Goal: Transaction & Acquisition: Purchase product/service

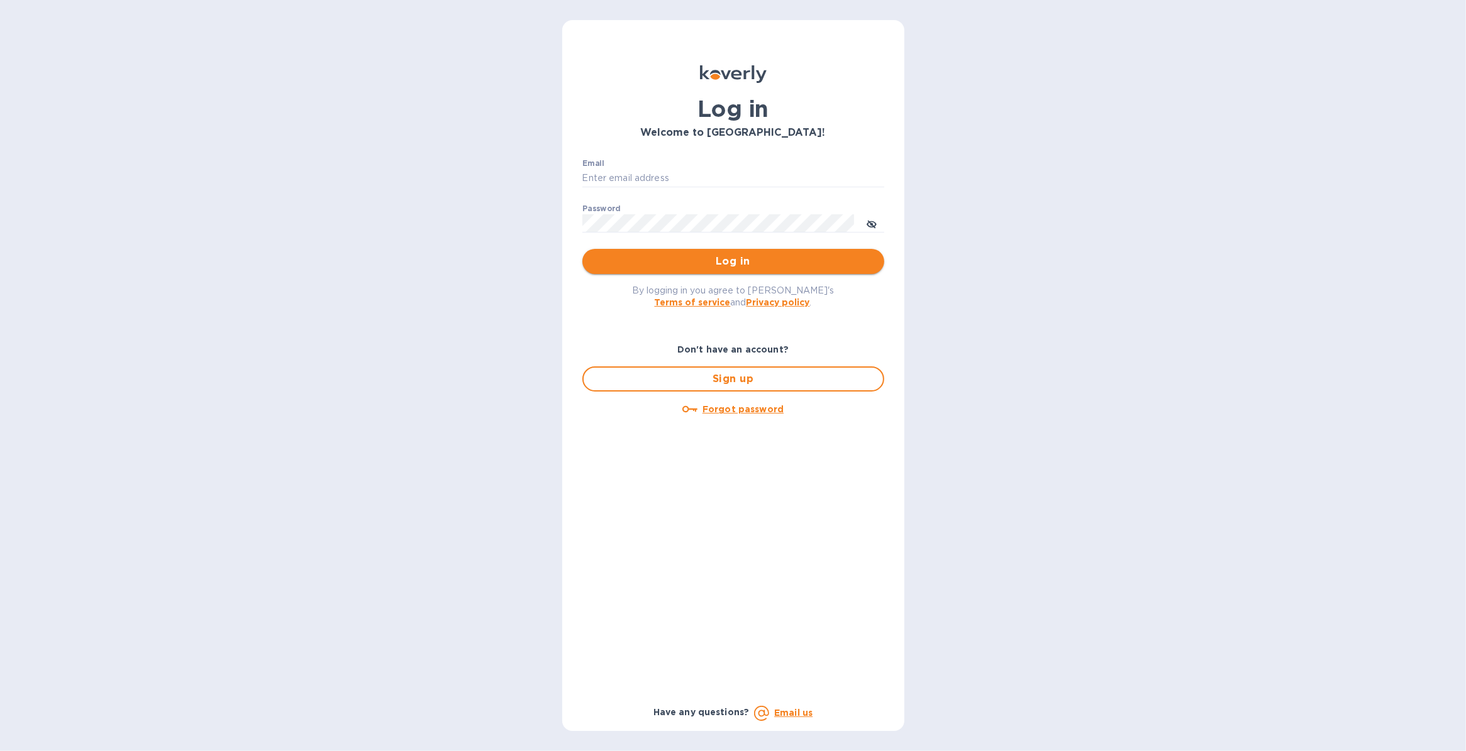
type input "[PERSON_NAME][EMAIL_ADDRESS][PERSON_NAME][DOMAIN_NAME]"
click at [749, 263] on span "Log in" at bounding box center [733, 261] width 282 height 15
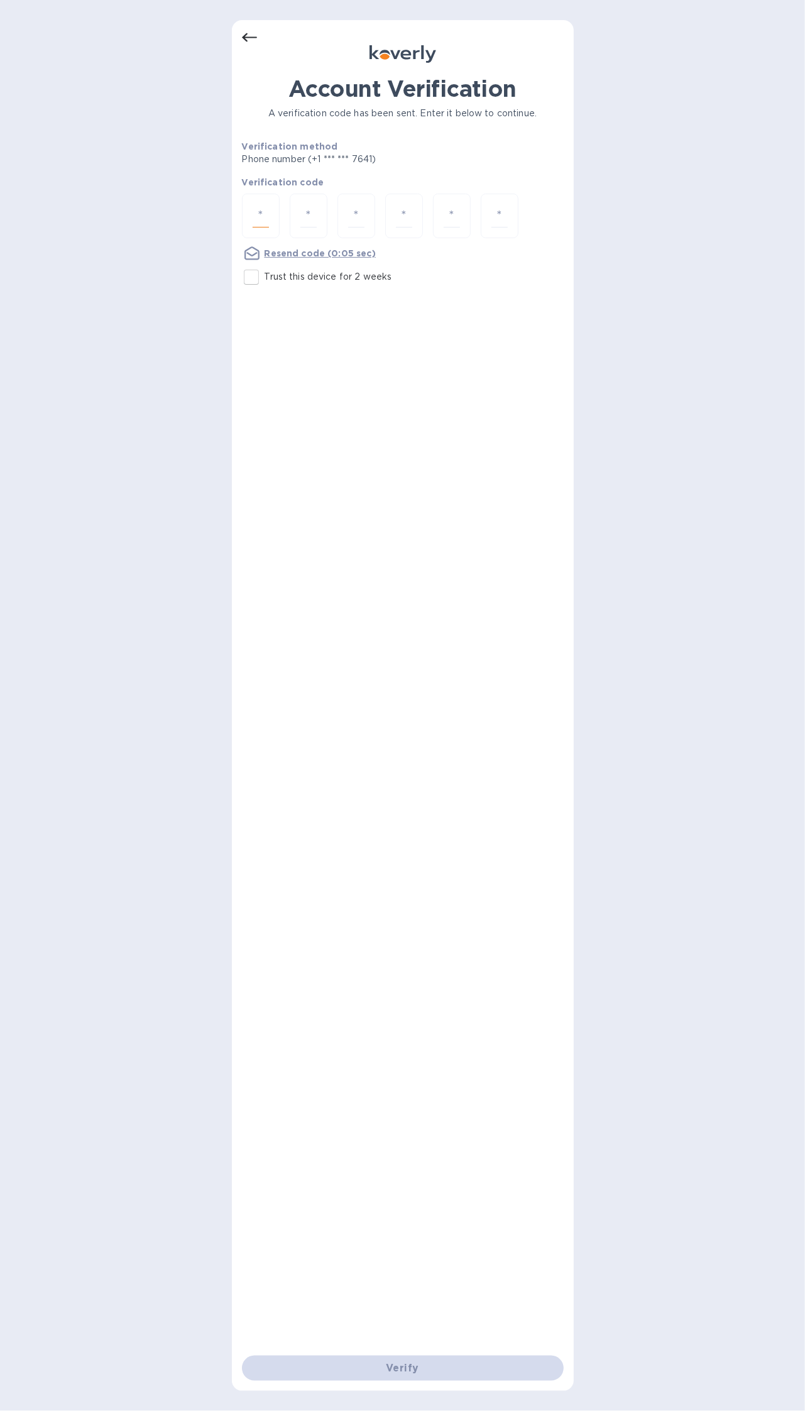
click at [261, 215] on input "number" at bounding box center [261, 215] width 16 height 23
type input "5"
type input "0"
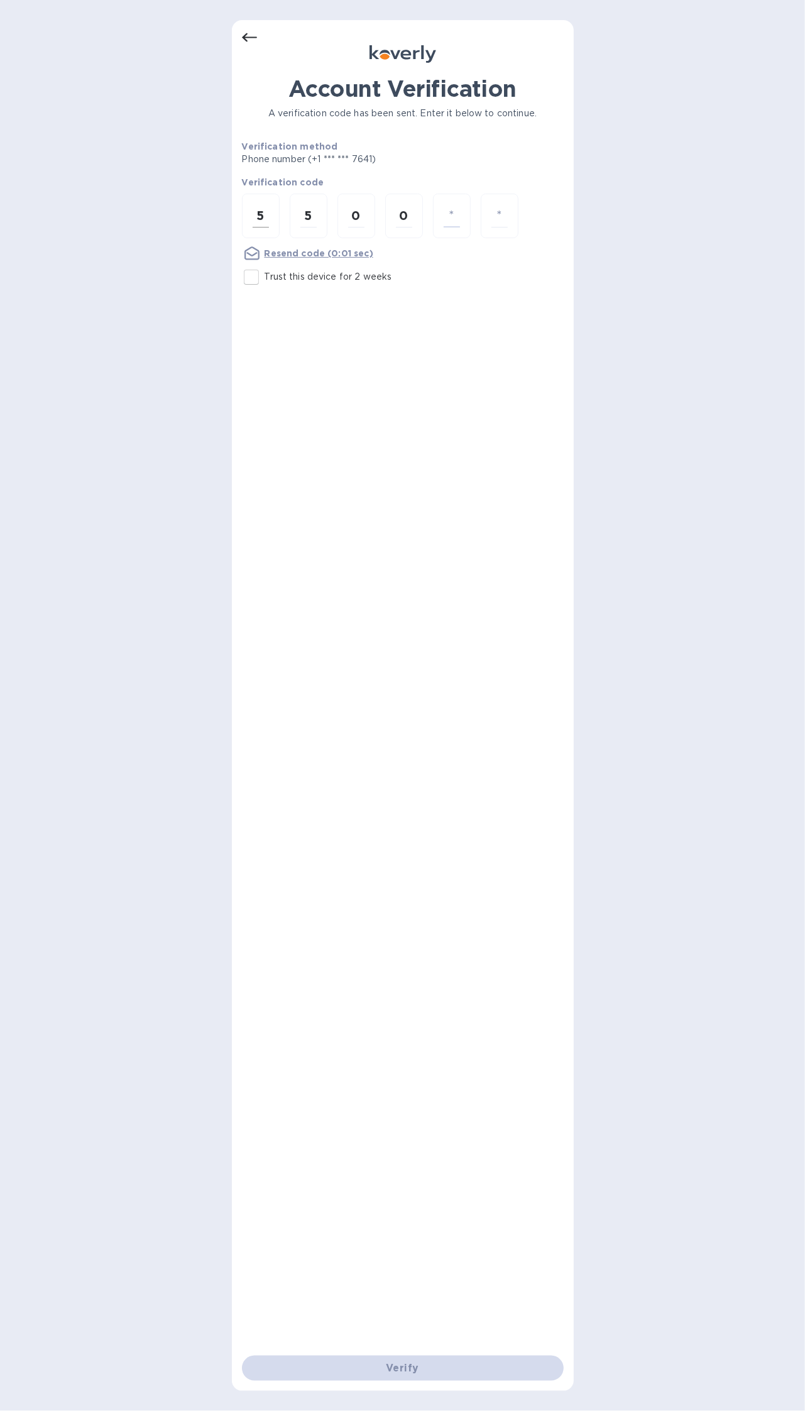
type input "1"
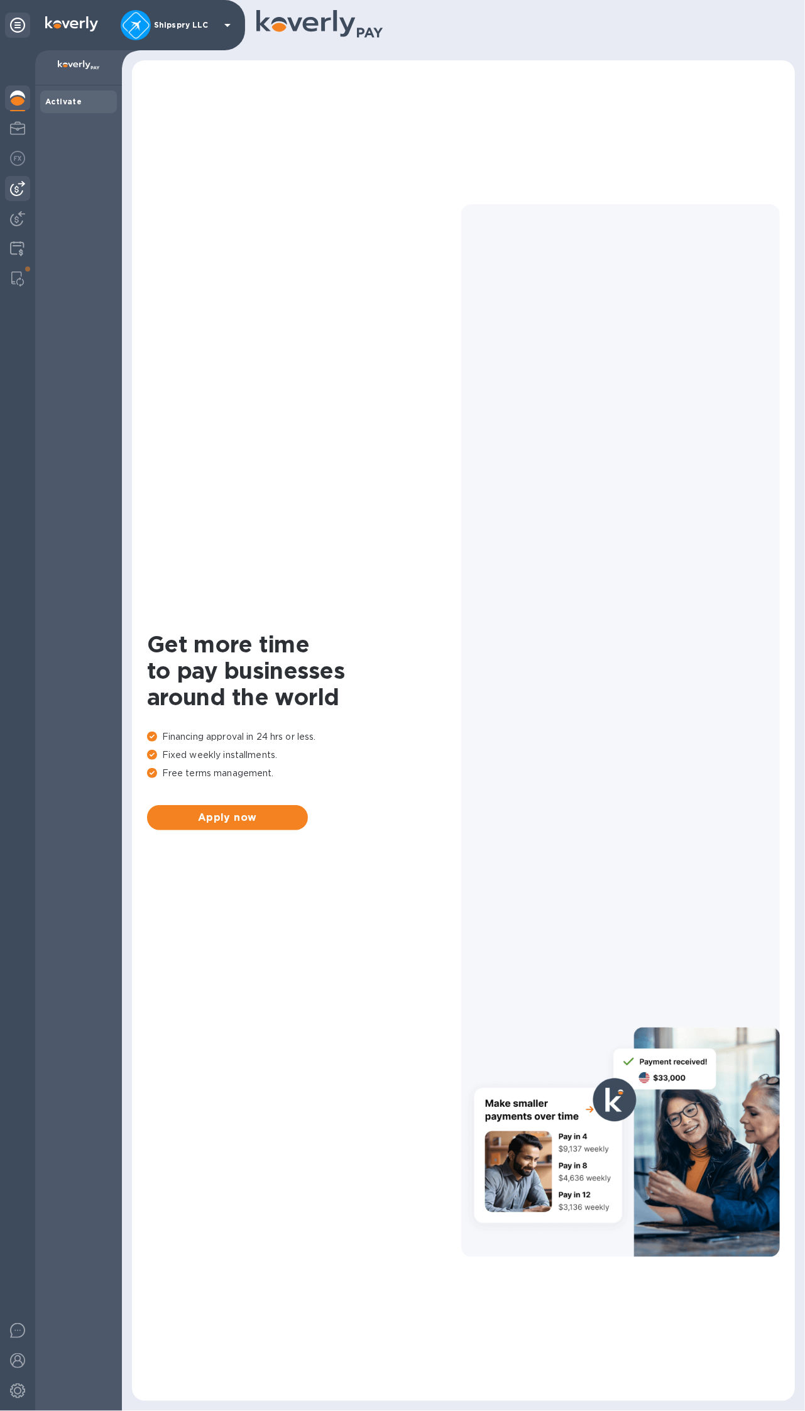
click at [23, 187] on img at bounding box center [17, 188] width 15 height 15
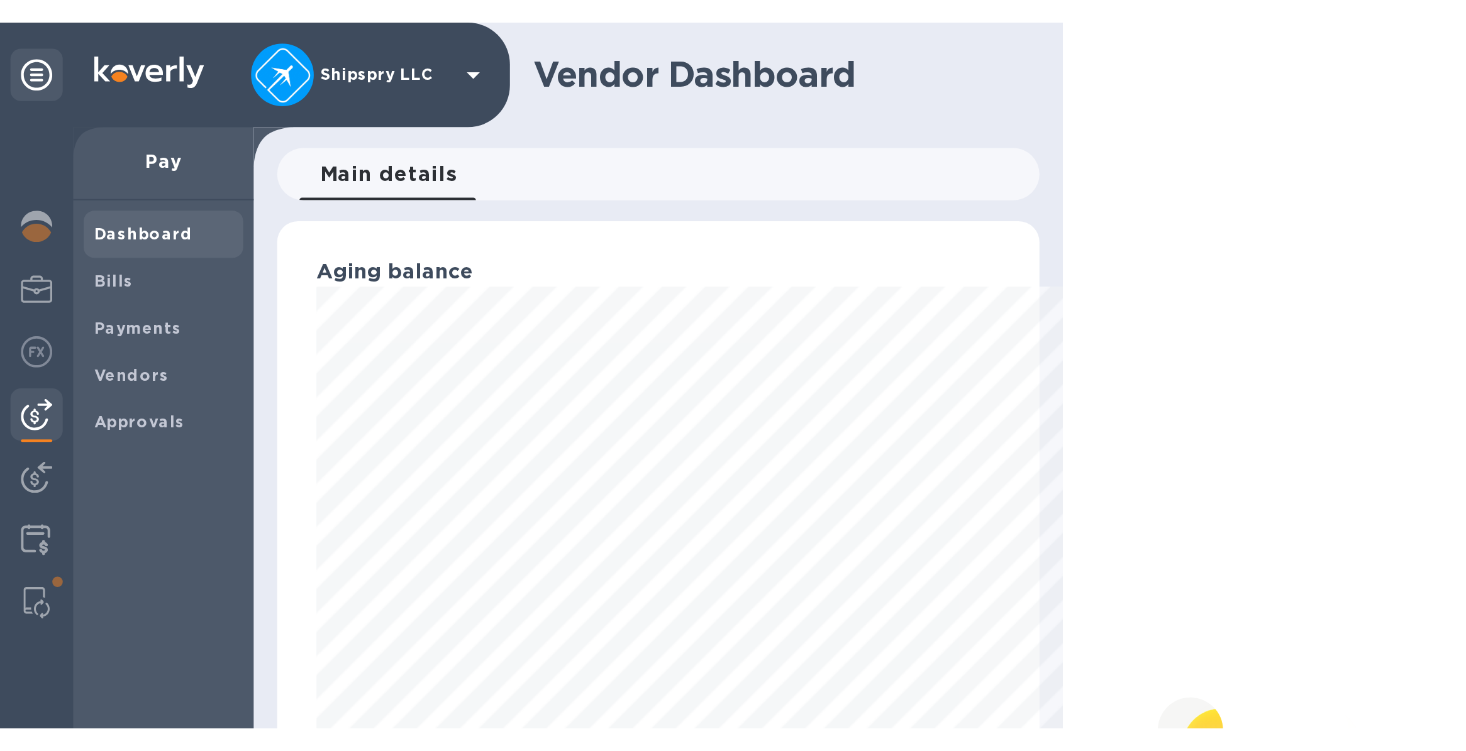
scroll to position [271, 873]
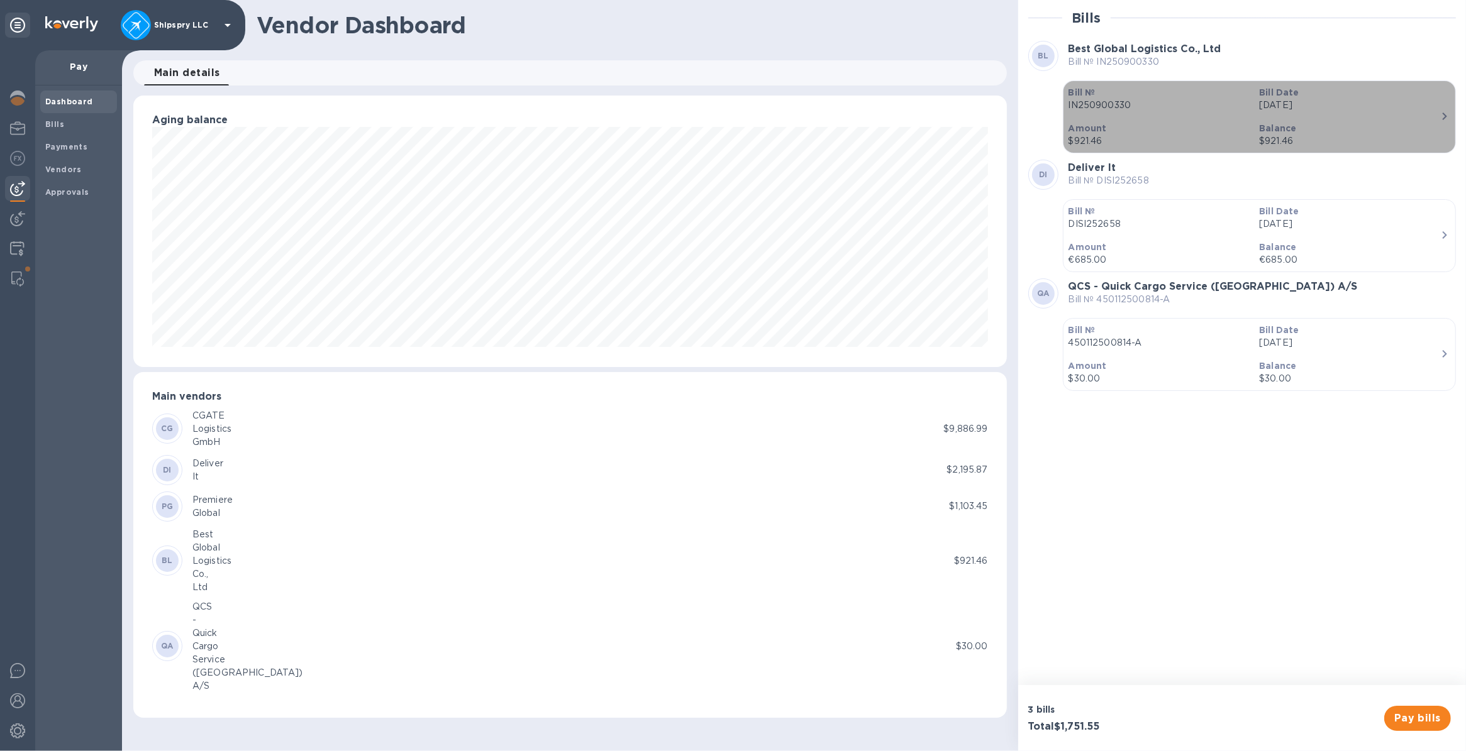
click at [805, 117] on icon "button" at bounding box center [1444, 117] width 4 height 8
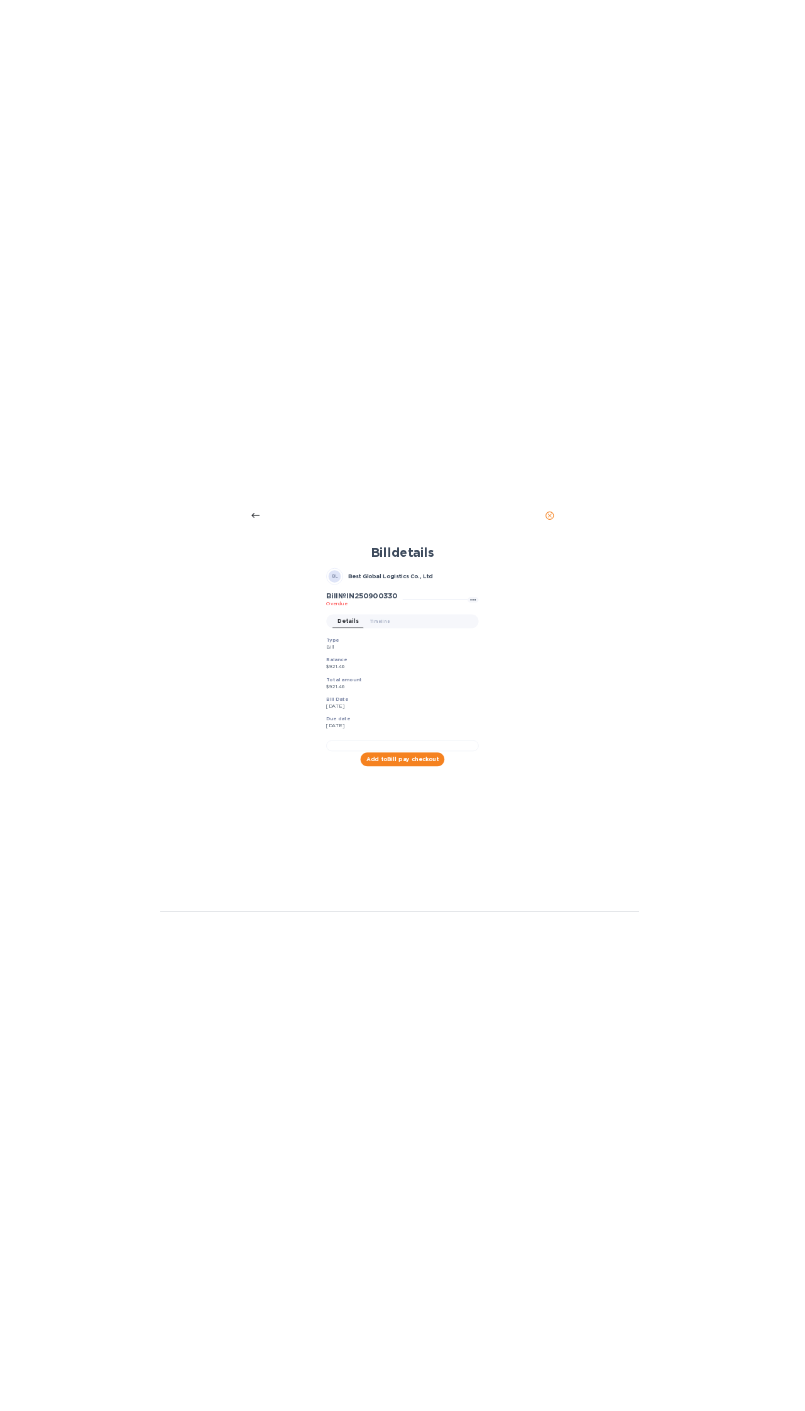
scroll to position [138, 0]
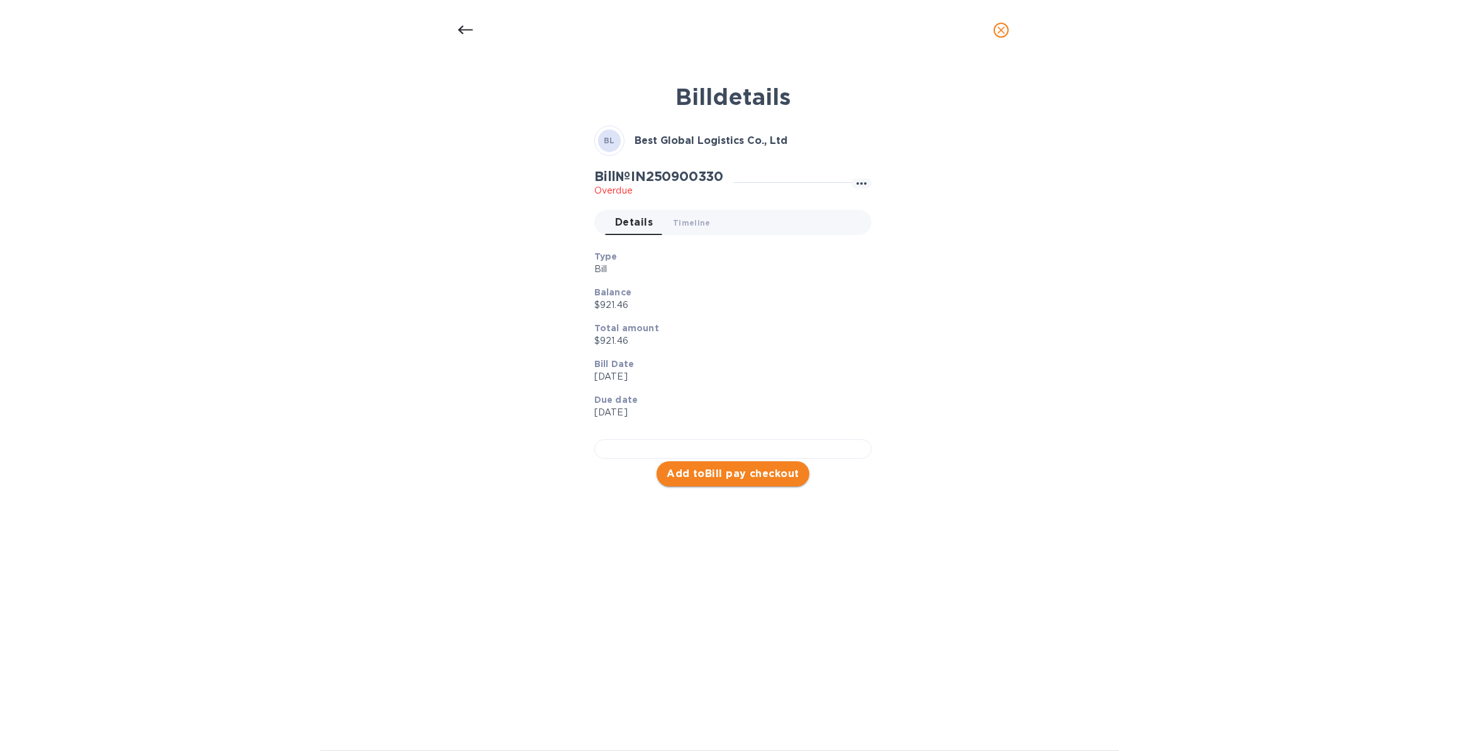
click at [714, 482] on span "Add to Bill pay checkout" at bounding box center [732, 474] width 133 height 15
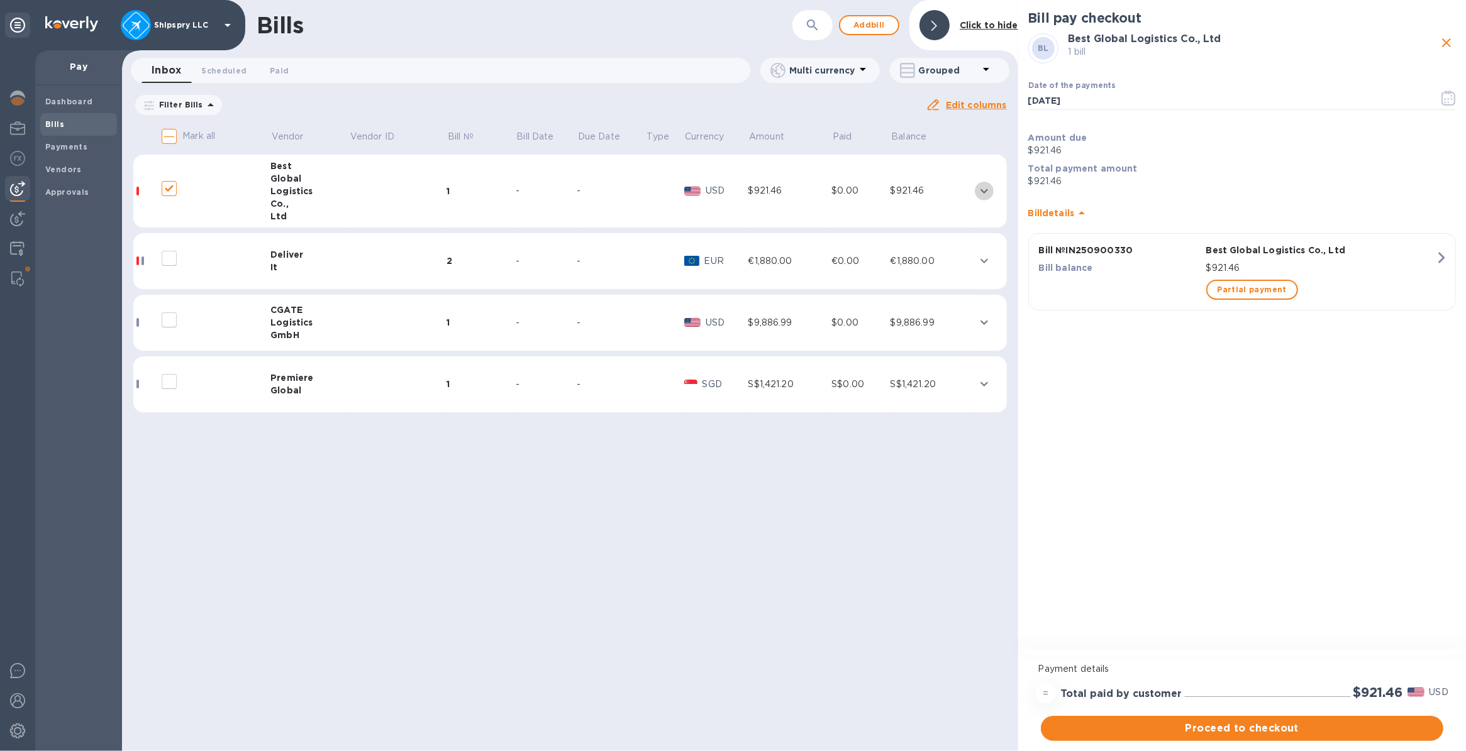
click at [805, 184] on icon "expand row" at bounding box center [983, 191] width 15 height 15
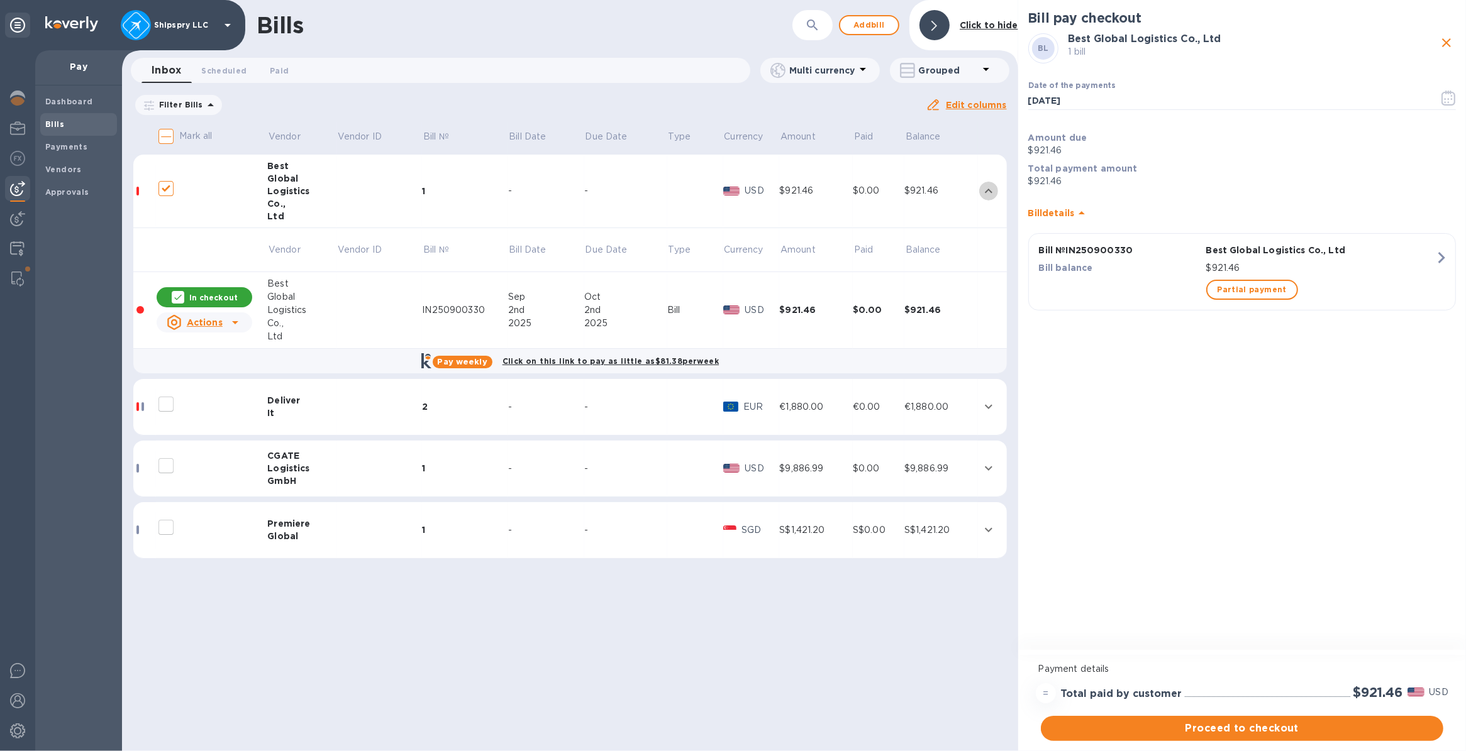
click at [805, 184] on icon "expand row" at bounding box center [988, 191] width 15 height 15
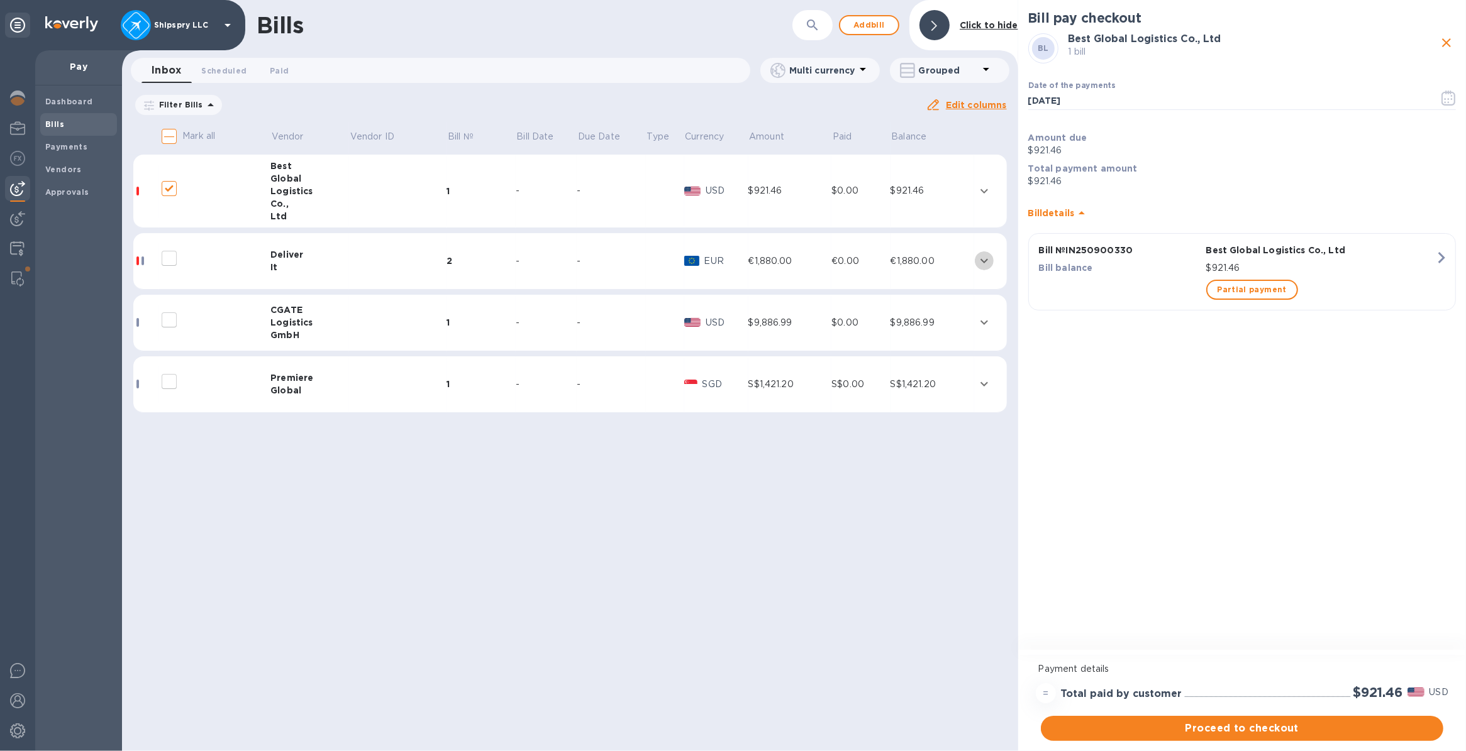
click at [805, 259] on icon "expand row" at bounding box center [983, 260] width 15 height 15
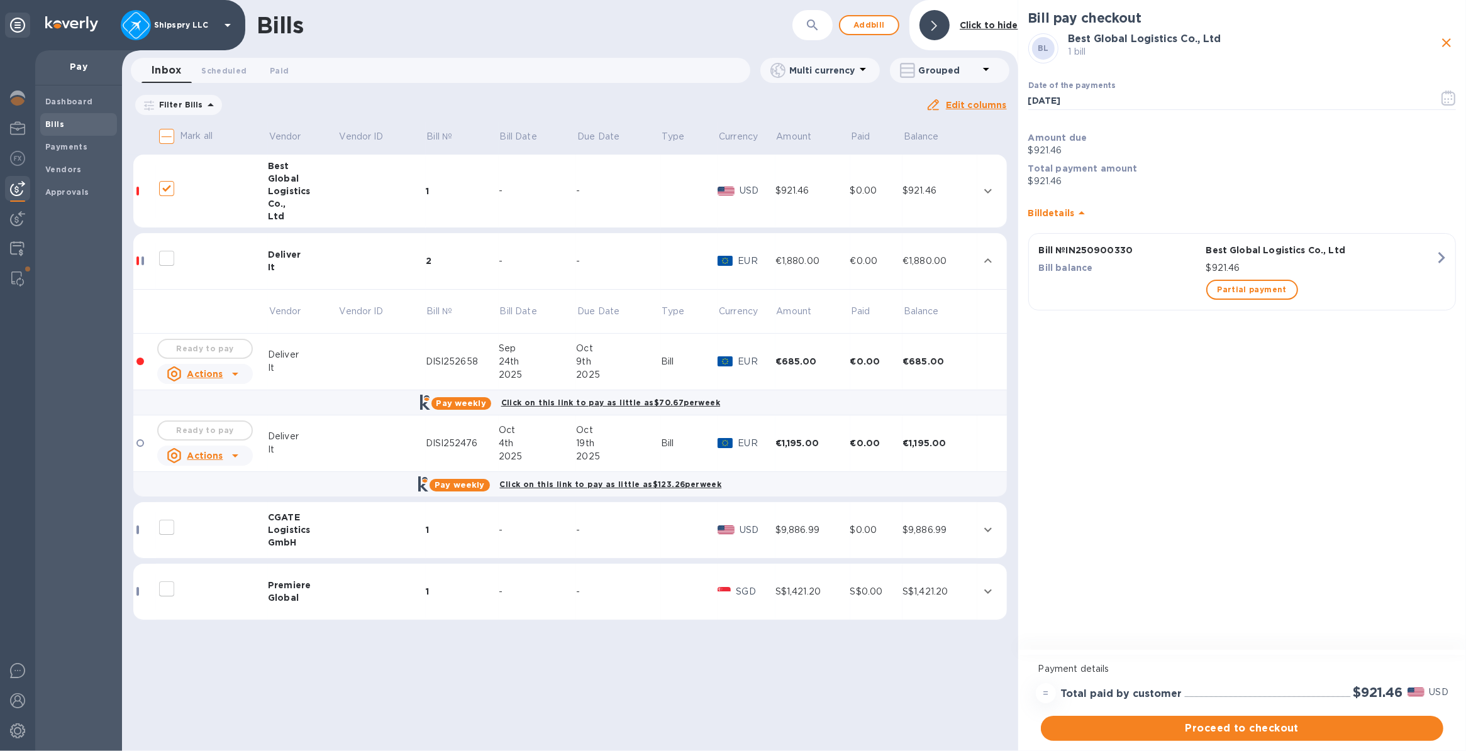
click at [233, 373] on icon at bounding box center [235, 374] width 6 height 3
click at [196, 372] on div at bounding box center [733, 375] width 1466 height 751
click at [179, 345] on div "Ready to pay" at bounding box center [205, 348] width 101 height 25
click at [208, 372] on u "Actions" at bounding box center [205, 374] width 36 height 10
click at [322, 372] on div at bounding box center [733, 375] width 1466 height 751
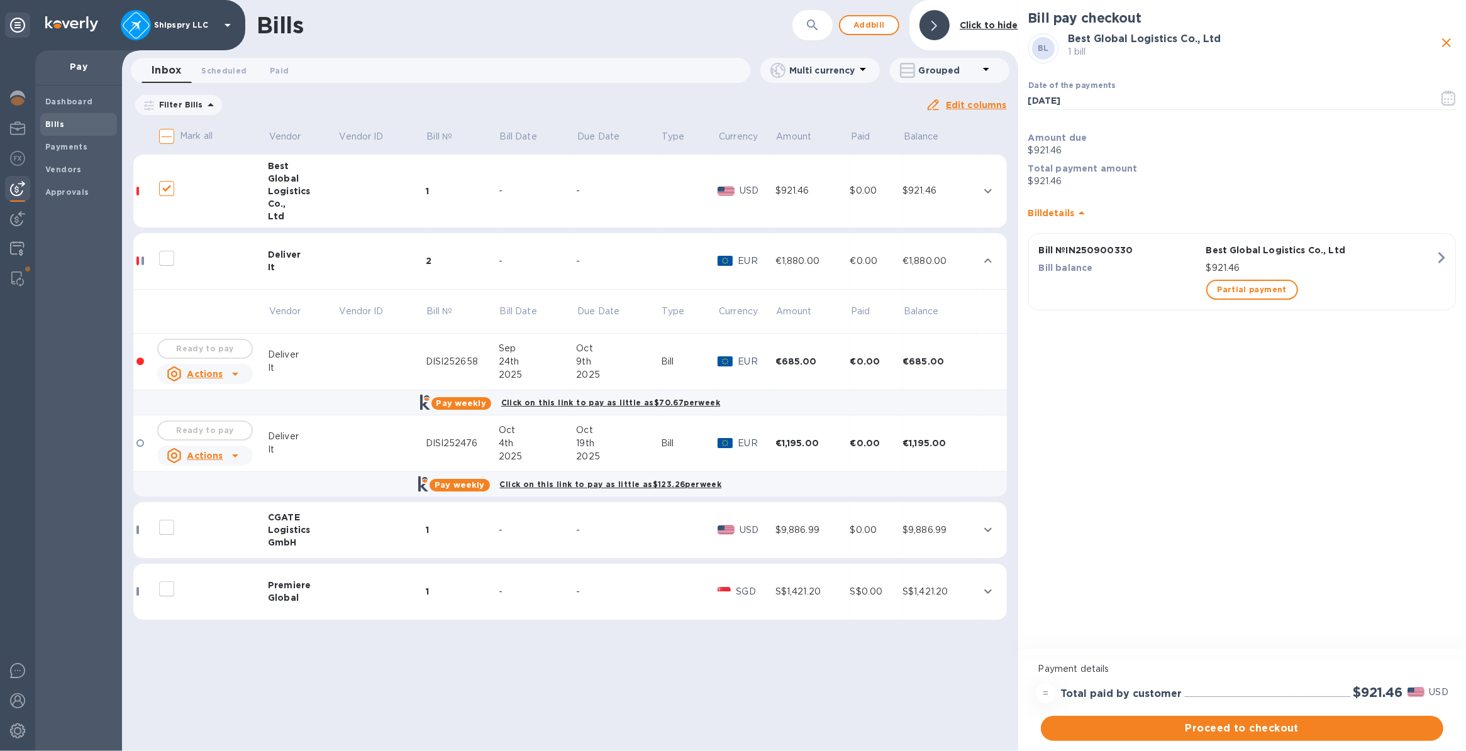
click at [162, 263] on input "decorative checkbox" at bounding box center [166, 258] width 26 height 26
checkbox input "false"
click at [805, 679] on icon "Close" at bounding box center [1417, 682] width 8 height 8
click at [805, 526] on icon "expand row" at bounding box center [987, 529] width 15 height 15
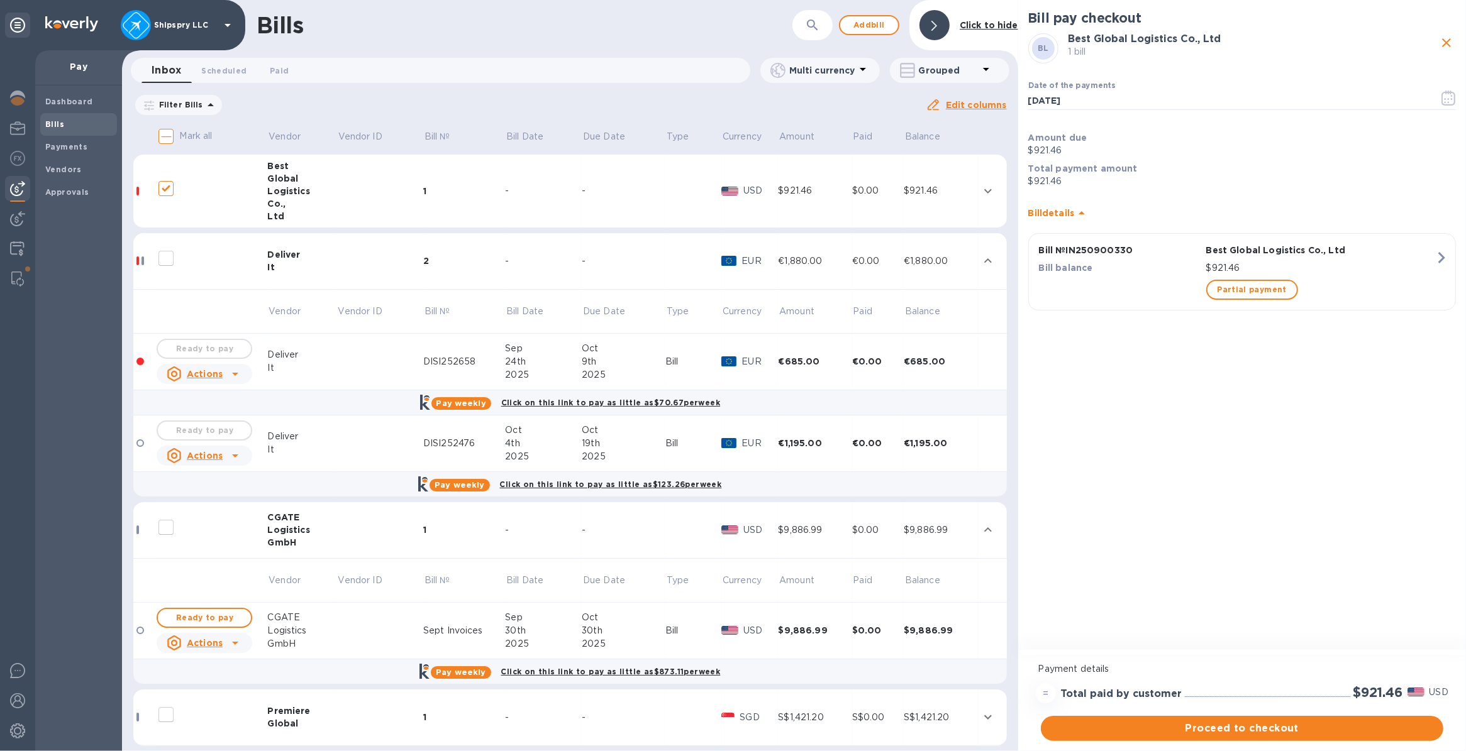
click at [162, 529] on input "decorative checkbox" at bounding box center [166, 527] width 26 height 26
click at [185, 614] on span "Ready to pay" at bounding box center [204, 617] width 73 height 15
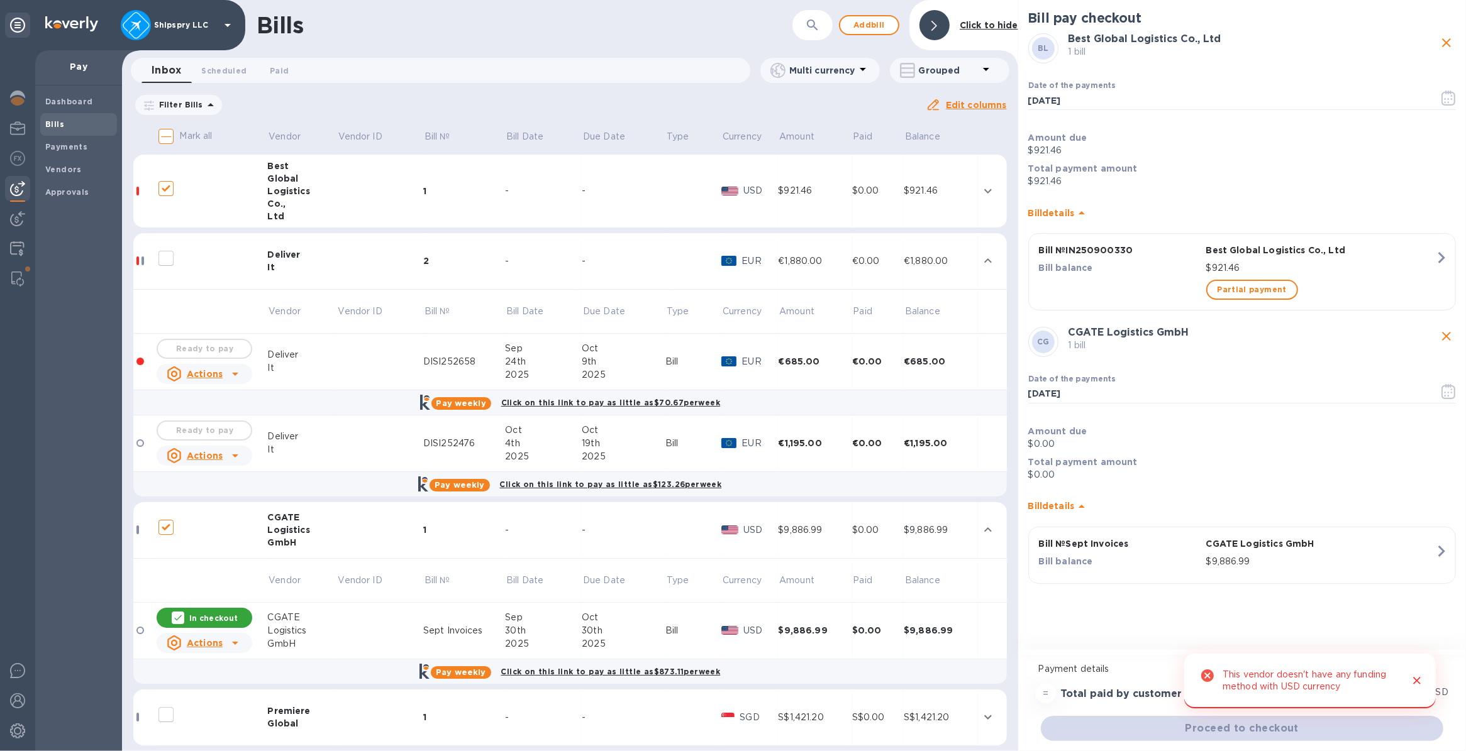
click at [805, 682] on icon "Close" at bounding box center [1416, 681] width 13 height 13
click at [805, 335] on icon "close" at bounding box center [1446, 336] width 15 height 15
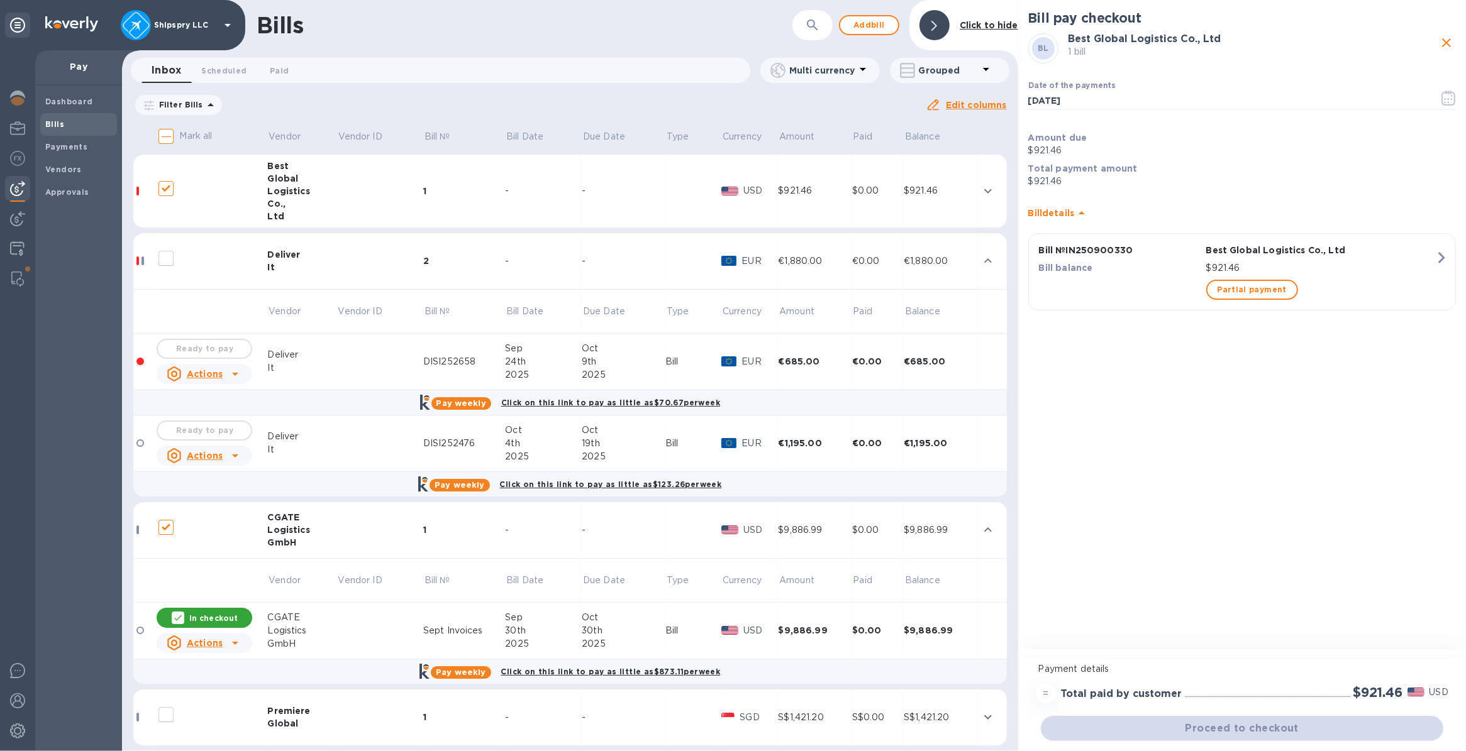
checkbox input "false"
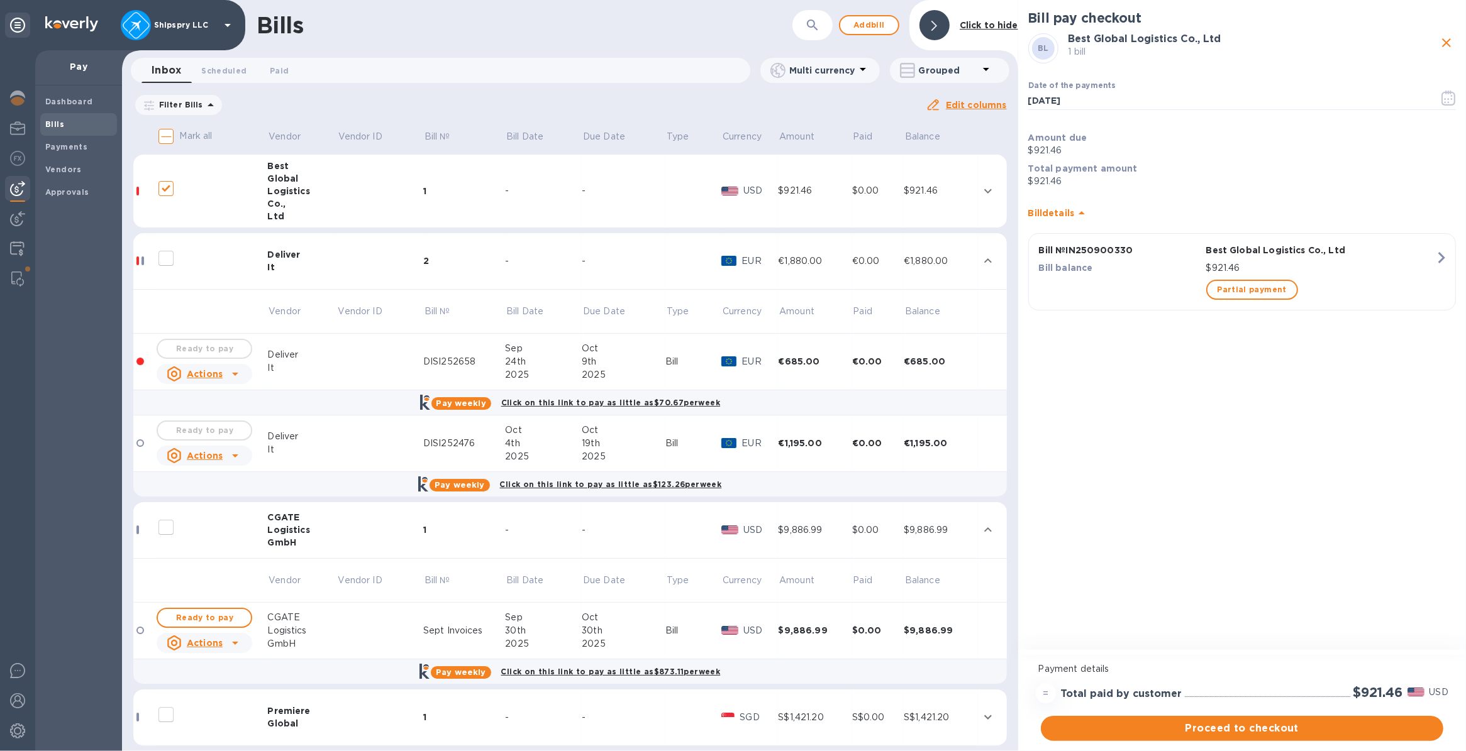
click at [805, 529] on icon "expand row" at bounding box center [988, 530] width 8 height 4
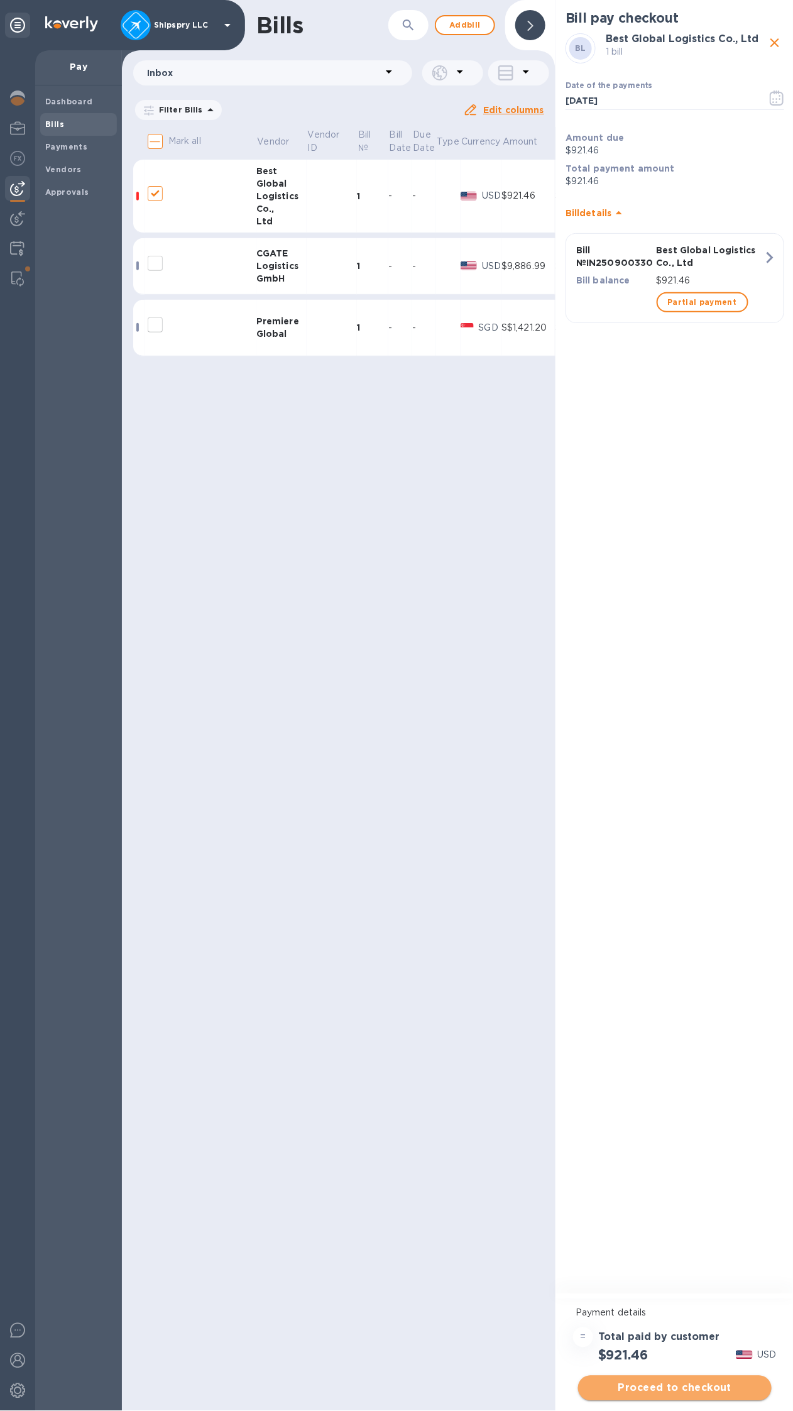
click at [639, 1384] on span "Proceed to checkout" at bounding box center [675, 1388] width 174 height 15
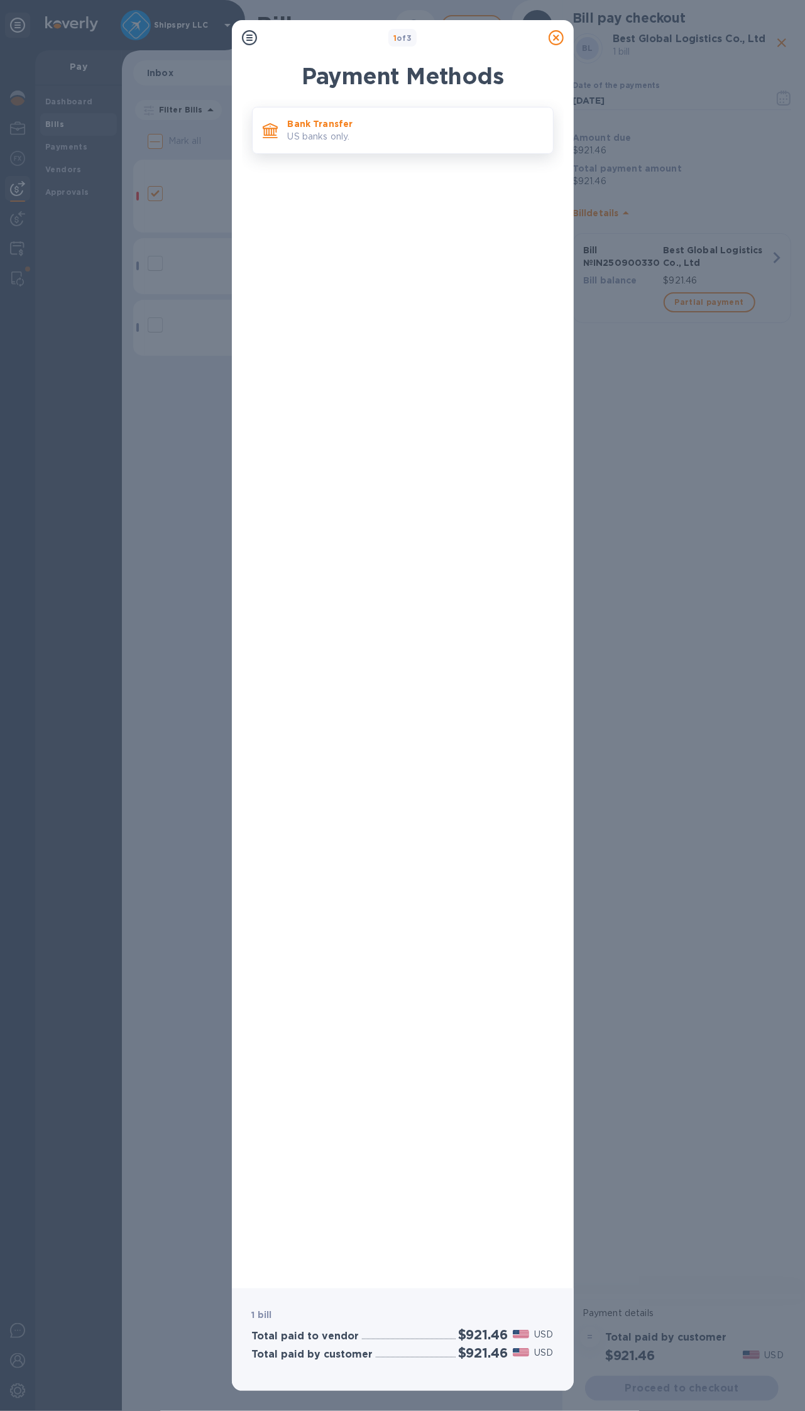
click at [302, 142] on p "US banks only." at bounding box center [415, 136] width 255 height 13
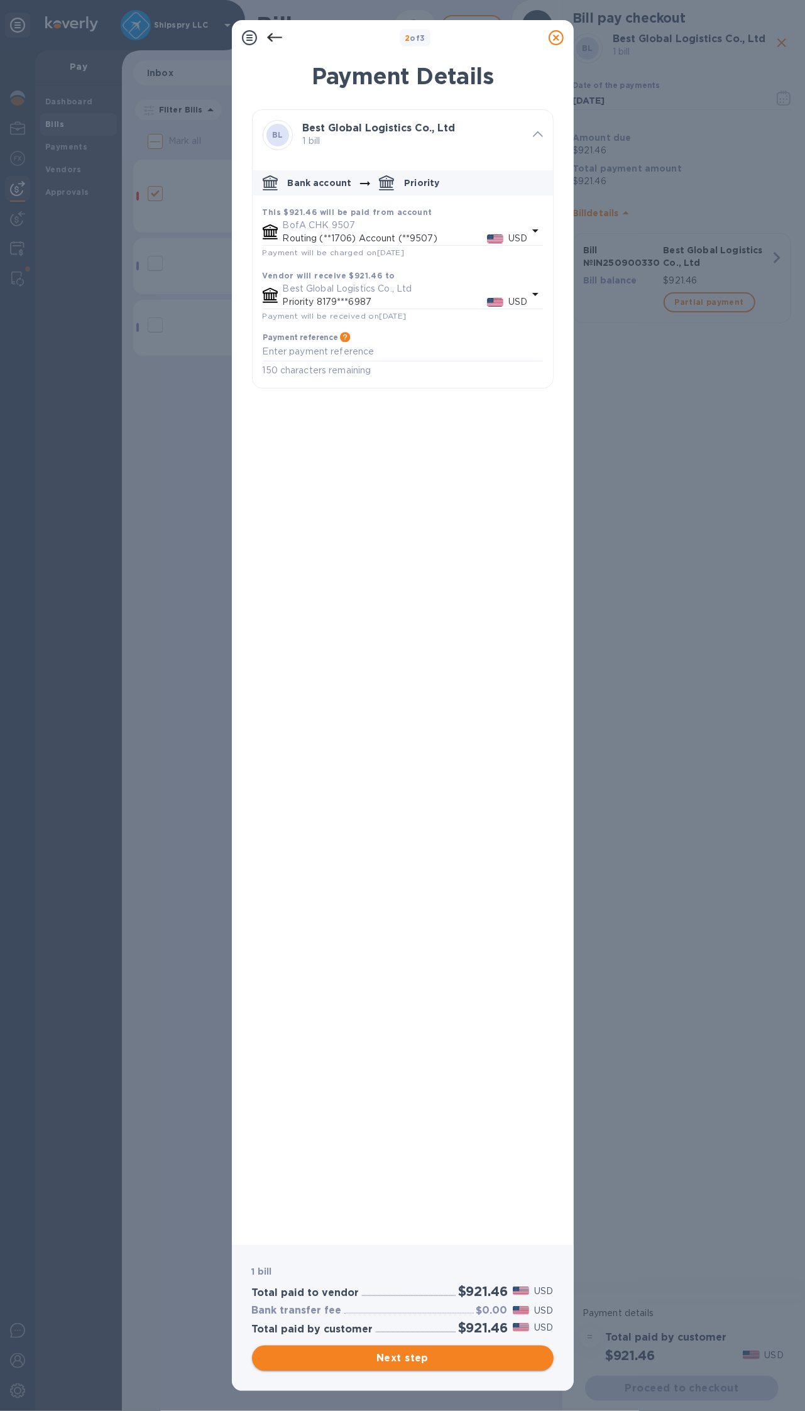
click at [399, 1359] on span "Next step" at bounding box center [403, 1358] width 282 height 15
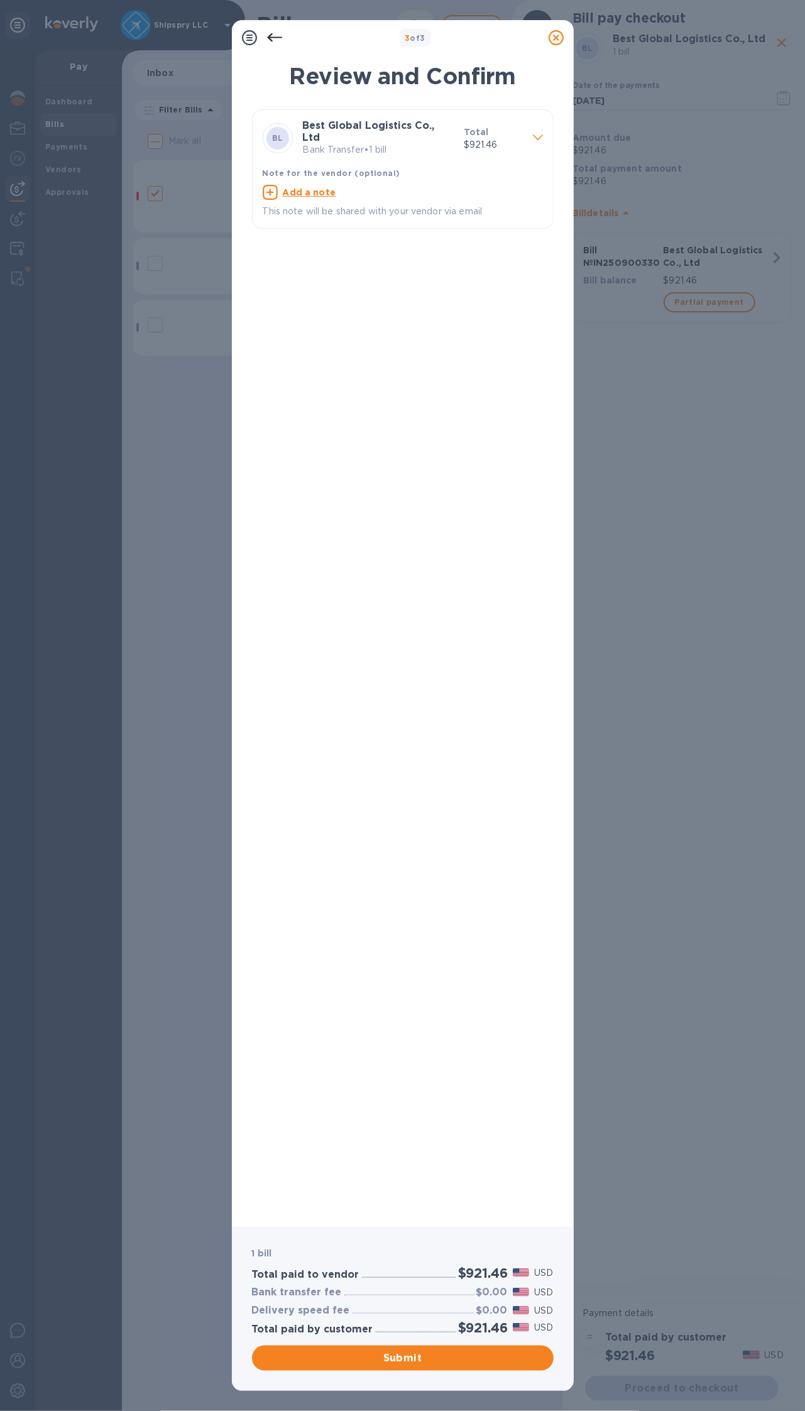
click at [268, 185] on icon at bounding box center [270, 192] width 15 height 15
click at [288, 189] on textarea at bounding box center [393, 194] width 260 height 11
type textarea "shipspry llc USA"
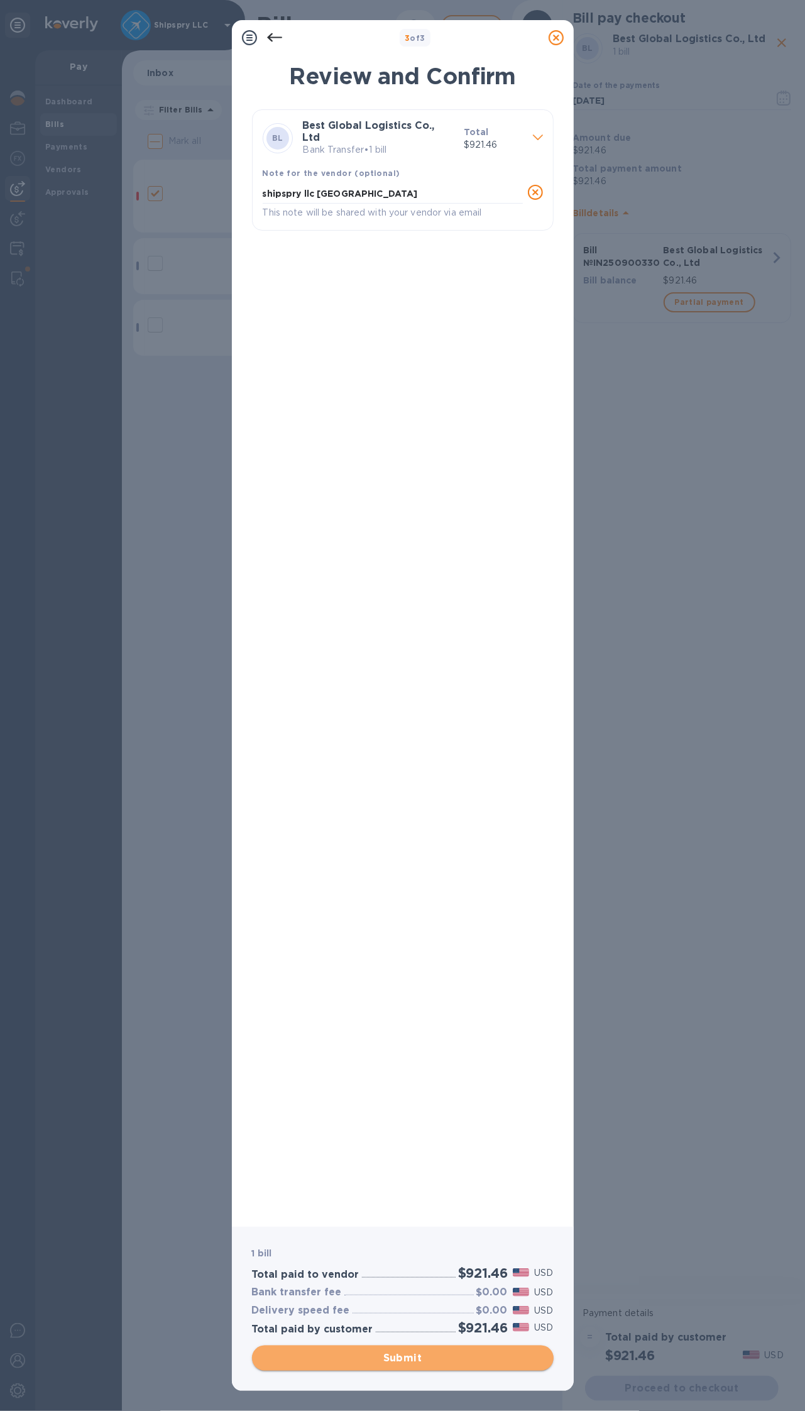
click at [390, 1358] on span "Submit" at bounding box center [403, 1358] width 282 height 15
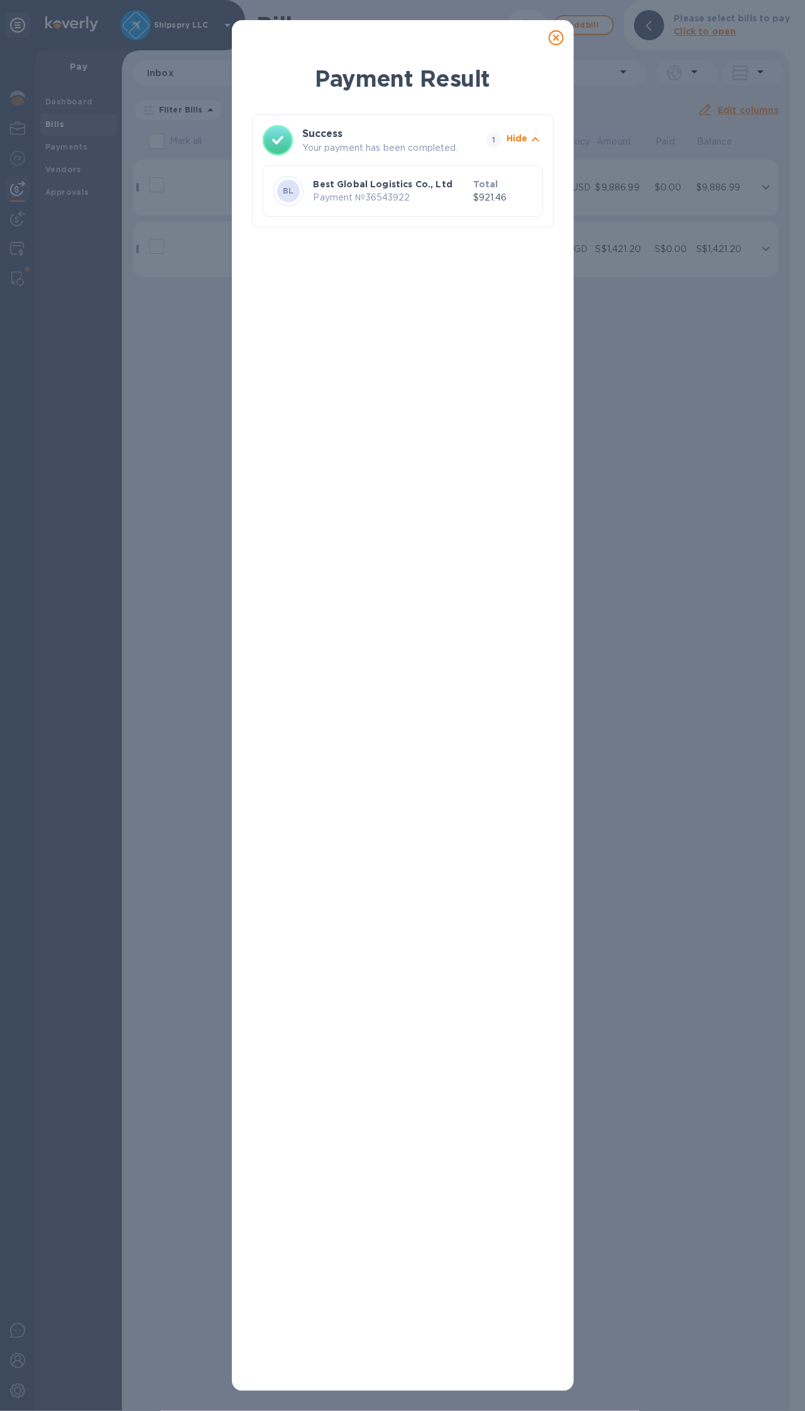
click at [553, 35] on icon at bounding box center [556, 37] width 15 height 15
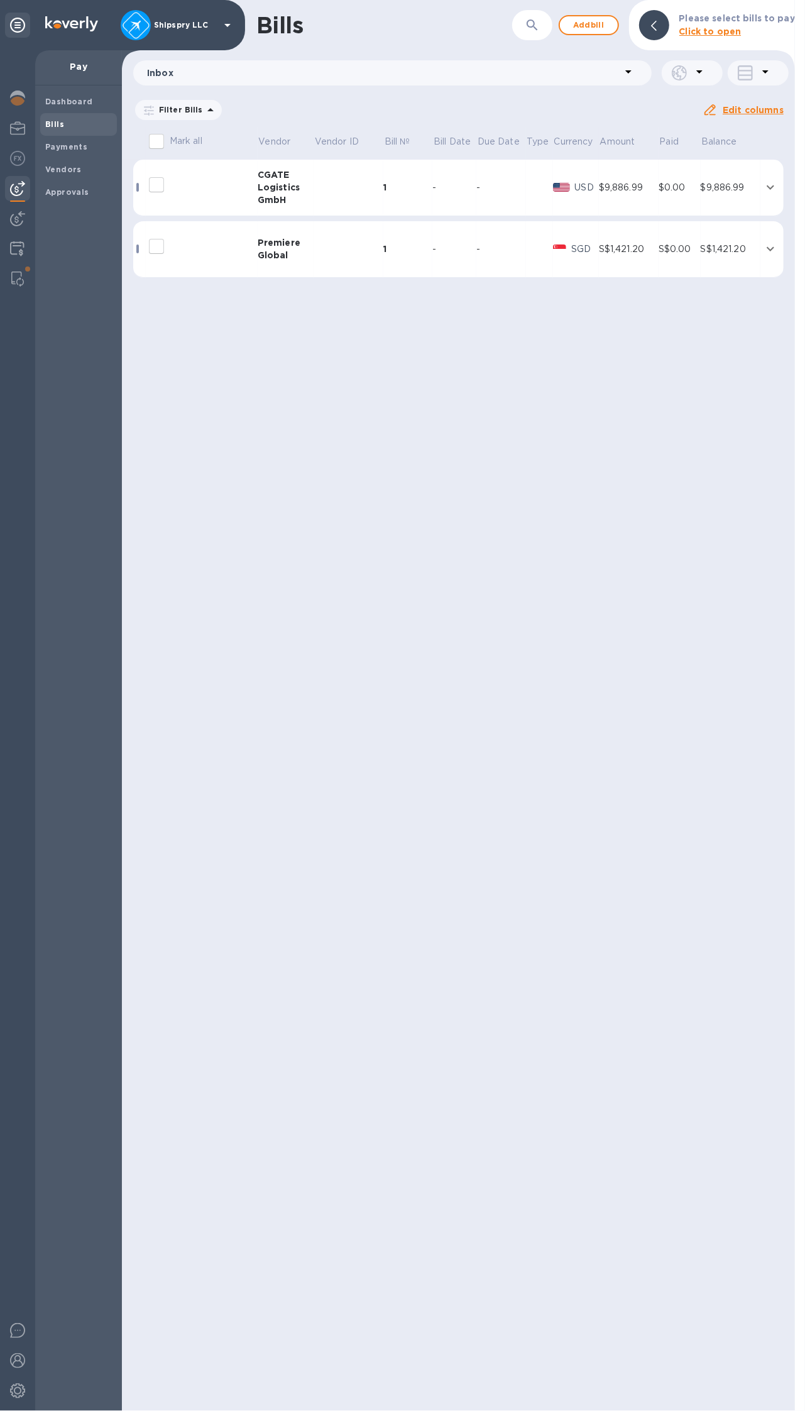
click at [158, 245] on input "decorative checkbox" at bounding box center [156, 246] width 26 height 26
click at [770, 246] on icon "expand row" at bounding box center [770, 248] width 15 height 15
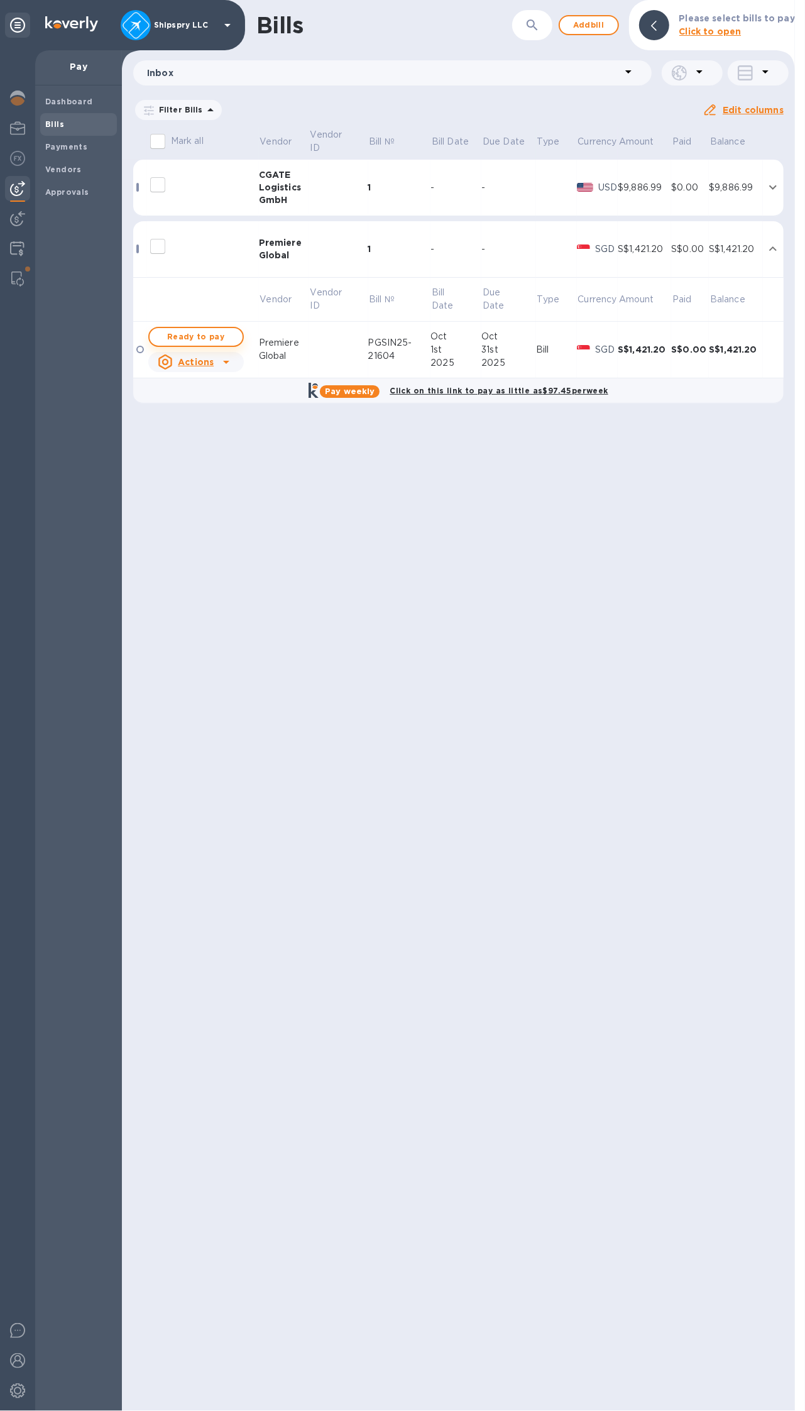
click at [202, 333] on span "Ready to pay" at bounding box center [196, 336] width 73 height 15
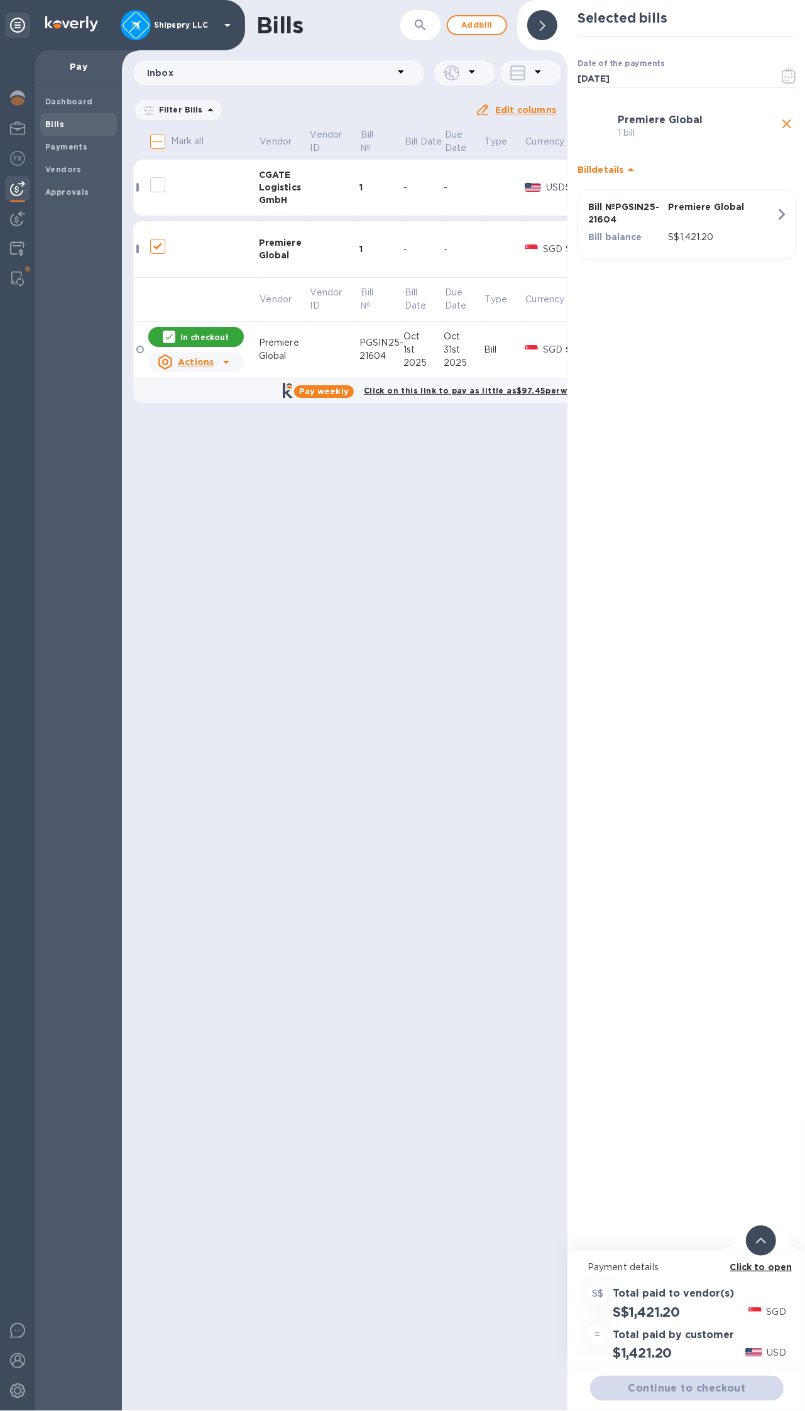
checkbox input "true"
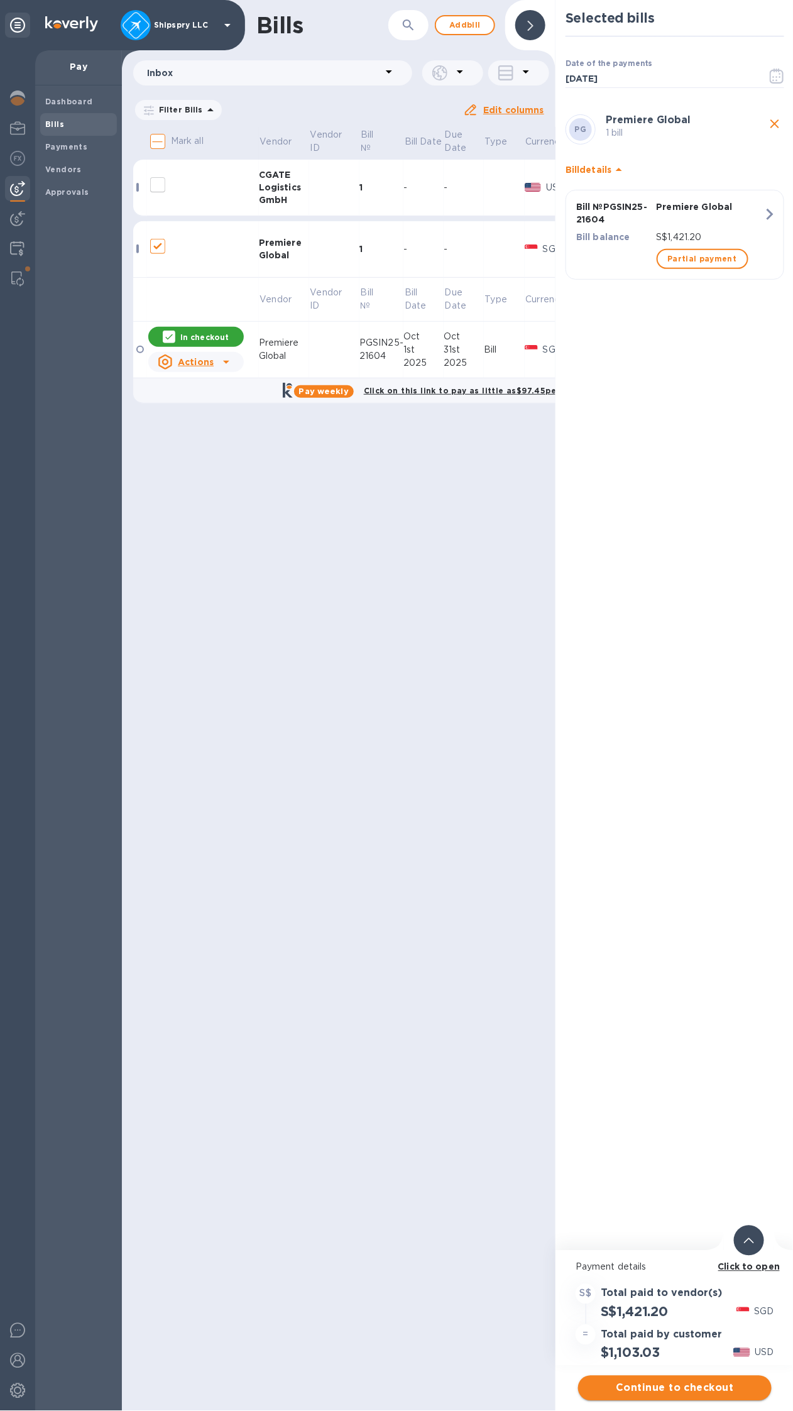
click at [635, 1385] on span "Continue to checkout" at bounding box center [675, 1388] width 174 height 15
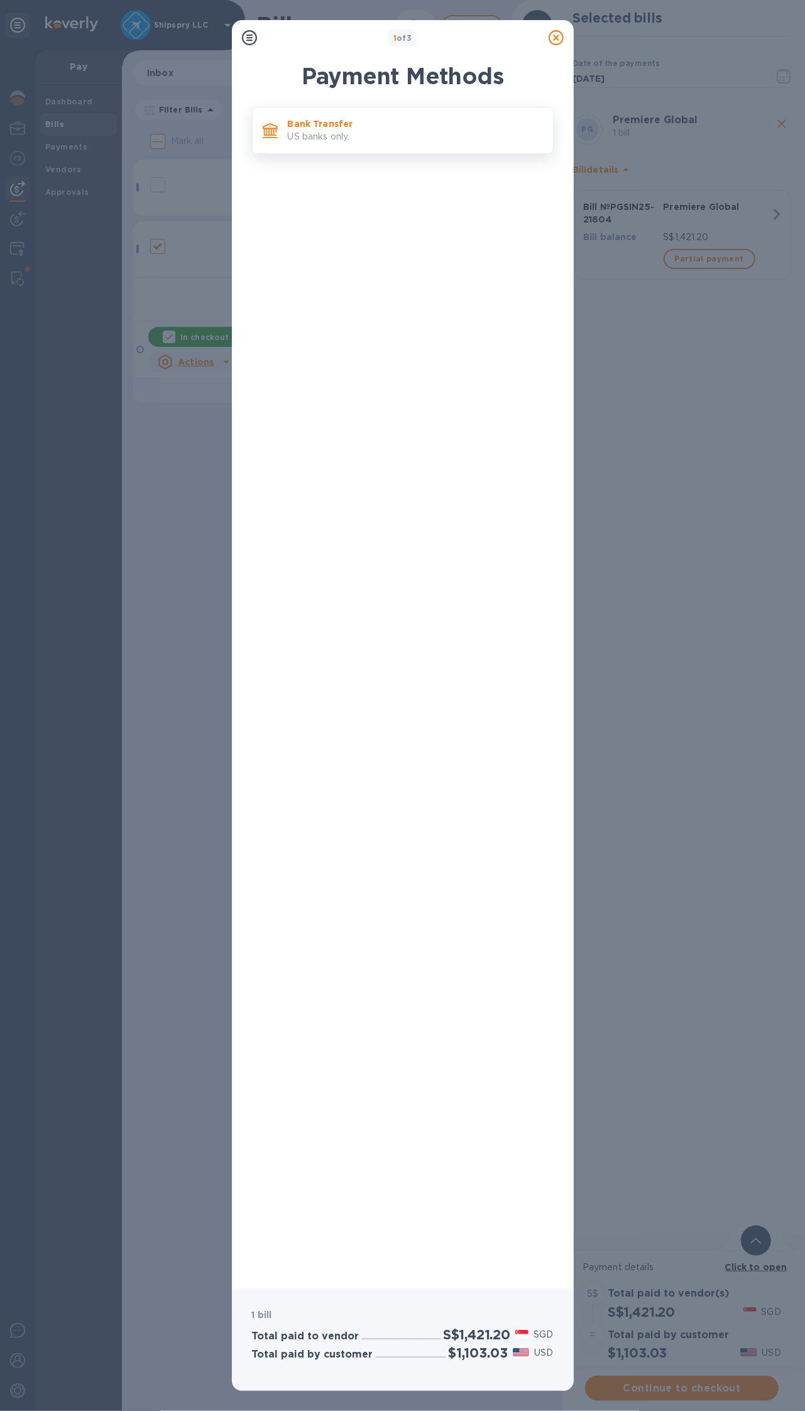
click at [304, 133] on p "US banks only." at bounding box center [415, 136] width 255 height 13
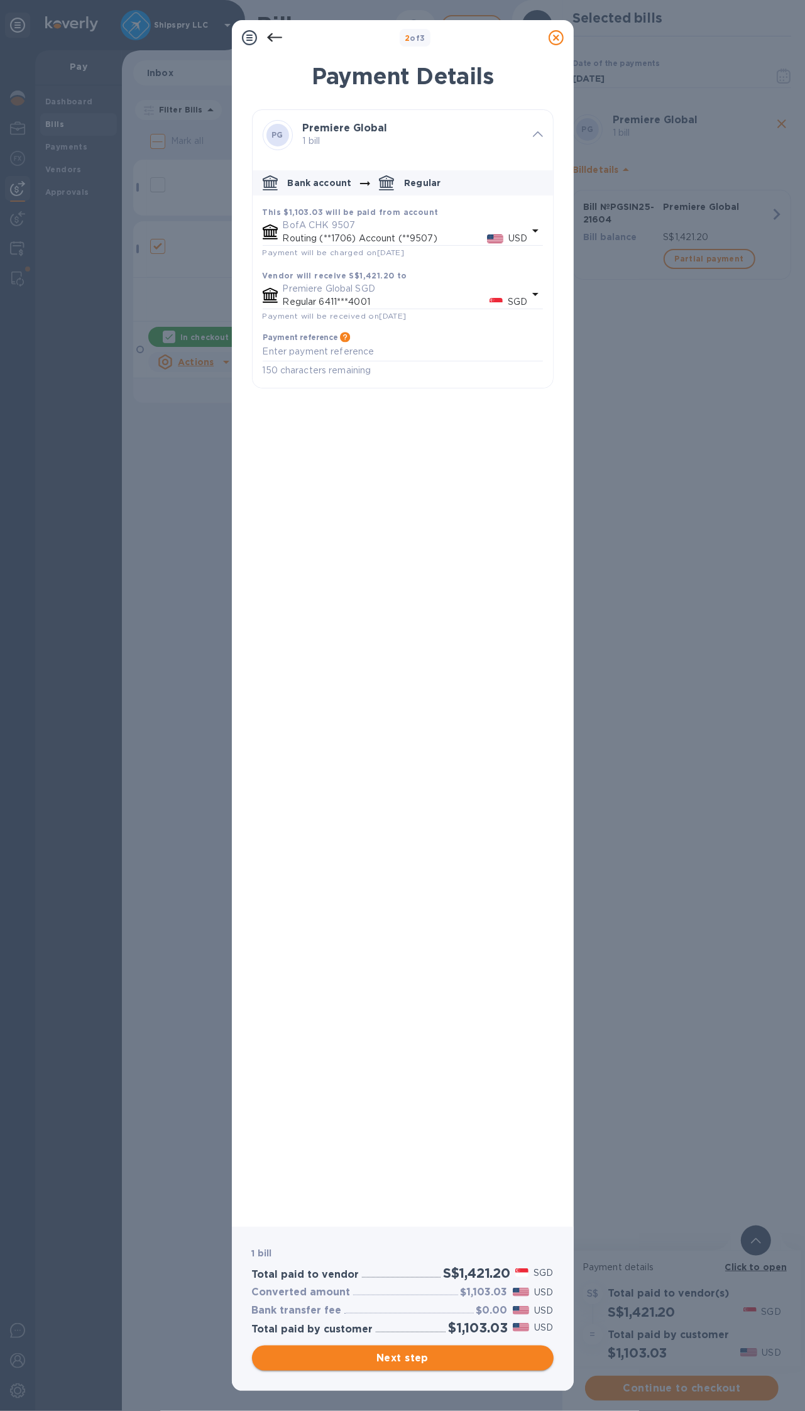
click at [397, 1357] on span "Next step" at bounding box center [403, 1358] width 282 height 15
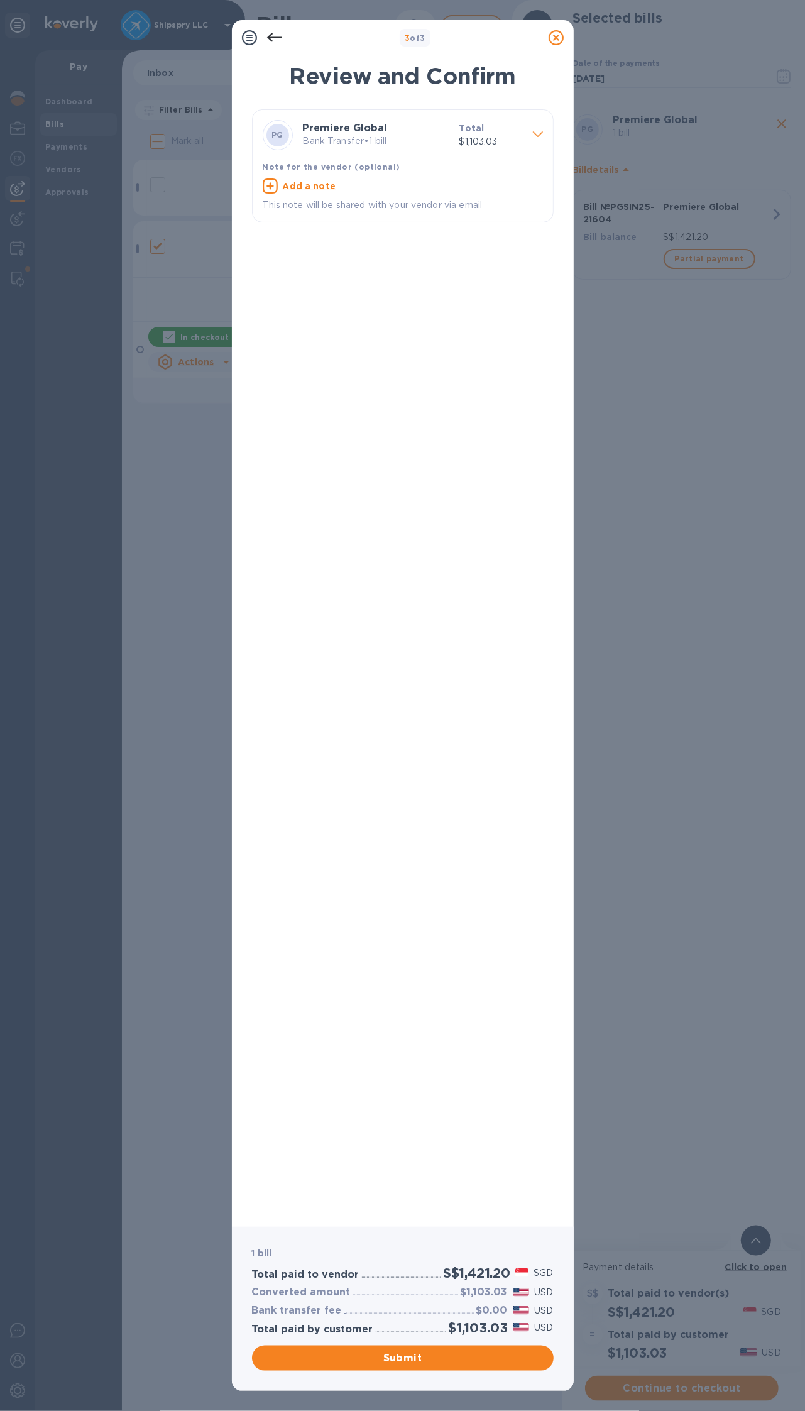
click at [271, 184] on icon at bounding box center [270, 186] width 15 height 15
click at [279, 189] on textarea at bounding box center [393, 187] width 260 height 11
type textarea "shipspry llc usa"
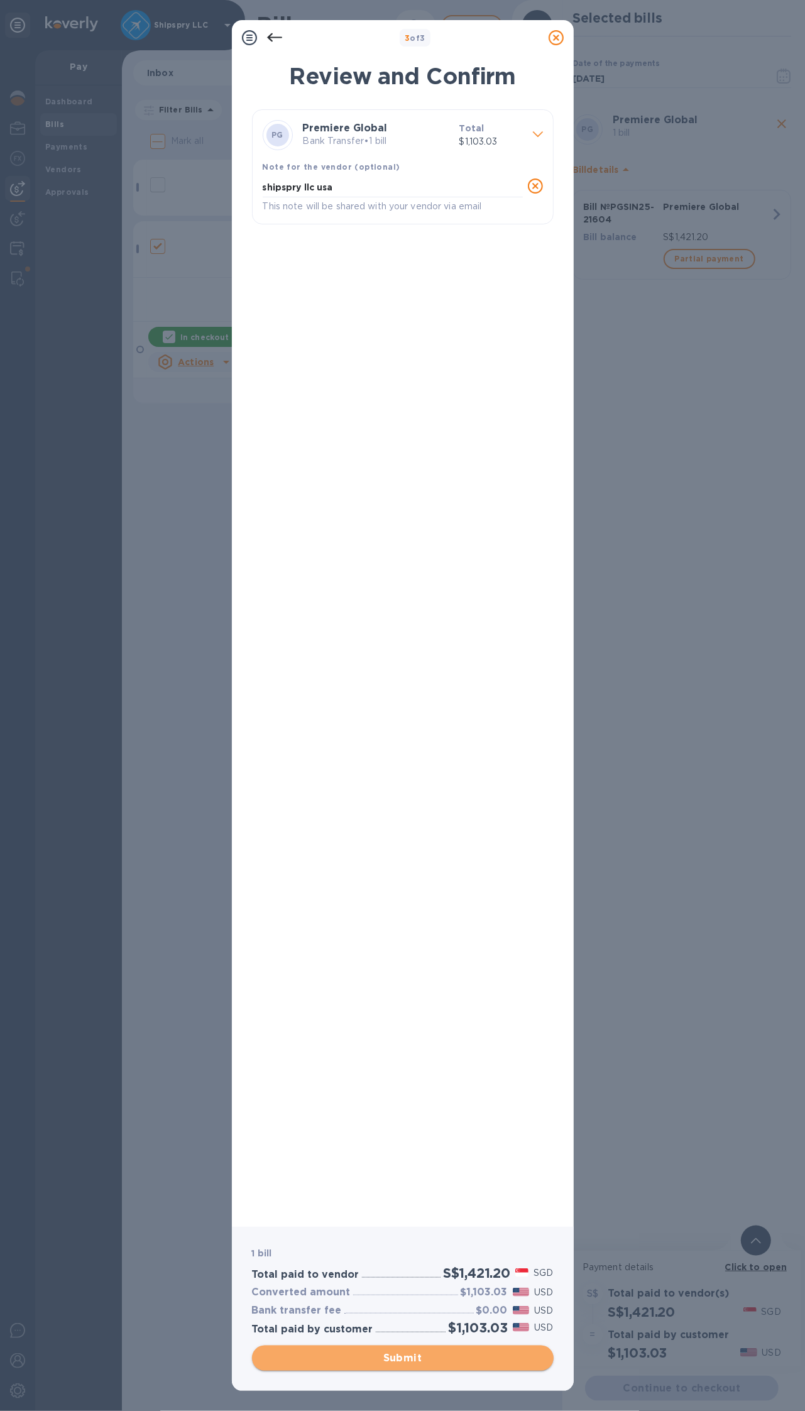
click at [395, 1360] on span "Submit" at bounding box center [403, 1358] width 282 height 15
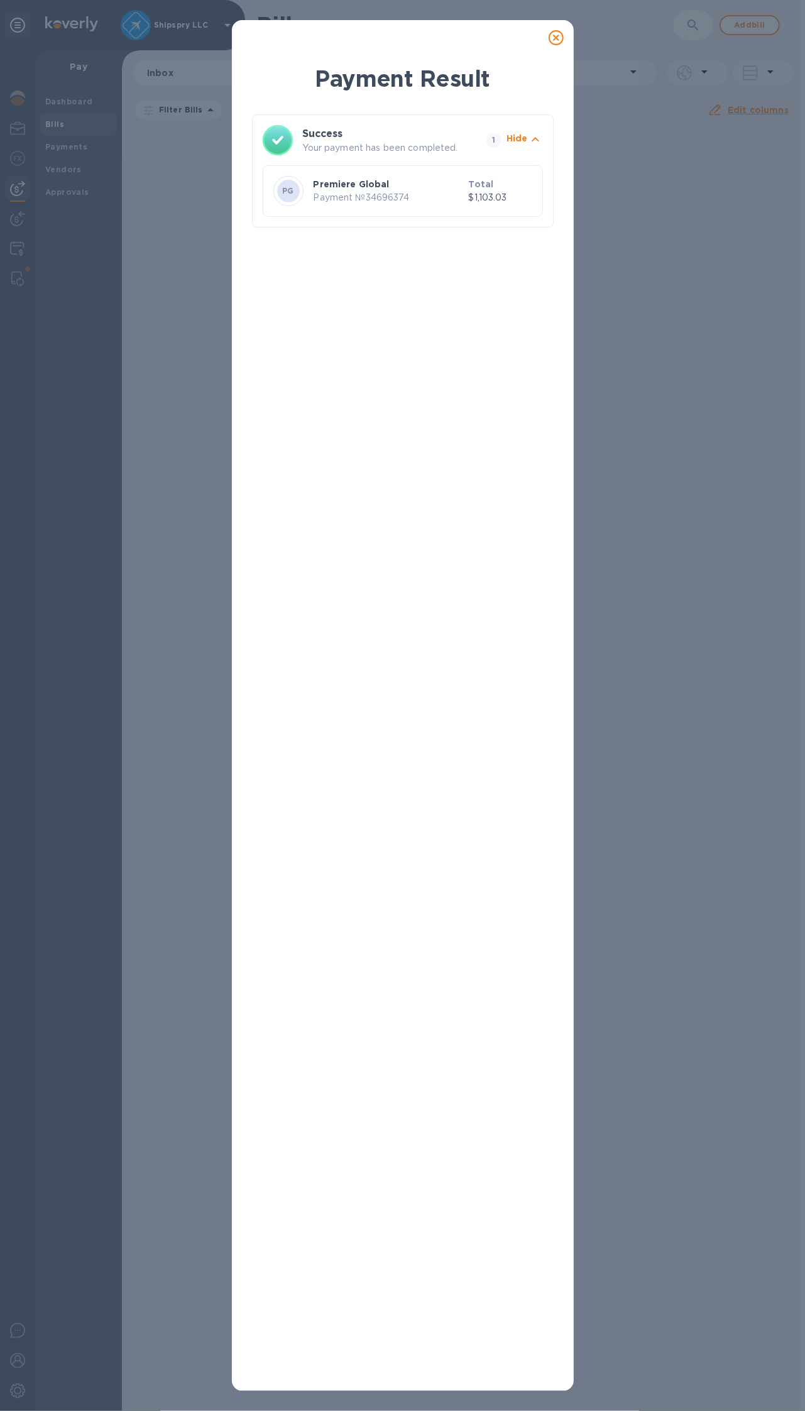
click at [553, 32] on icon at bounding box center [556, 37] width 15 height 15
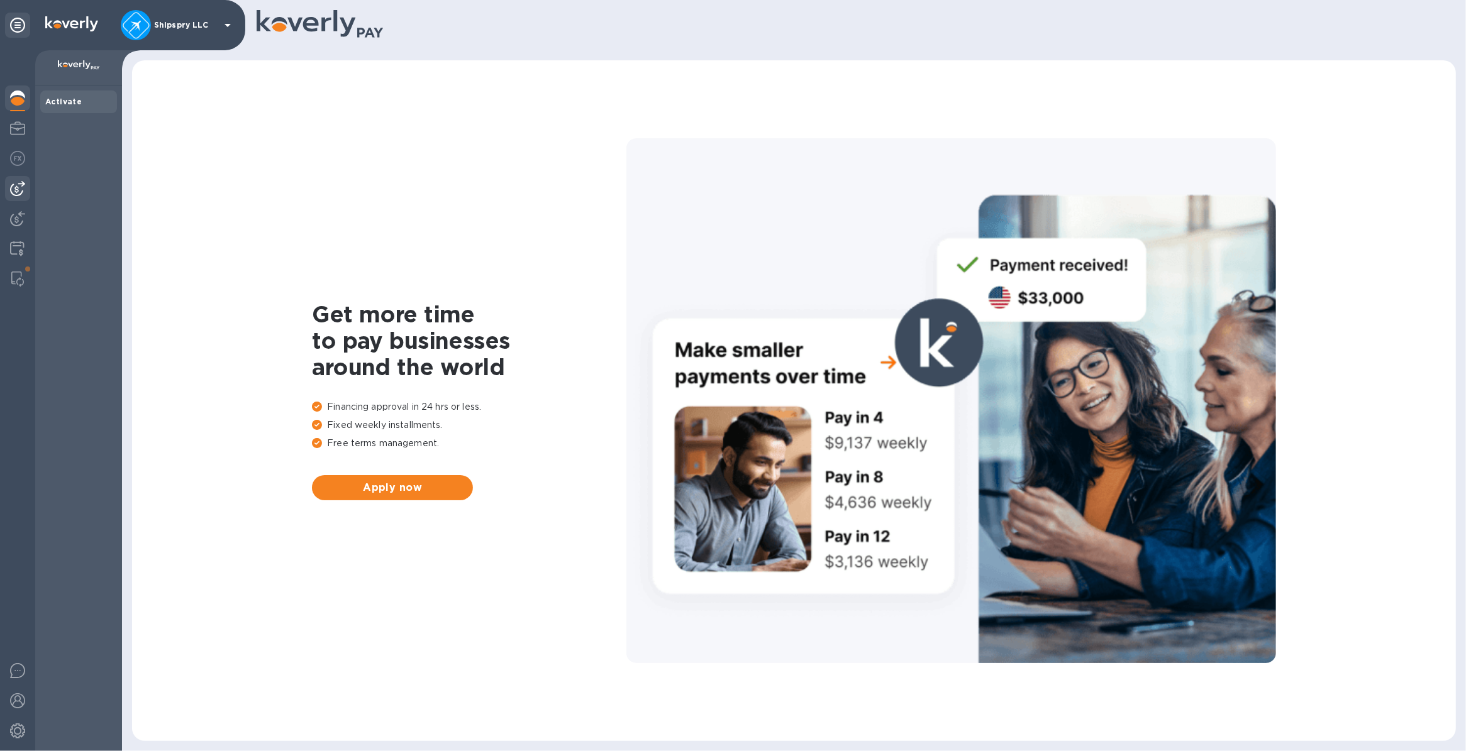
click at [14, 181] on img at bounding box center [17, 188] width 15 height 15
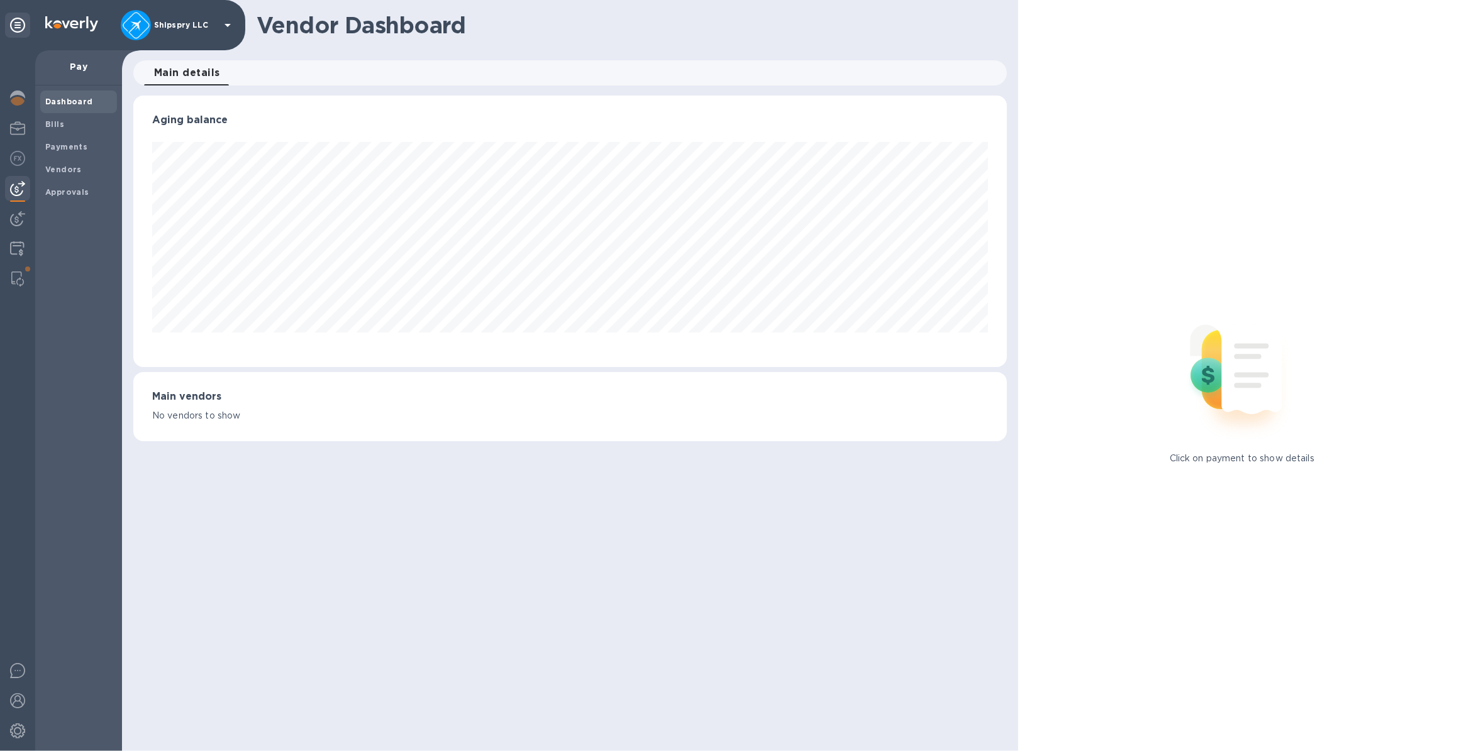
scroll to position [271, 873]
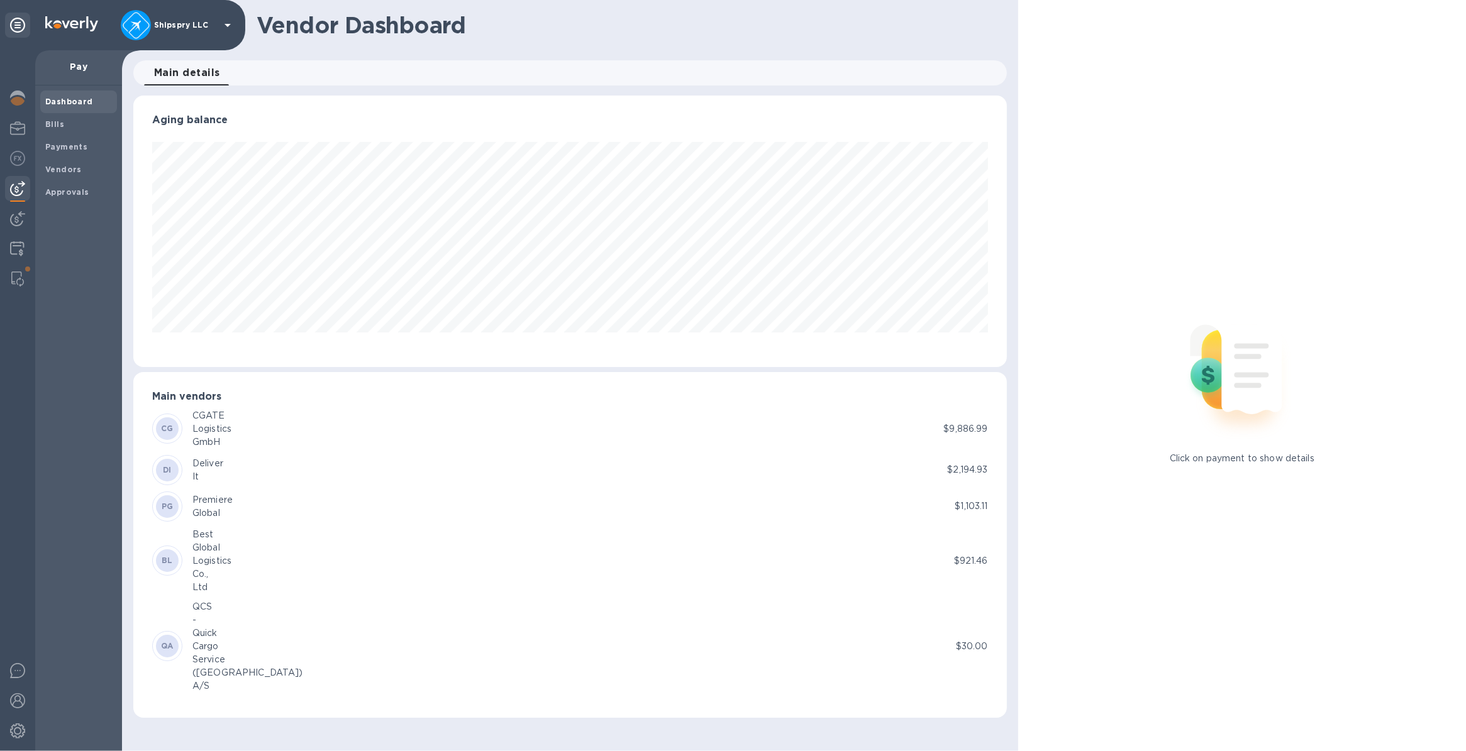
click at [242, 463] on div "DI Deliver It" at bounding box center [549, 470] width 795 height 30
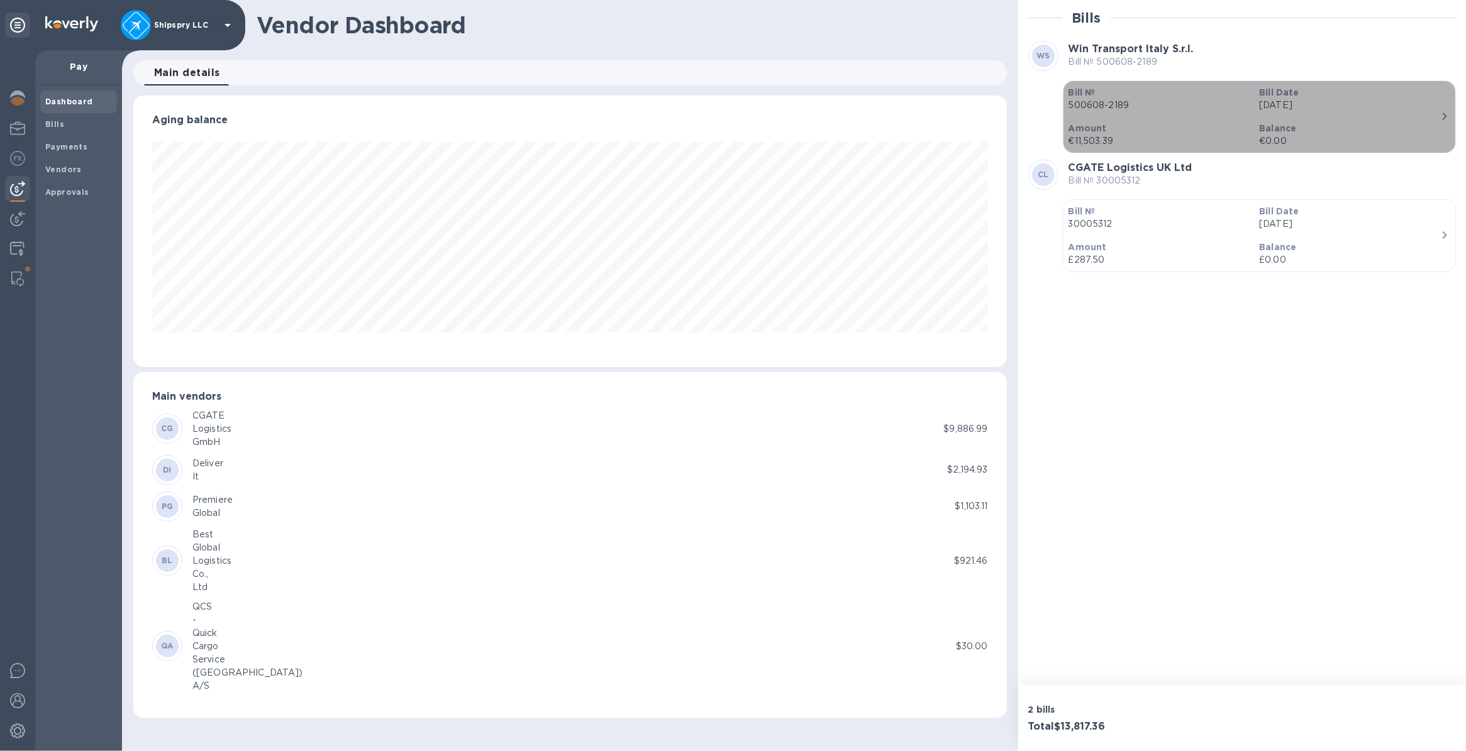
click at [1361, 128] on p "Balance" at bounding box center [1349, 128] width 181 height 13
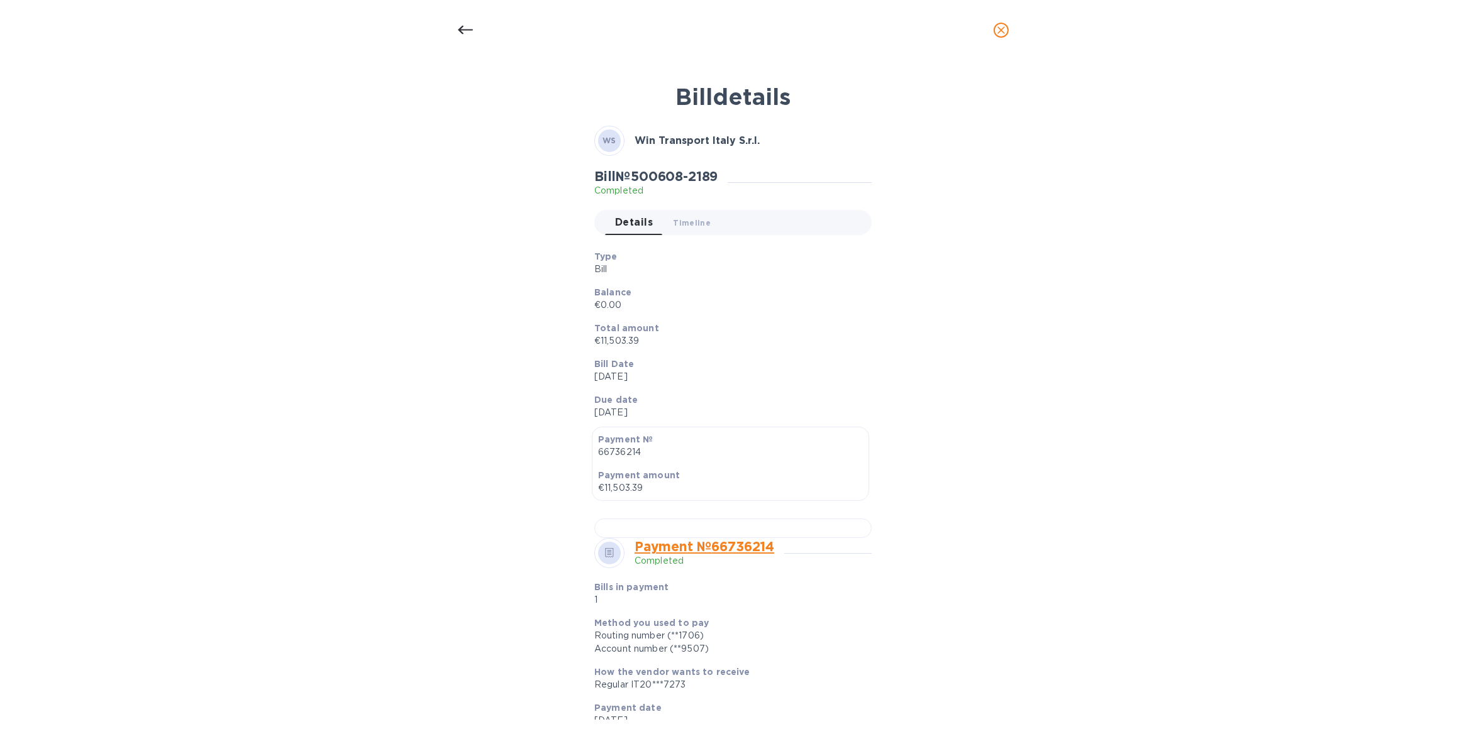
click at [466, 30] on icon at bounding box center [465, 30] width 15 height 15
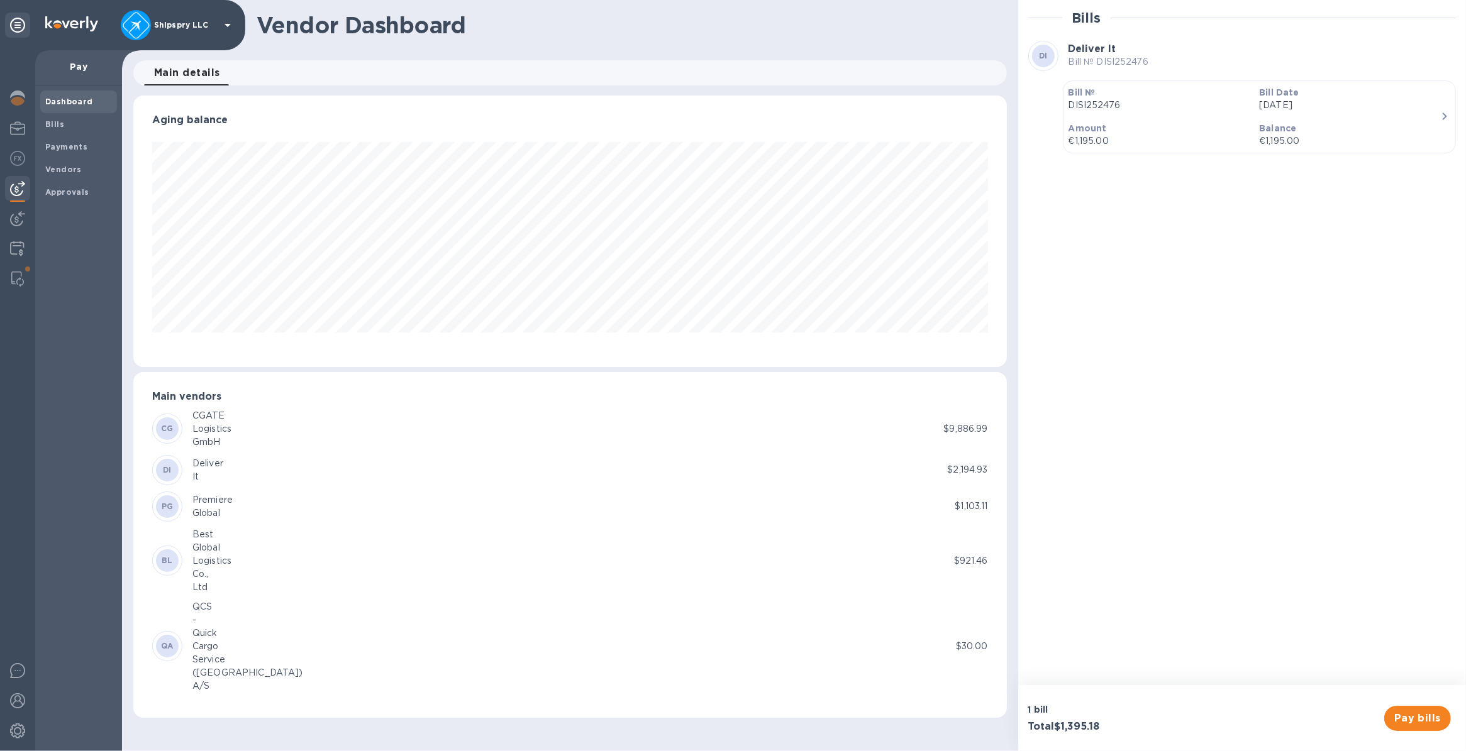
click at [1422, 109] on p "Oct 4th 2025" at bounding box center [1349, 105] width 181 height 13
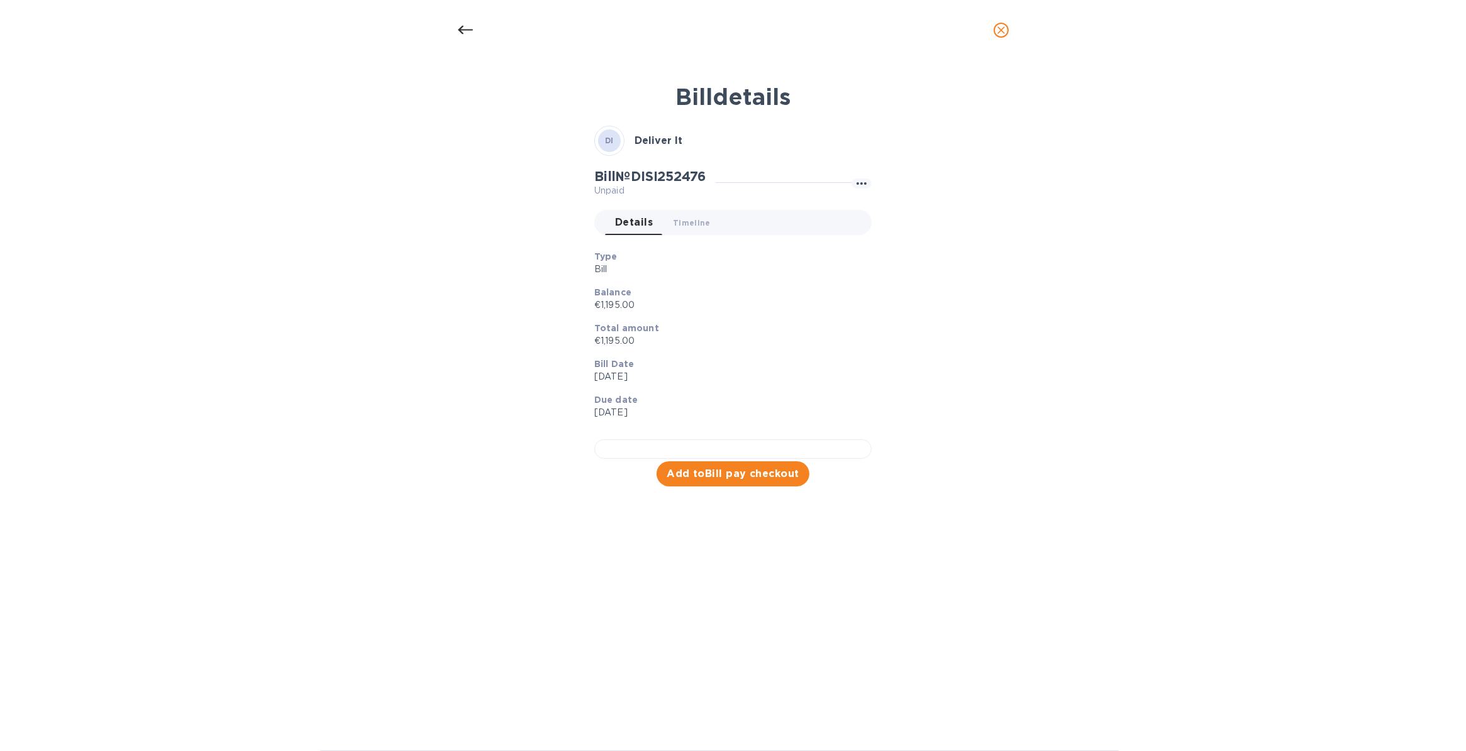
scroll to position [137, 0]
click at [722, 482] on span "Add to Bill pay checkout" at bounding box center [732, 474] width 133 height 15
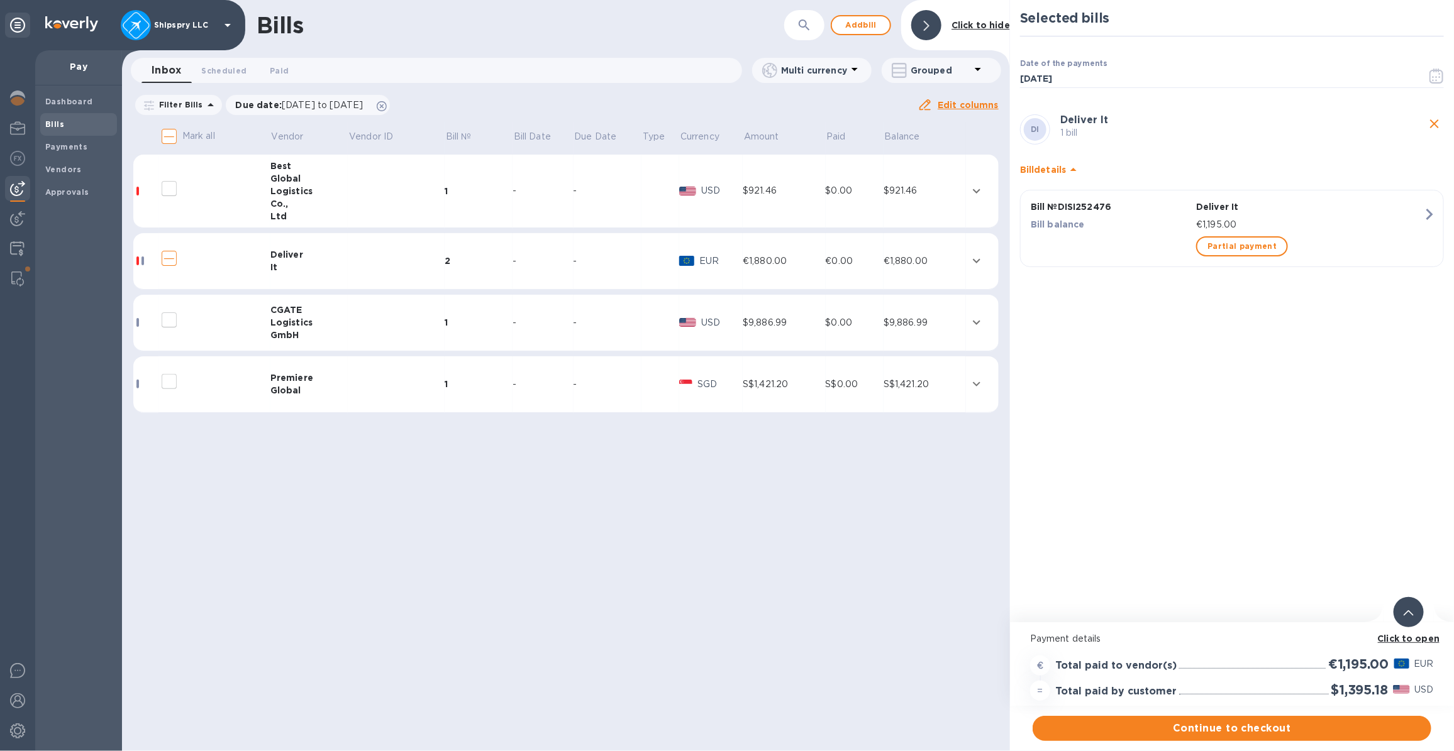
click at [164, 255] on input "decorative checkbox" at bounding box center [169, 258] width 26 height 26
click at [973, 262] on icon "expand row" at bounding box center [976, 260] width 15 height 15
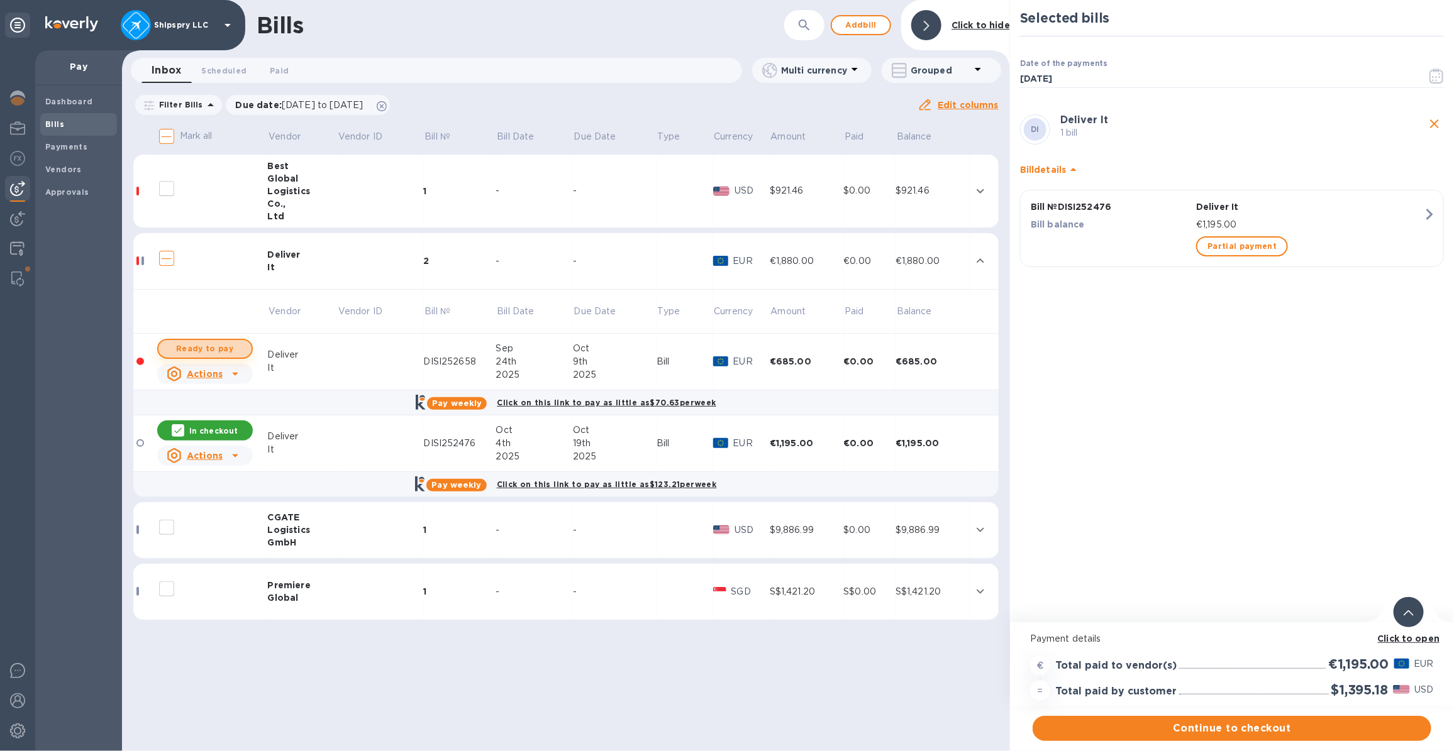
click at [195, 341] on span "Ready to pay" at bounding box center [204, 348] width 73 height 15
checkbox input "true"
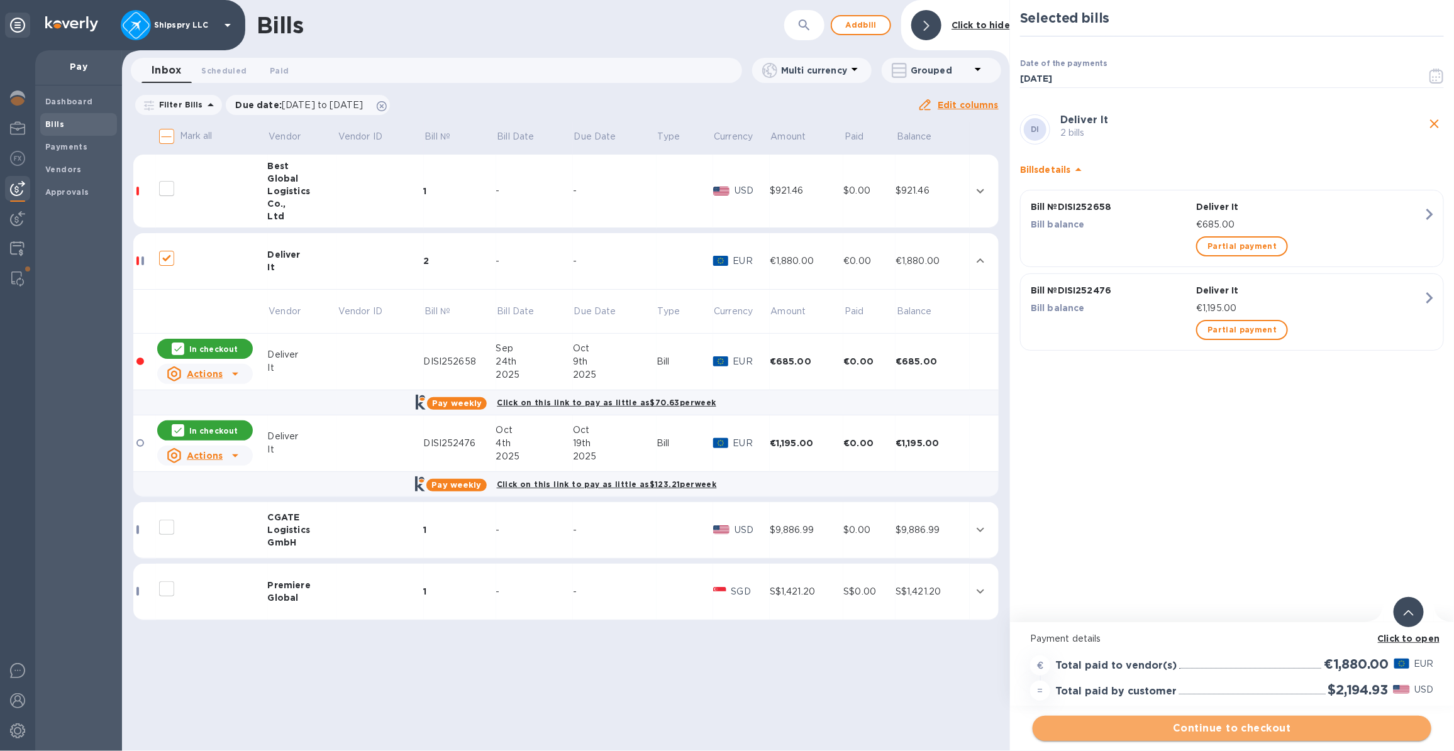
click at [1193, 724] on span "Continue to checkout" at bounding box center [1231, 728] width 378 height 15
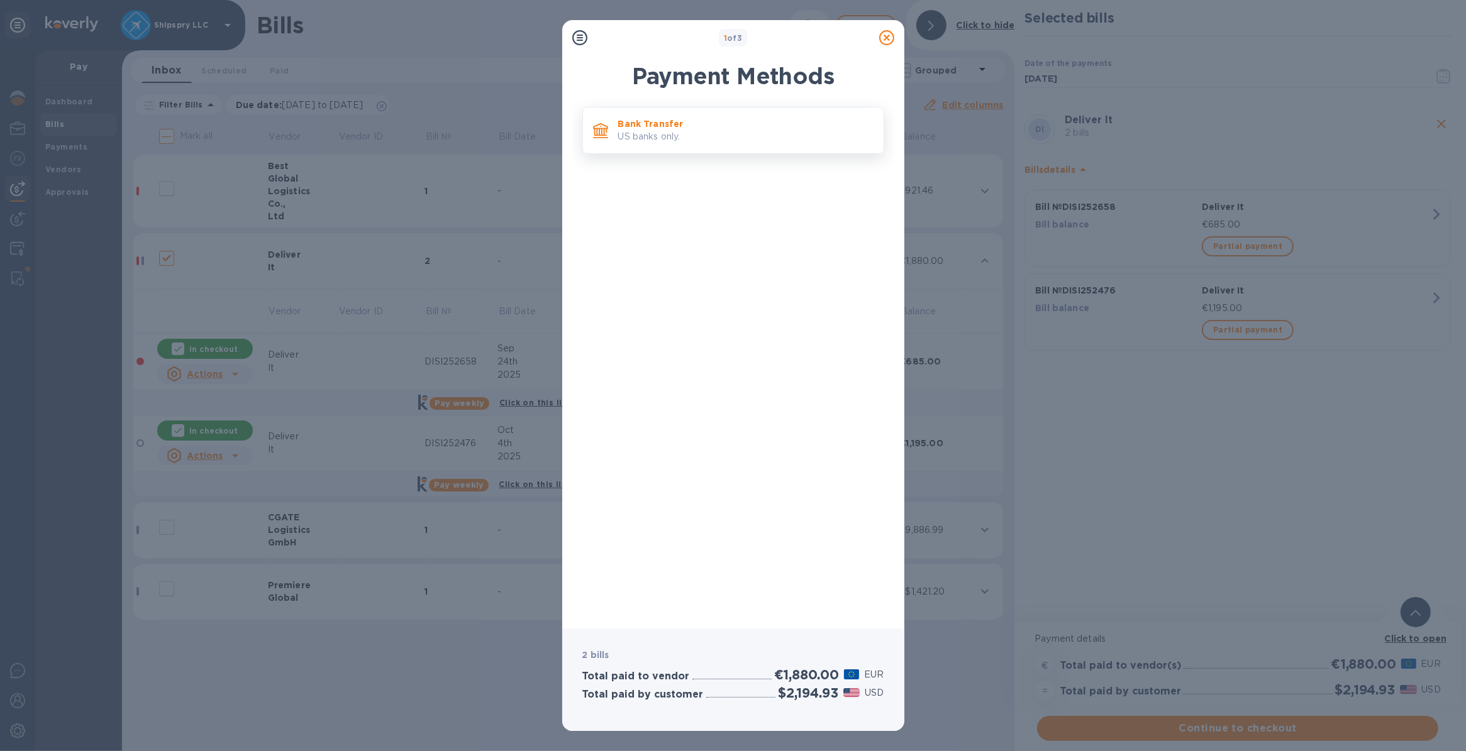
click at [651, 121] on p "Bank Transfer" at bounding box center [745, 124] width 255 height 13
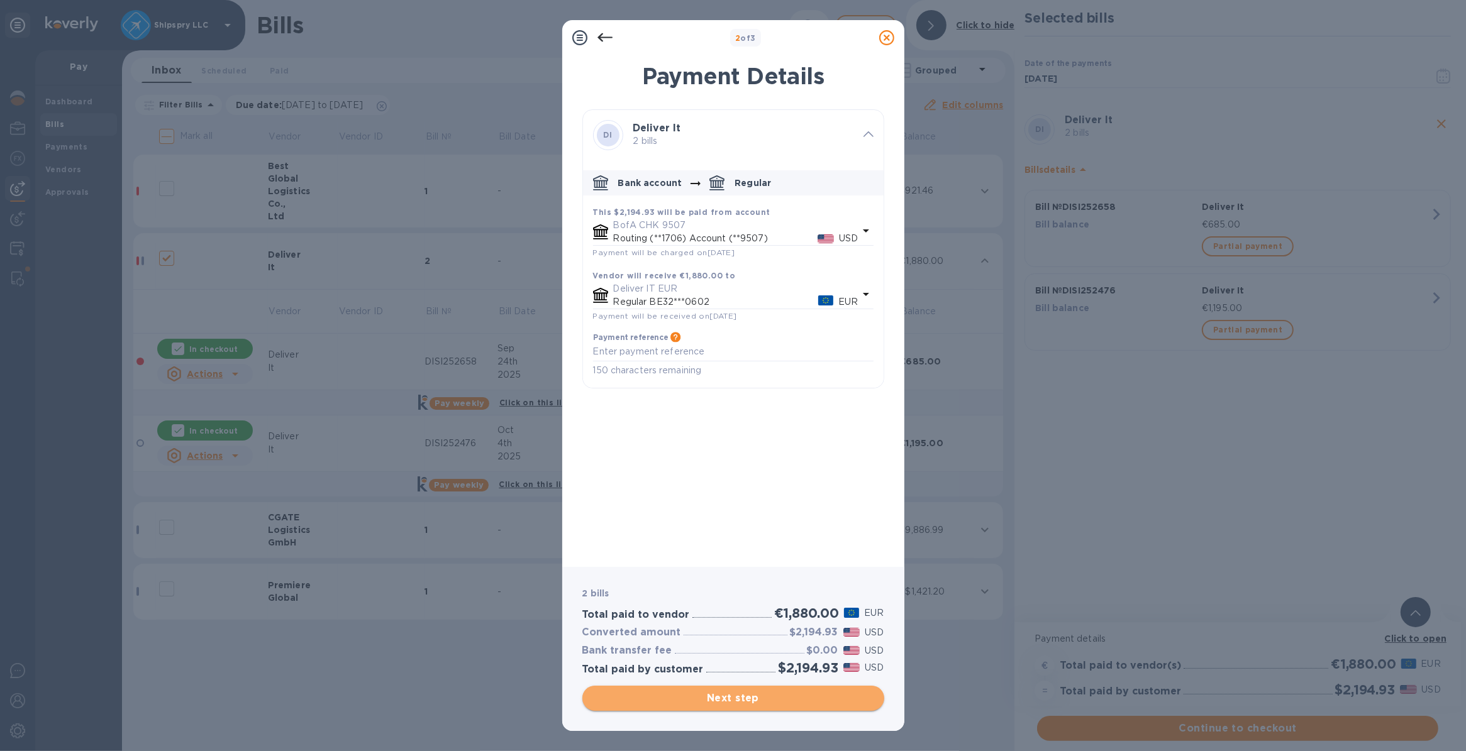
click at [729, 710] on button "Next step" at bounding box center [733, 698] width 302 height 25
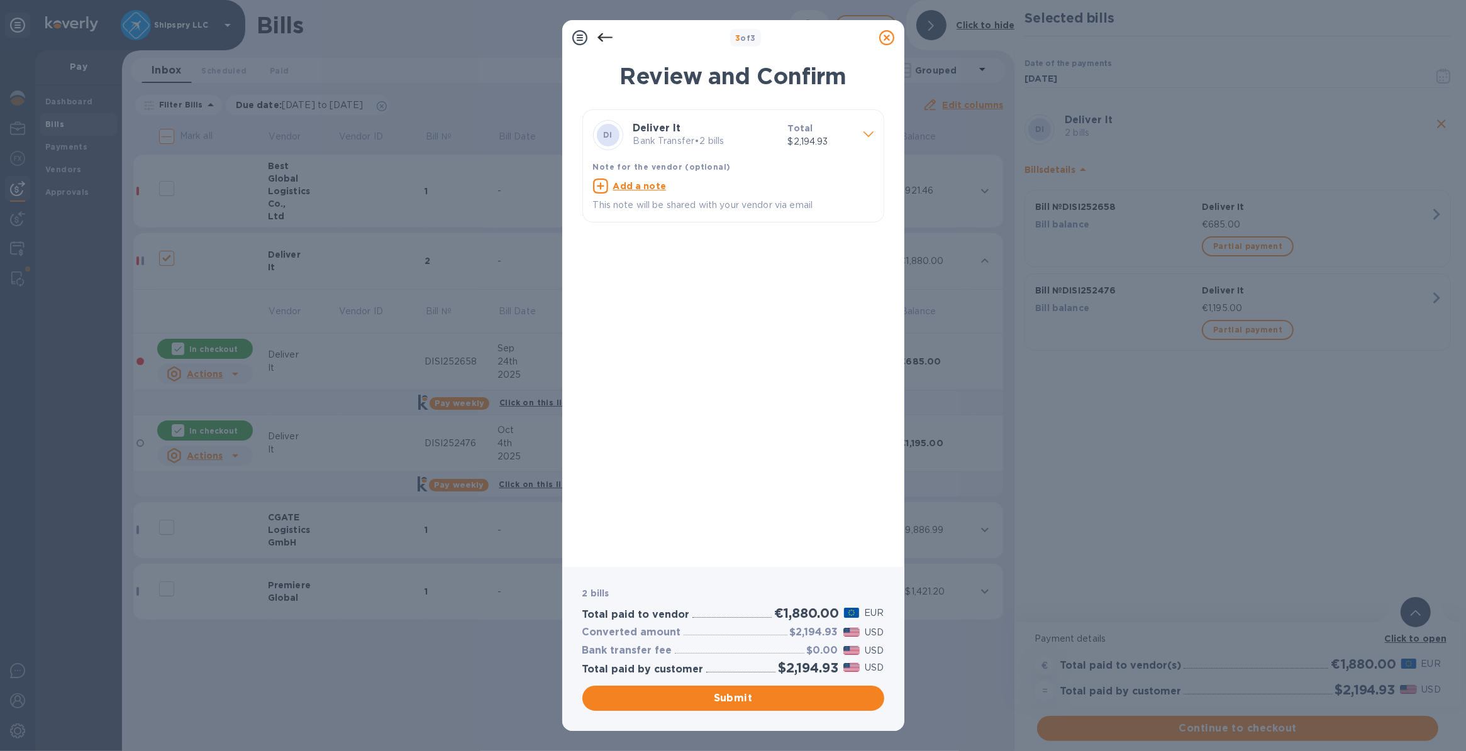
click at [622, 189] on u "Add a note" at bounding box center [639, 186] width 53 height 10
click at [622, 189] on textarea at bounding box center [723, 187] width 260 height 11
type textarea "shipspry llc USA"
click at [692, 706] on button "Submit" at bounding box center [733, 698] width 302 height 25
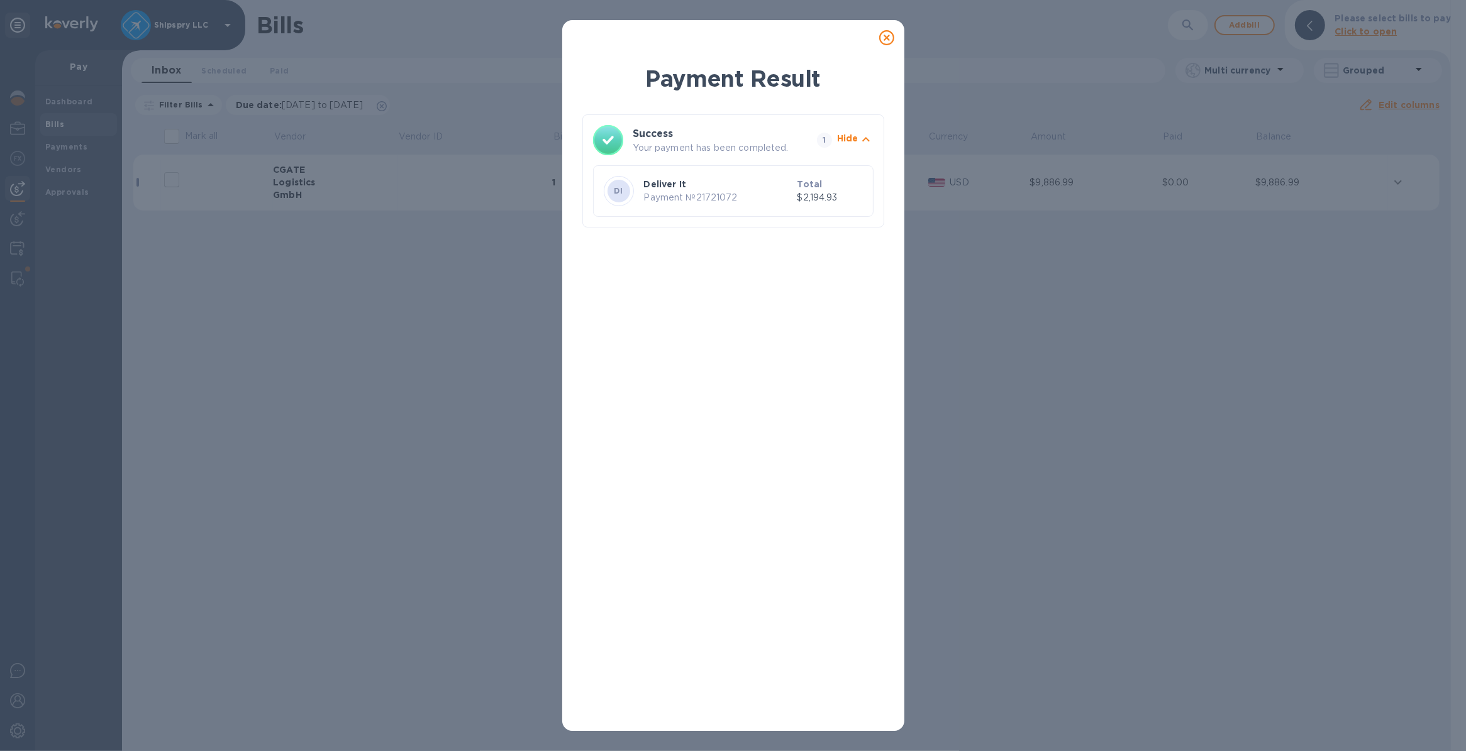
click at [887, 35] on icon at bounding box center [886, 37] width 15 height 15
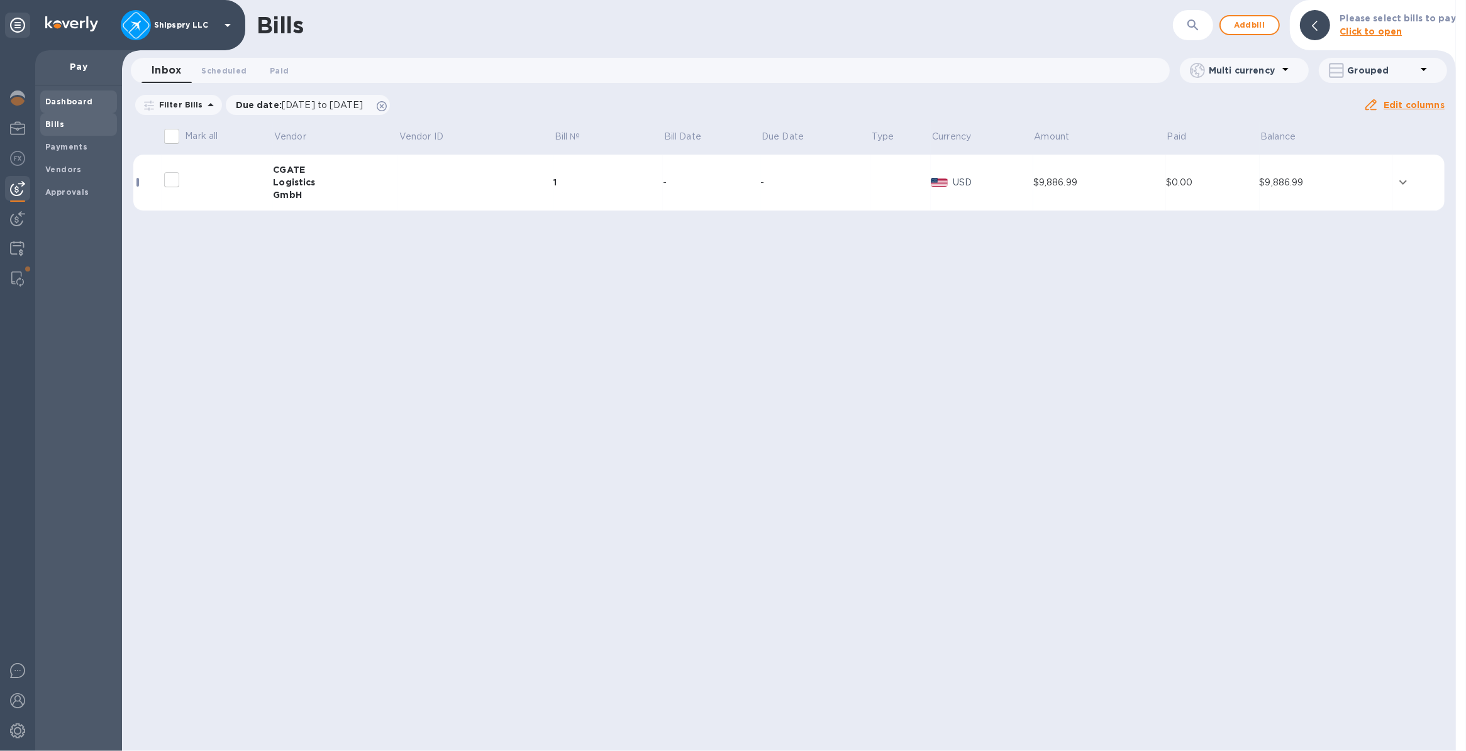
click at [58, 101] on b "Dashboard" at bounding box center [69, 101] width 48 height 9
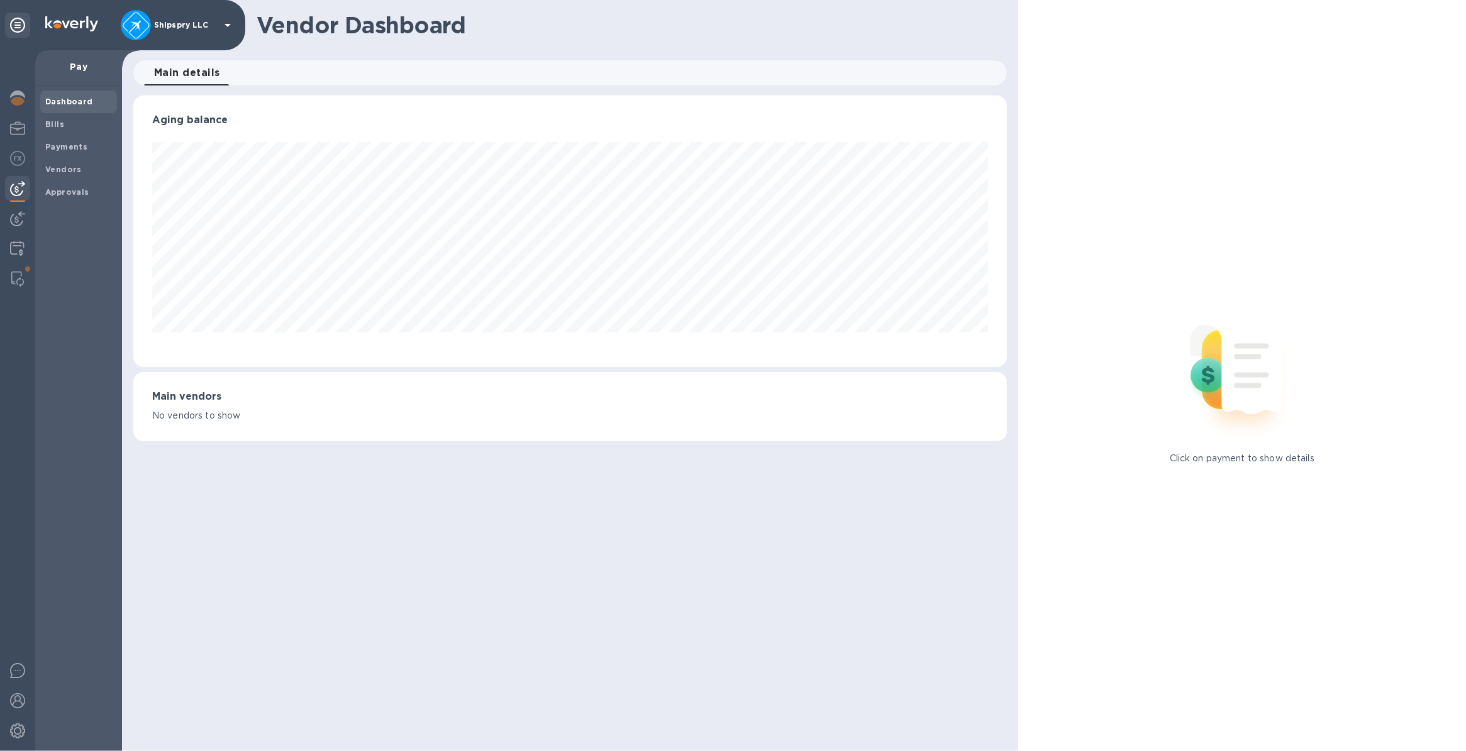
scroll to position [271, 873]
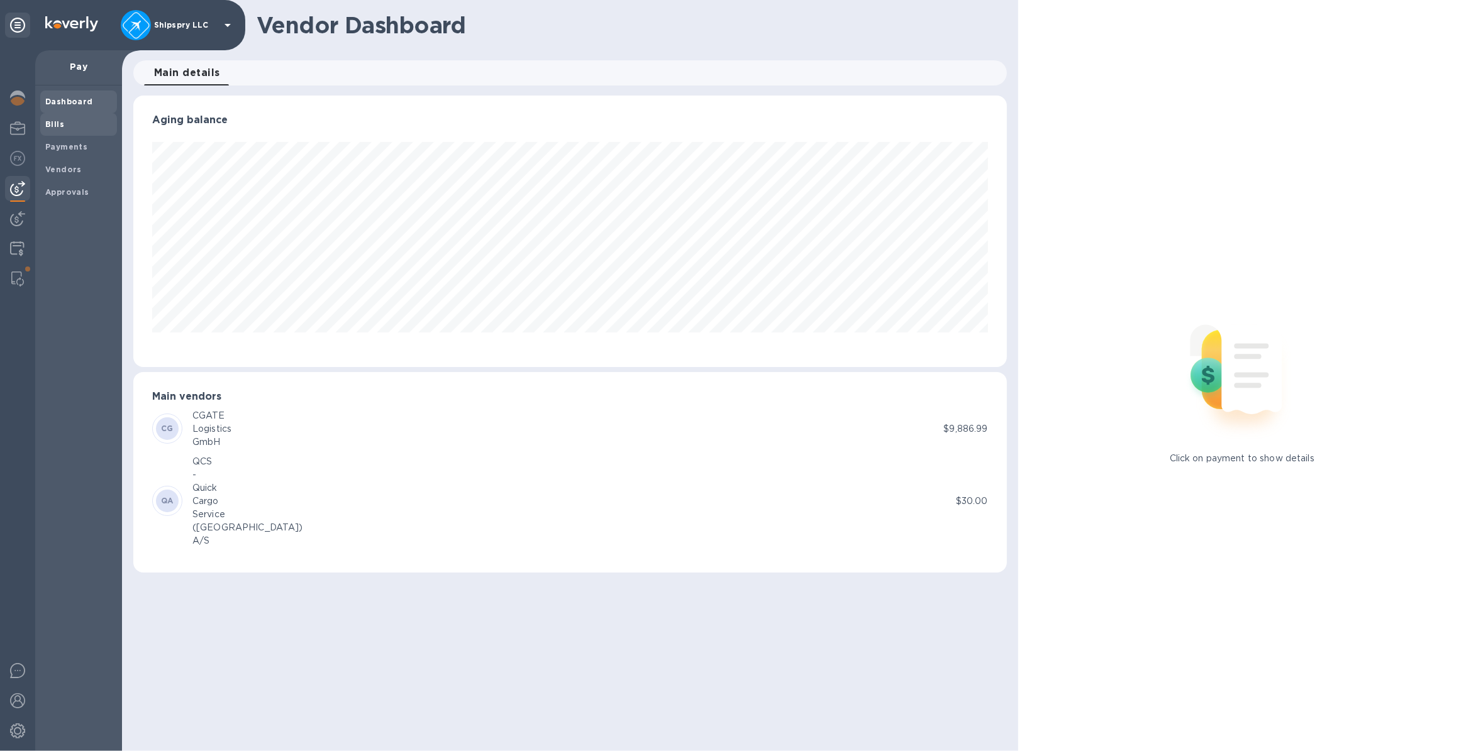
click at [47, 124] on b "Bills" at bounding box center [54, 123] width 19 height 9
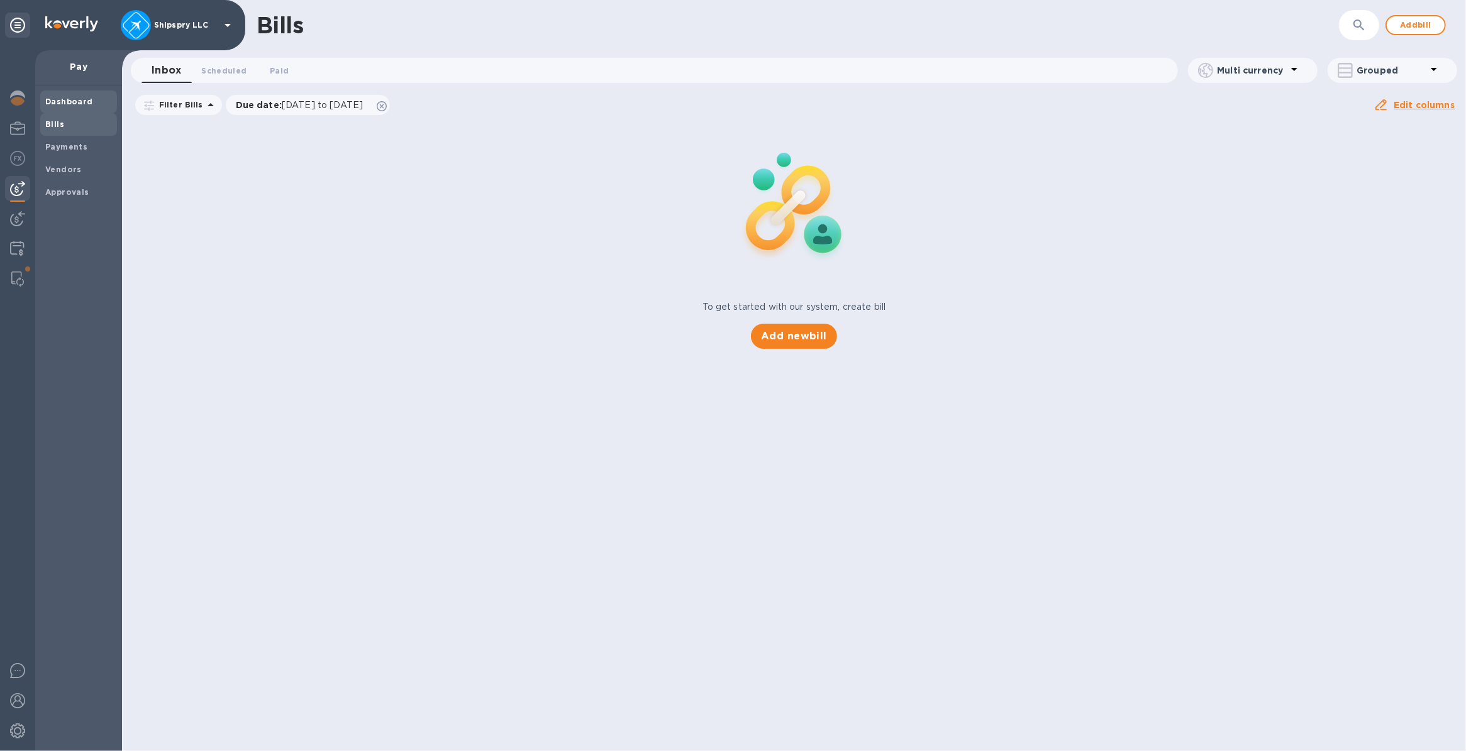
click at [52, 107] on span "Dashboard" at bounding box center [69, 102] width 48 height 13
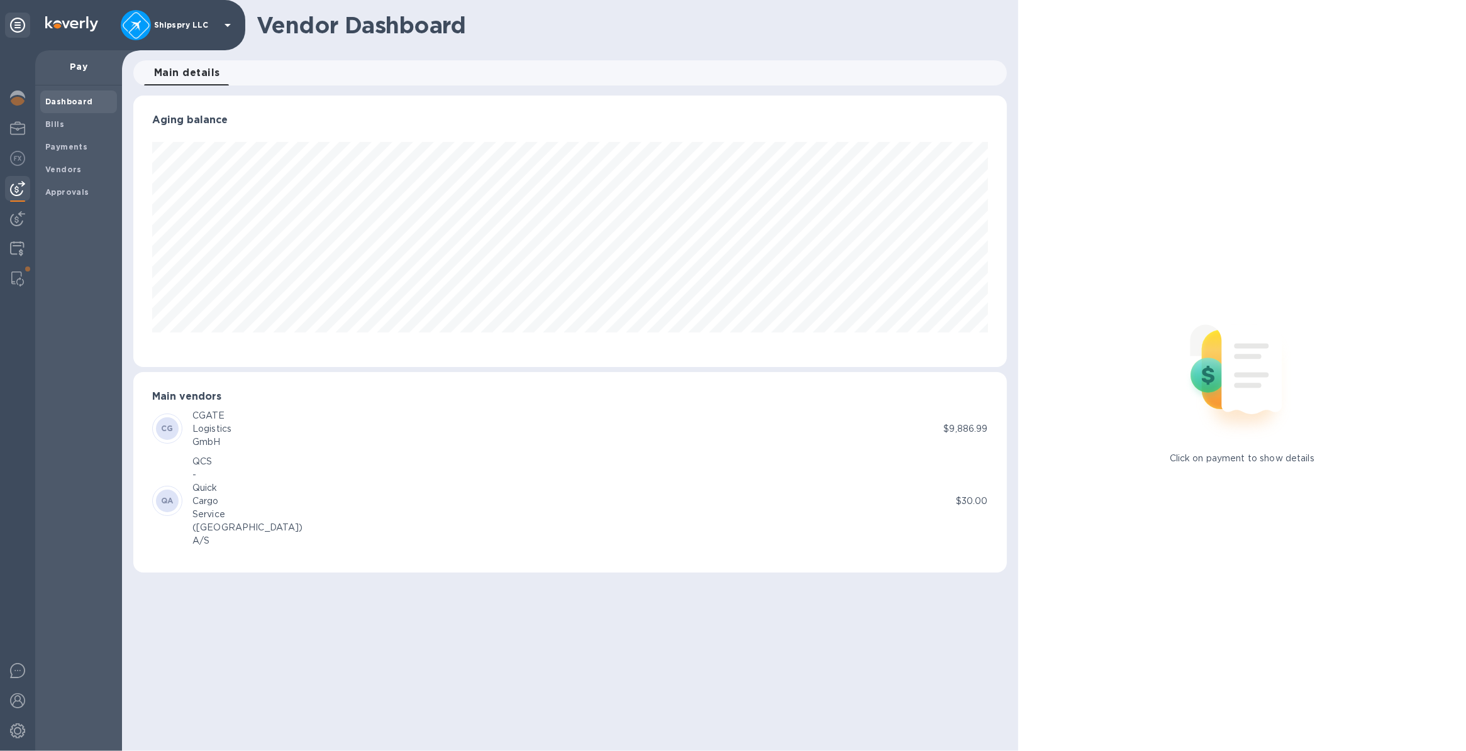
scroll to position [271, 873]
click at [64, 189] on b "Approvals" at bounding box center [67, 191] width 44 height 9
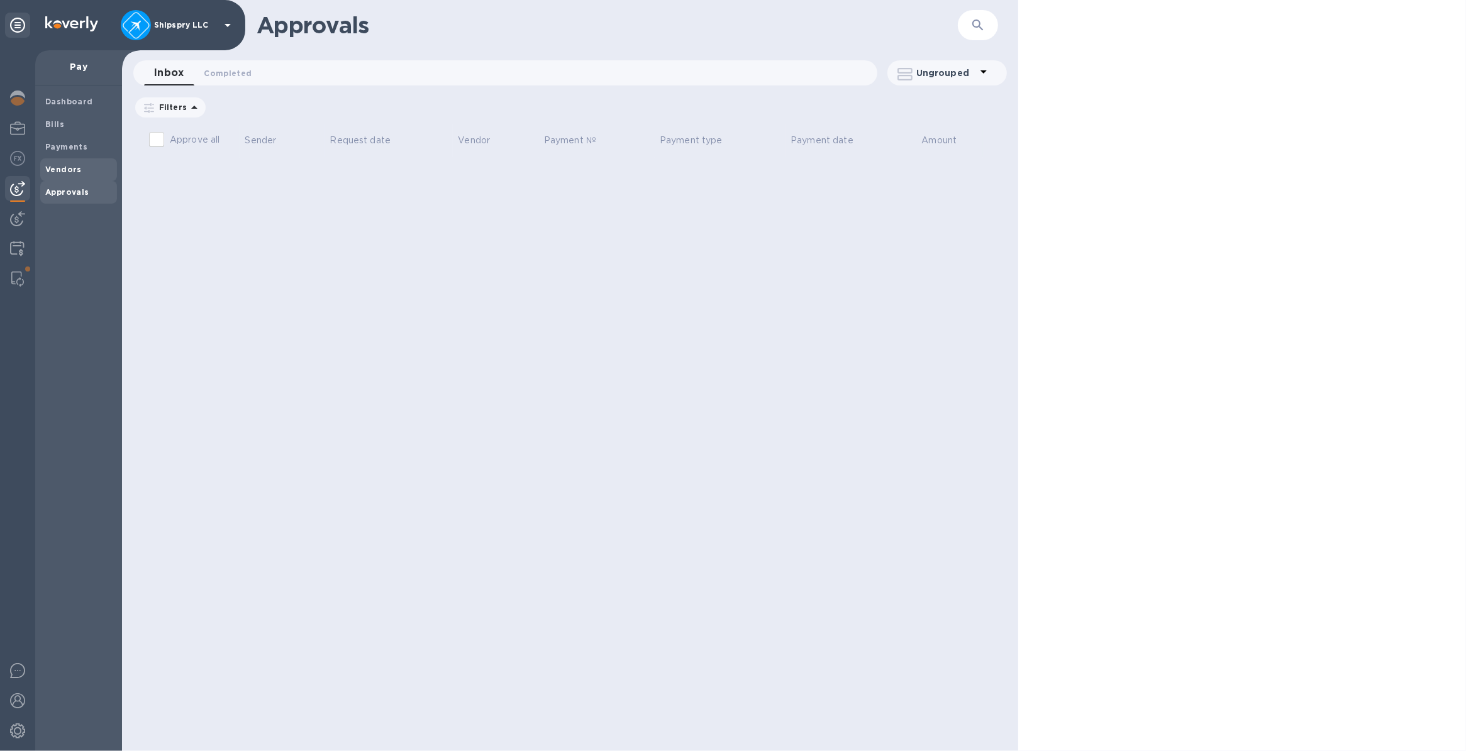
click at [69, 163] on span "Vendors" at bounding box center [63, 169] width 36 height 13
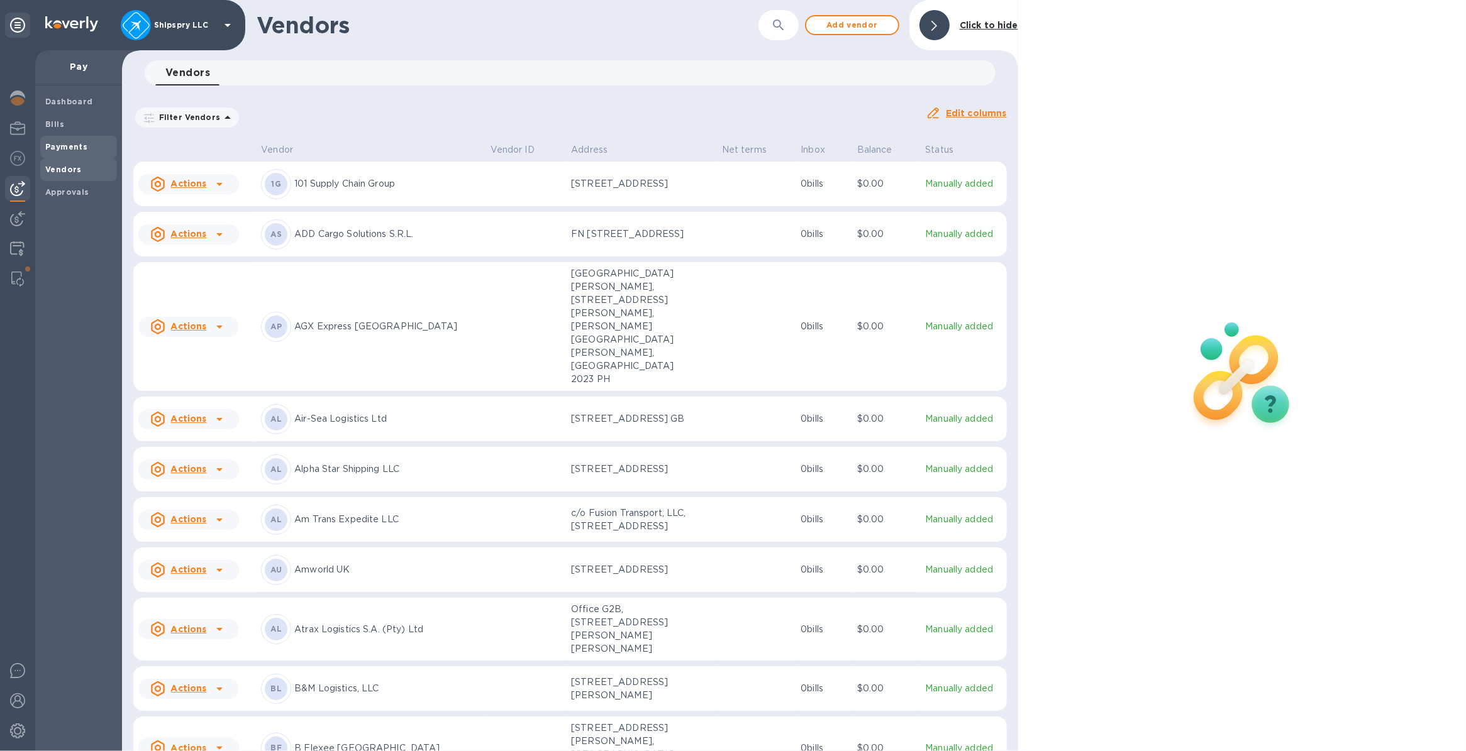
click at [66, 145] on b "Payments" at bounding box center [66, 146] width 42 height 9
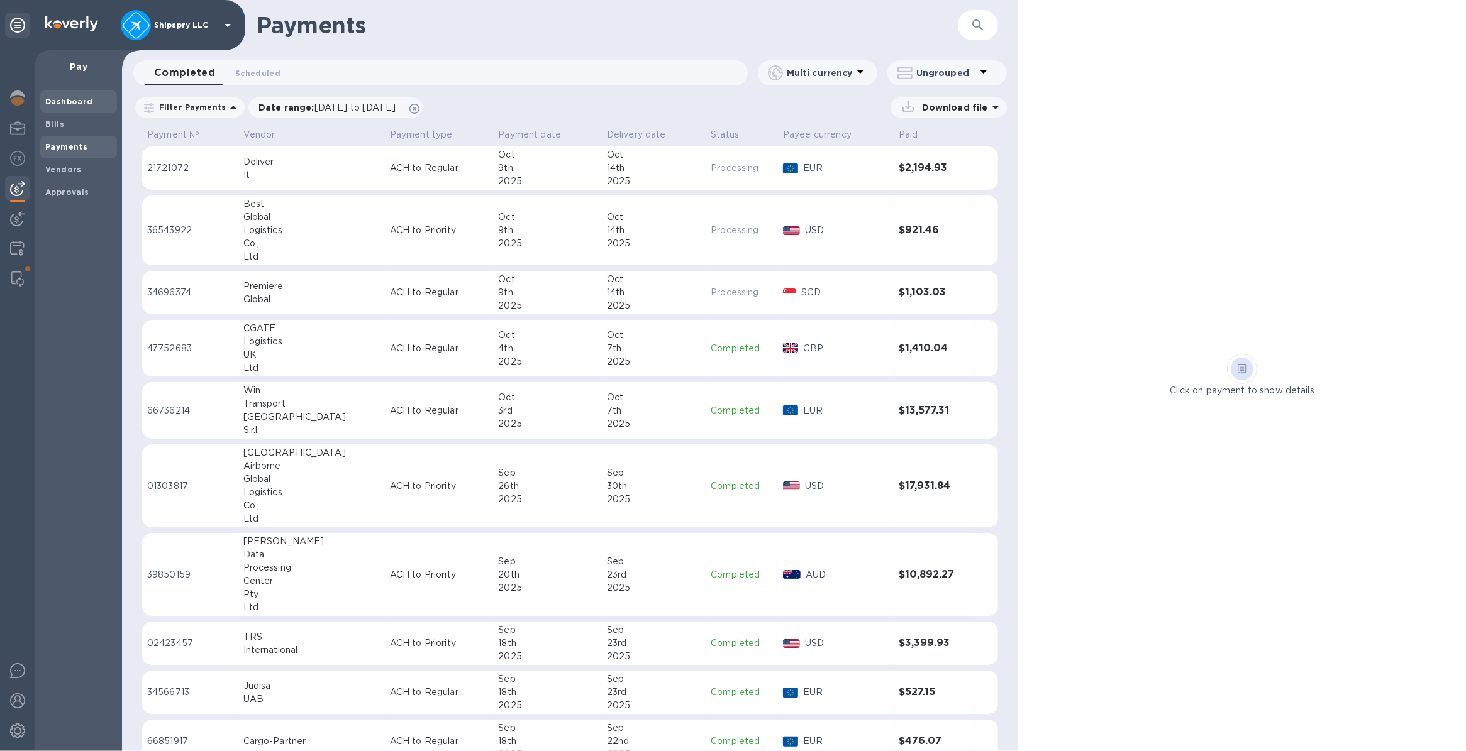
click at [58, 97] on b "Dashboard" at bounding box center [69, 101] width 48 height 9
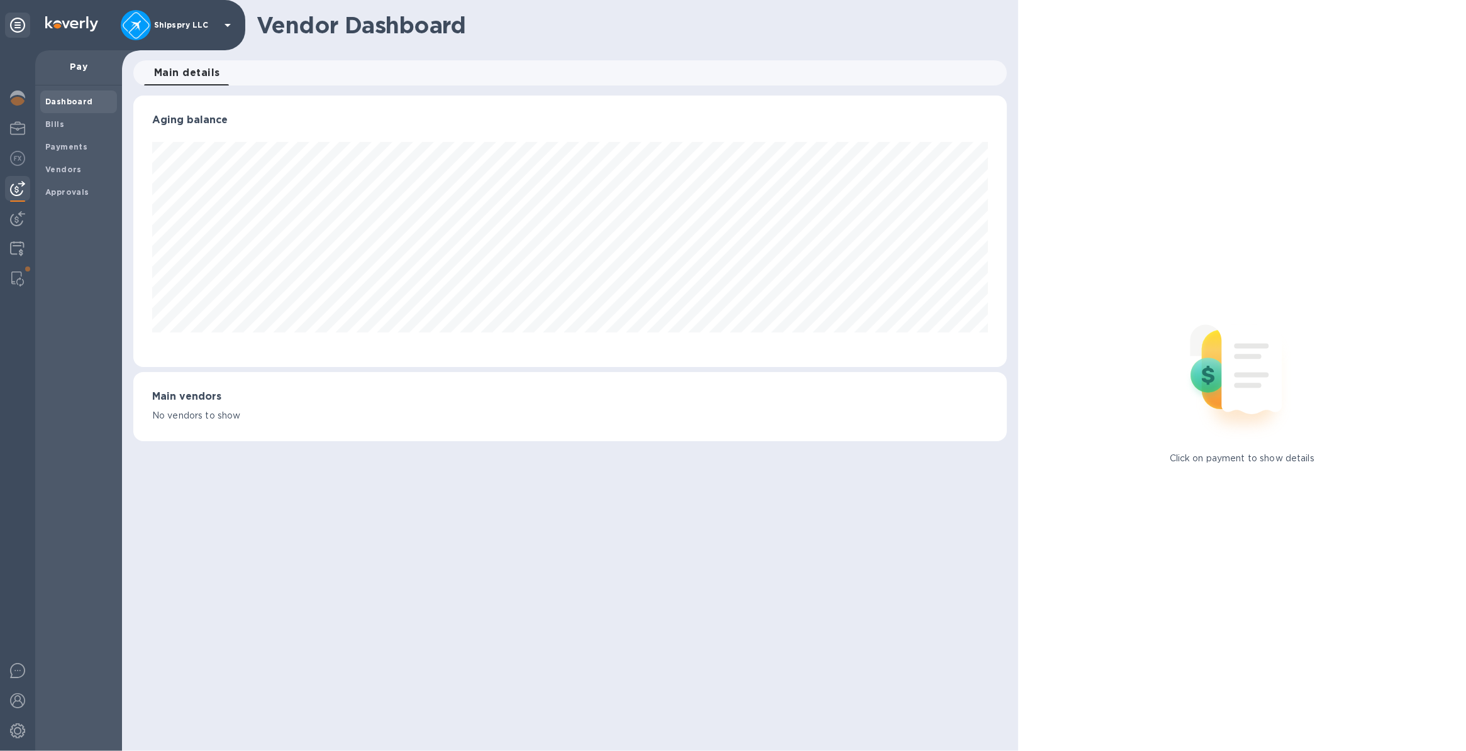
scroll to position [271, 873]
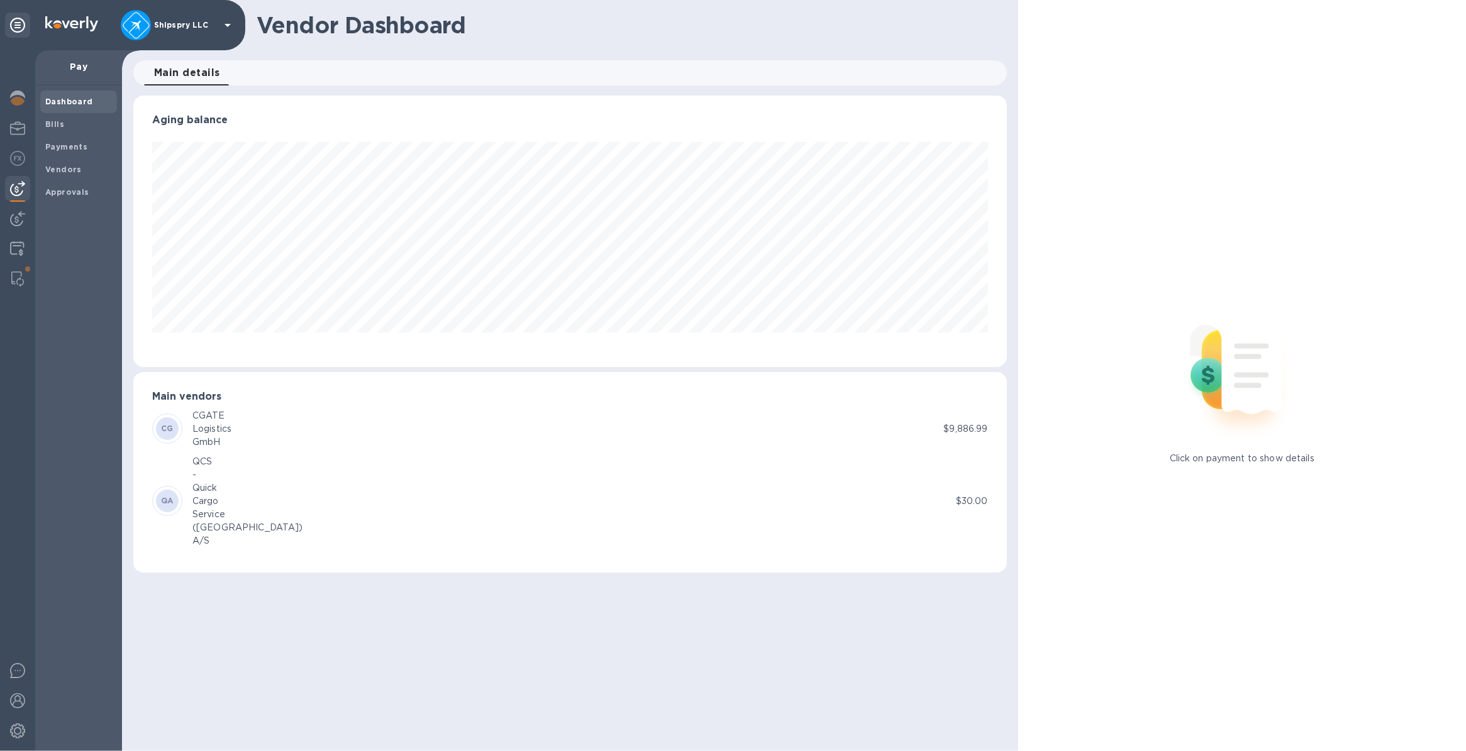
click at [257, 423] on div "CG CGATE Logistics GmbH" at bounding box center [547, 429] width 791 height 40
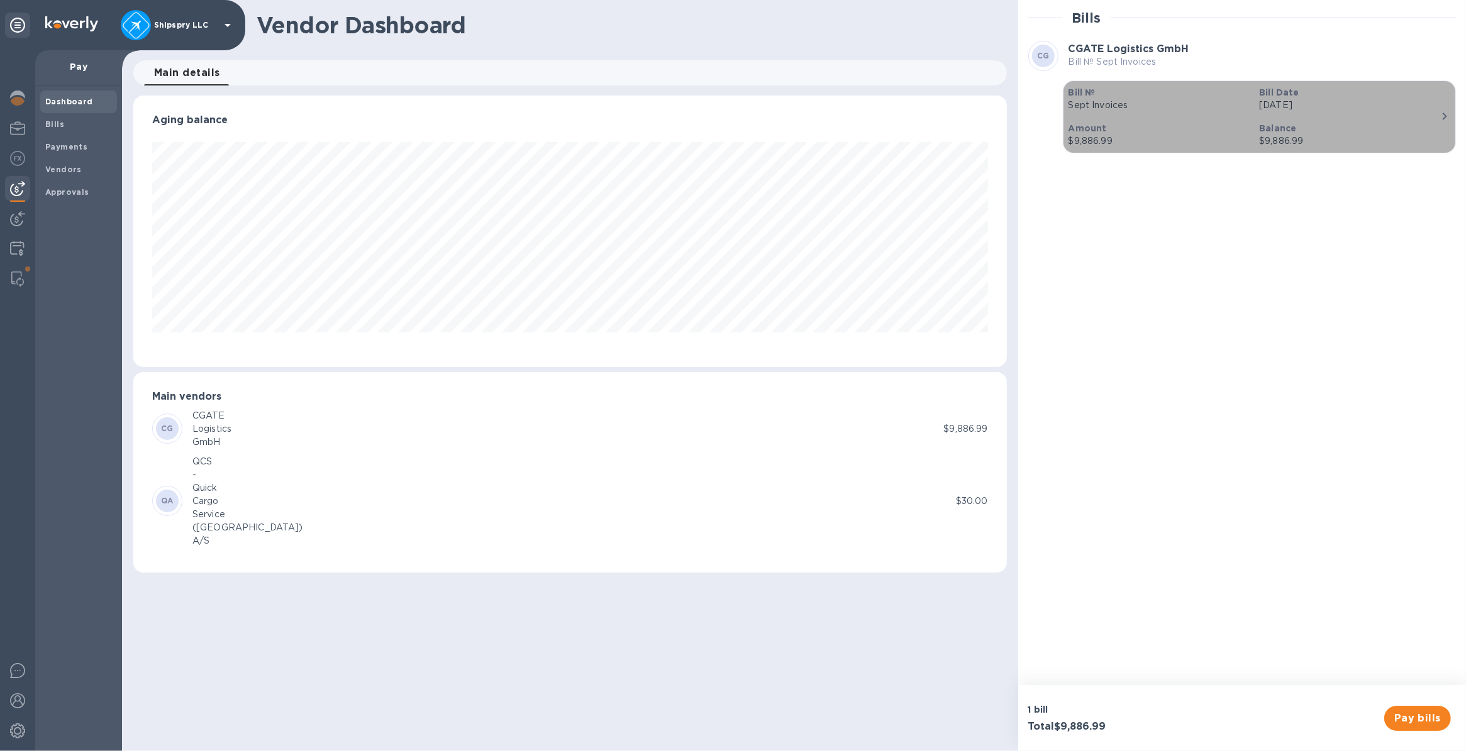
click at [1349, 131] on p "Balance" at bounding box center [1349, 128] width 181 height 13
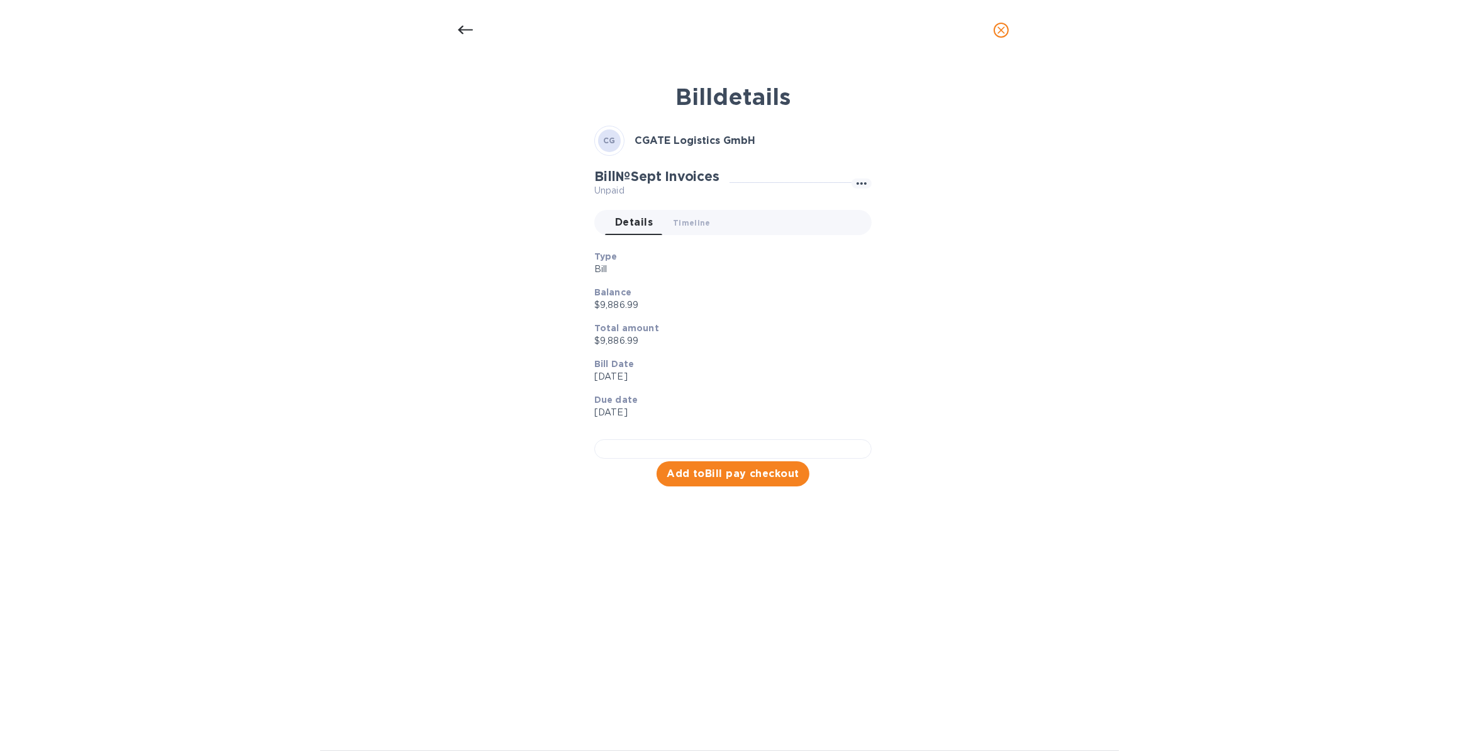
scroll to position [105, 0]
click at [704, 482] on span "Add to Bill pay checkout" at bounding box center [732, 474] width 133 height 15
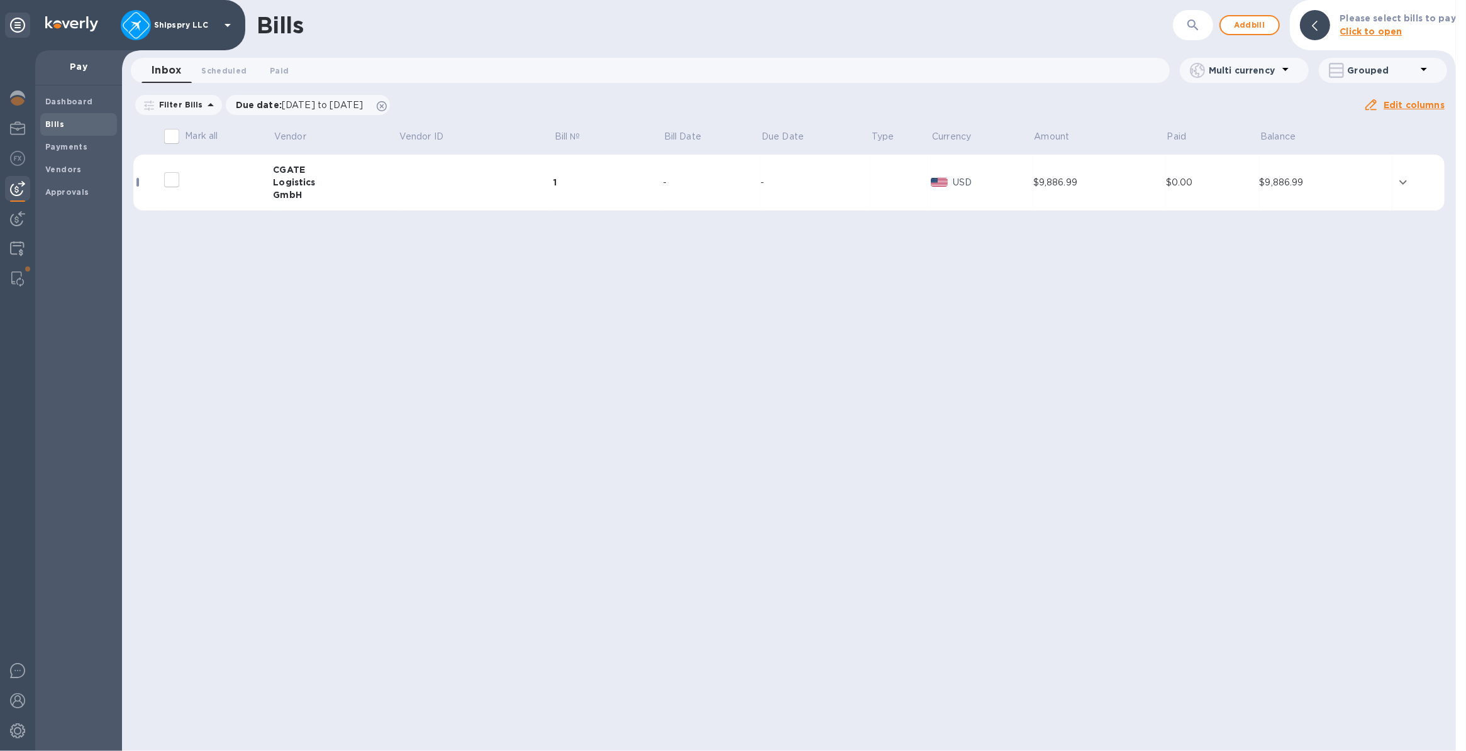
click at [1400, 180] on icon "expand row" at bounding box center [1403, 182] width 8 height 4
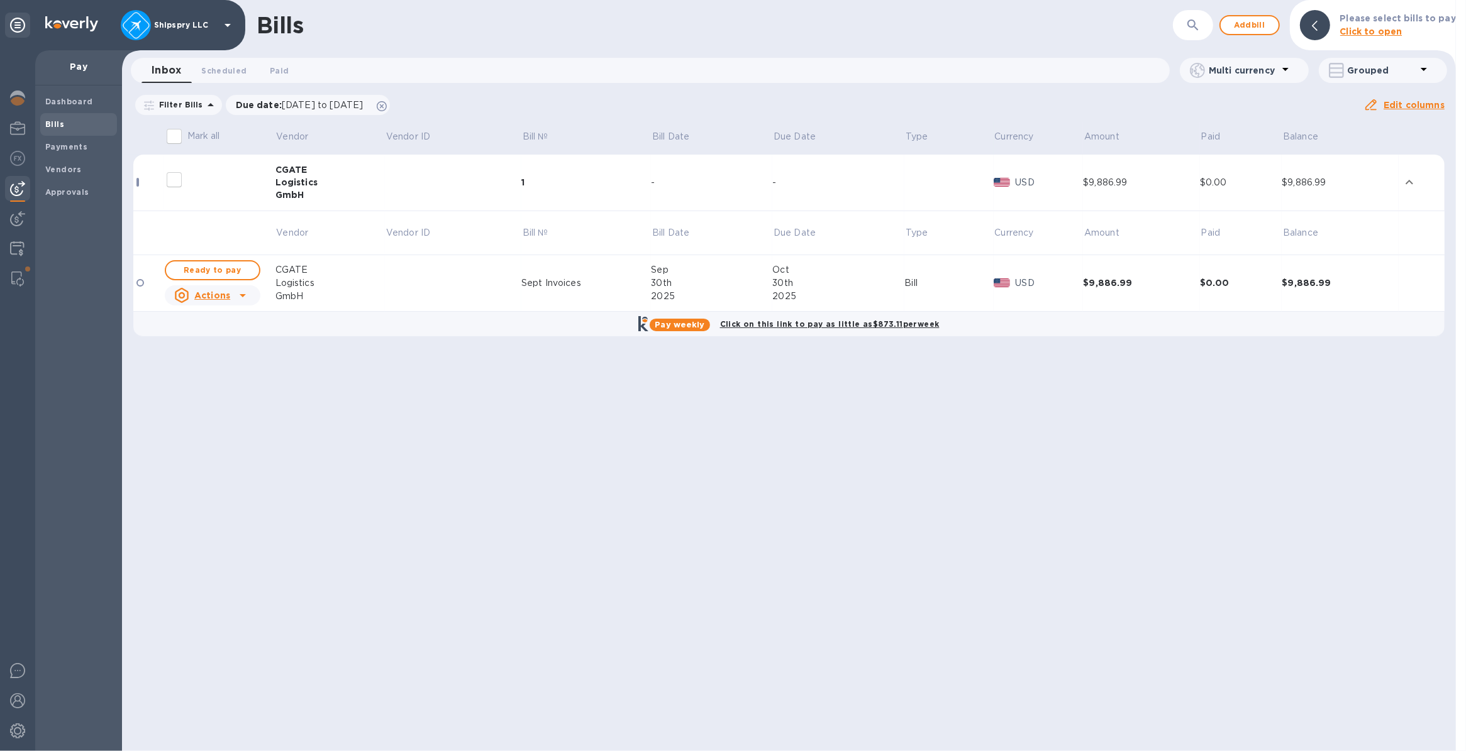
click at [172, 178] on input "decorative checkbox" at bounding box center [174, 180] width 26 height 26
checkbox input "false"
click at [196, 268] on span "Ready to pay" at bounding box center [212, 270] width 73 height 15
checkbox input "true"
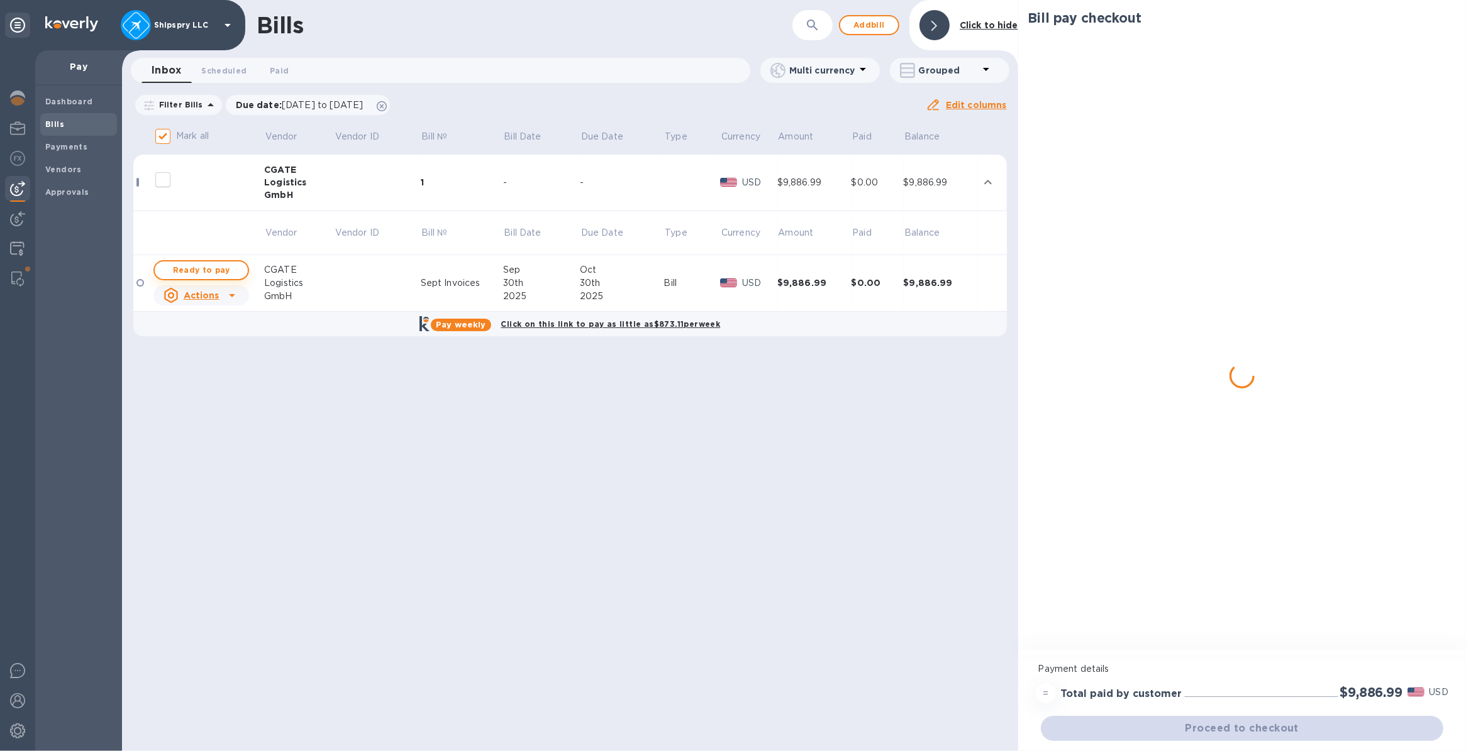
checkbox input "true"
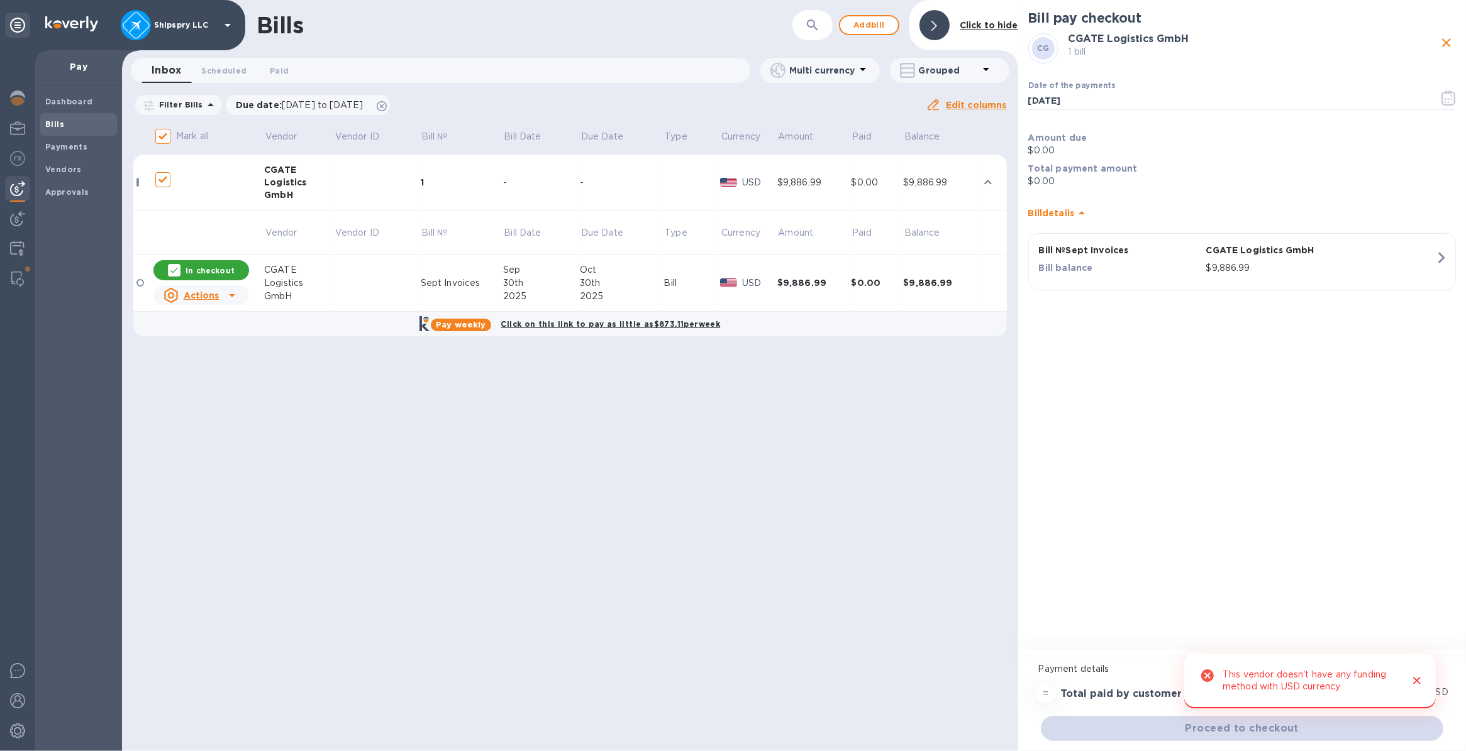
click at [1415, 681] on icon "Close" at bounding box center [1416, 681] width 13 height 13
click at [53, 172] on b "Vendors" at bounding box center [63, 169] width 36 height 9
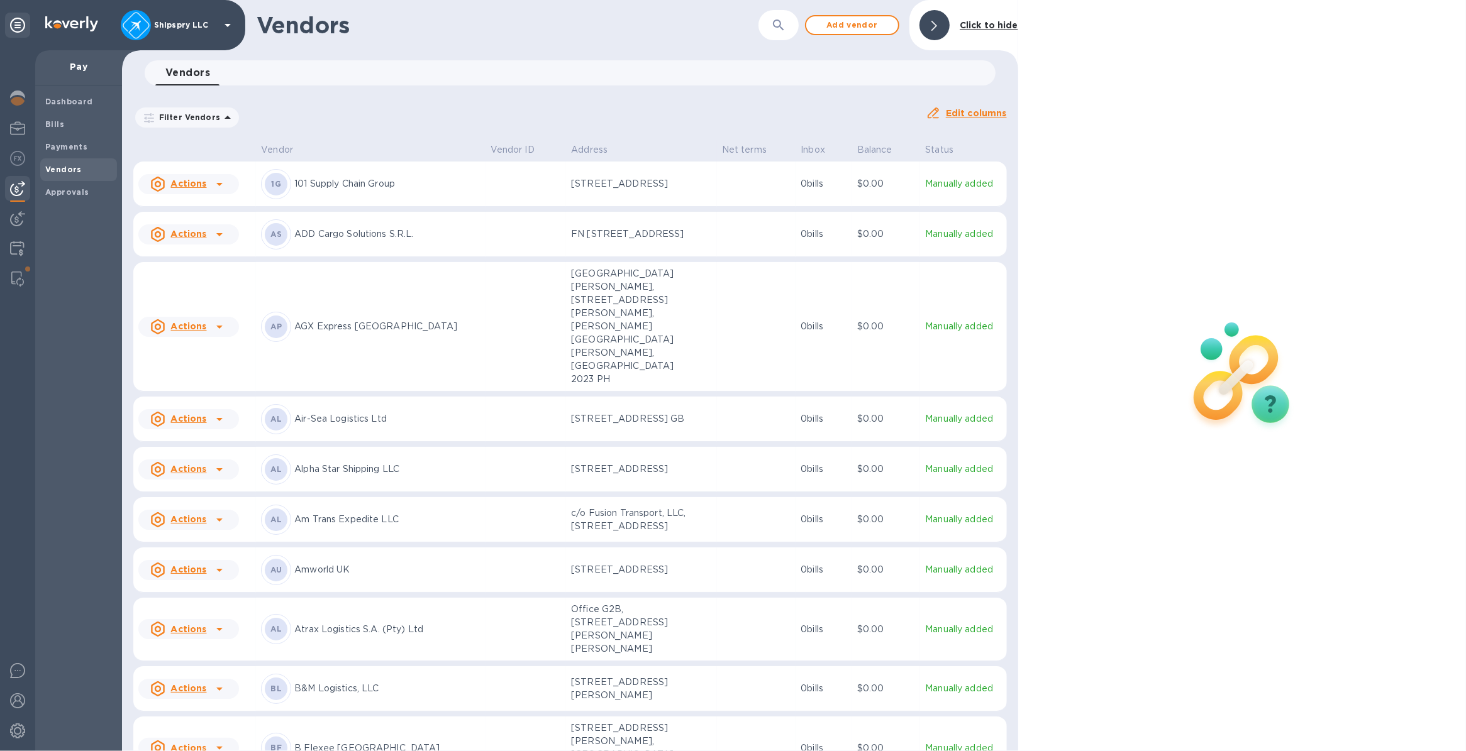
click at [199, 74] on span "Vendors 0" at bounding box center [187, 73] width 45 height 18
click at [765, 39] on div "​" at bounding box center [778, 25] width 40 height 31
click at [771, 29] on icon "button" at bounding box center [778, 25] width 15 height 15
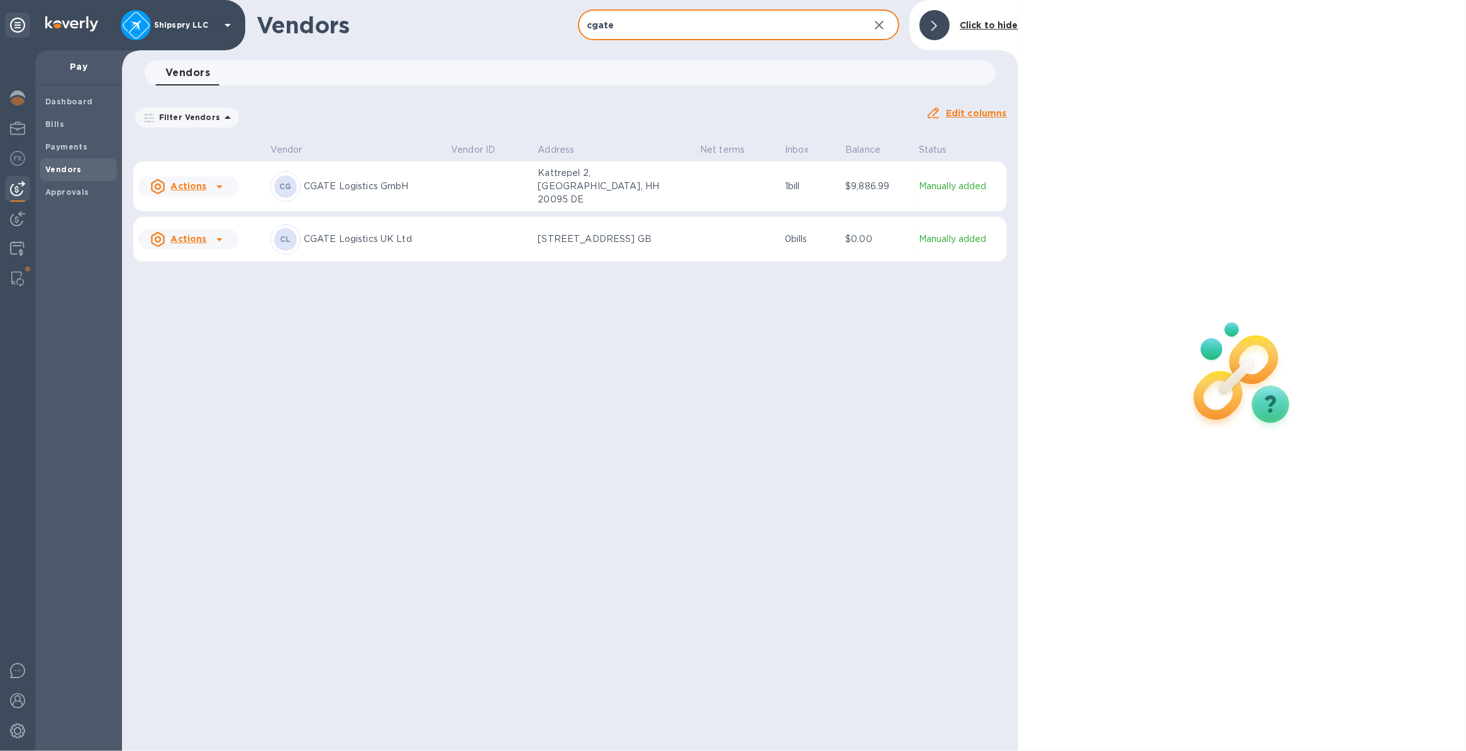
type input "cgate"
click at [194, 184] on u "Actions" at bounding box center [188, 186] width 36 height 10
click at [321, 179] on div at bounding box center [733, 375] width 1466 height 751
click at [218, 180] on icon at bounding box center [219, 186] width 15 height 15
click at [218, 180] on div at bounding box center [733, 375] width 1466 height 751
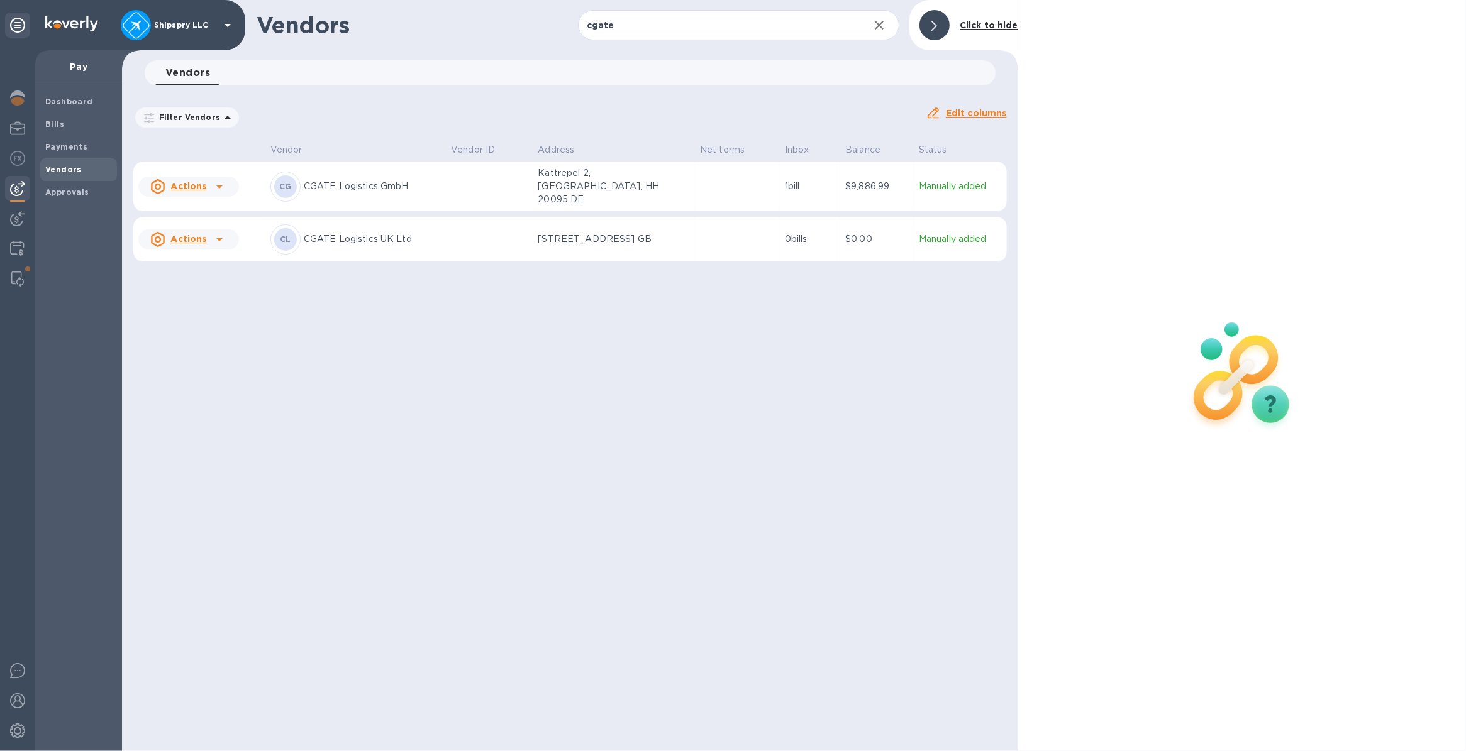
click at [155, 183] on icon at bounding box center [157, 186] width 15 height 15
click at [588, 176] on div at bounding box center [733, 375] width 1466 height 751
click at [158, 183] on icon at bounding box center [158, 186] width 6 height 6
click at [220, 185] on div at bounding box center [733, 375] width 1466 height 751
click at [218, 185] on icon at bounding box center [219, 186] width 15 height 15
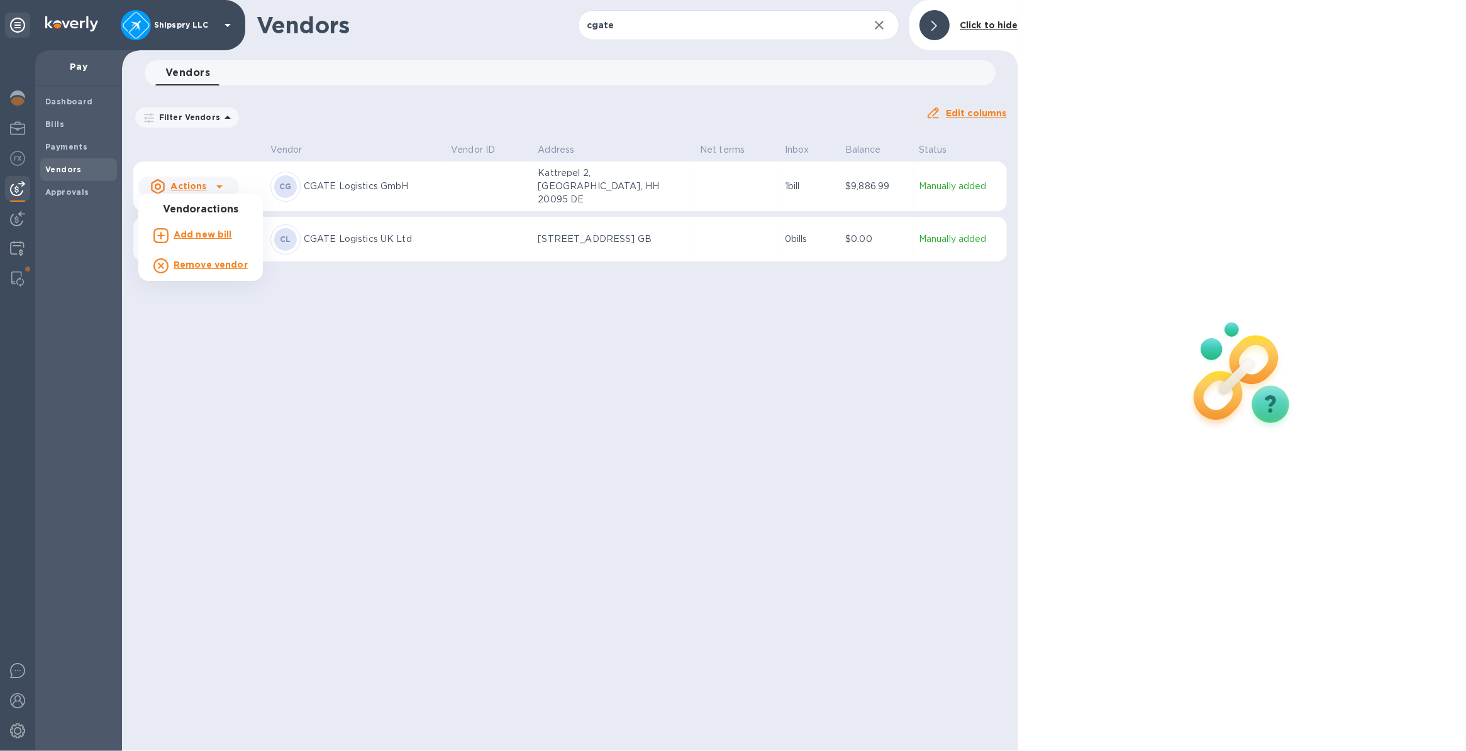
click at [500, 181] on div at bounding box center [733, 375] width 1466 height 751
click at [13, 278] on img at bounding box center [17, 279] width 13 height 15
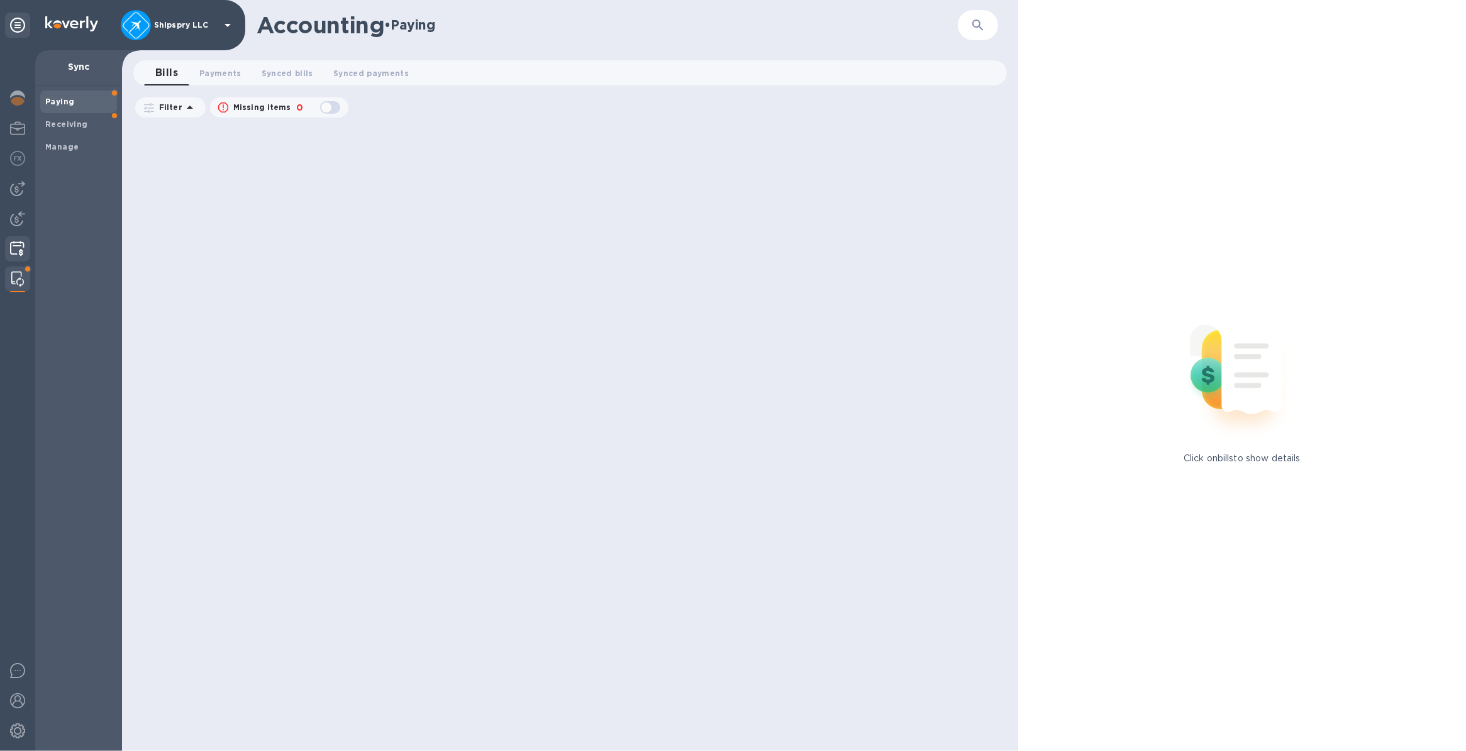
click at [10, 250] on img at bounding box center [17, 248] width 14 height 15
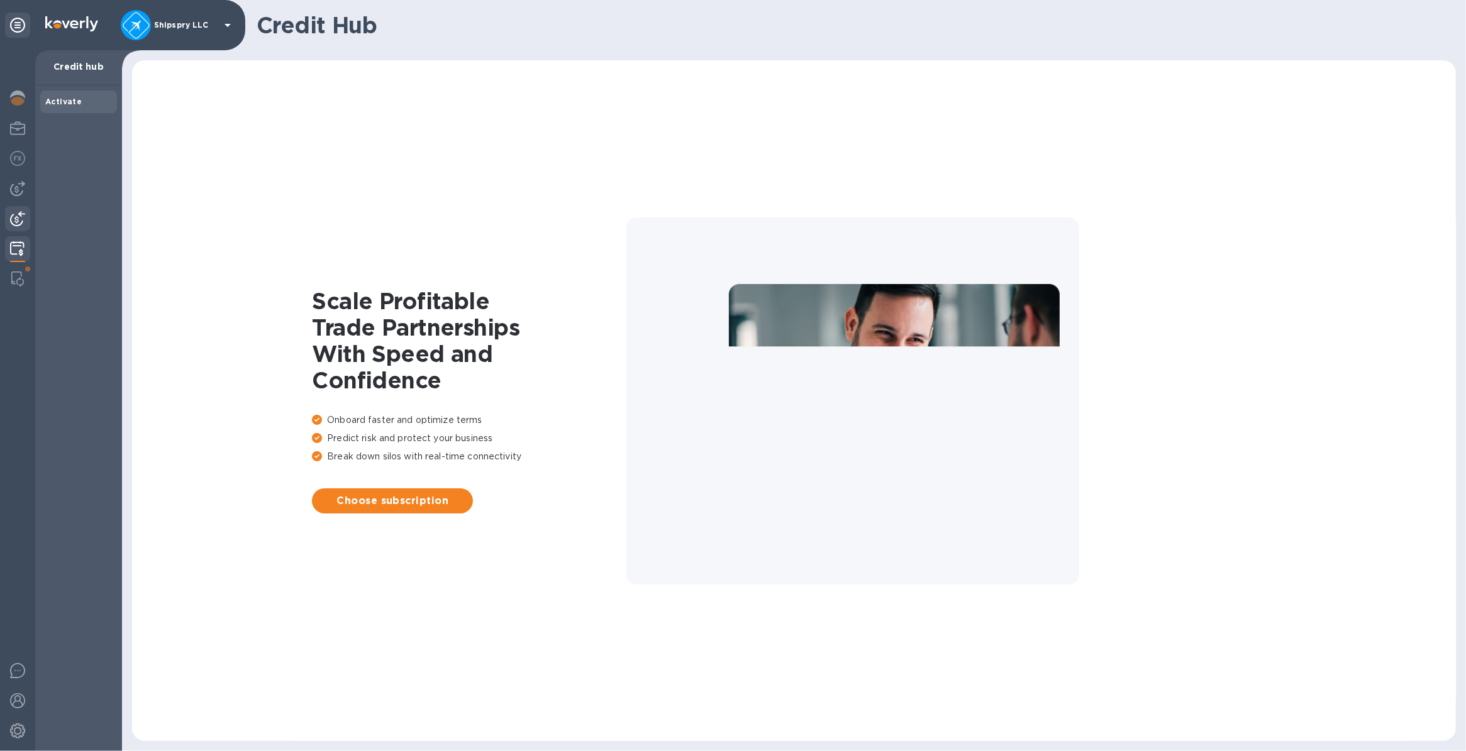
click at [10, 224] on img at bounding box center [17, 218] width 15 height 15
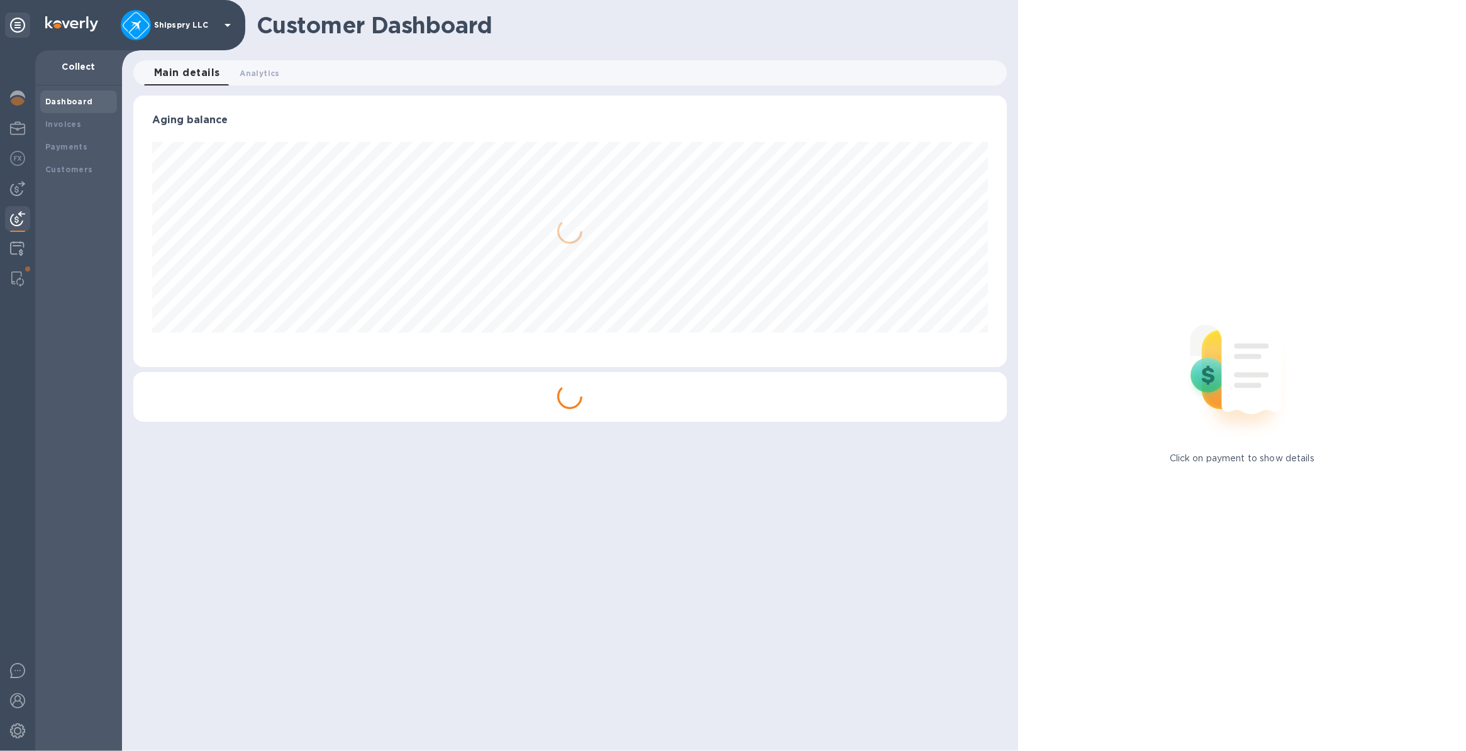
scroll to position [271, 873]
click at [13, 191] on img at bounding box center [17, 188] width 15 height 15
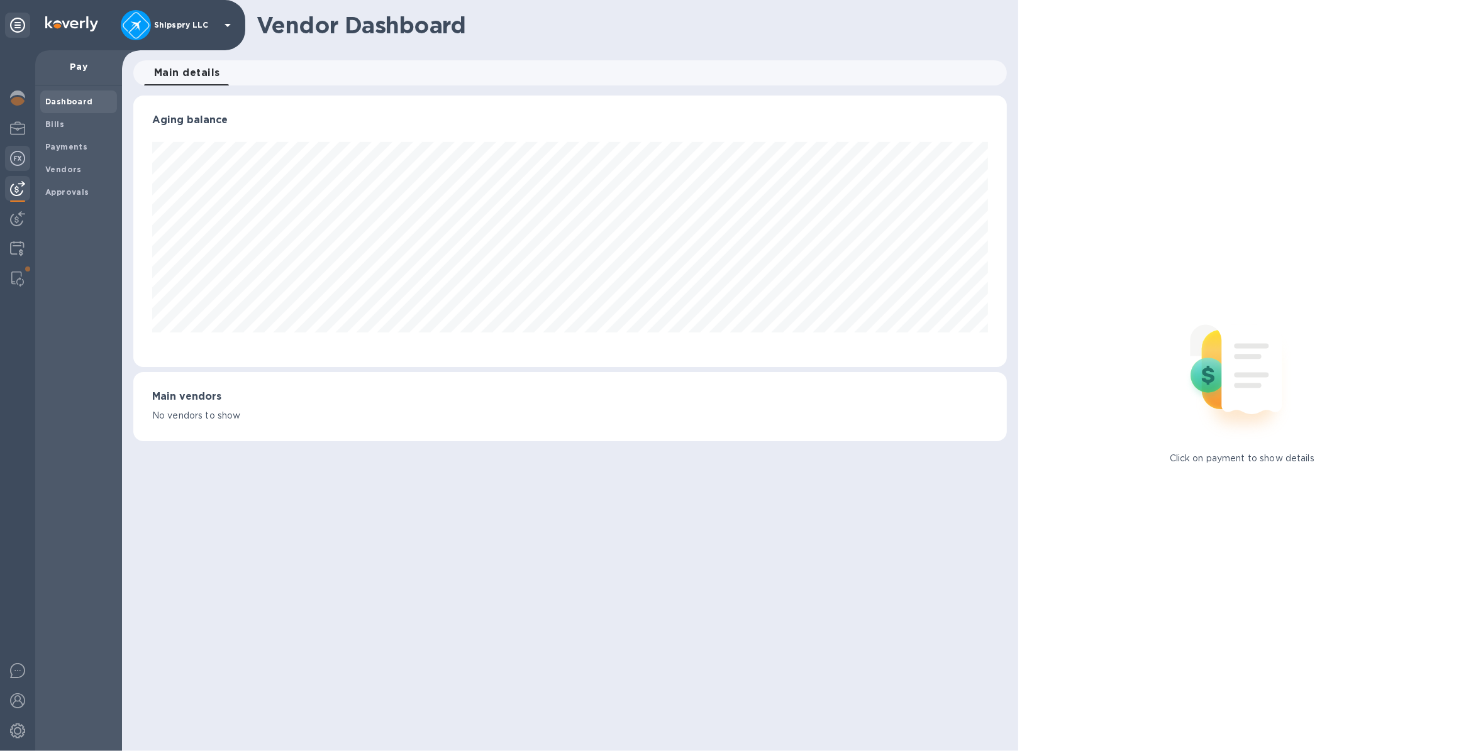
click at [14, 157] on img at bounding box center [17, 158] width 15 height 15
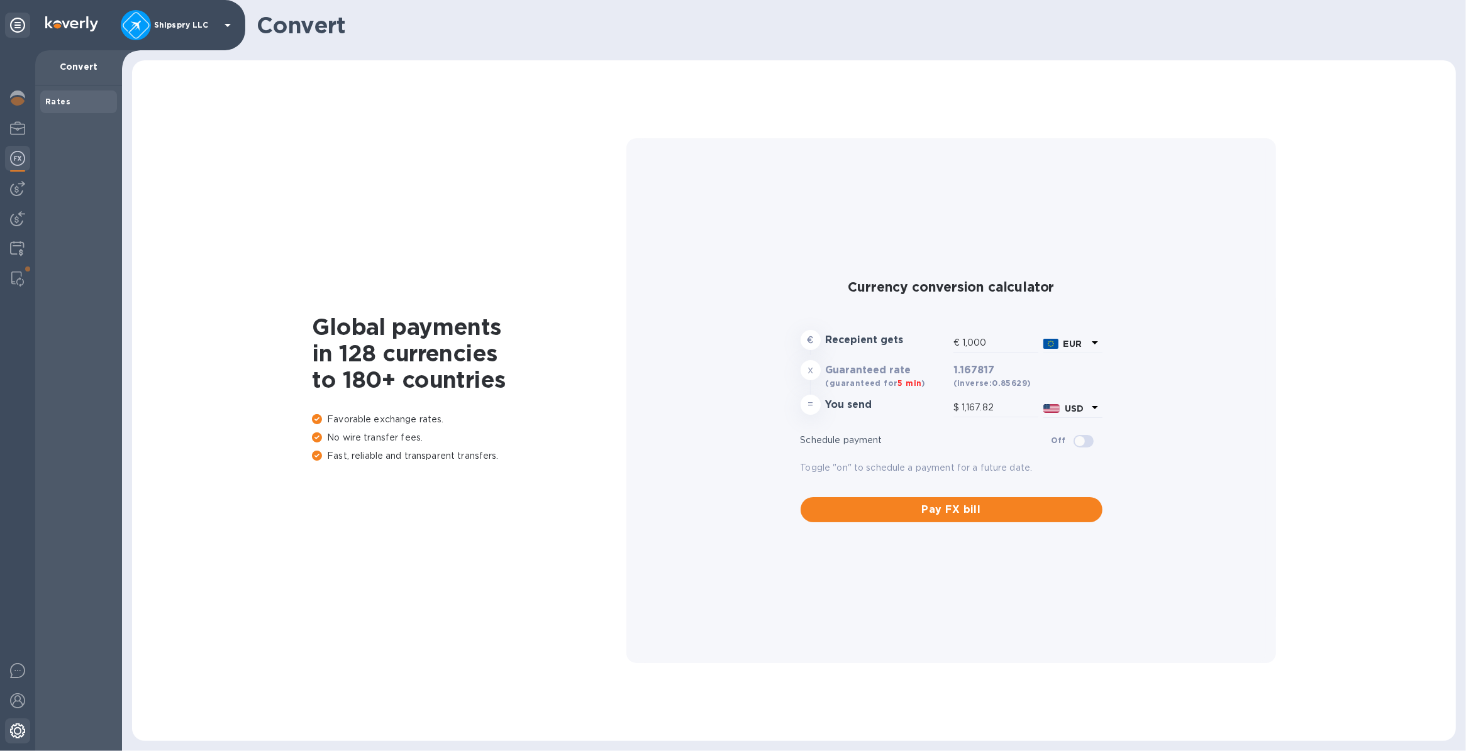
click at [13, 727] on img at bounding box center [17, 731] width 15 height 15
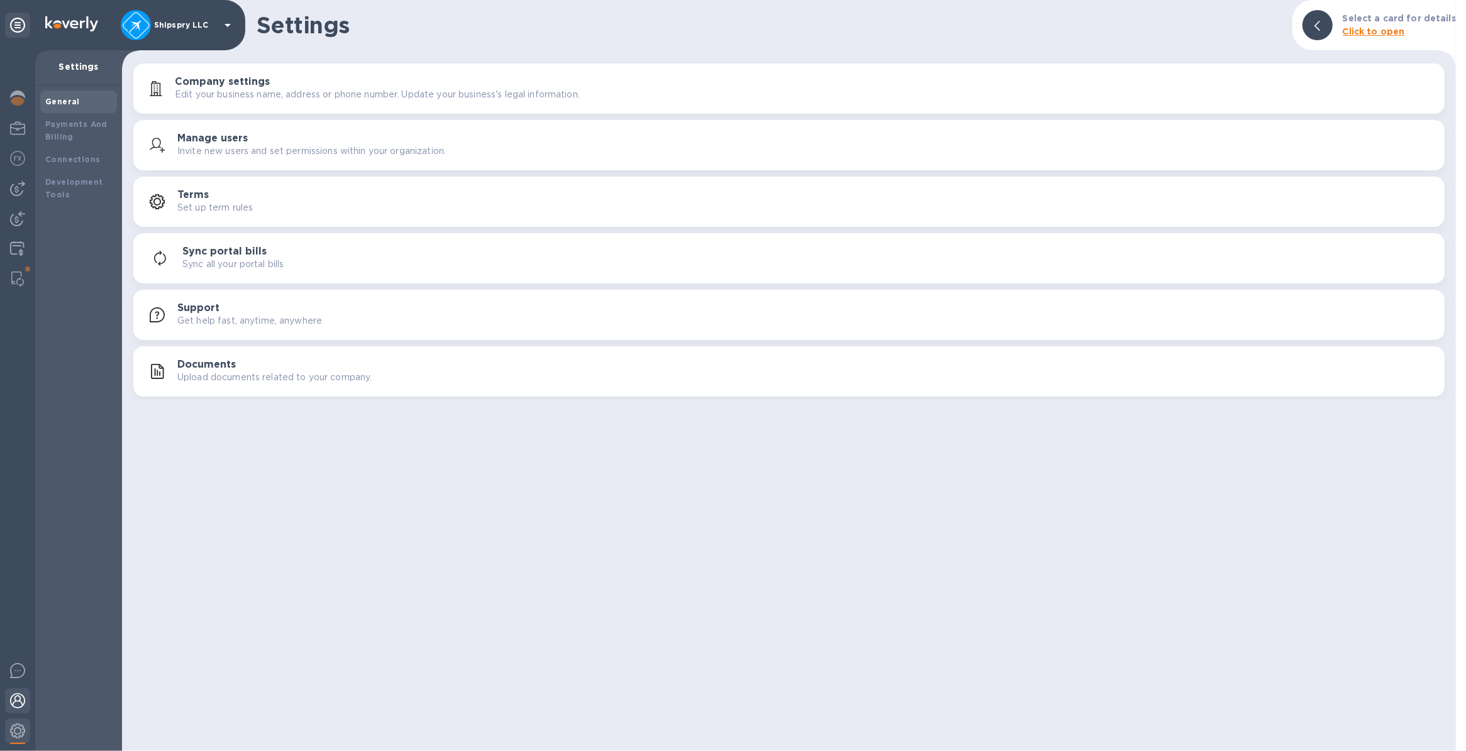
click at [16, 703] on img at bounding box center [17, 700] width 15 height 15
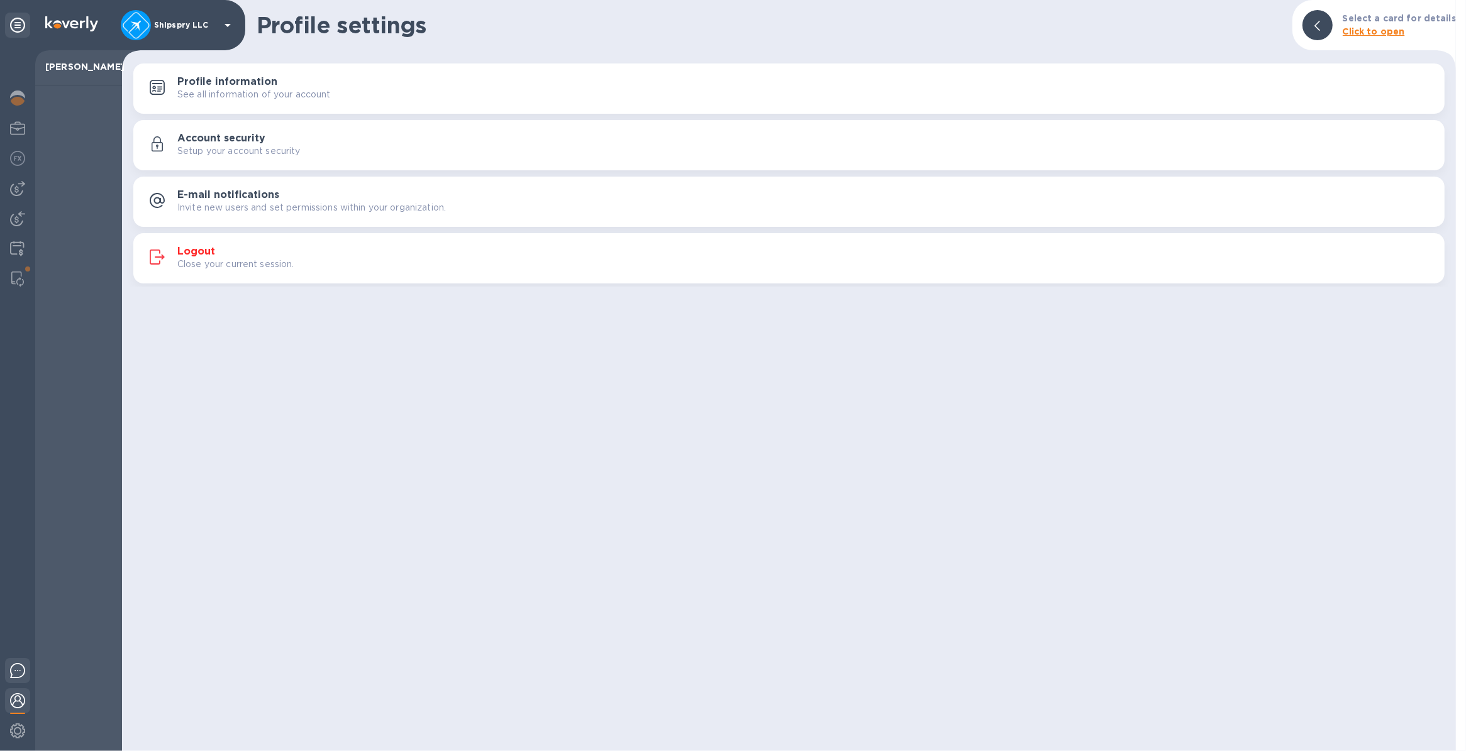
click at [19, 668] on img at bounding box center [17, 670] width 15 height 15
click at [226, 23] on icon at bounding box center [227, 25] width 15 height 15
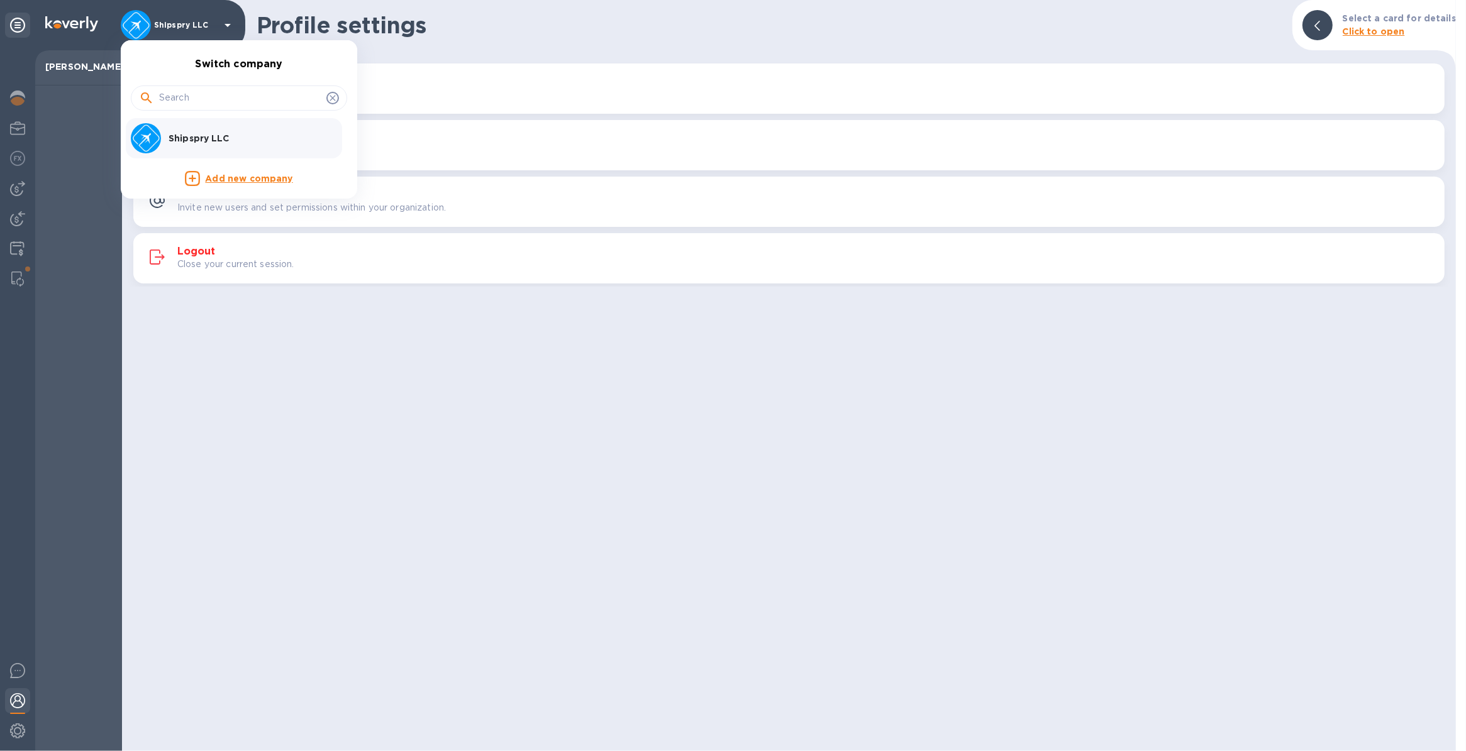
click at [31, 36] on div at bounding box center [733, 375] width 1466 height 751
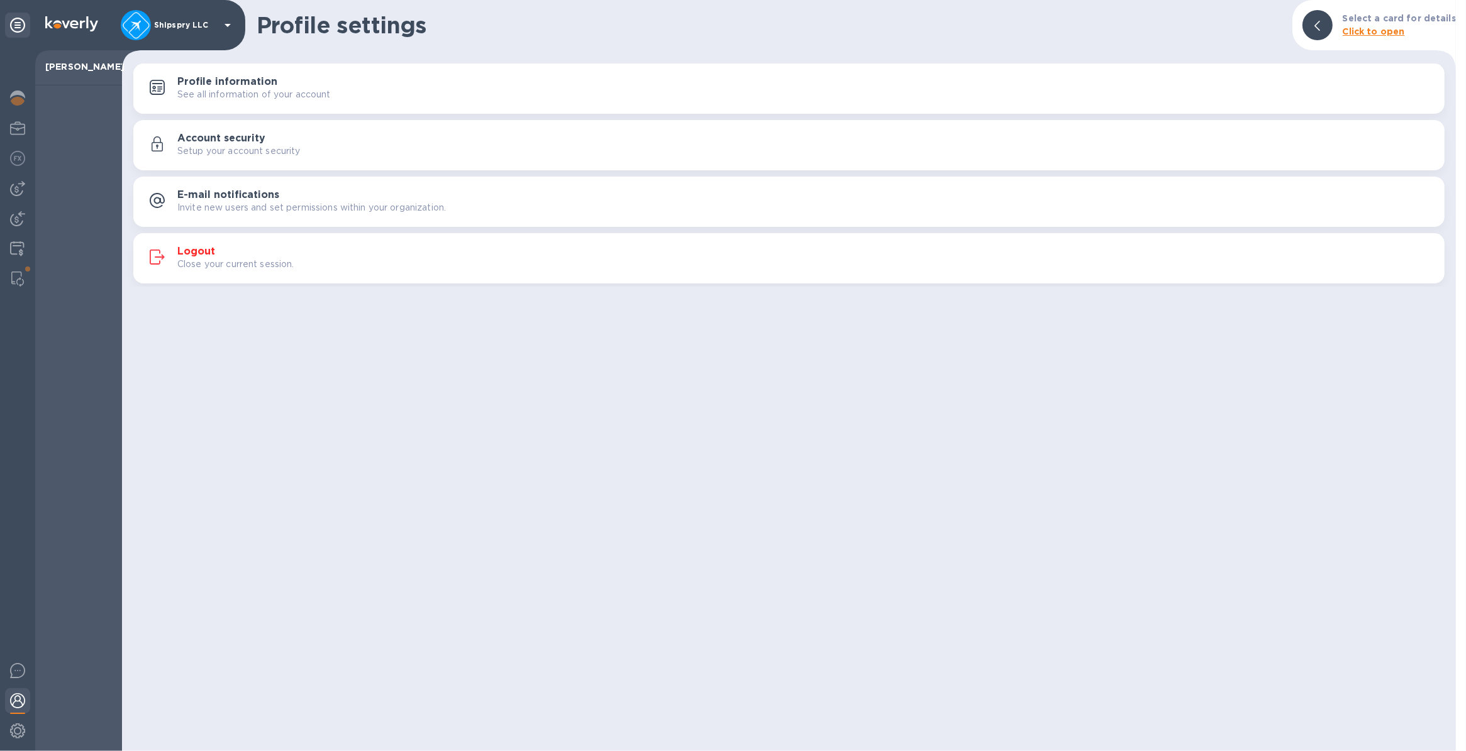
click at [11, 27] on icon at bounding box center [17, 25] width 15 height 15
click at [11, 97] on img at bounding box center [17, 98] width 15 height 15
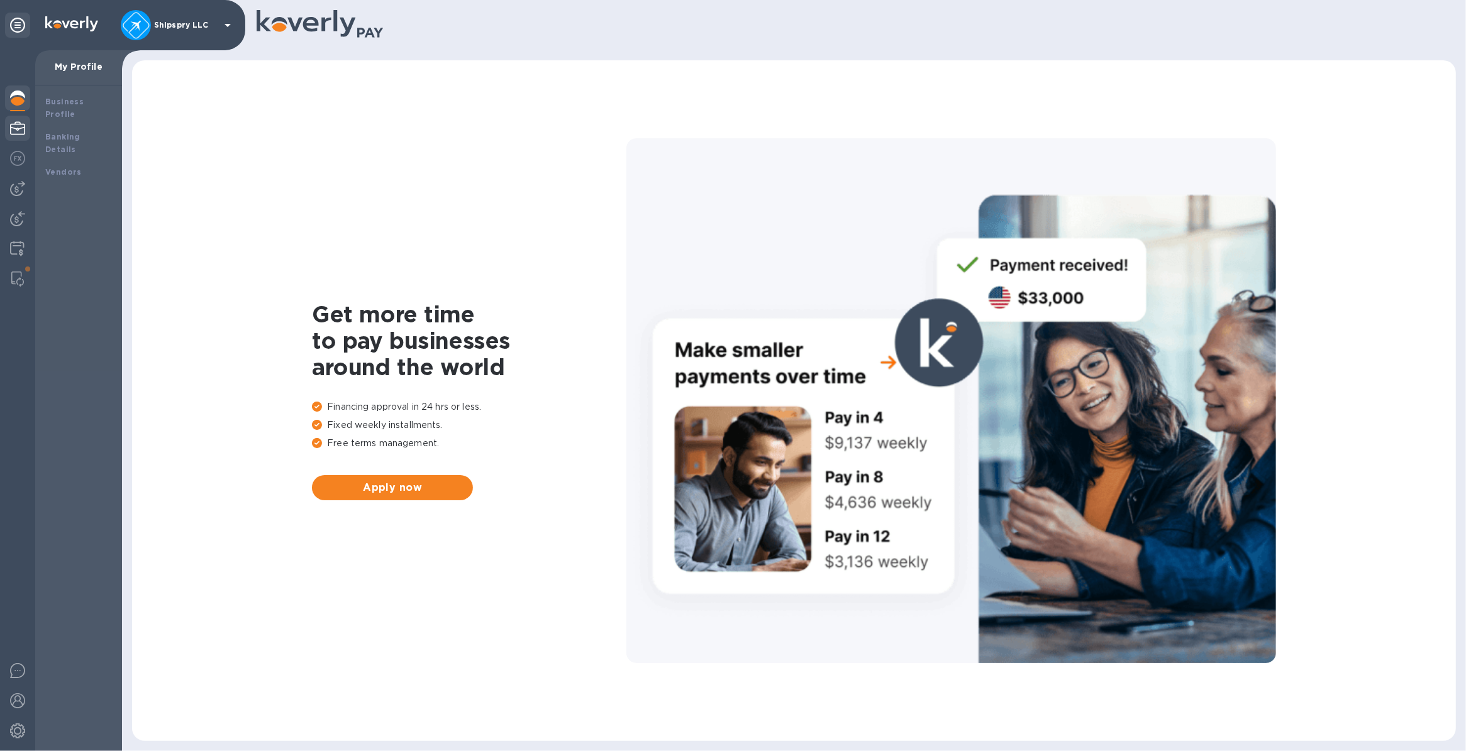
click at [16, 136] on div at bounding box center [17, 130] width 25 height 28
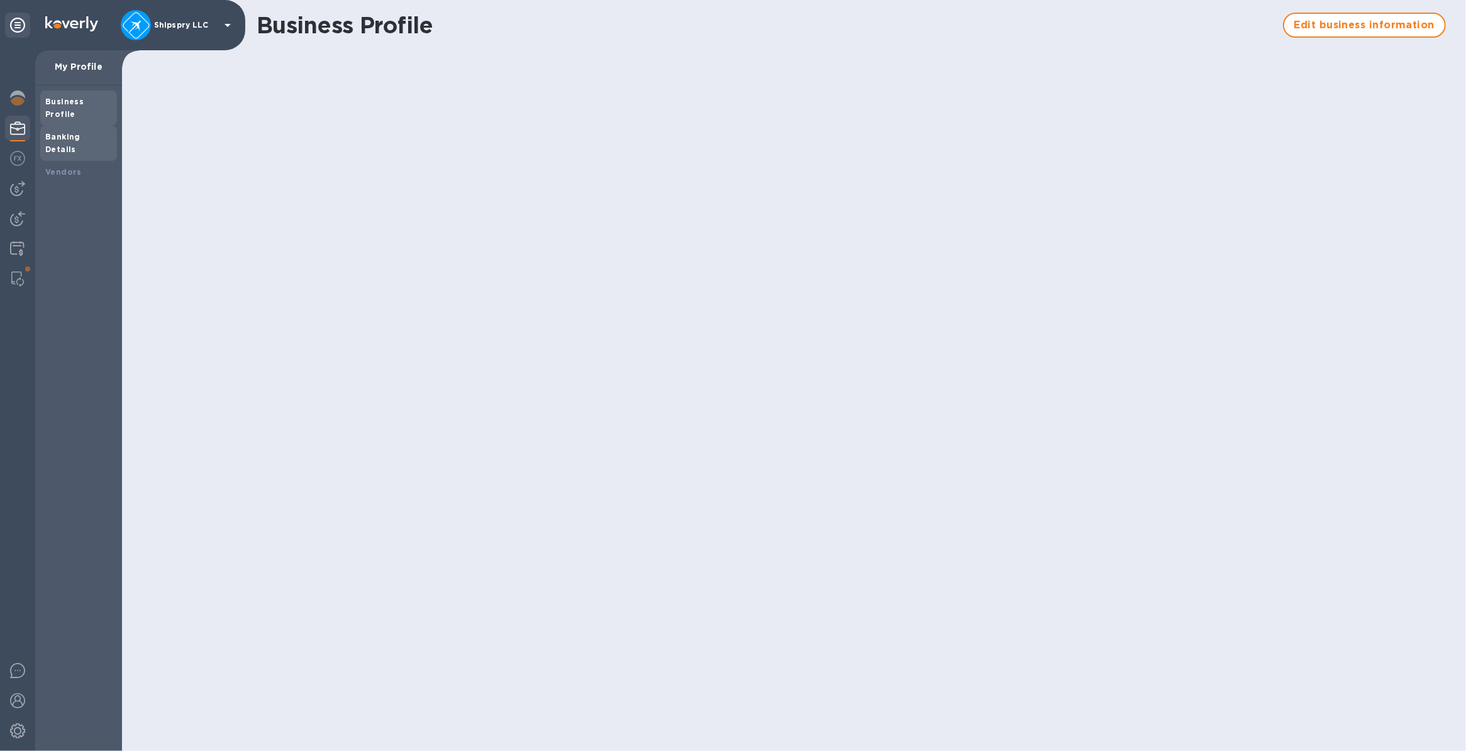
click at [68, 132] on b "Banking Details" at bounding box center [62, 143] width 35 height 22
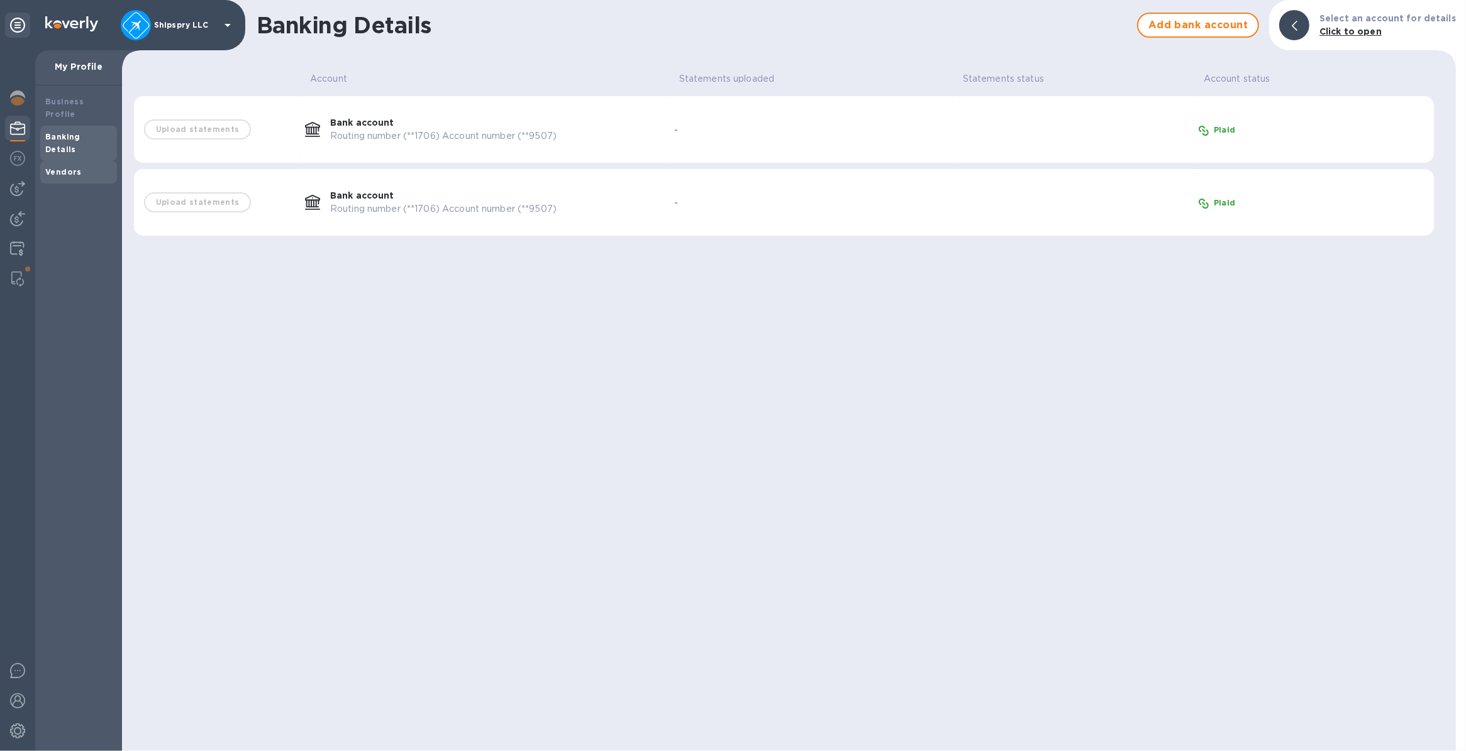
click at [61, 167] on b "Vendors" at bounding box center [63, 171] width 36 height 9
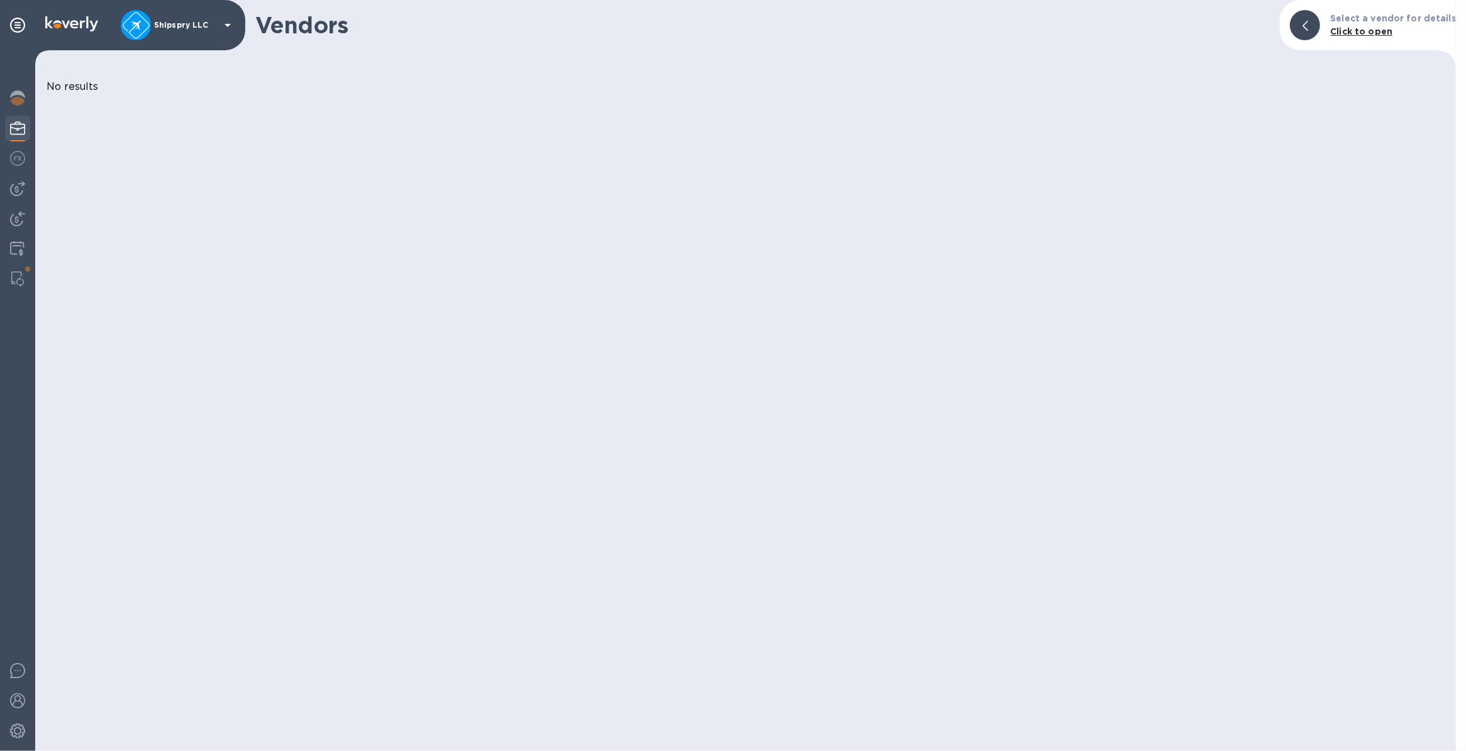
click at [893, 253] on div "Vendors Select a vendor for details Click to open No results" at bounding box center [745, 375] width 1420 height 751
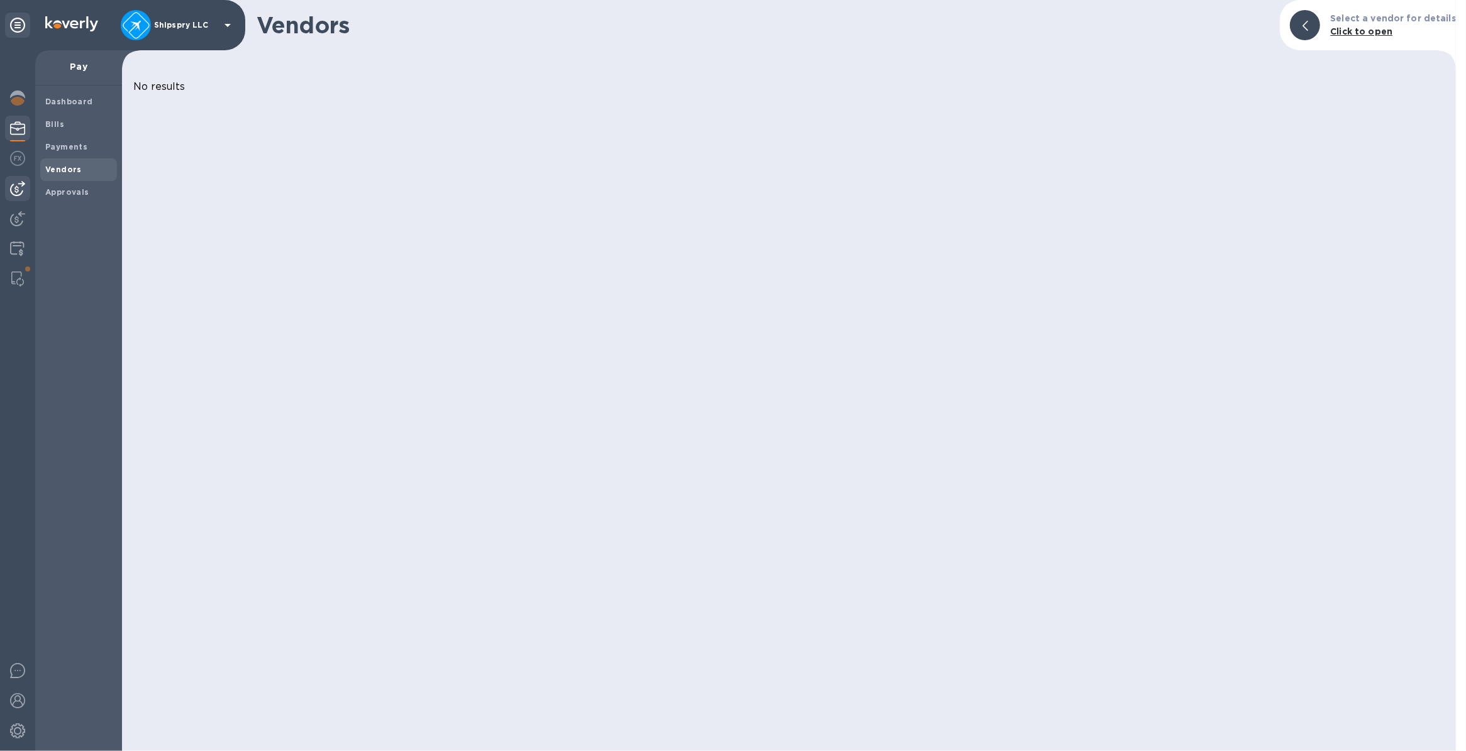
click at [50, 172] on b "Vendors" at bounding box center [63, 169] width 36 height 9
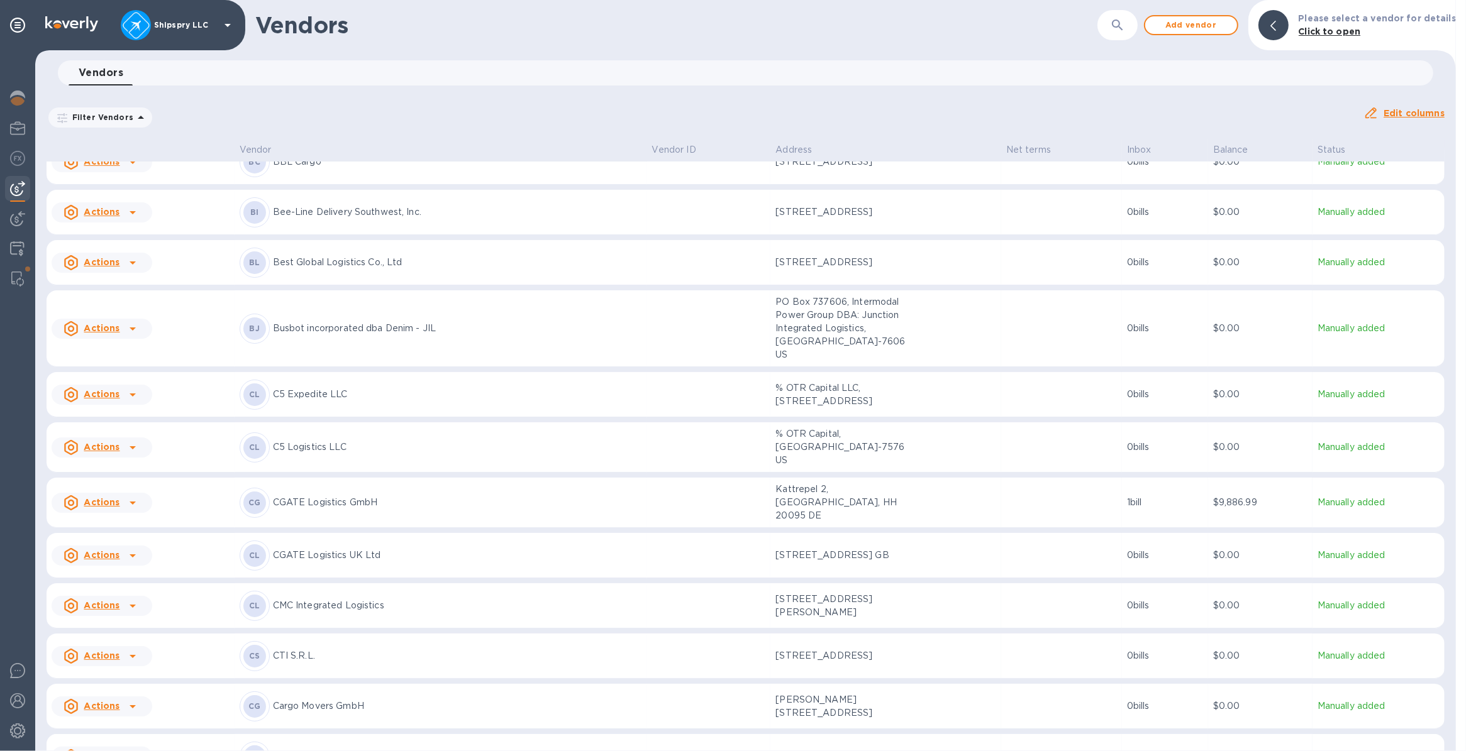
scroll to position [747, 0]
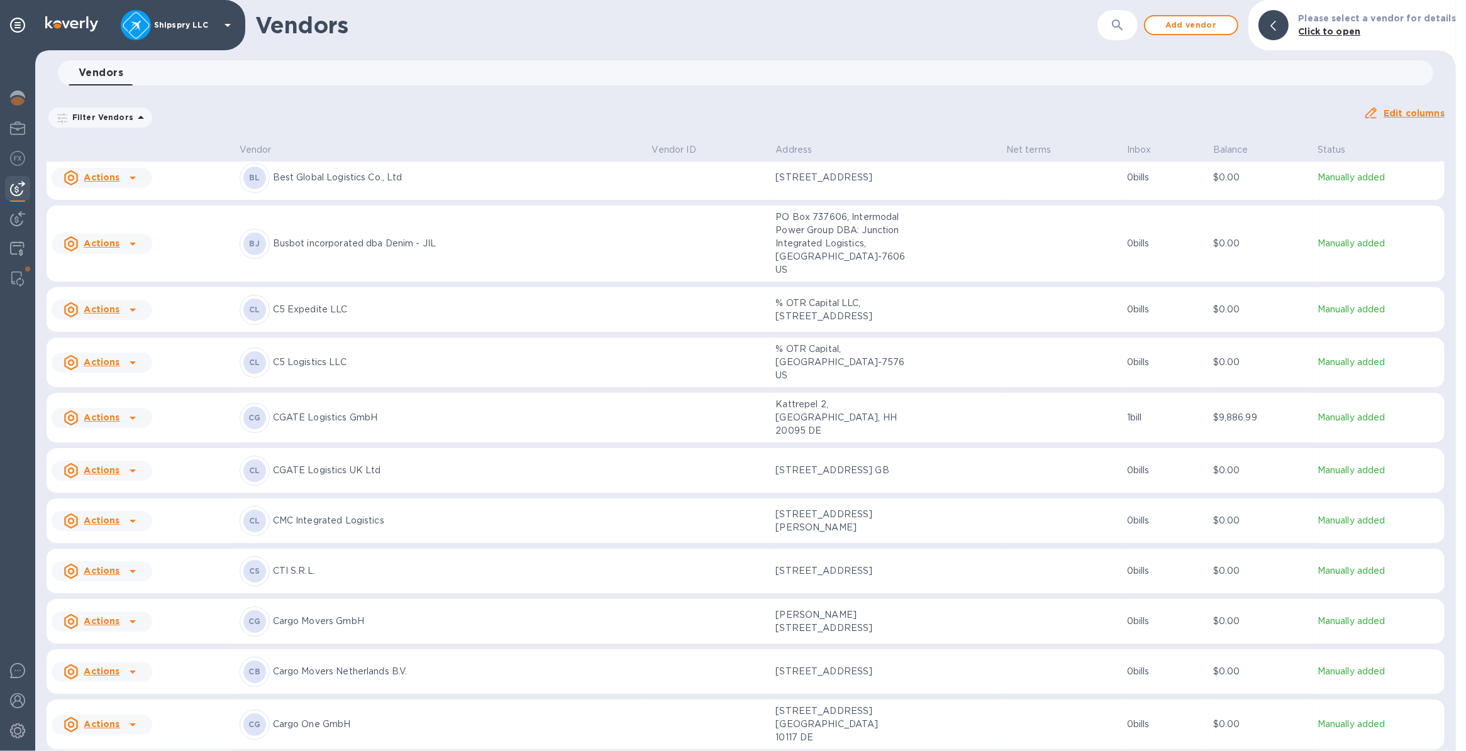
click at [277, 424] on p "CGATE Logistics GmbH" at bounding box center [457, 417] width 369 height 13
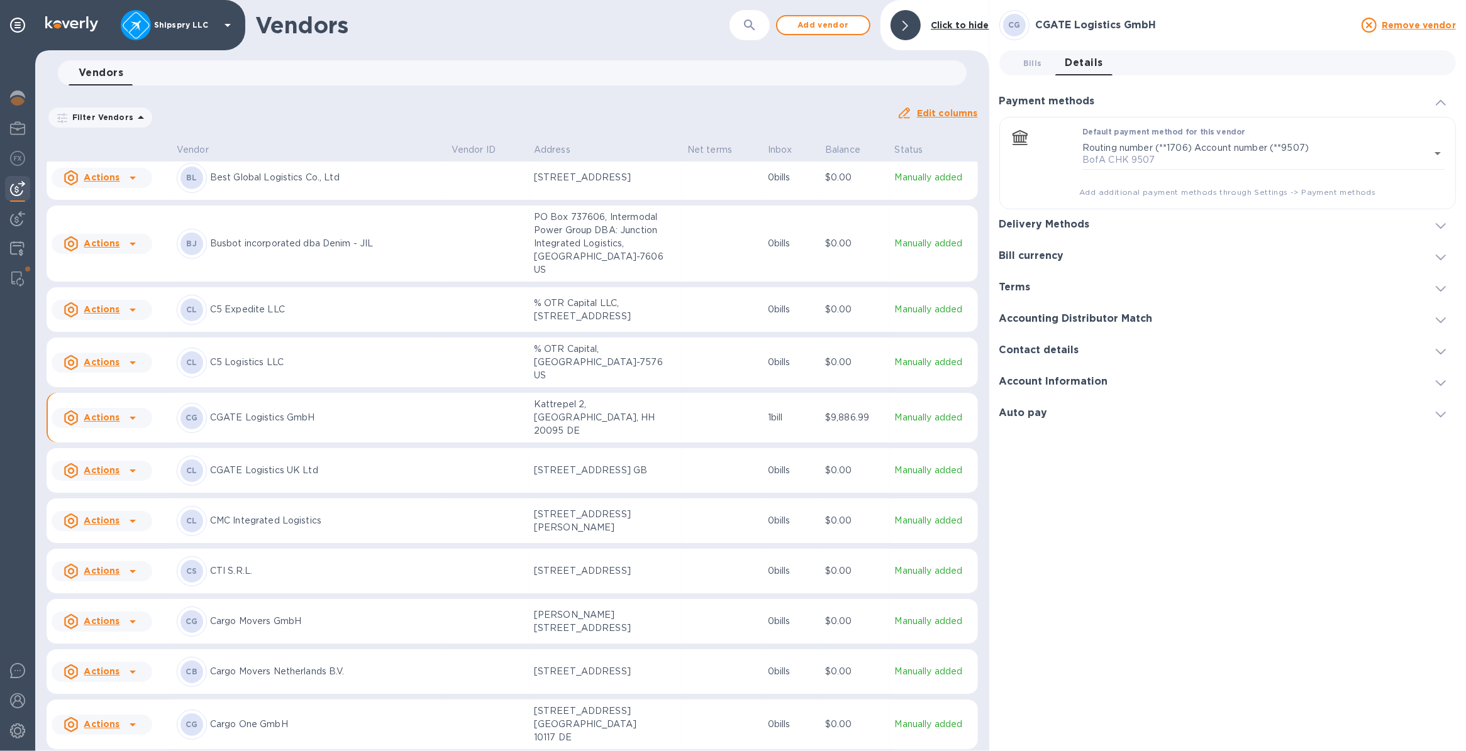
scroll to position [747, 0]
click at [1437, 226] on icon at bounding box center [1440, 226] width 10 height 6
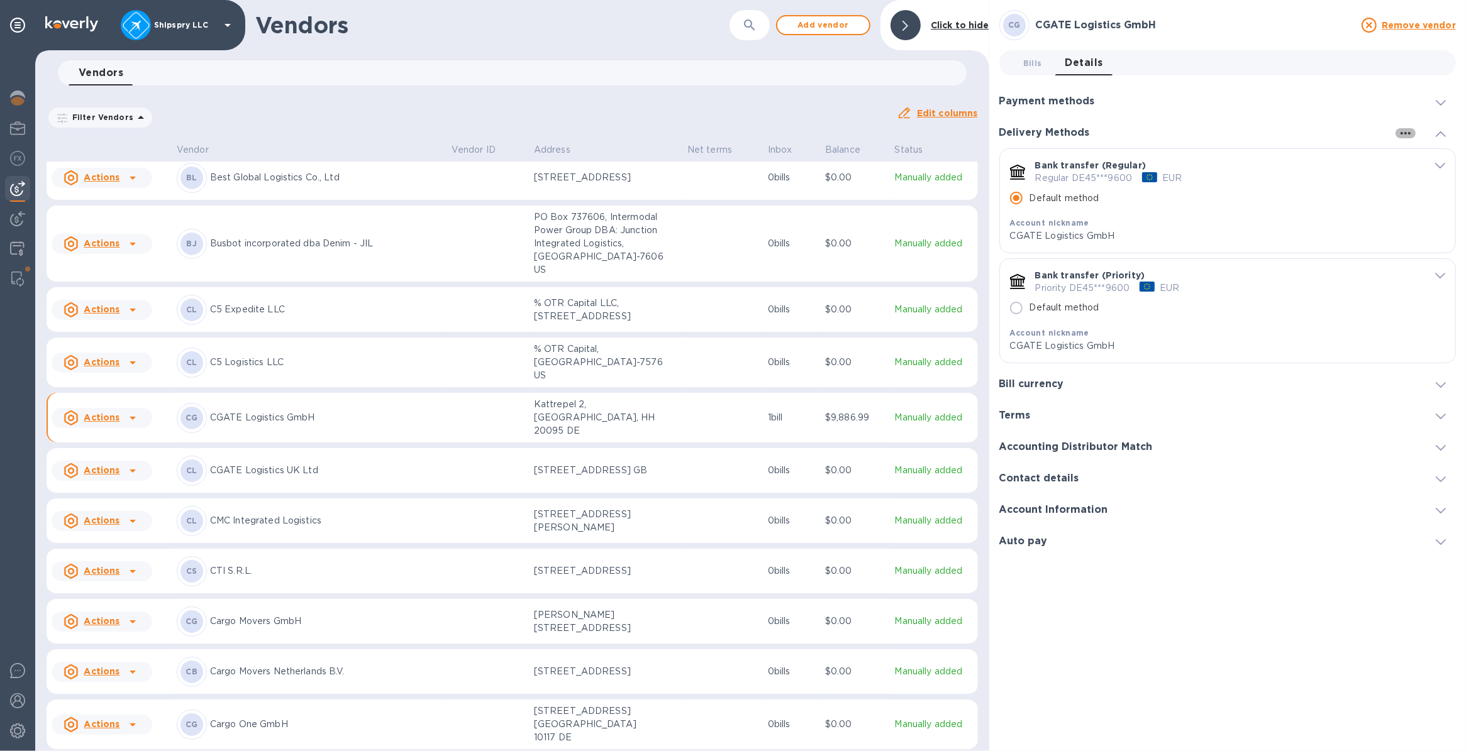
click at [1406, 134] on icon "button" at bounding box center [1405, 133] width 10 height 3
click at [1405, 154] on p "Add new" at bounding box center [1420, 158] width 41 height 13
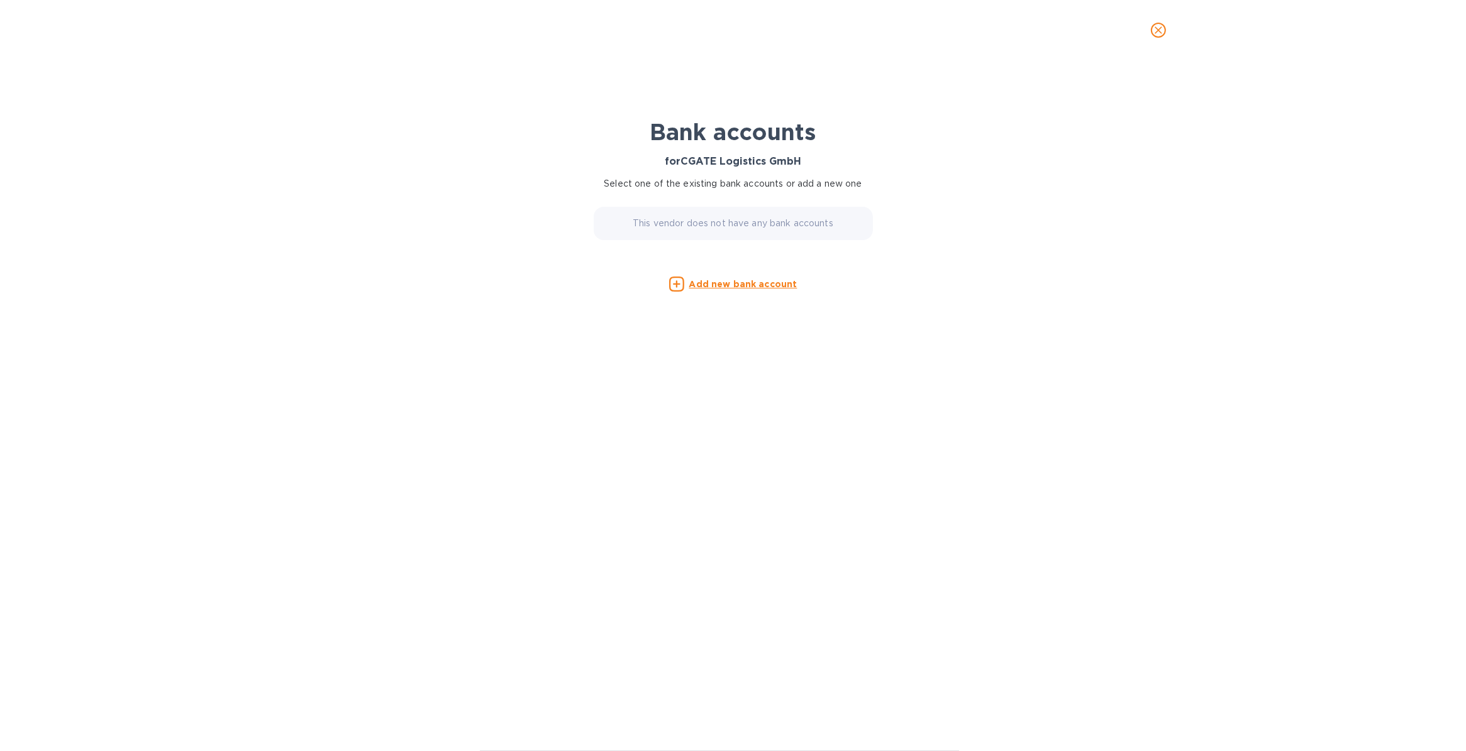
click at [701, 283] on u "Add new bank account" at bounding box center [743, 284] width 108 height 10
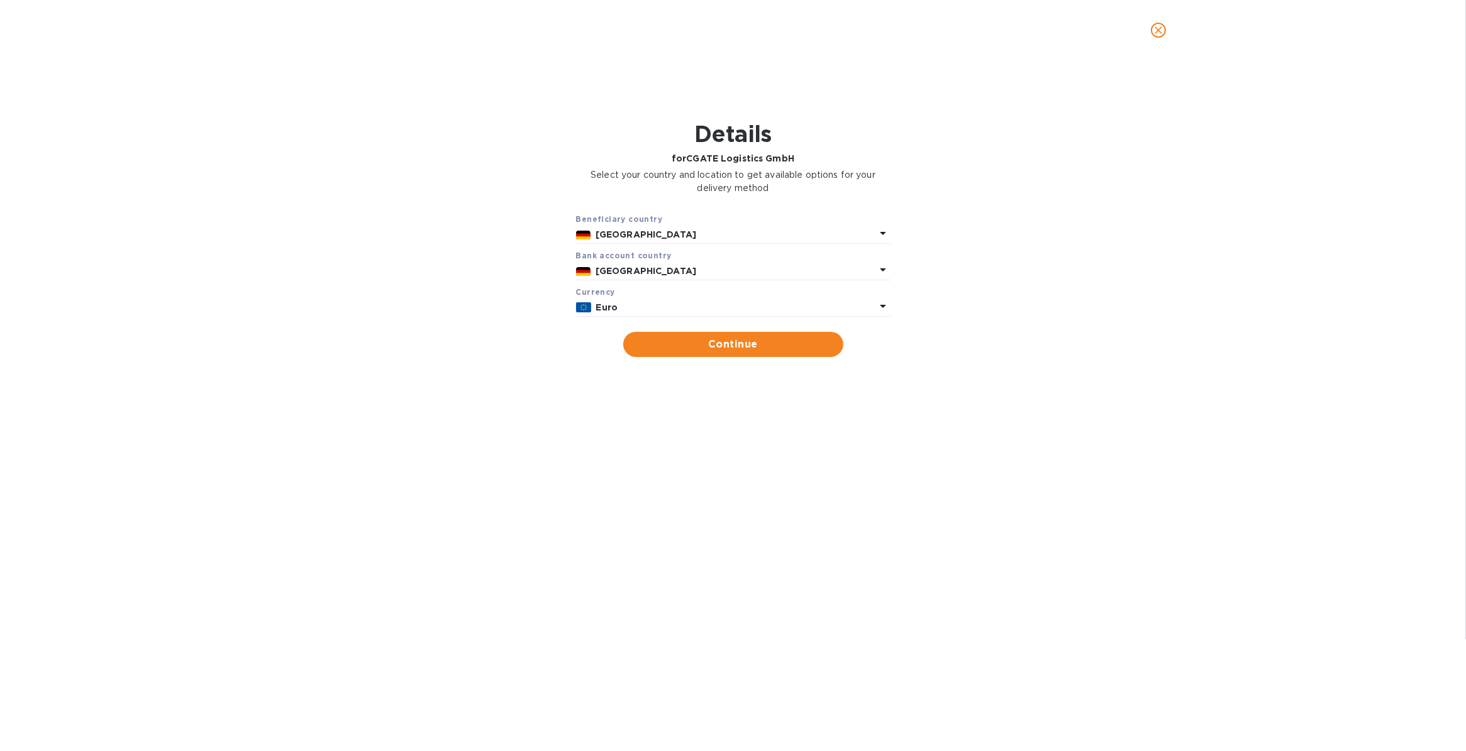
click at [611, 307] on b "Euro" at bounding box center [607, 307] width 22 height 10
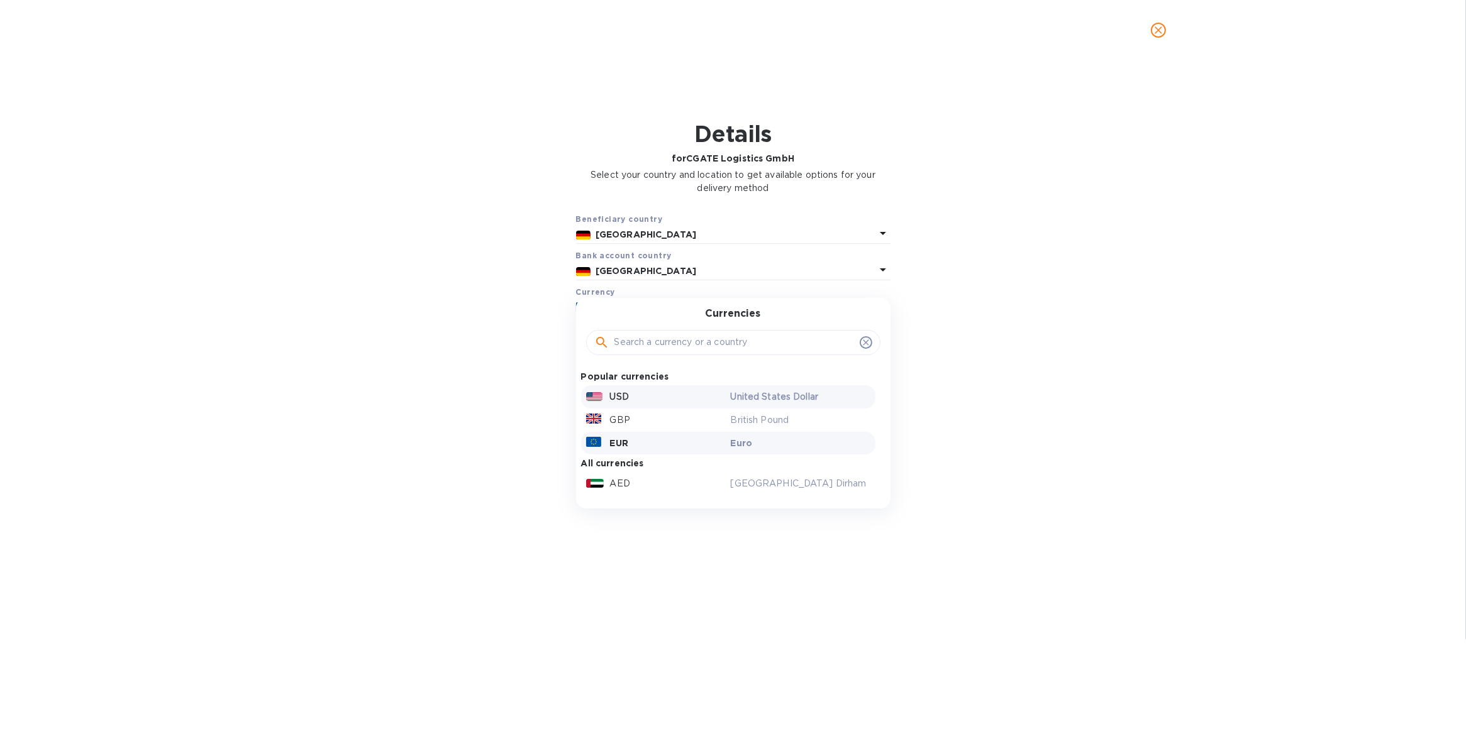
click at [613, 394] on p "USD" at bounding box center [619, 396] width 19 height 13
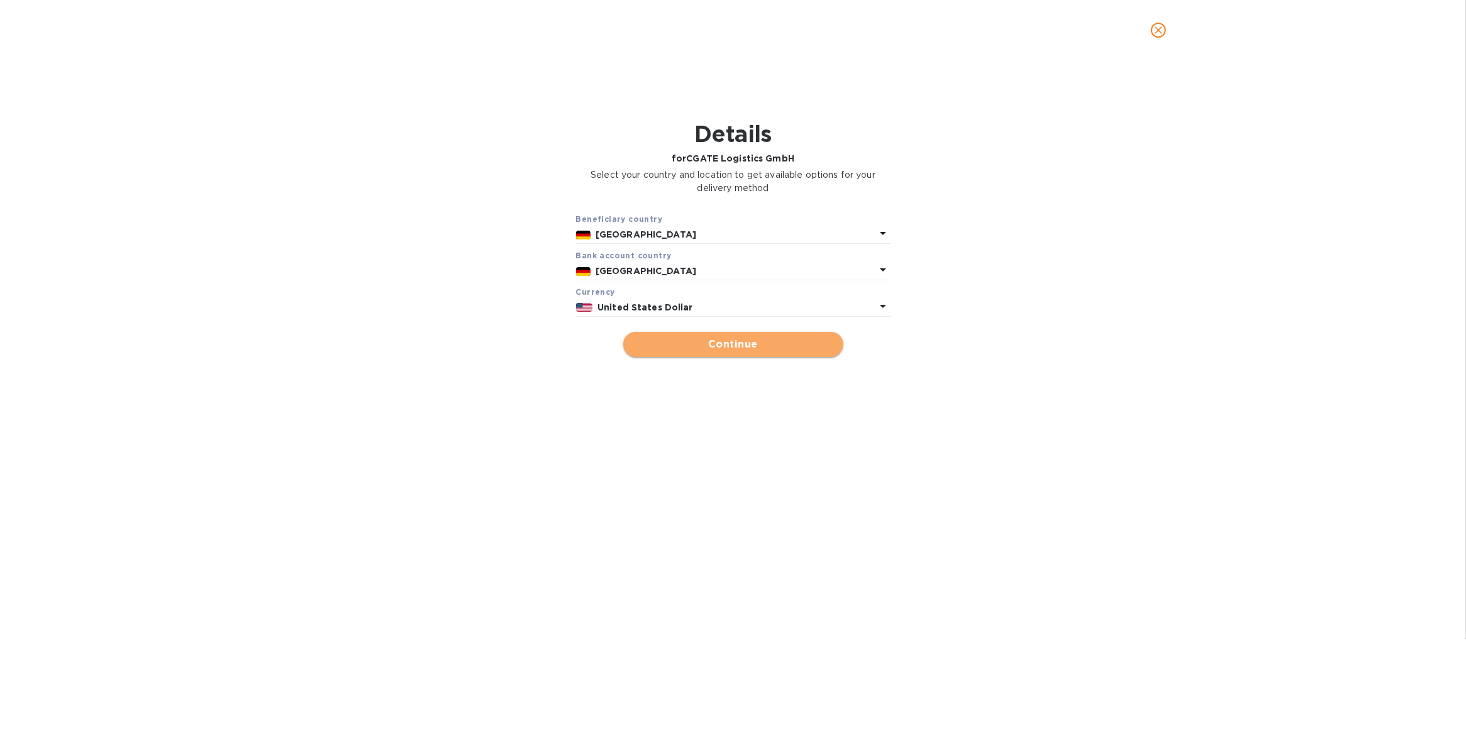
click at [739, 341] on span "Continue" at bounding box center [733, 344] width 200 height 15
type input "CGATE Logistics GmbH"
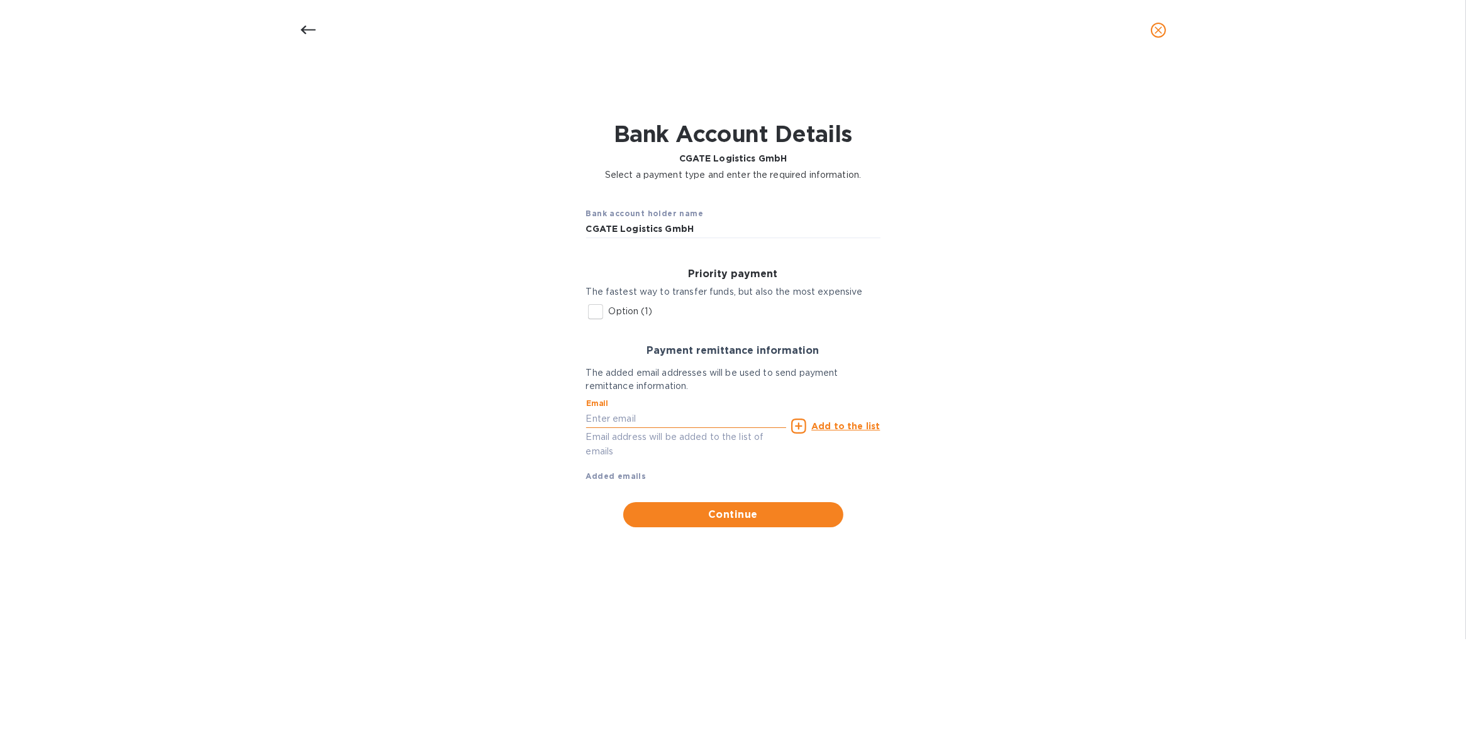
click at [602, 419] on input "text" at bounding box center [686, 418] width 201 height 19
click at [634, 416] on input "text" at bounding box center [686, 418] width 201 height 19
paste input "accounting@cgate-logistics.com"
type input "accounting@cgate-logistics.com"
click at [802, 428] on icon at bounding box center [798, 426] width 15 height 15
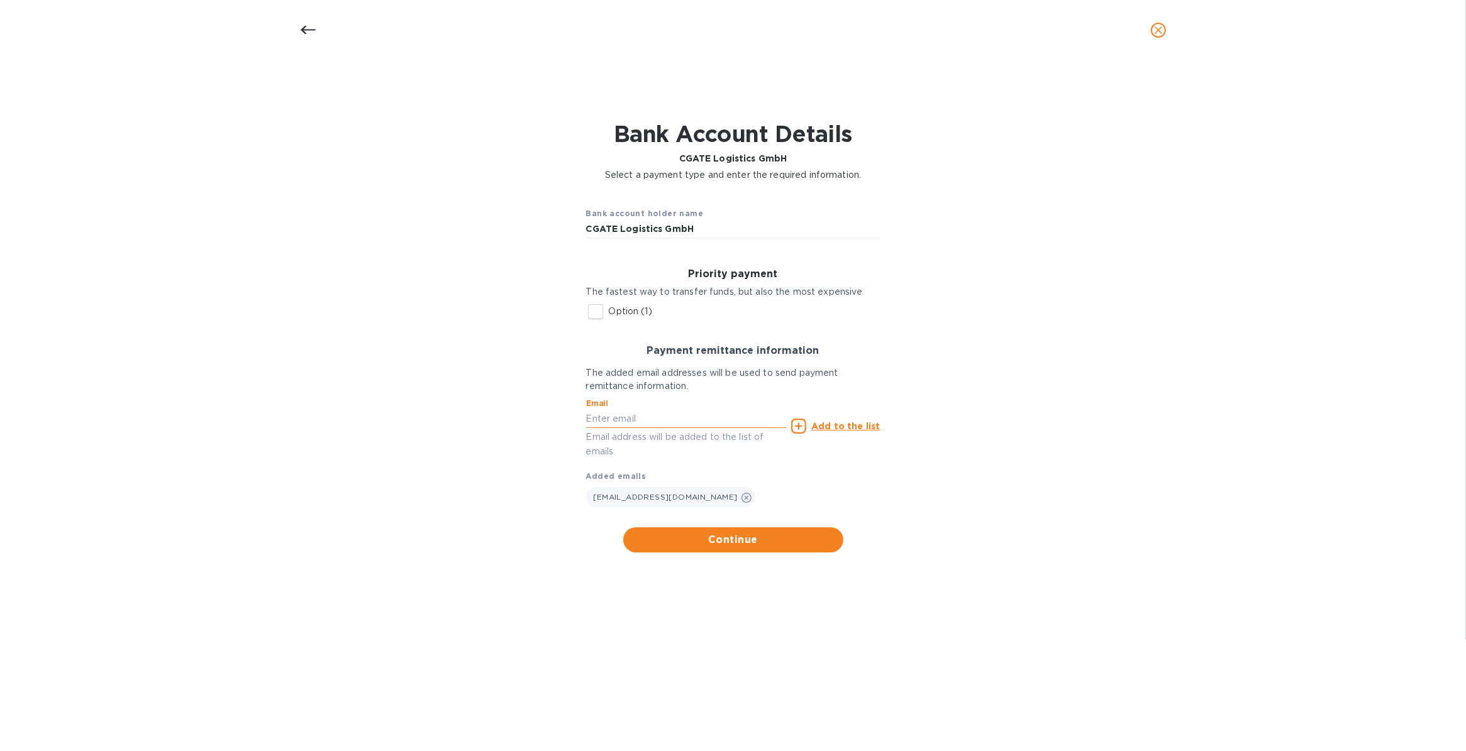
click at [596, 419] on input "text" at bounding box center [686, 418] width 201 height 19
click at [702, 421] on input "text" at bounding box center [686, 418] width 201 height 19
paste input "jli@cgate-logistics.com"
type input "jli@cgate-logistics.com"
click at [805, 426] on icon at bounding box center [798, 426] width 15 height 15
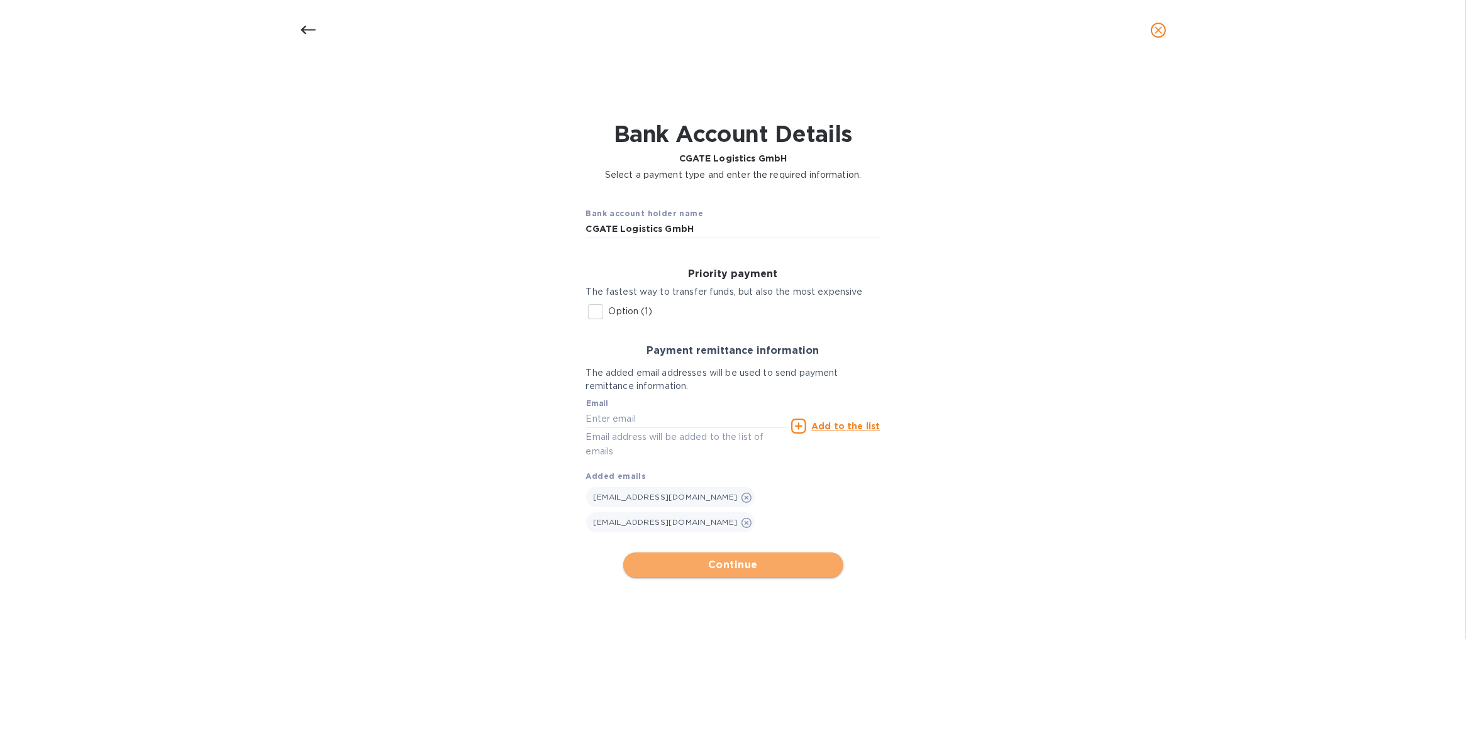
click at [715, 558] on span "Continue" at bounding box center [733, 565] width 200 height 15
click at [597, 307] on input "Option (1)" at bounding box center [595, 312] width 26 height 26
checkbox input "true"
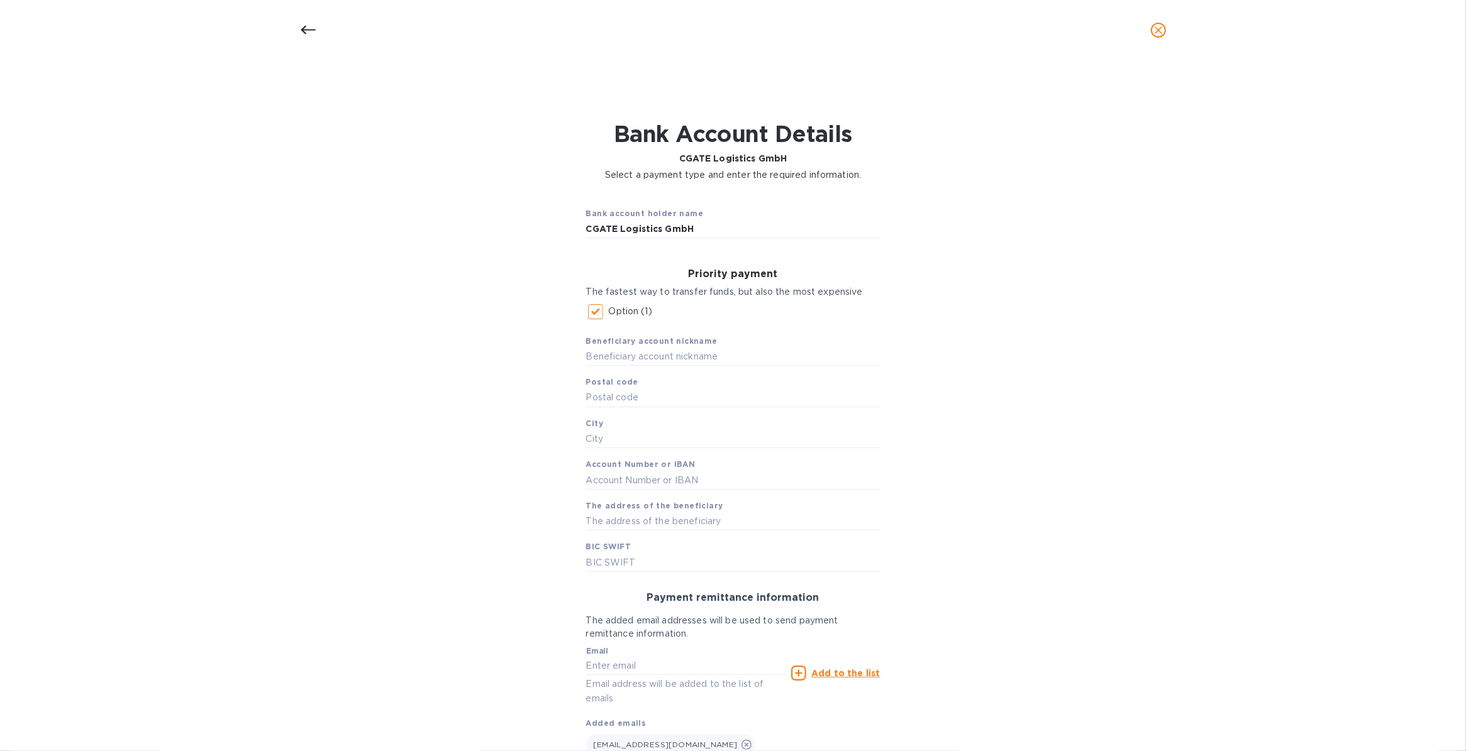
scroll to position [88, 0]
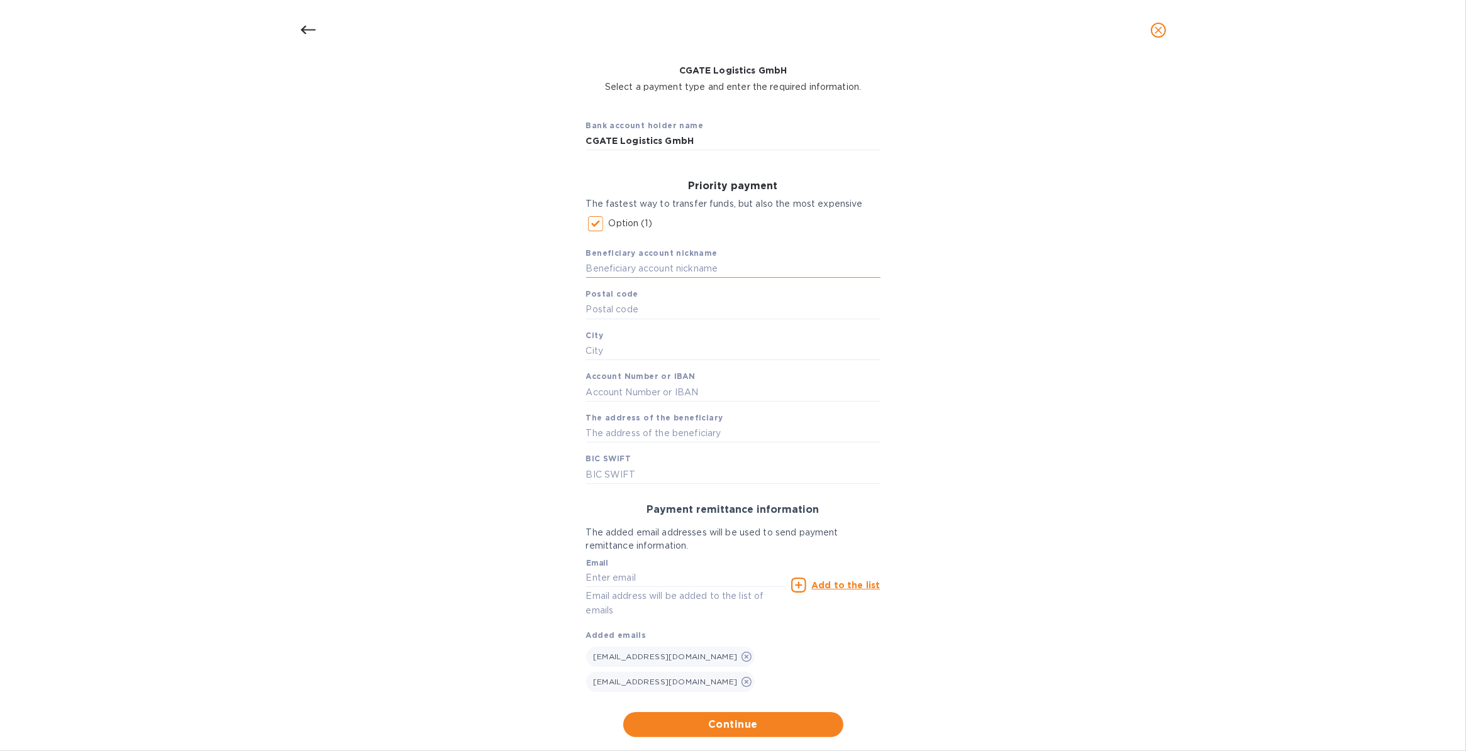
click at [596, 270] on input "text" at bounding box center [733, 269] width 294 height 19
type input "CGATE Logistics GMBH"
click at [621, 305] on input "text" at bounding box center [733, 310] width 294 height 19
type input "20095"
click at [592, 357] on input "text" at bounding box center [733, 351] width 294 height 19
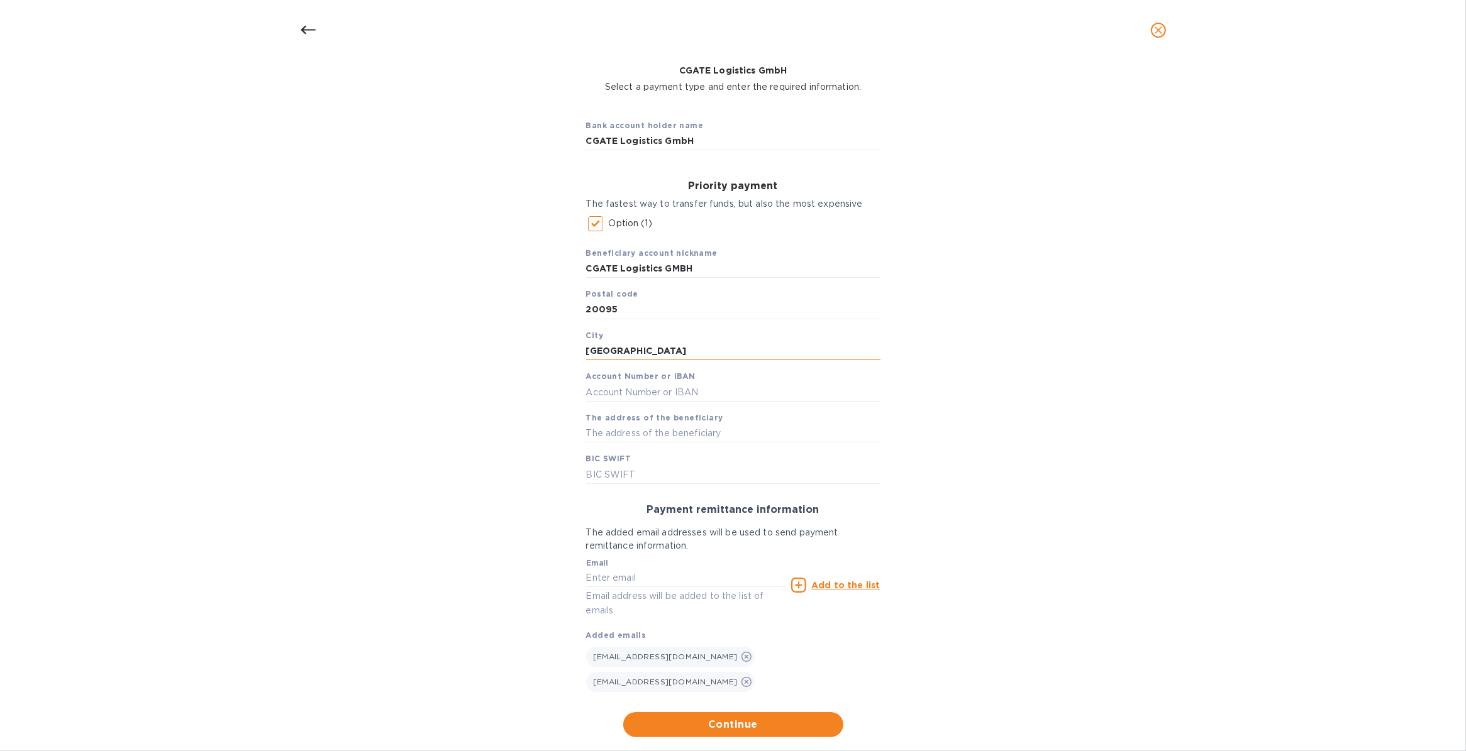
type input "Hamburg"
type input "DE94200505501620131043"
type input "Kattrepel 2"
type input "HASPDEHHXXX"
click at [714, 717] on span "Continue" at bounding box center [733, 724] width 200 height 15
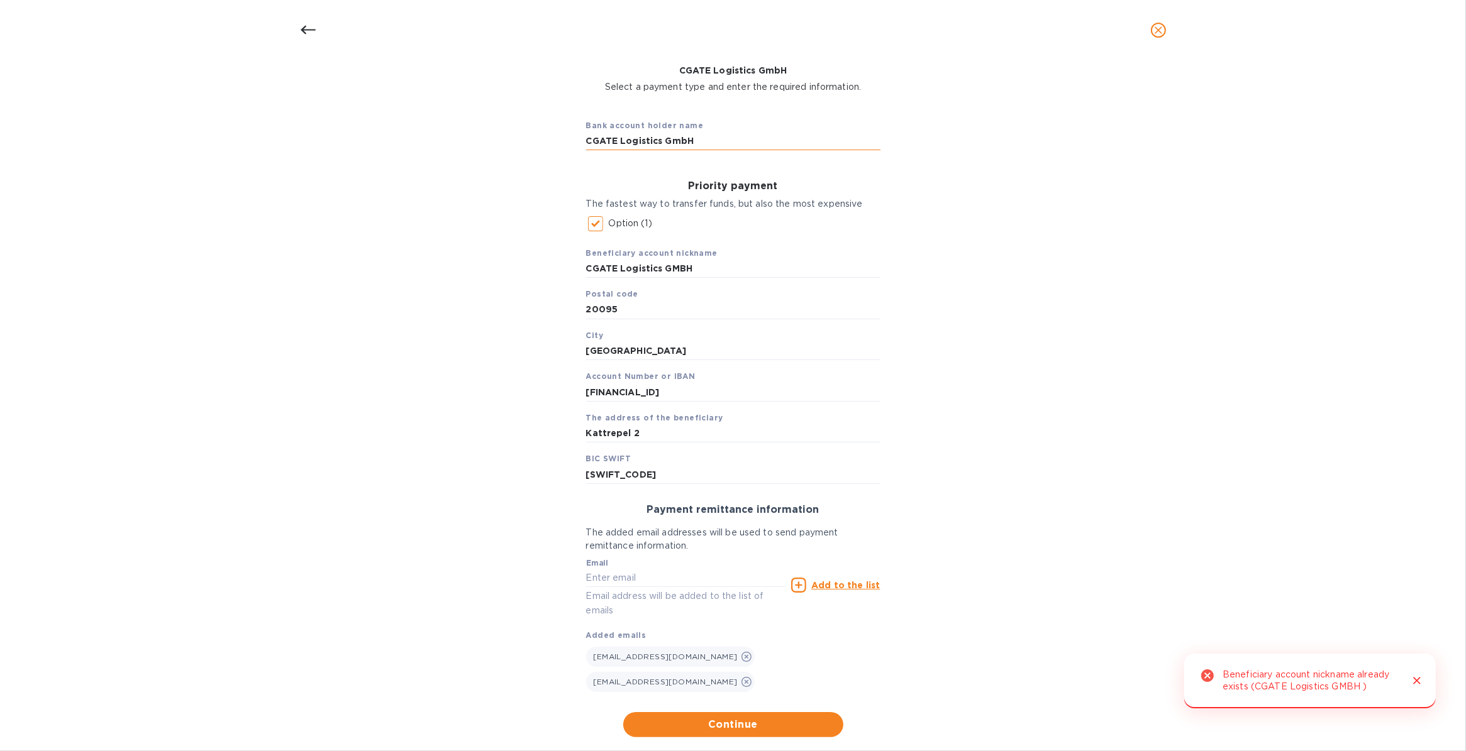
click at [715, 136] on input "CGATE Logistics GmbH" at bounding box center [733, 140] width 294 height 19
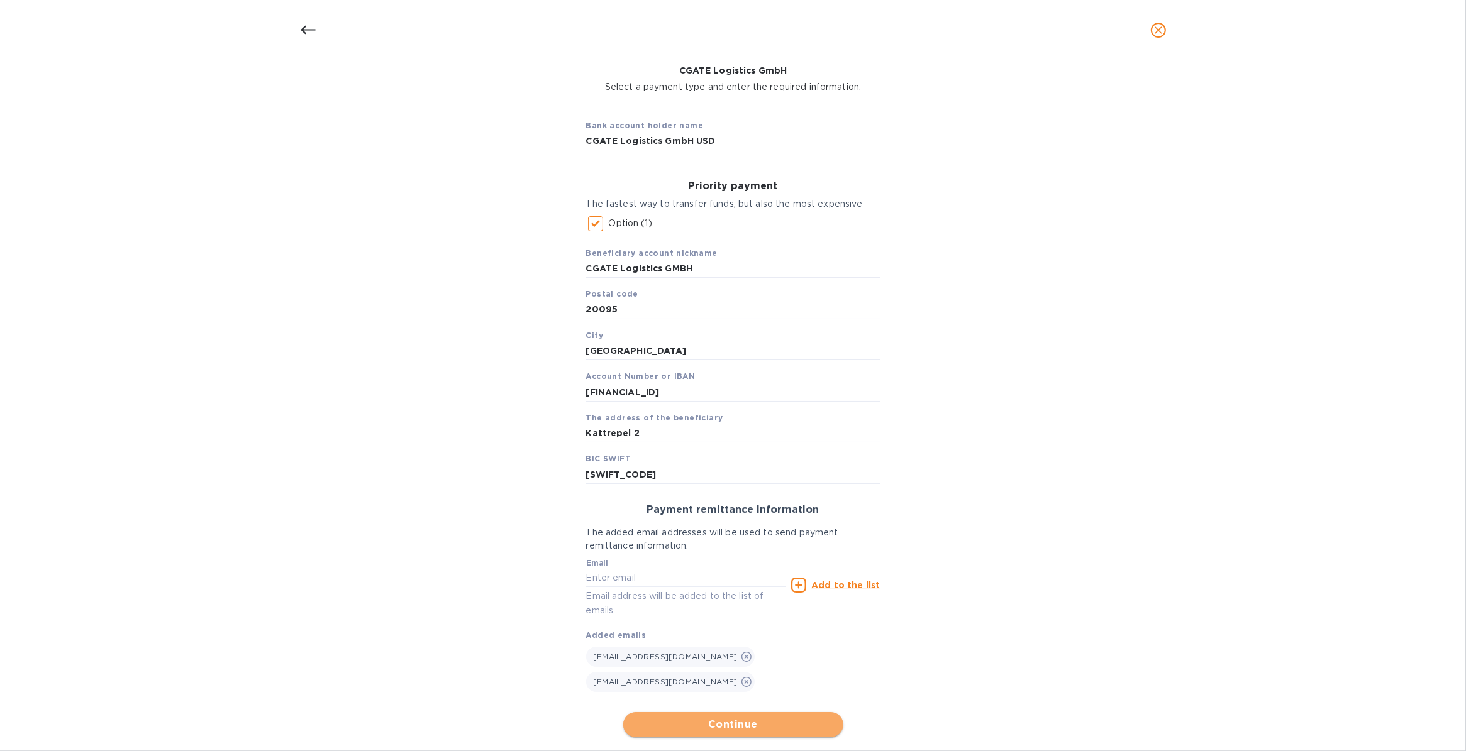
click at [695, 717] on span "Continue" at bounding box center [733, 724] width 200 height 15
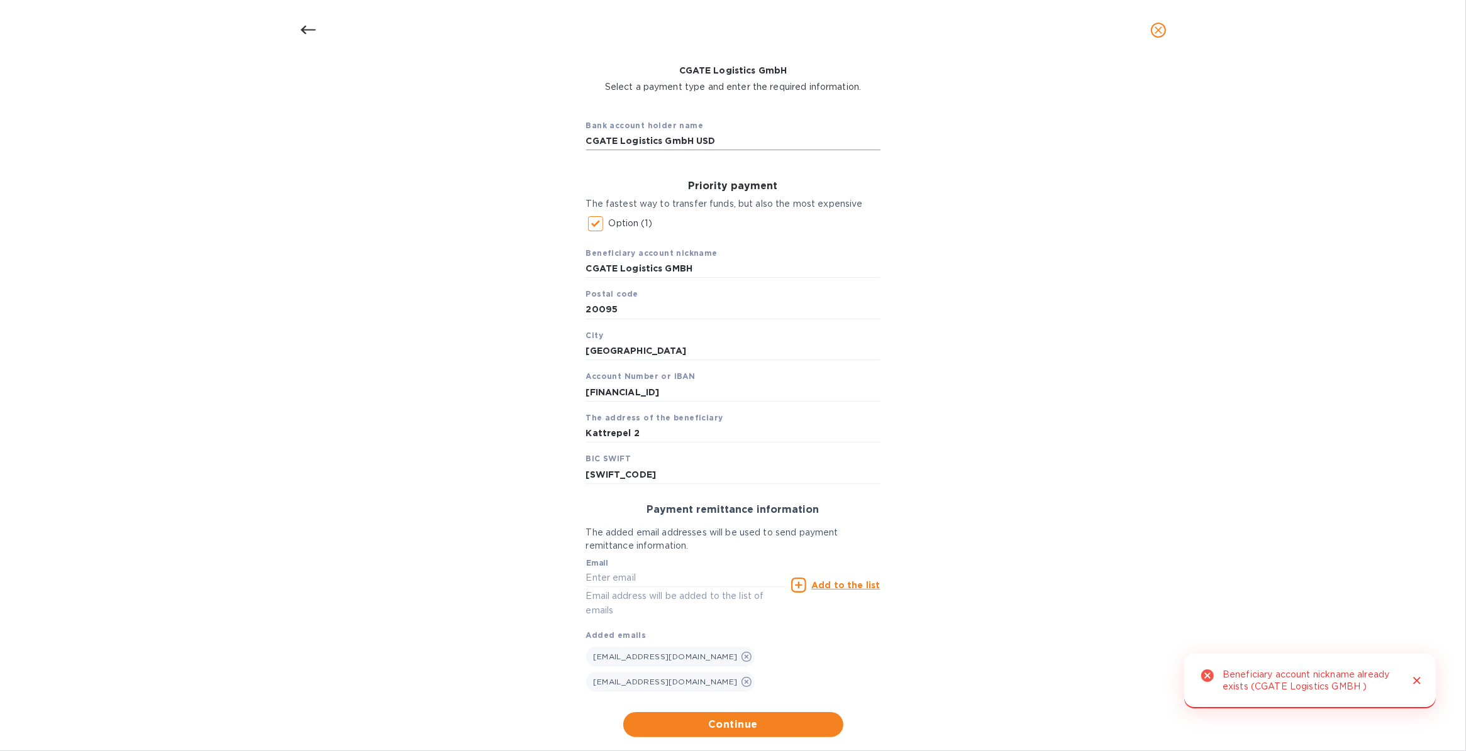
click at [715, 139] on input "CGATE Logistics GmbH USD" at bounding box center [733, 140] width 294 height 19
type input "CGATE Logistics GmbH USD Account"
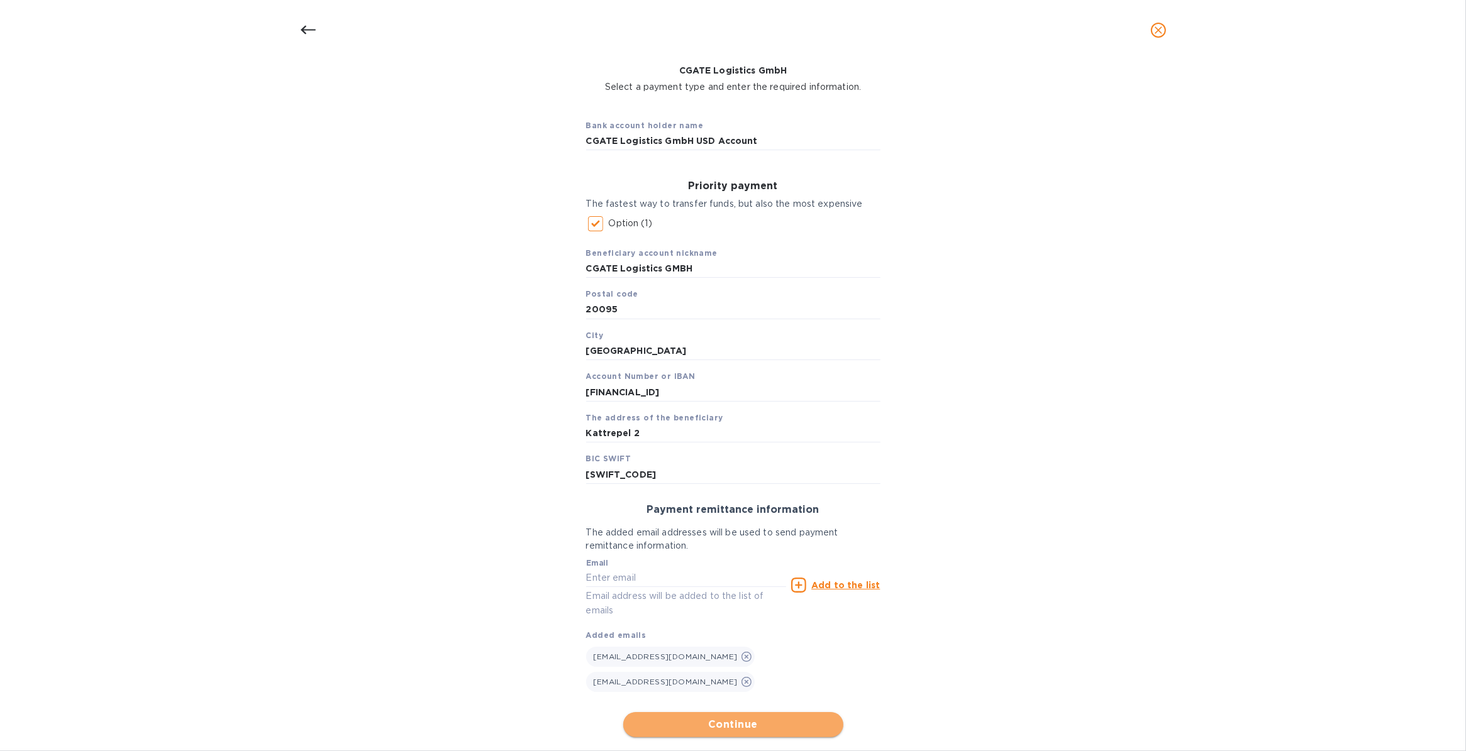
click at [710, 712] on button "Continue" at bounding box center [733, 724] width 220 height 25
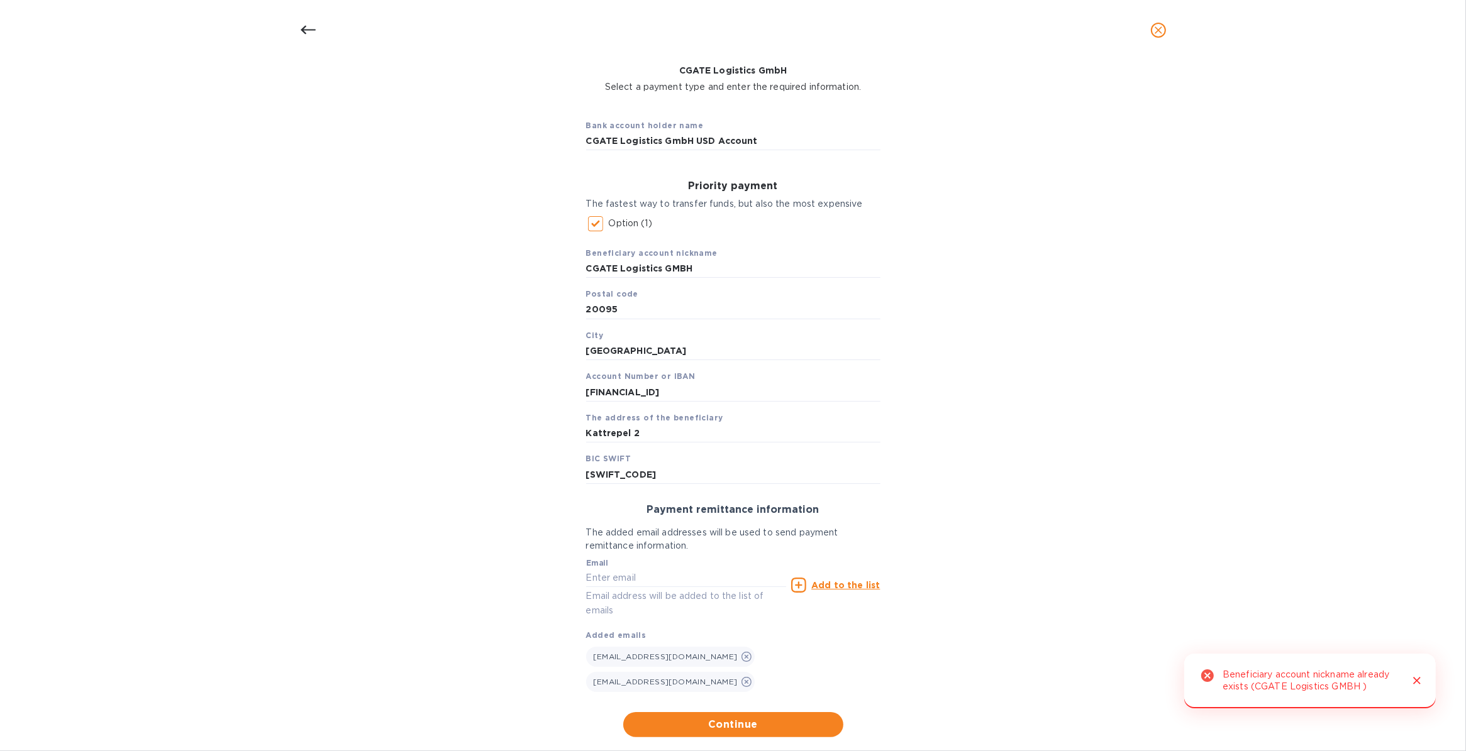
click at [1419, 680] on icon "Close" at bounding box center [1416, 681] width 13 height 13
click at [309, 30] on icon at bounding box center [307, 30] width 15 height 9
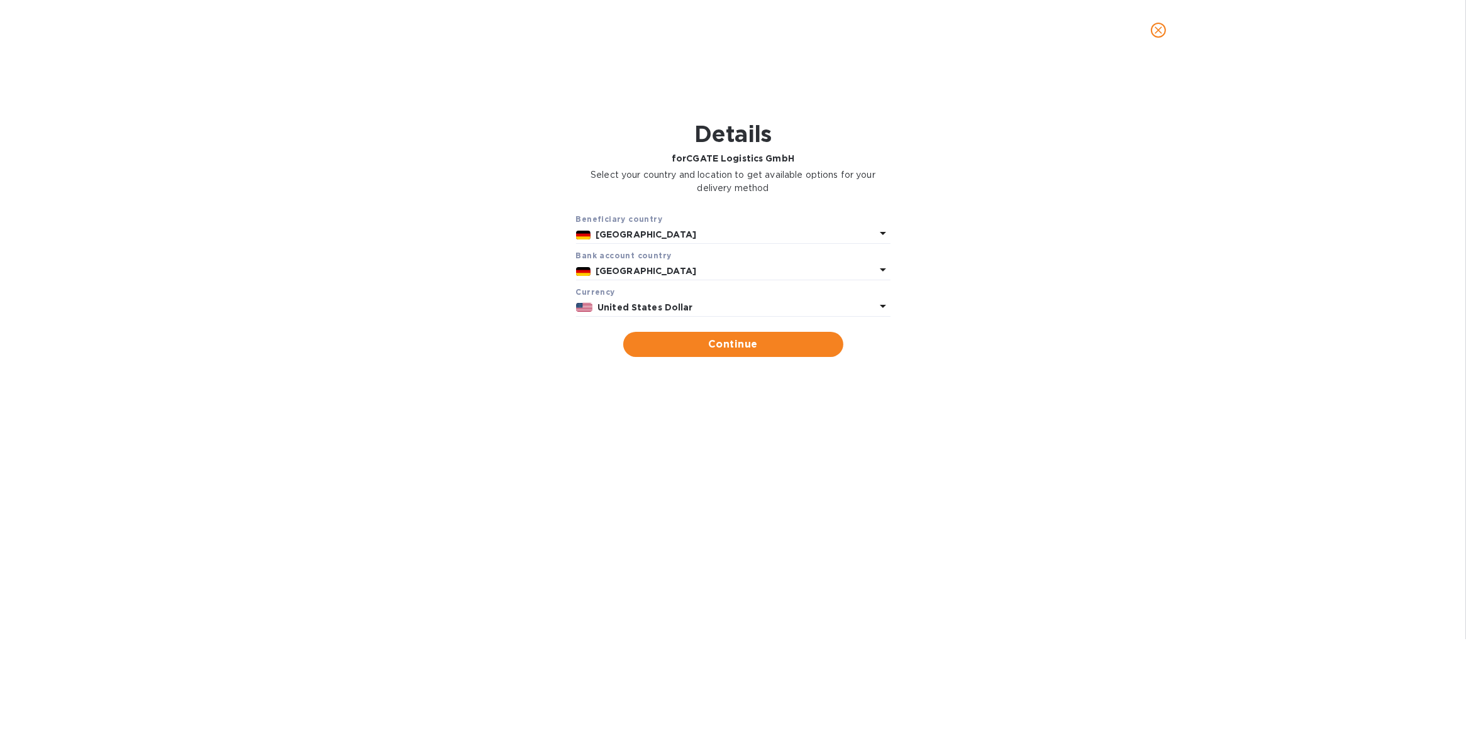
scroll to position [0, 0]
click at [671, 338] on span "Continue" at bounding box center [733, 344] width 200 height 15
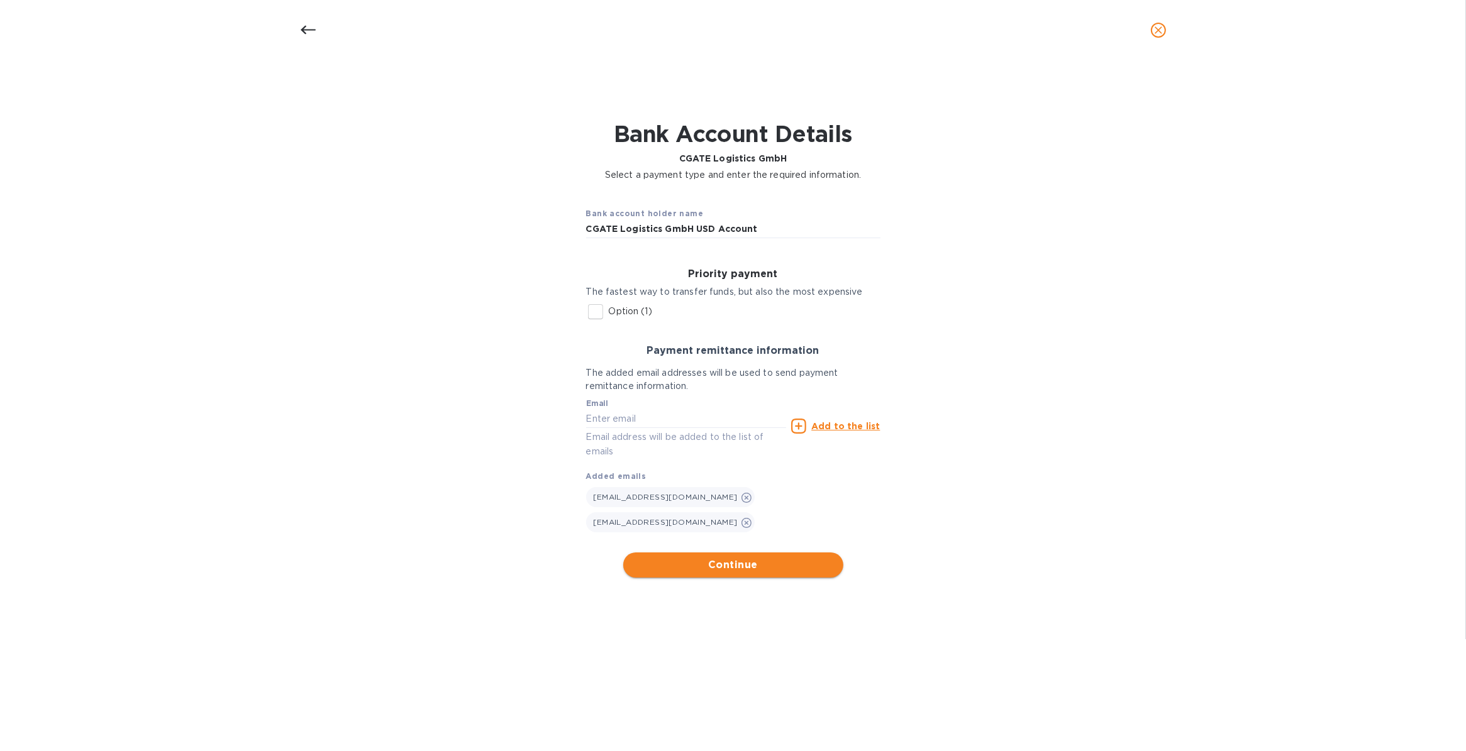
click at [681, 558] on span "Continue" at bounding box center [733, 565] width 200 height 15
click at [739, 558] on span "Continue" at bounding box center [733, 565] width 200 height 15
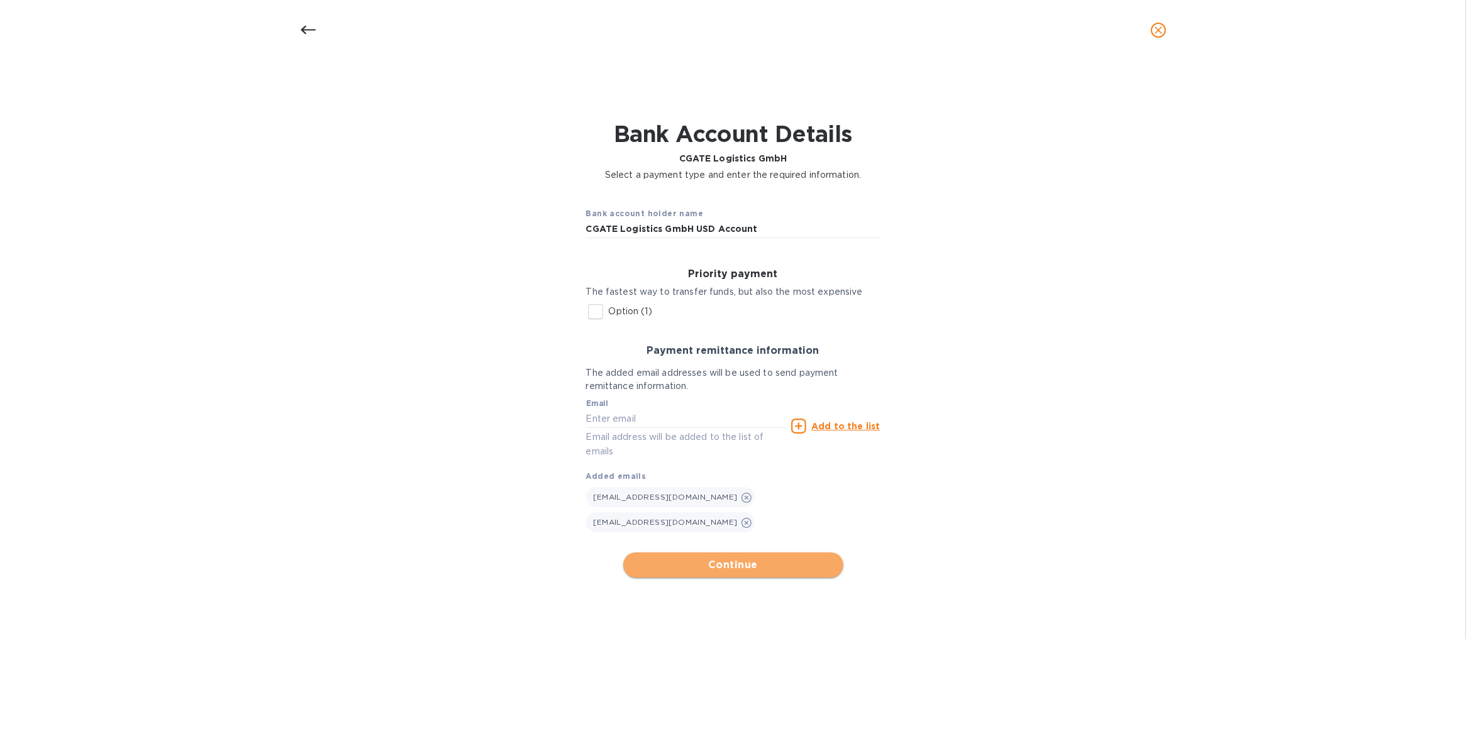
click at [739, 558] on span "Continue" at bounding box center [733, 565] width 200 height 15
click at [593, 319] on input "Option (1)" at bounding box center [595, 312] width 26 height 26
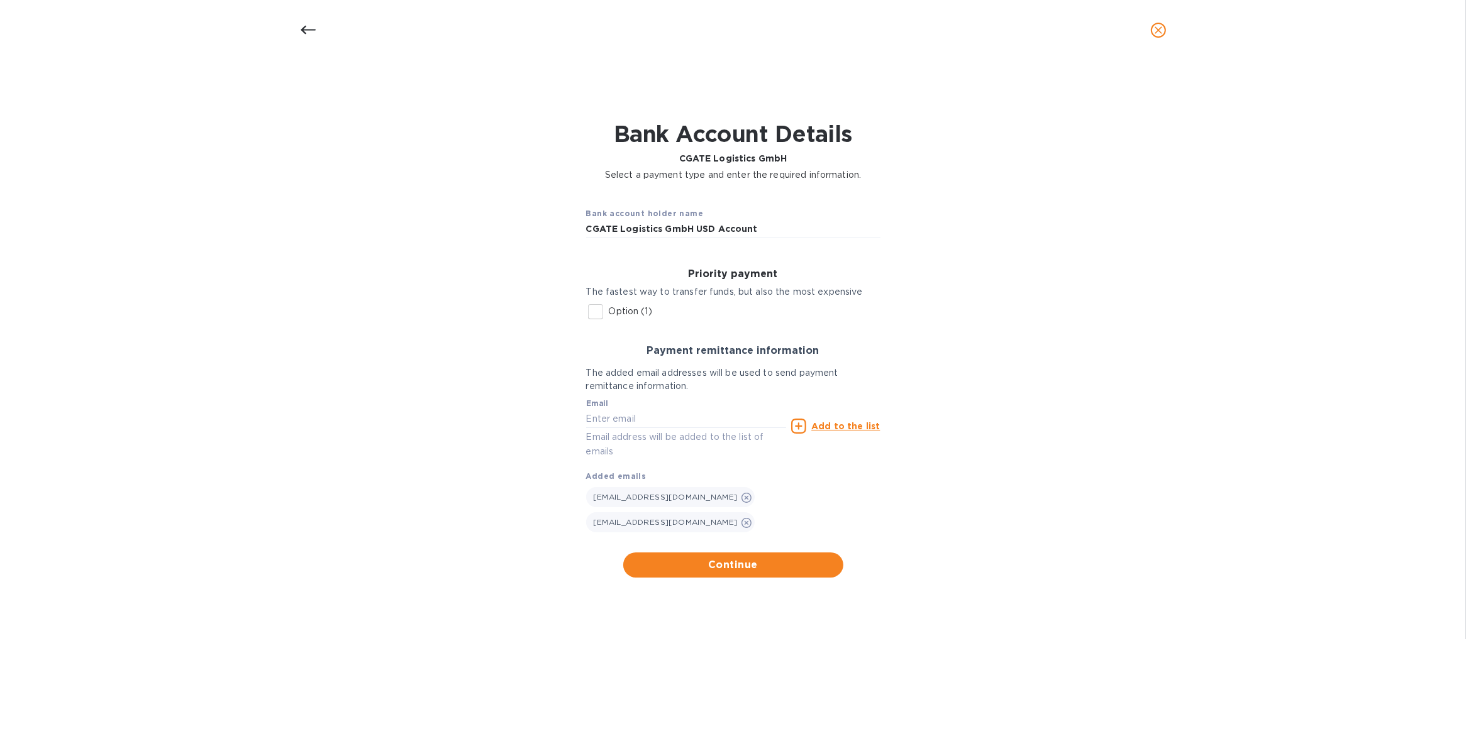
checkbox input "true"
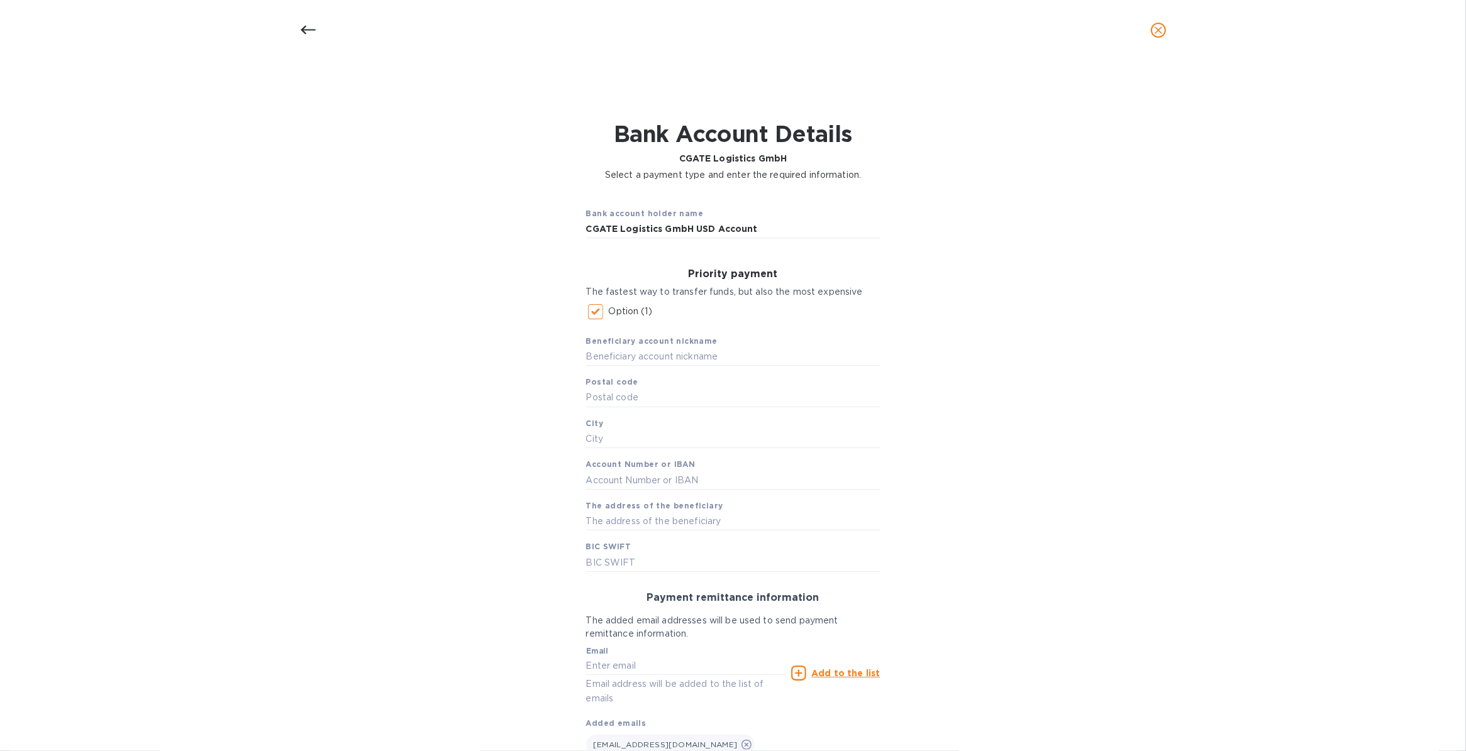
click at [303, 28] on icon at bounding box center [307, 30] width 15 height 9
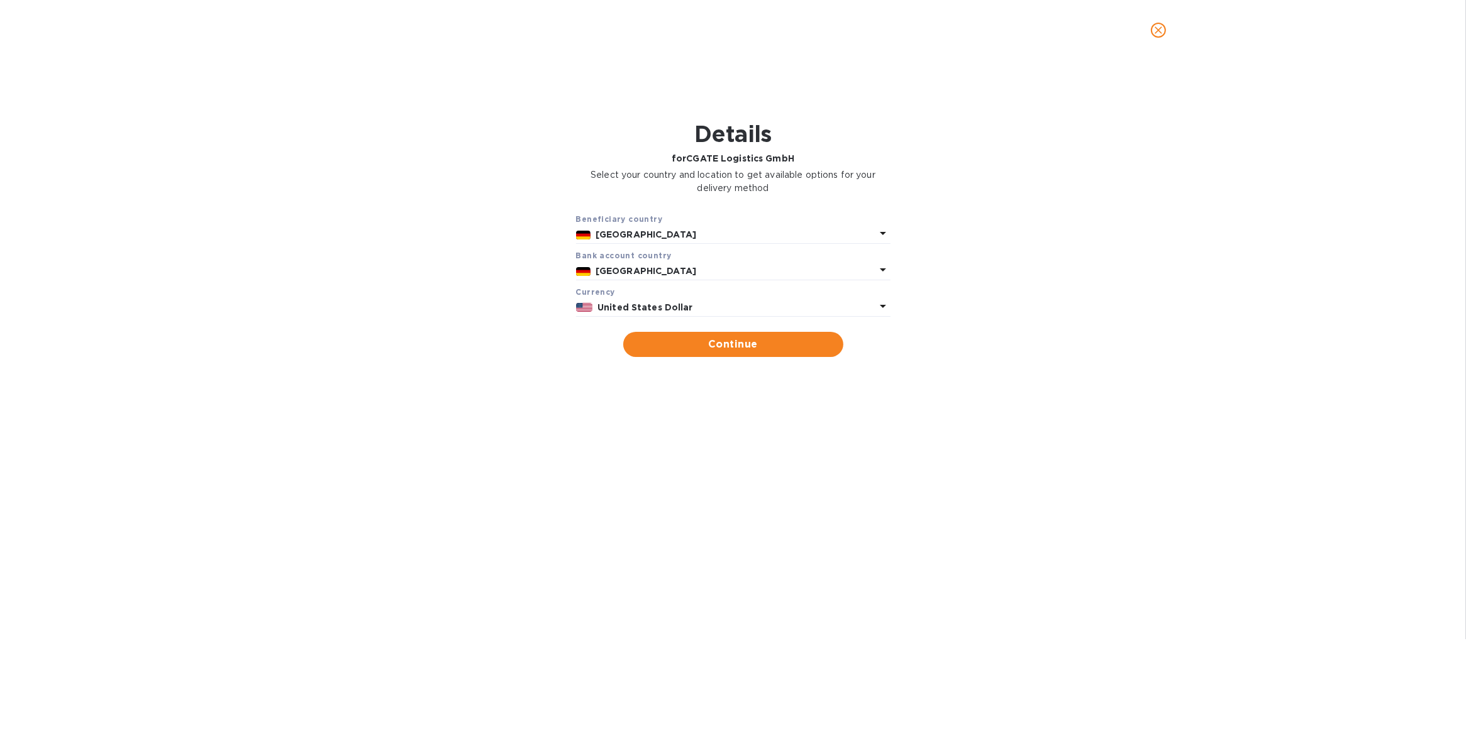
click at [303, 28] on icon "close" at bounding box center [308, 30] width 15 height 15
click at [1156, 30] on icon "close" at bounding box center [1158, 30] width 13 height 13
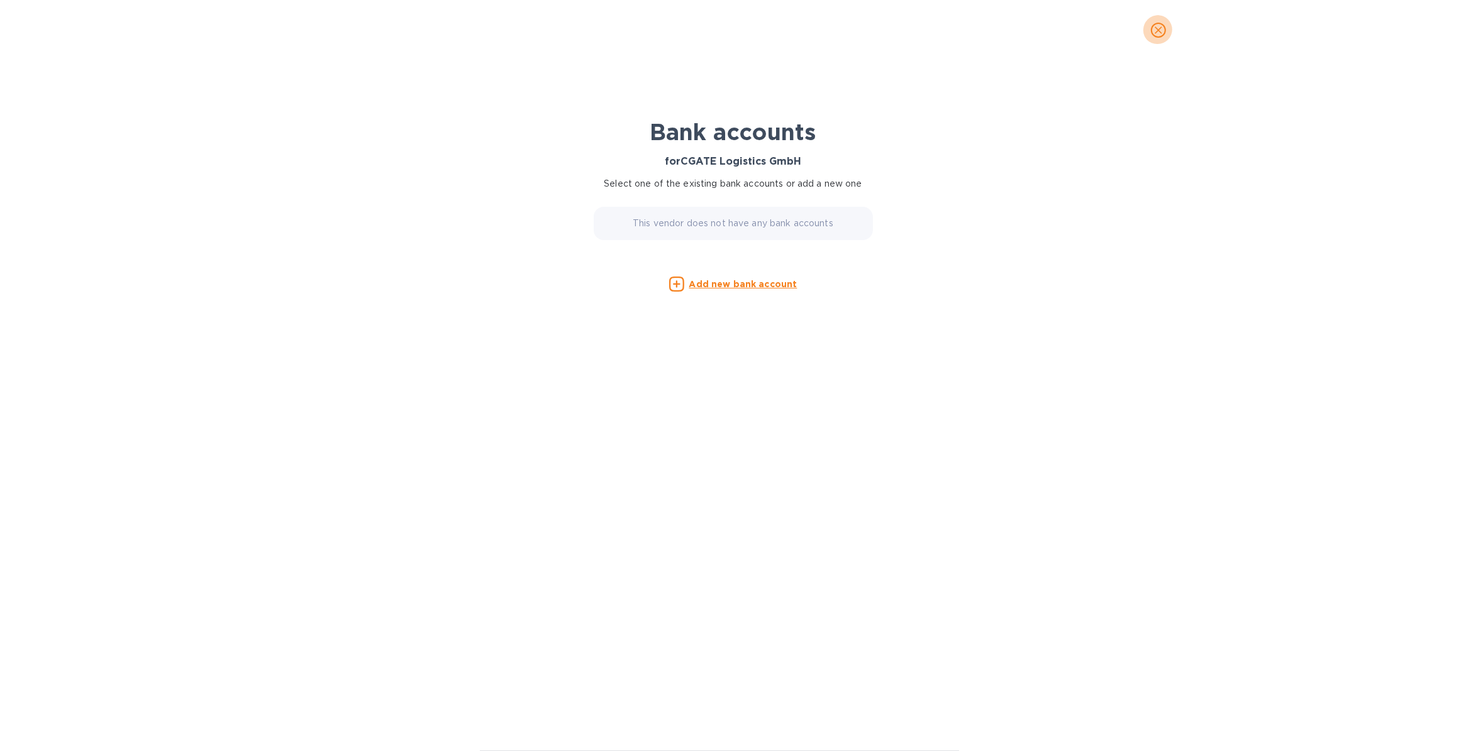
click at [1151, 23] on span "close" at bounding box center [1158, 30] width 15 height 15
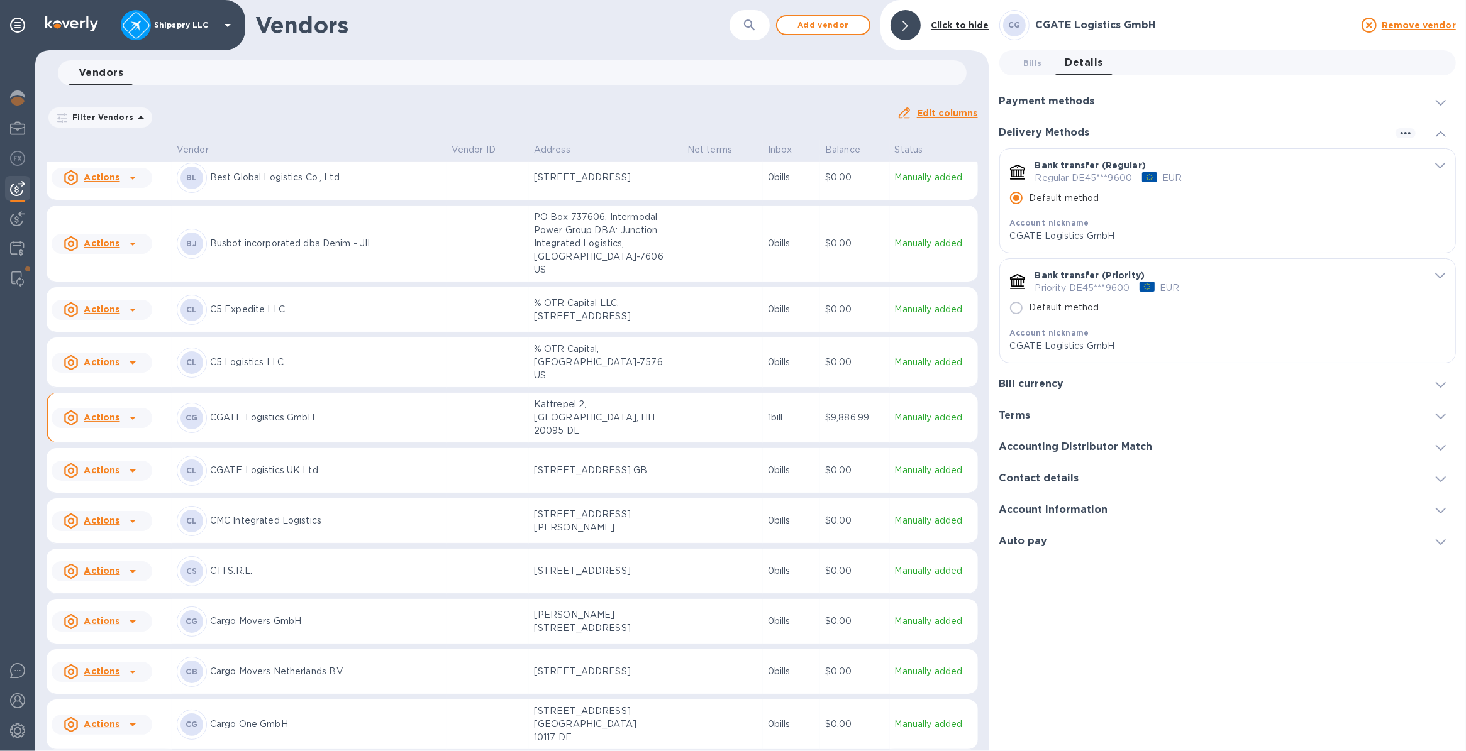
click at [1393, 134] on div "Delivery Methods" at bounding box center [1227, 132] width 456 height 31
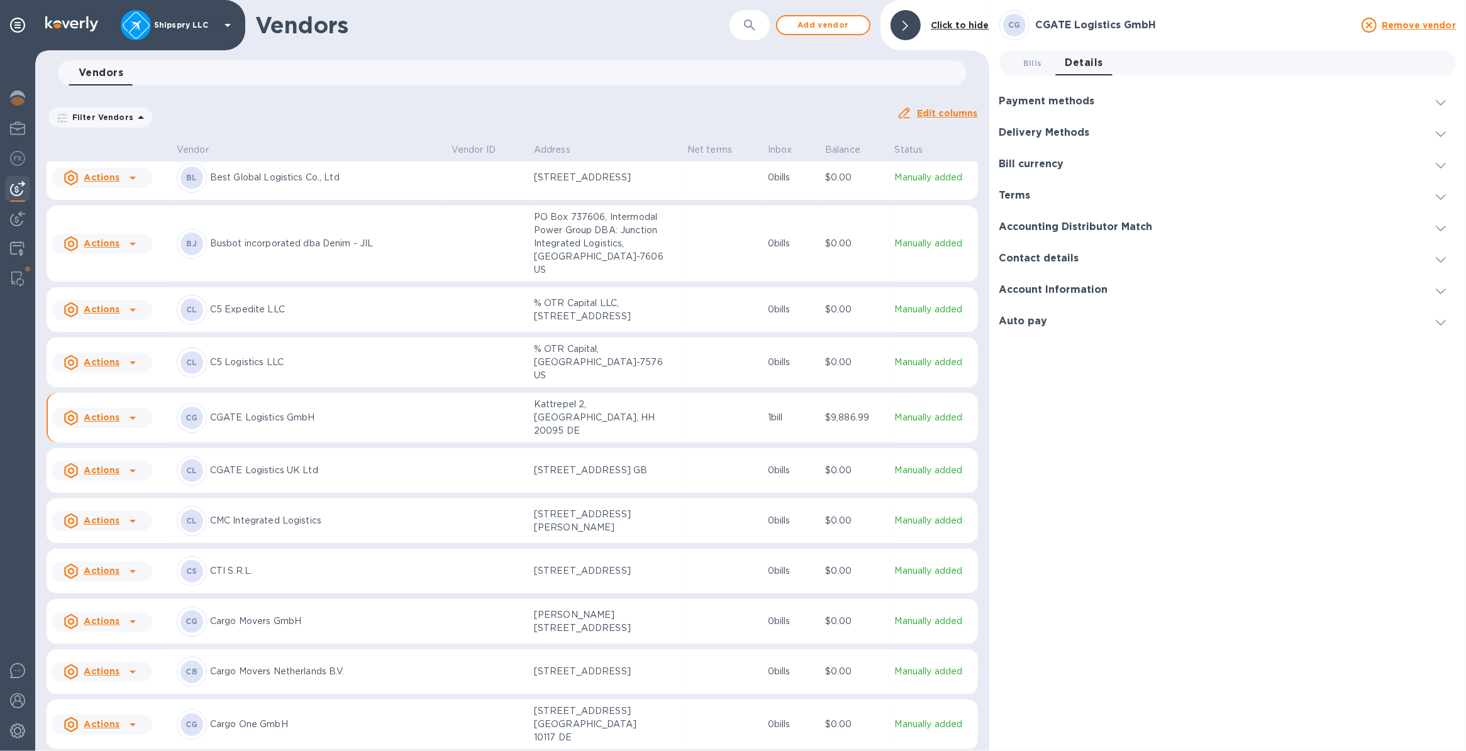
click at [1444, 128] on span at bounding box center [1440, 133] width 10 height 12
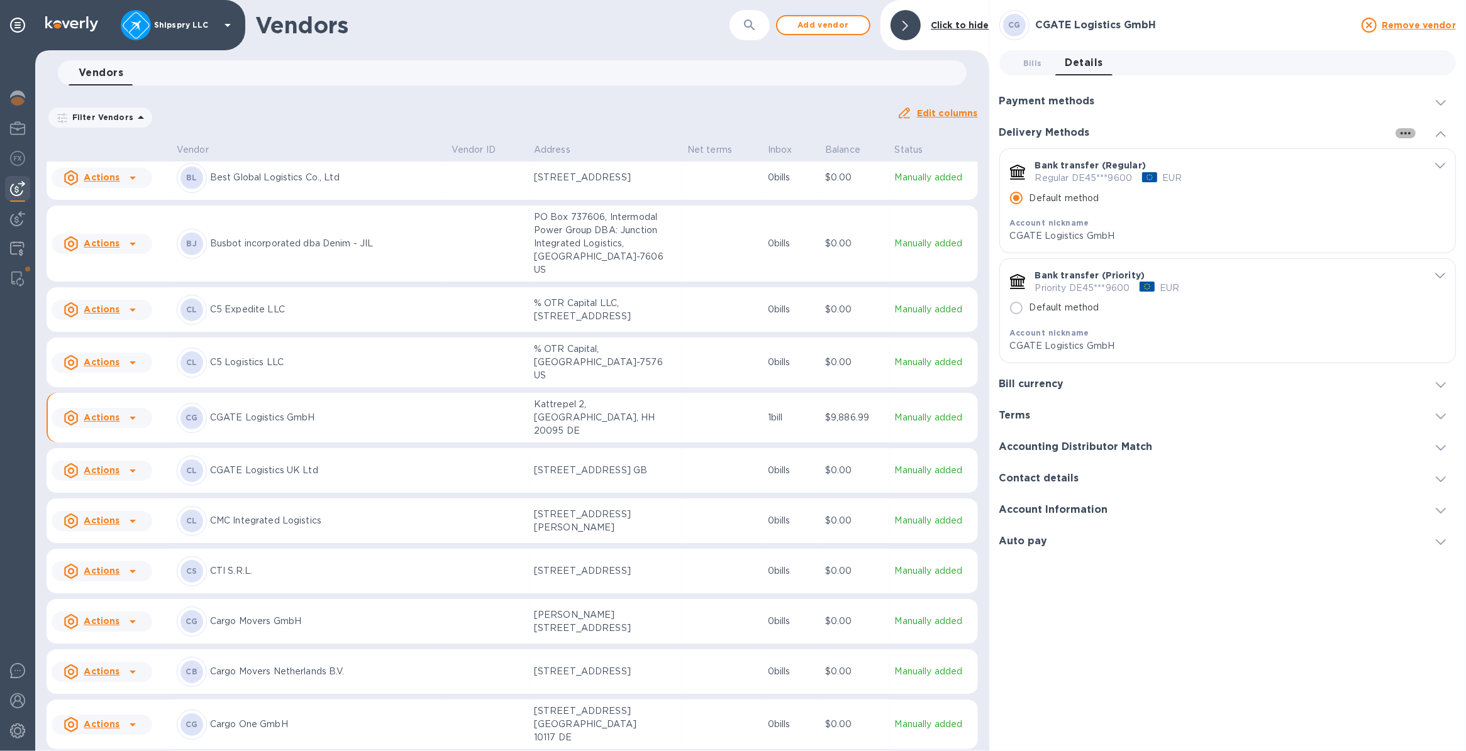
click at [1403, 134] on icon "button" at bounding box center [1405, 133] width 15 height 15
click at [1205, 213] on div at bounding box center [733, 375] width 1466 height 751
click at [1218, 195] on div "Default method" at bounding box center [1209, 198] width 399 height 26
click at [1148, 177] on div "default-method" at bounding box center [1149, 177] width 15 height 10
click at [1025, 174] on icon "default-method" at bounding box center [1017, 172] width 15 height 15
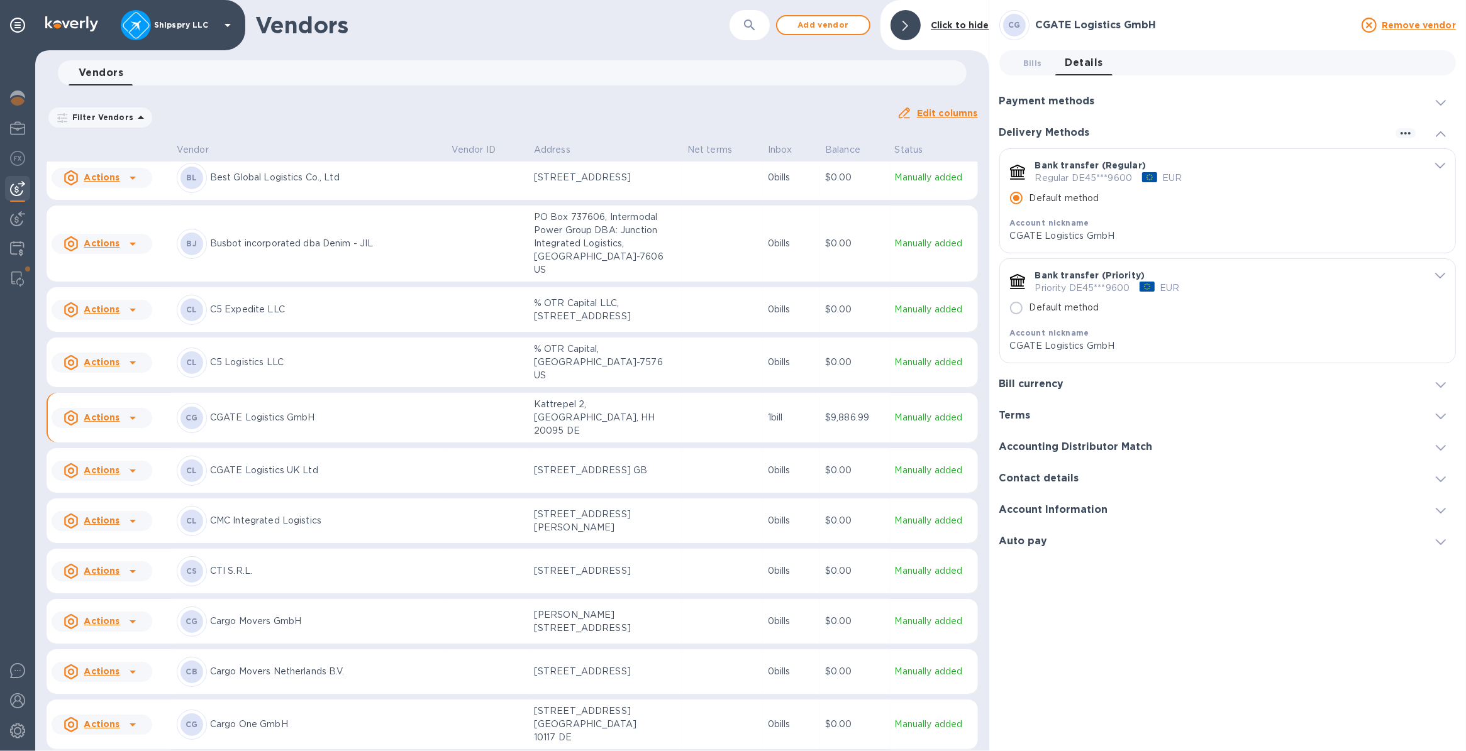
click at [1029, 231] on p "CGATE Logistics GmbH" at bounding box center [1209, 235] width 399 height 13
click at [1053, 384] on h3 "Bill currency" at bounding box center [1031, 384] width 65 height 12
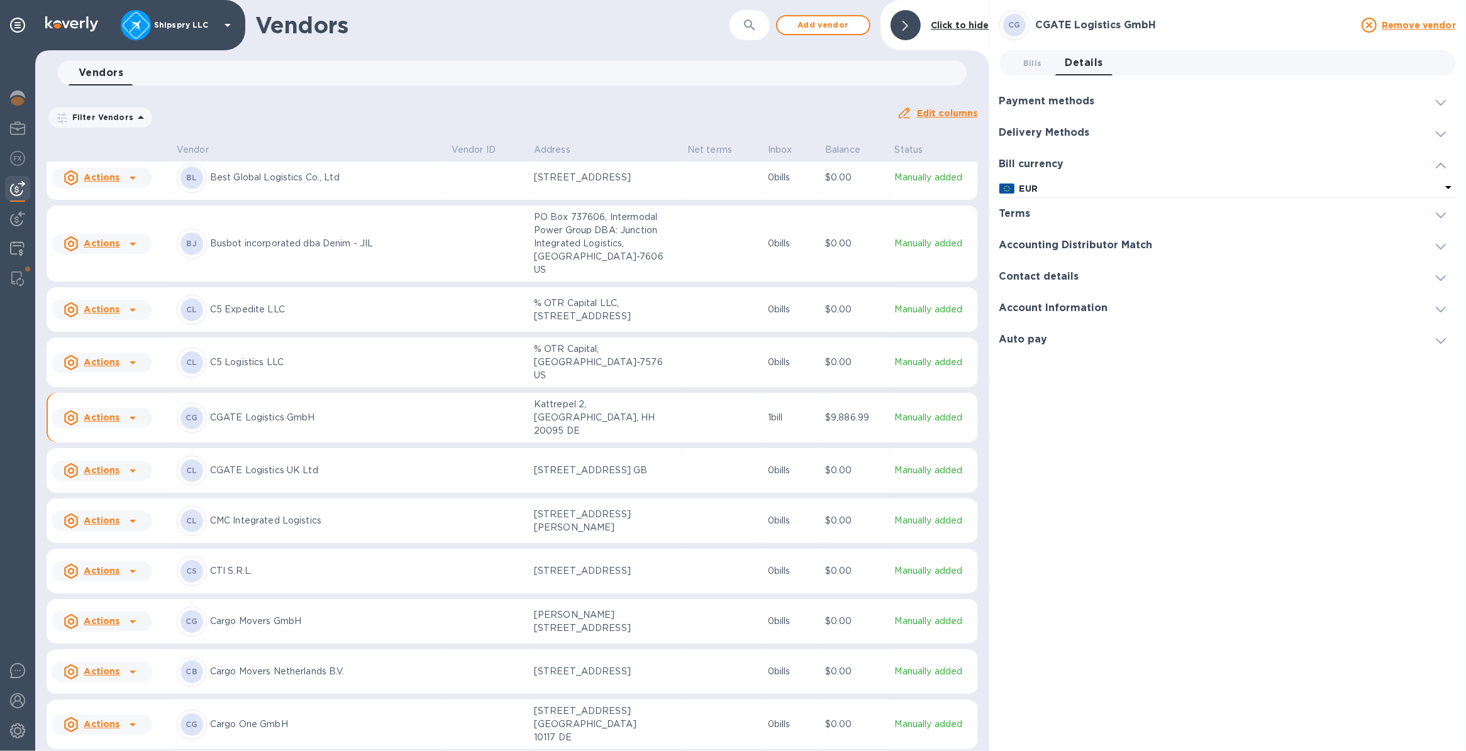
click at [1444, 187] on icon at bounding box center [1447, 187] width 15 height 15
click at [1025, 245] on h3 "Accounting Distributor Match" at bounding box center [1075, 246] width 153 height 12
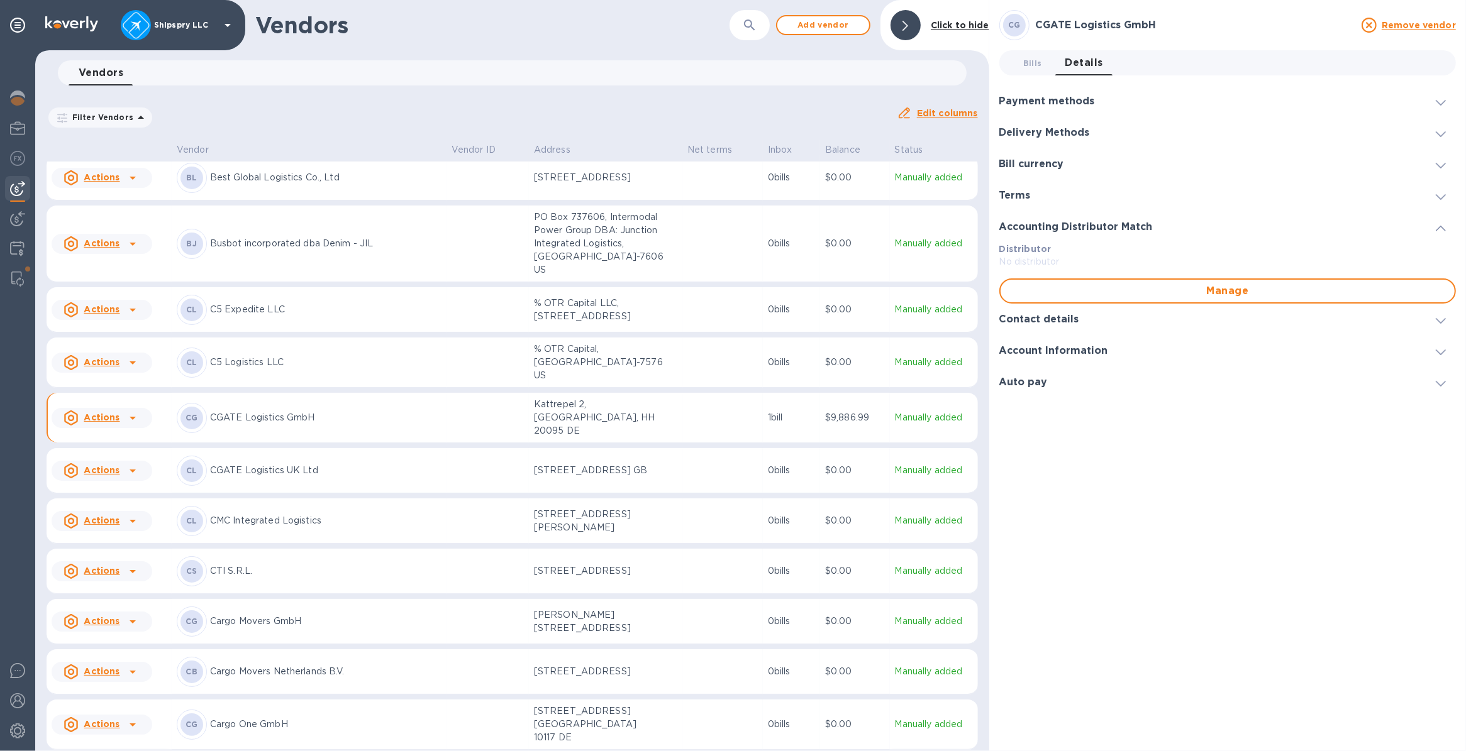
click at [1025, 224] on h3 "Accounting Distributor Match" at bounding box center [1075, 227] width 153 height 12
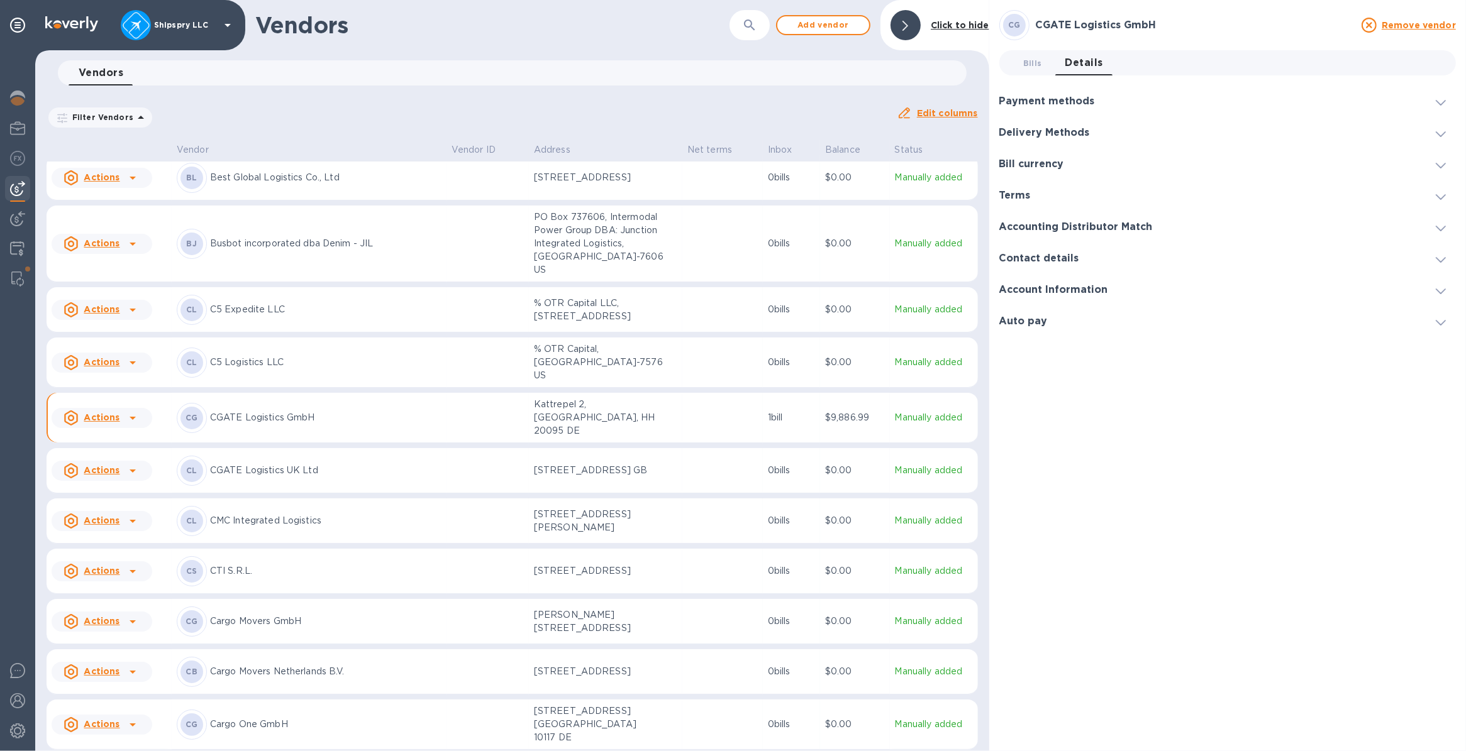
click at [1015, 194] on h3 "Terms" at bounding box center [1014, 196] width 31 height 12
click at [1041, 138] on h3 "Delivery Methods" at bounding box center [1044, 133] width 91 height 12
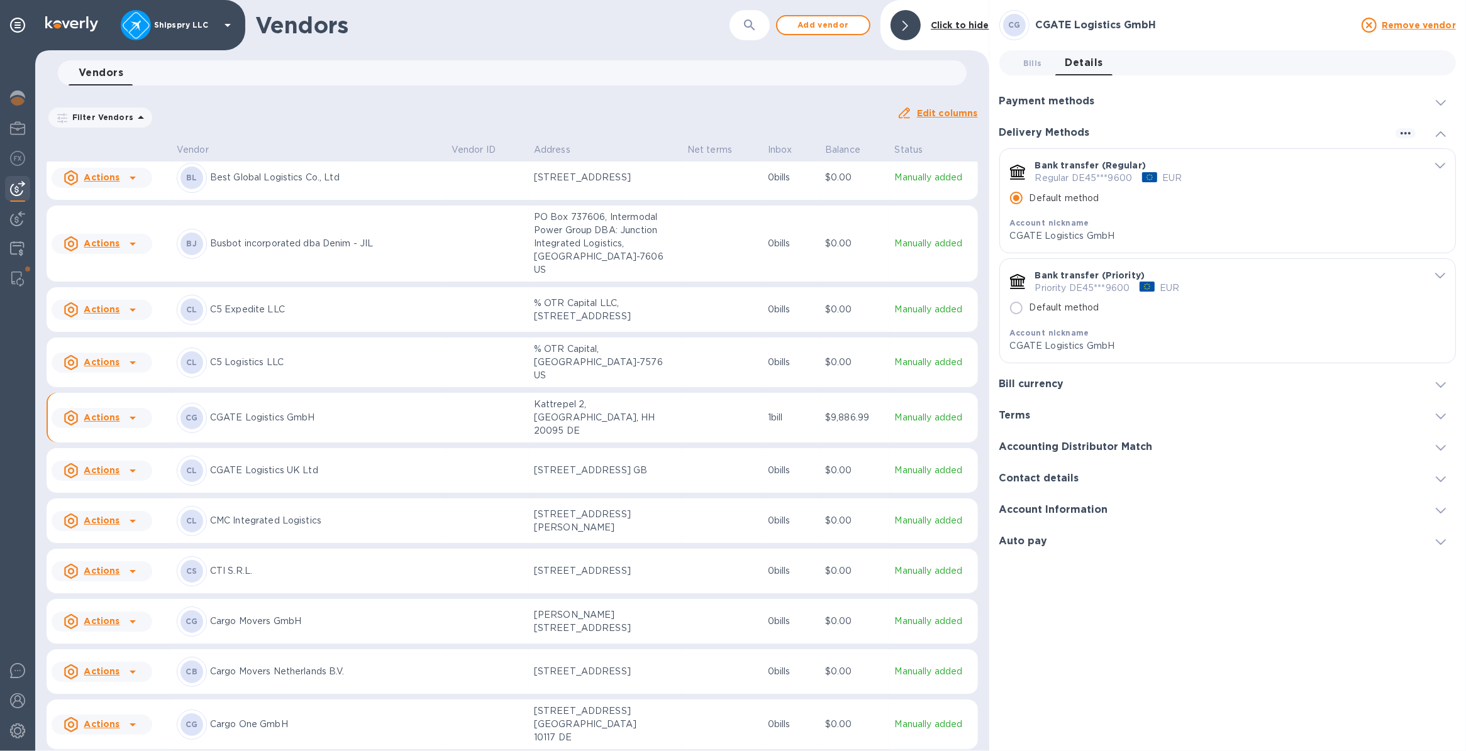
click at [1015, 168] on icon "default-method" at bounding box center [1017, 172] width 15 height 15
click at [1015, 199] on input "Default method" at bounding box center [1016, 198] width 26 height 26
click at [1012, 311] on input "Default method" at bounding box center [1016, 308] width 26 height 26
radio input "false"
radio input "true"
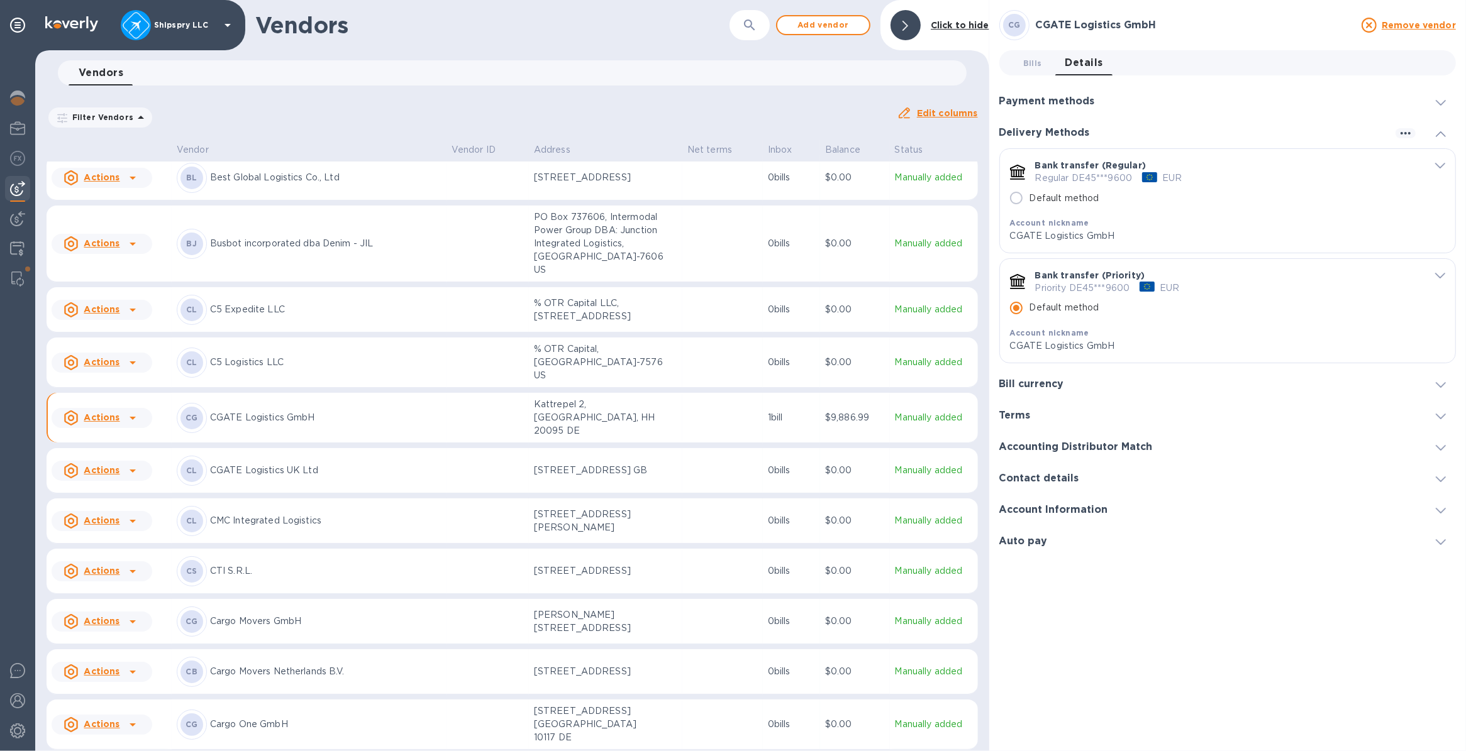
click at [1014, 301] on input "Default method" at bounding box center [1016, 308] width 26 height 26
click at [1014, 196] on input "Default method" at bounding box center [1016, 198] width 26 height 26
radio input "true"
click at [1437, 167] on icon "default-method" at bounding box center [1440, 166] width 10 height 6
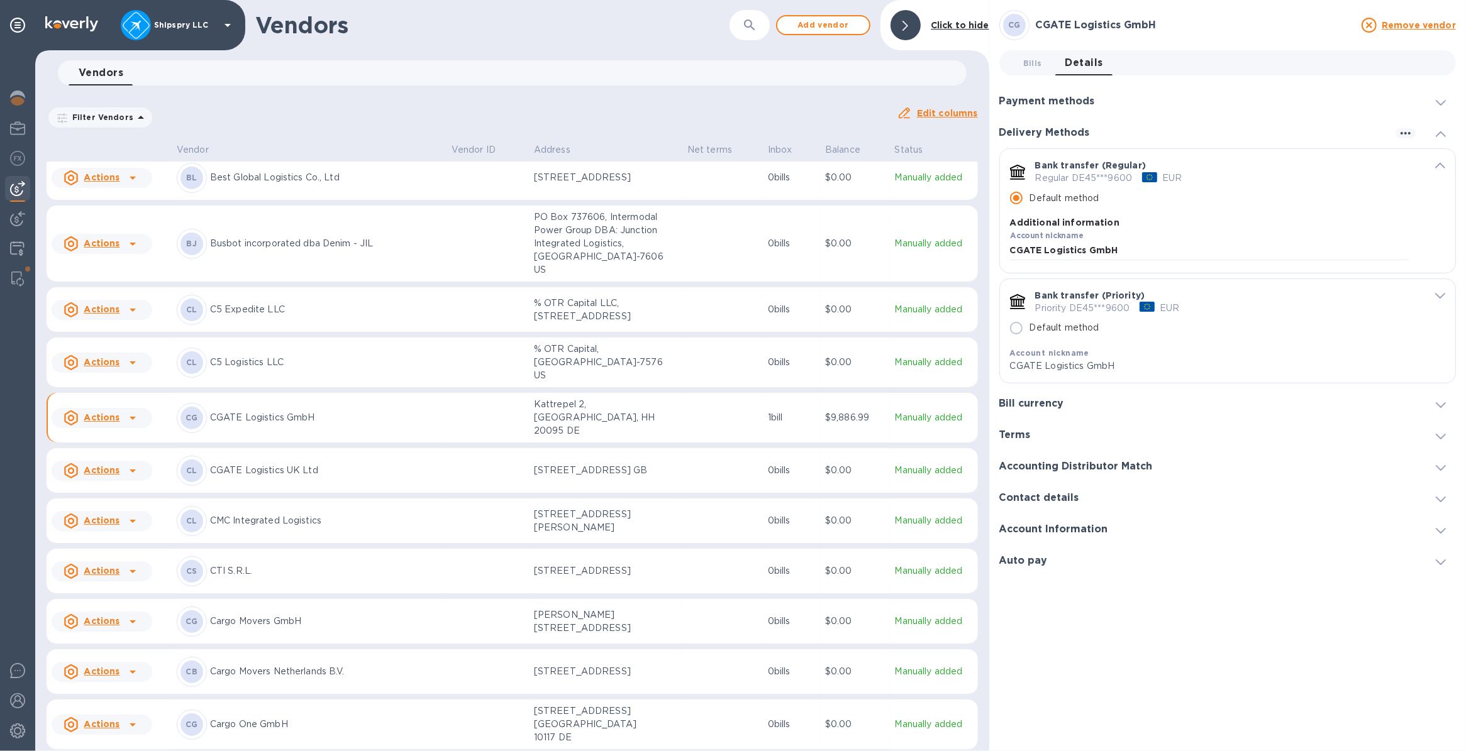
click at [1020, 544] on img "default-method" at bounding box center [1017, 543] width 14 height 9
click at [1014, 567] on div "default-method" at bounding box center [1017, 568] width 15 height 10
click at [1056, 302] on p "Bank transfer (Priority)" at bounding box center [1090, 295] width 110 height 13
drag, startPoint x: 1440, startPoint y: 612, endPoint x: 1434, endPoint y: 611, distance: 6.9
click at [1440, 383] on div "Bank transfer (Priority) Priority DE45***9600 EUR Default method Account nickna…" at bounding box center [1227, 331] width 455 height 104
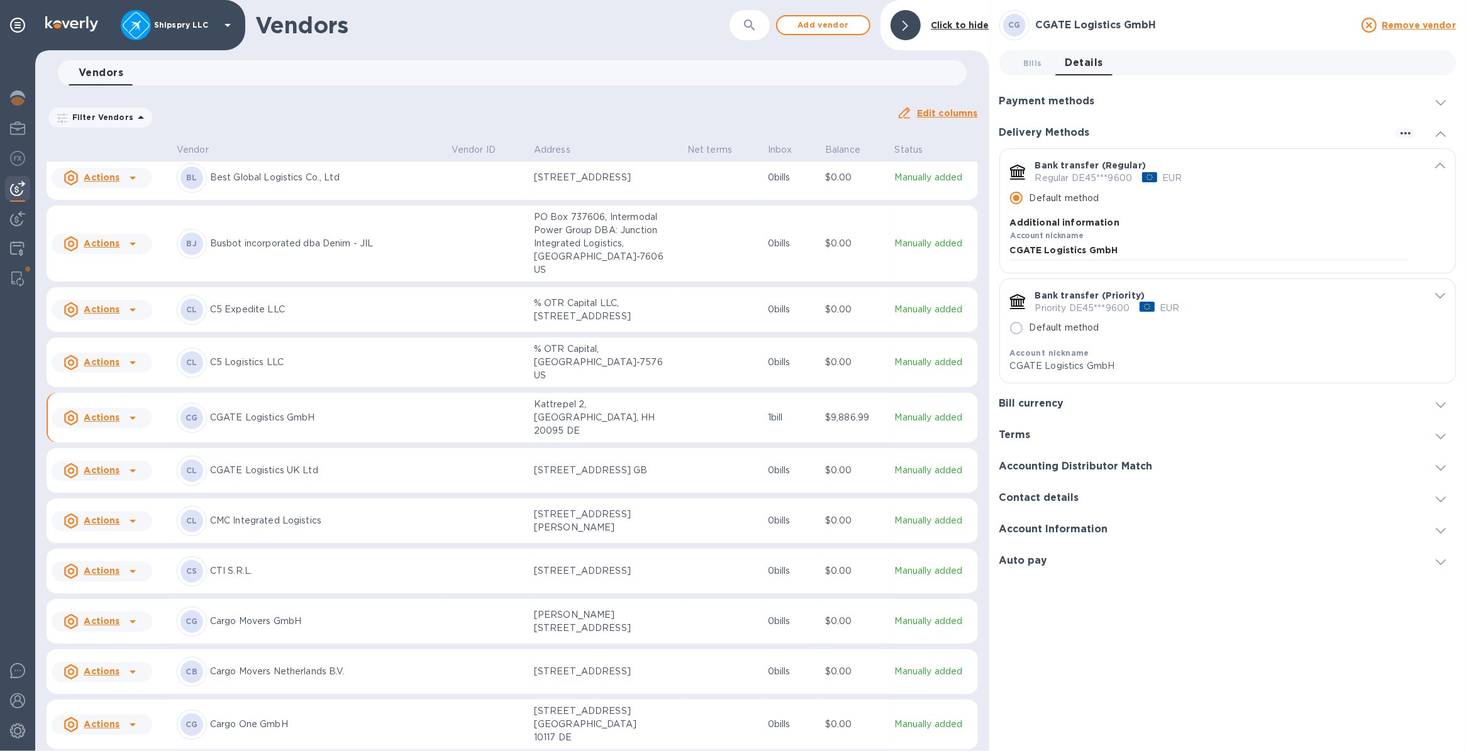
click at [1435, 299] on icon "default-method" at bounding box center [1440, 296] width 10 height 6
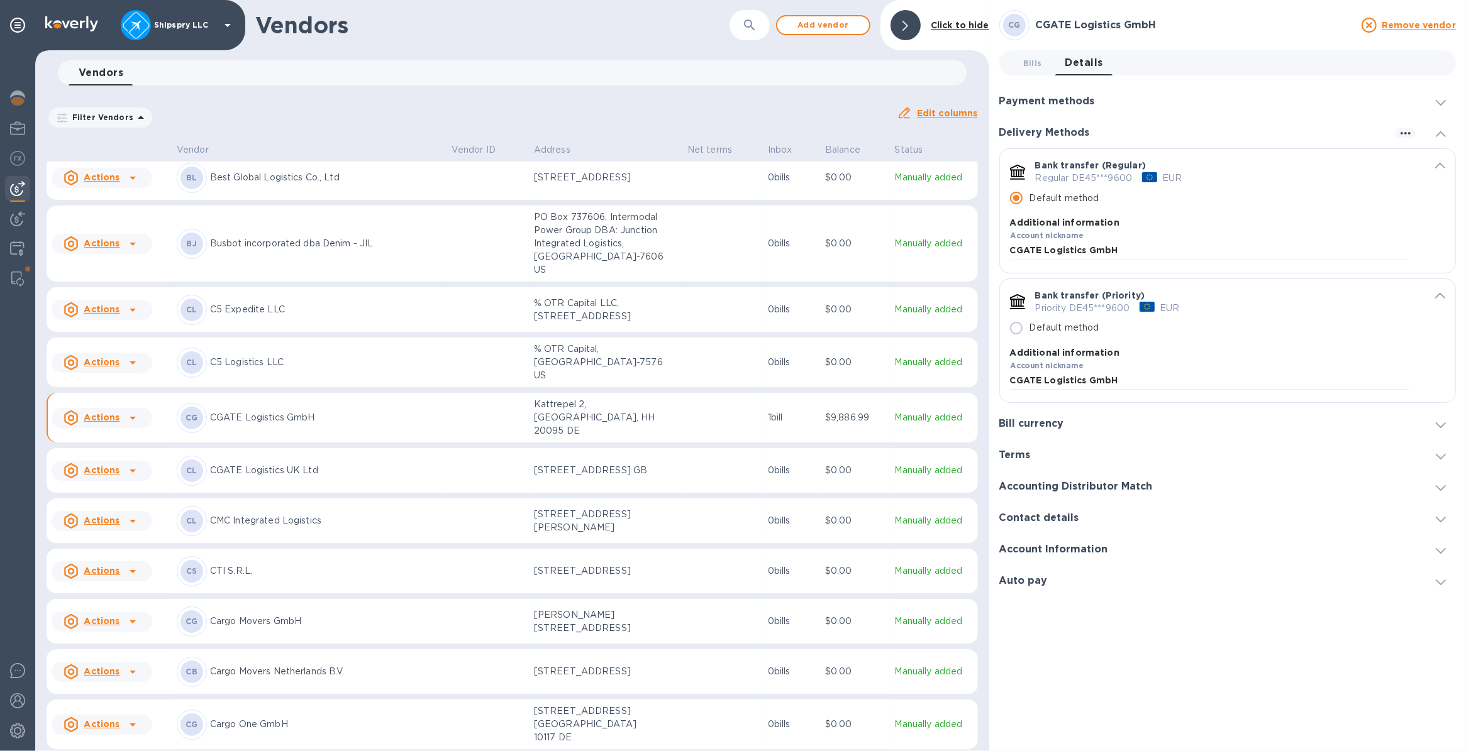
scroll to position [472, 0]
click at [1435, 301] on span "default-method" at bounding box center [1440, 295] width 10 height 12
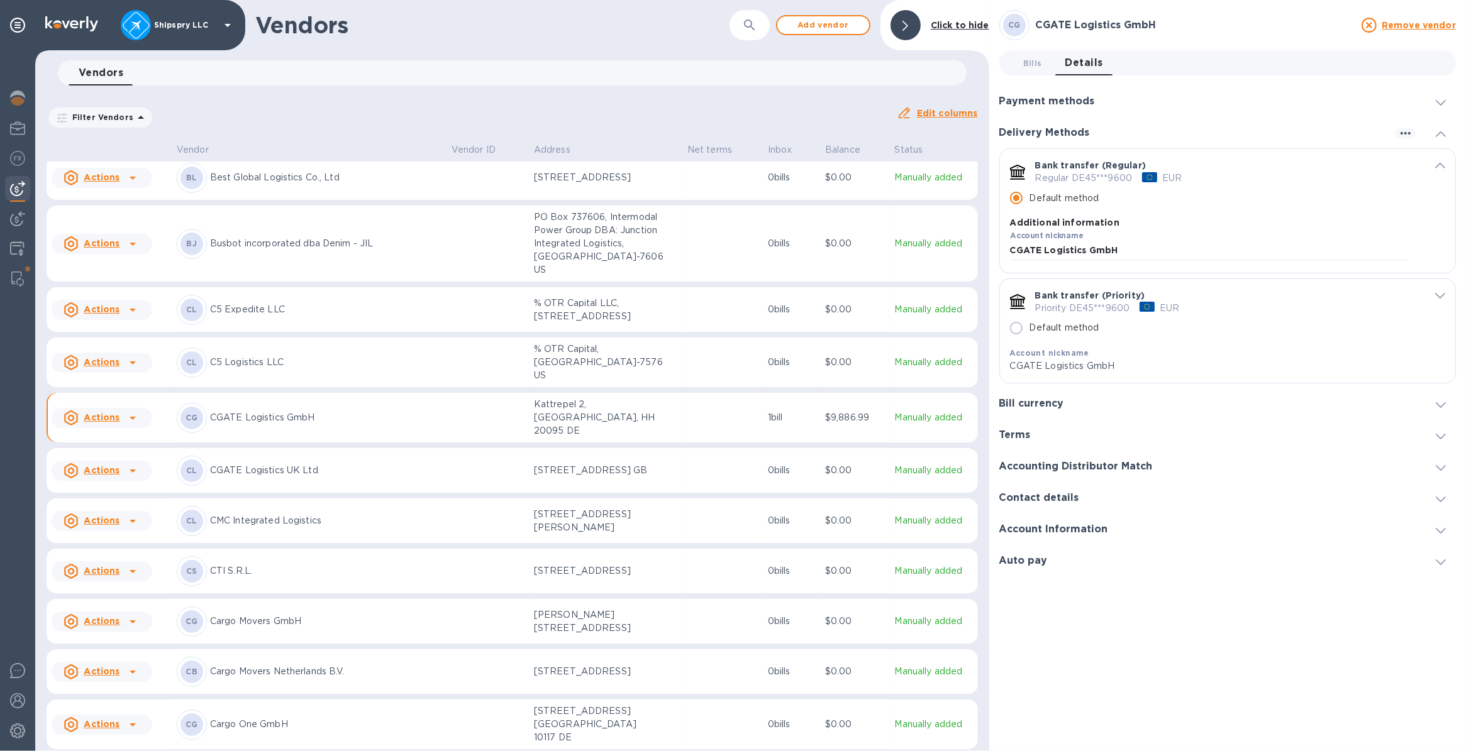
scroll to position [63, 0]
click at [1435, 163] on icon "default-method" at bounding box center [1440, 166] width 10 height 6
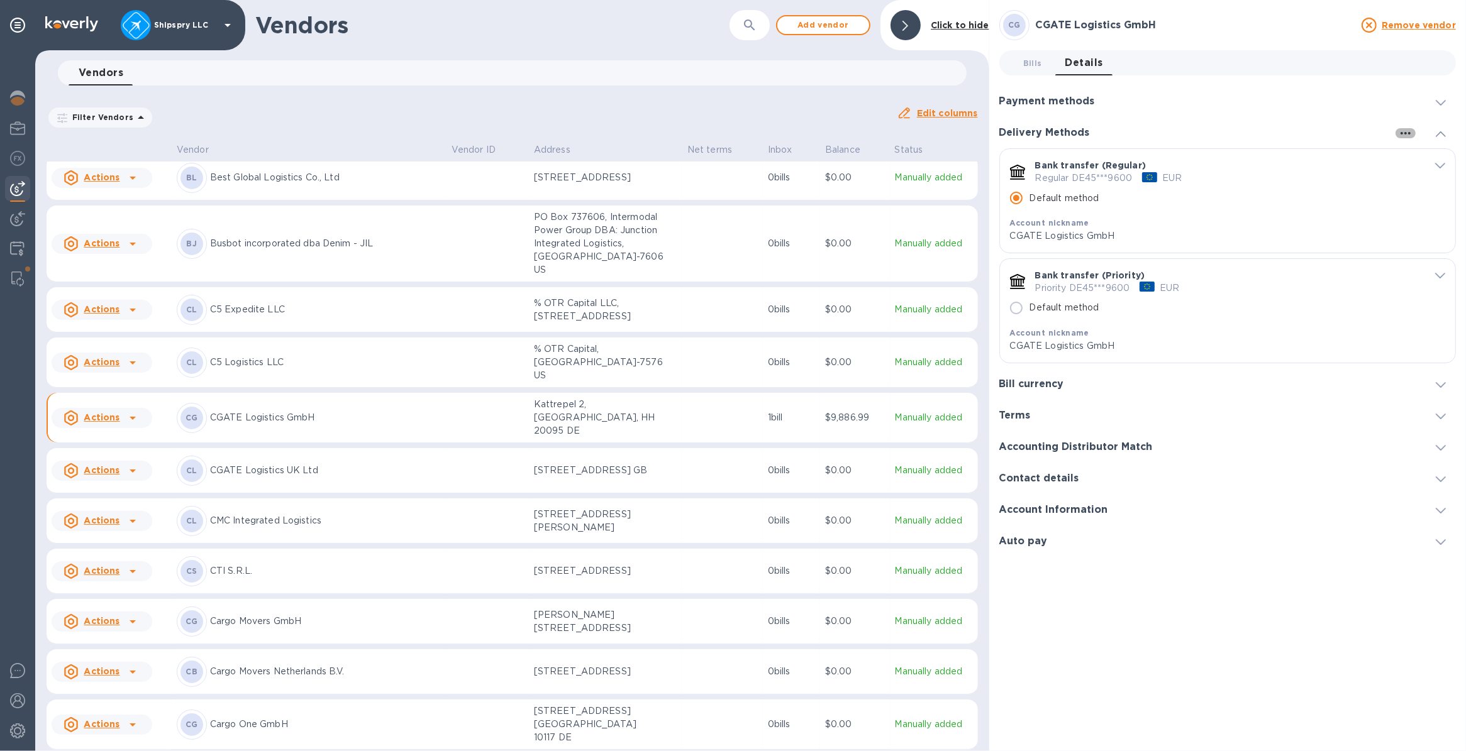
click at [1398, 129] on icon "button" at bounding box center [1405, 133] width 15 height 15
click at [1266, 182] on div at bounding box center [733, 375] width 1466 height 751
click at [1444, 168] on icon "default-method" at bounding box center [1440, 166] width 10 height 6
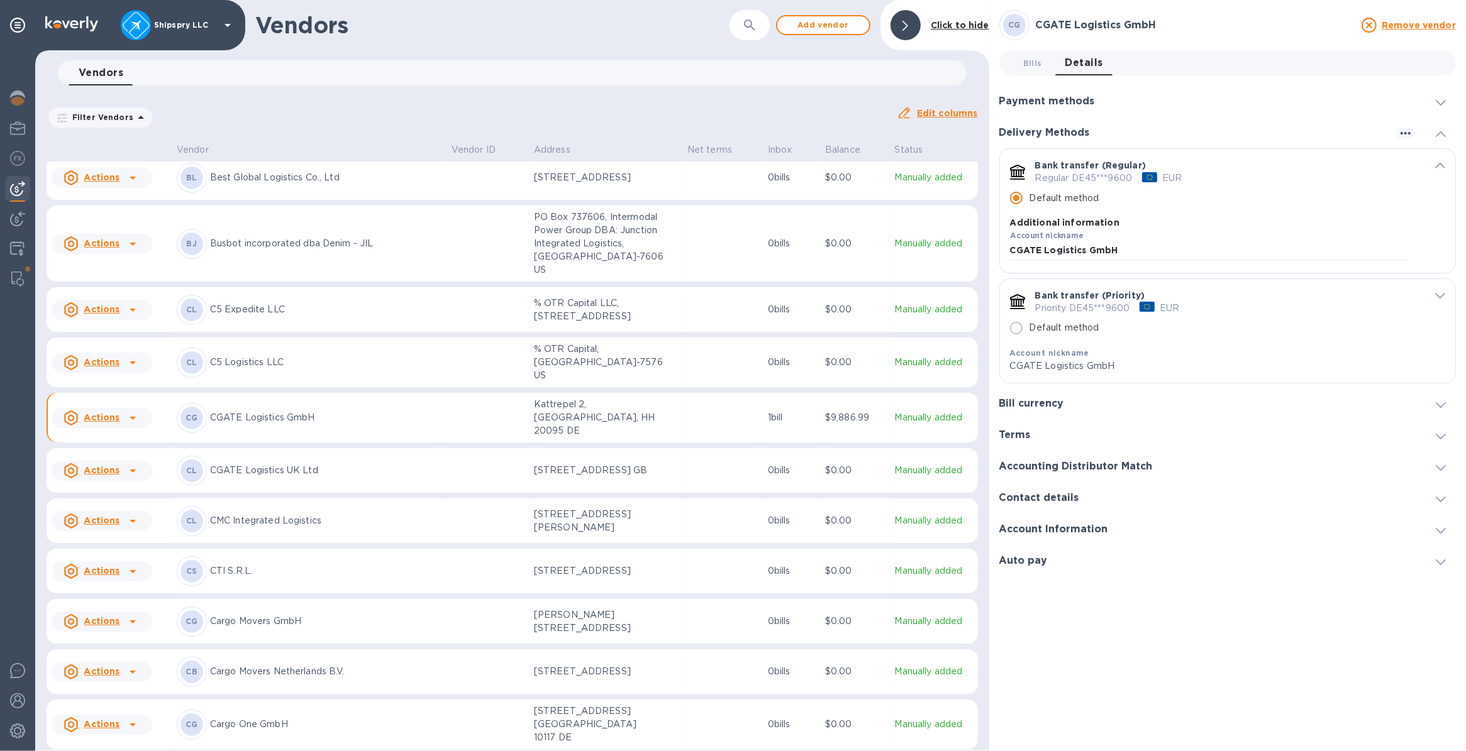
click at [1014, 573] on span "EUR" at bounding box center [1028, 570] width 37 height 10
click at [1015, 566] on div "default-method" at bounding box center [1017, 568] width 15 height 10
click at [1445, 162] on div "Bank transfer (Regular) Regular DE45***9600 EUR Default method Additional infor…" at bounding box center [1227, 211] width 455 height 124
click at [1435, 163] on icon "default-method" at bounding box center [1440, 166] width 10 height 6
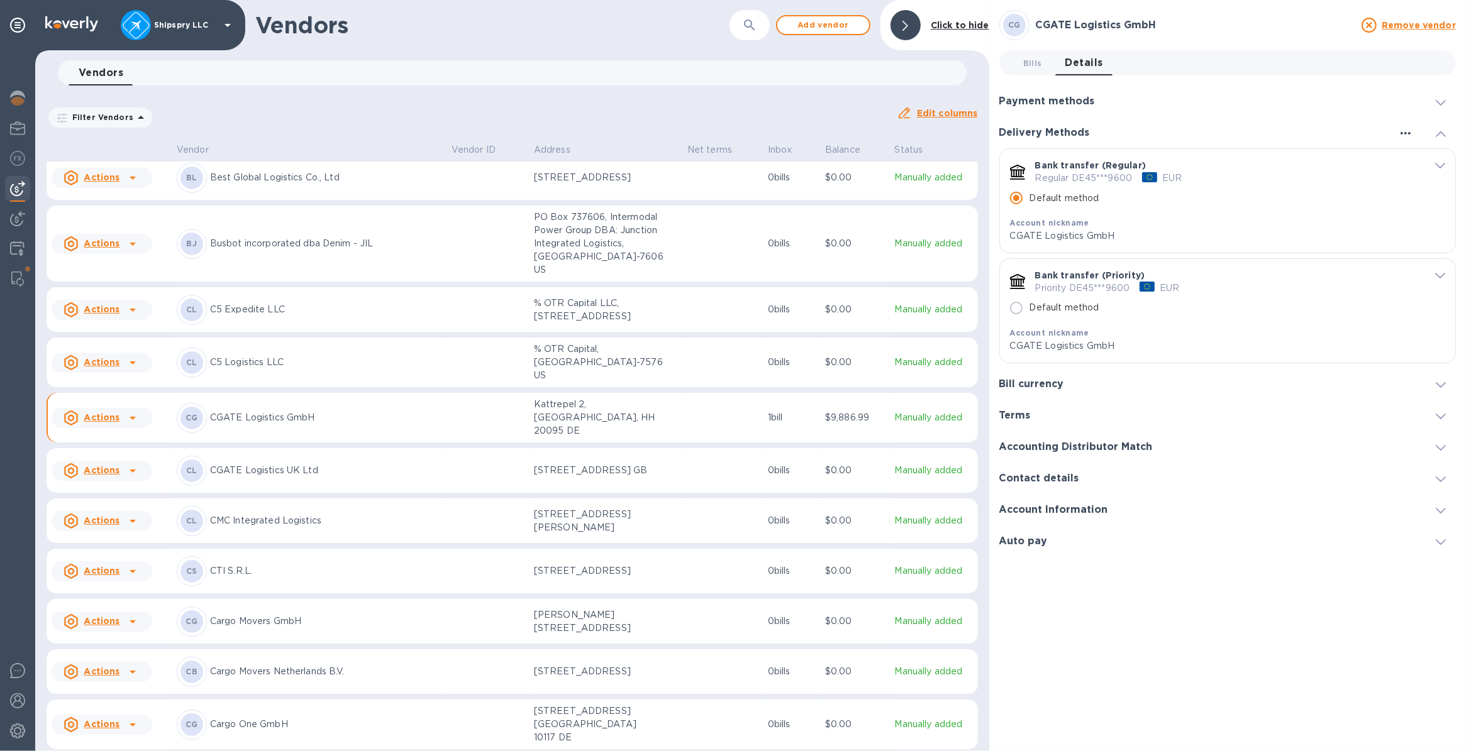
click at [1400, 130] on icon "button" at bounding box center [1405, 133] width 15 height 15
click at [1418, 161] on p "Add new" at bounding box center [1420, 158] width 41 height 13
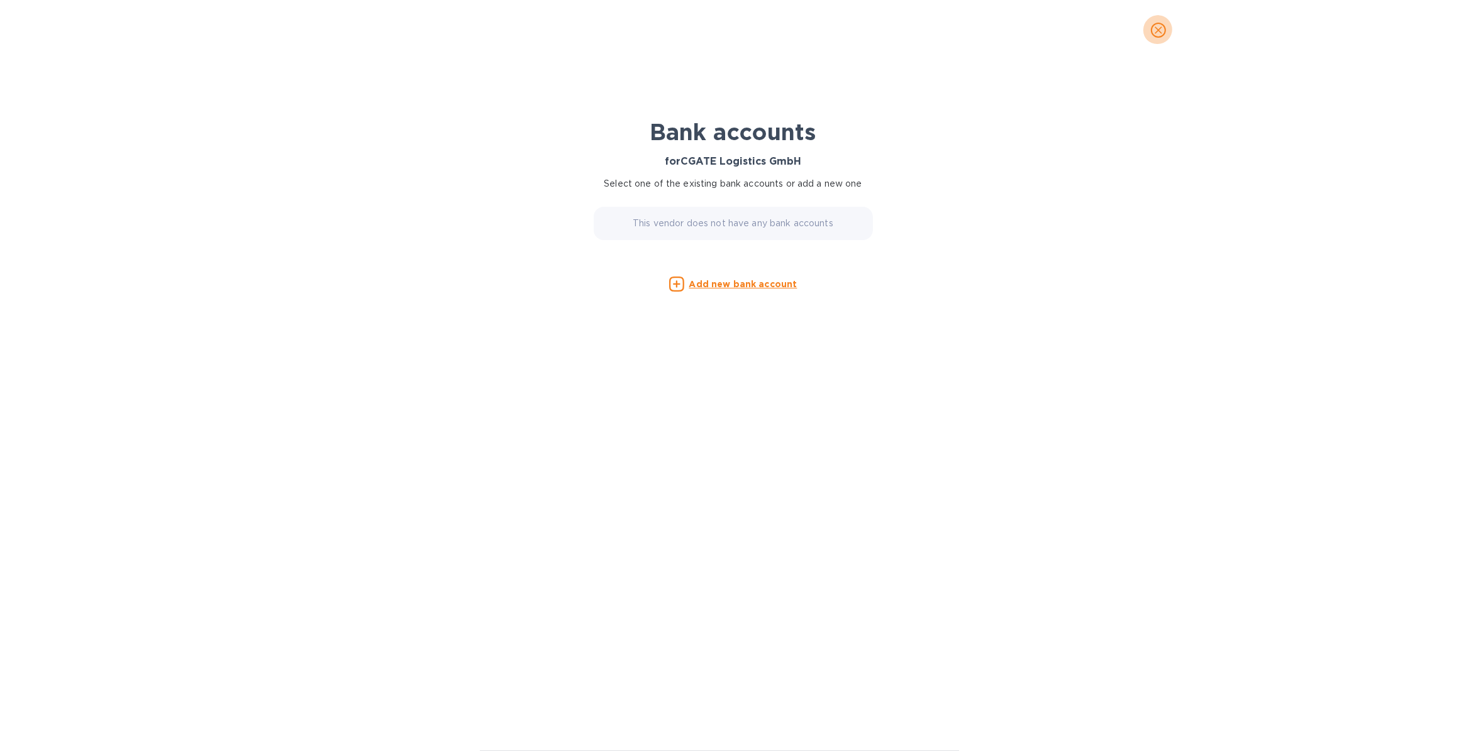
click at [1161, 29] on icon "close" at bounding box center [1158, 30] width 13 height 13
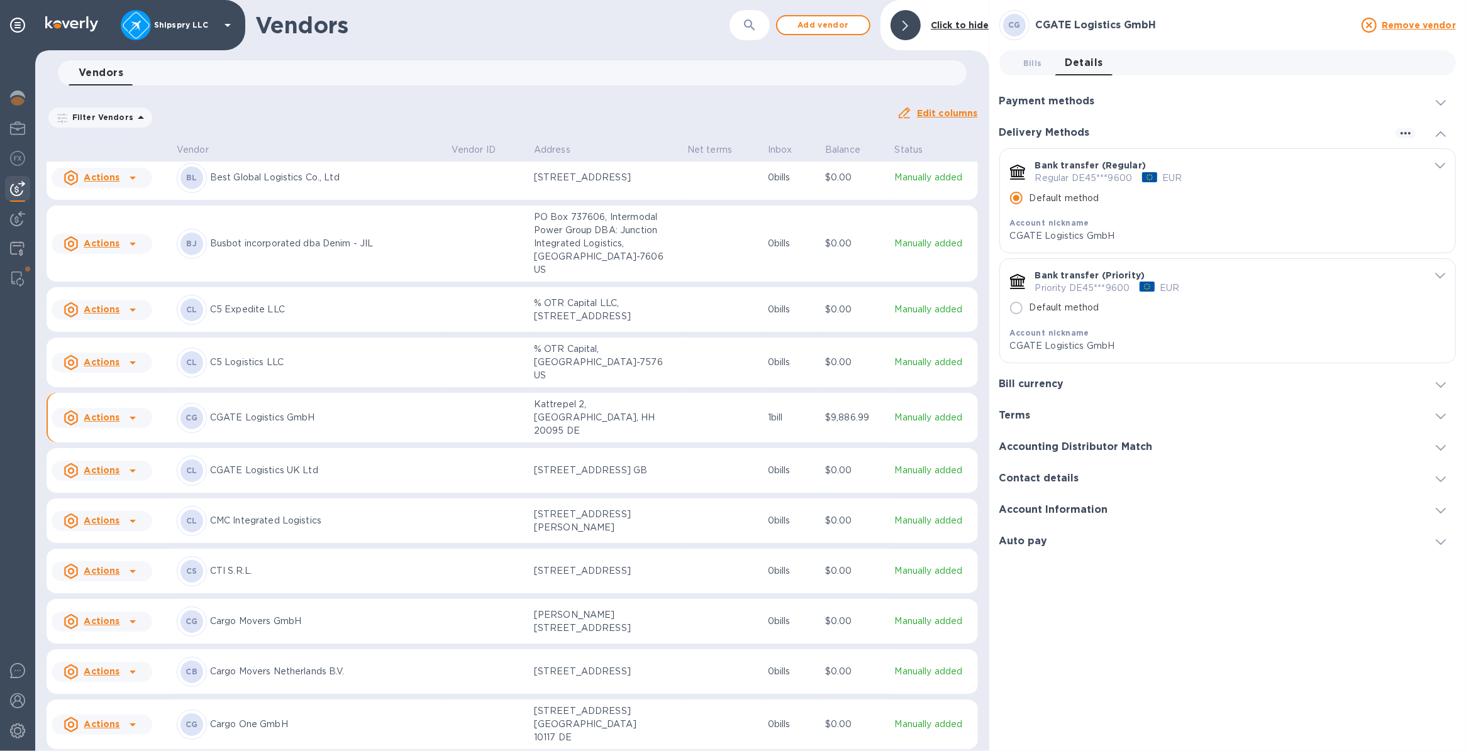
click at [1432, 167] on div "default-method" at bounding box center [1426, 165] width 36 height 12
click at [1440, 165] on icon "default-method" at bounding box center [1440, 166] width 10 height 6
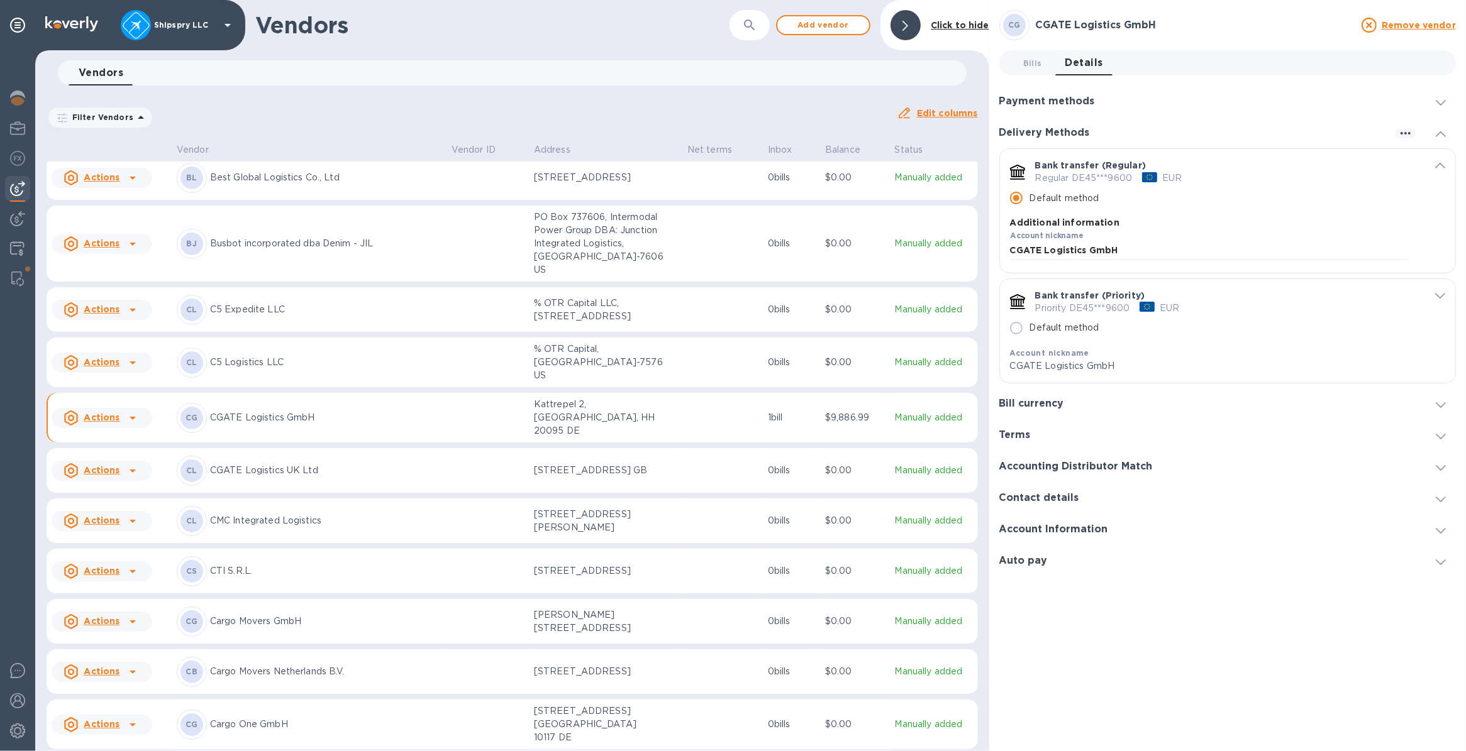
click at [1440, 165] on icon "default-method" at bounding box center [1440, 166] width 10 height 6
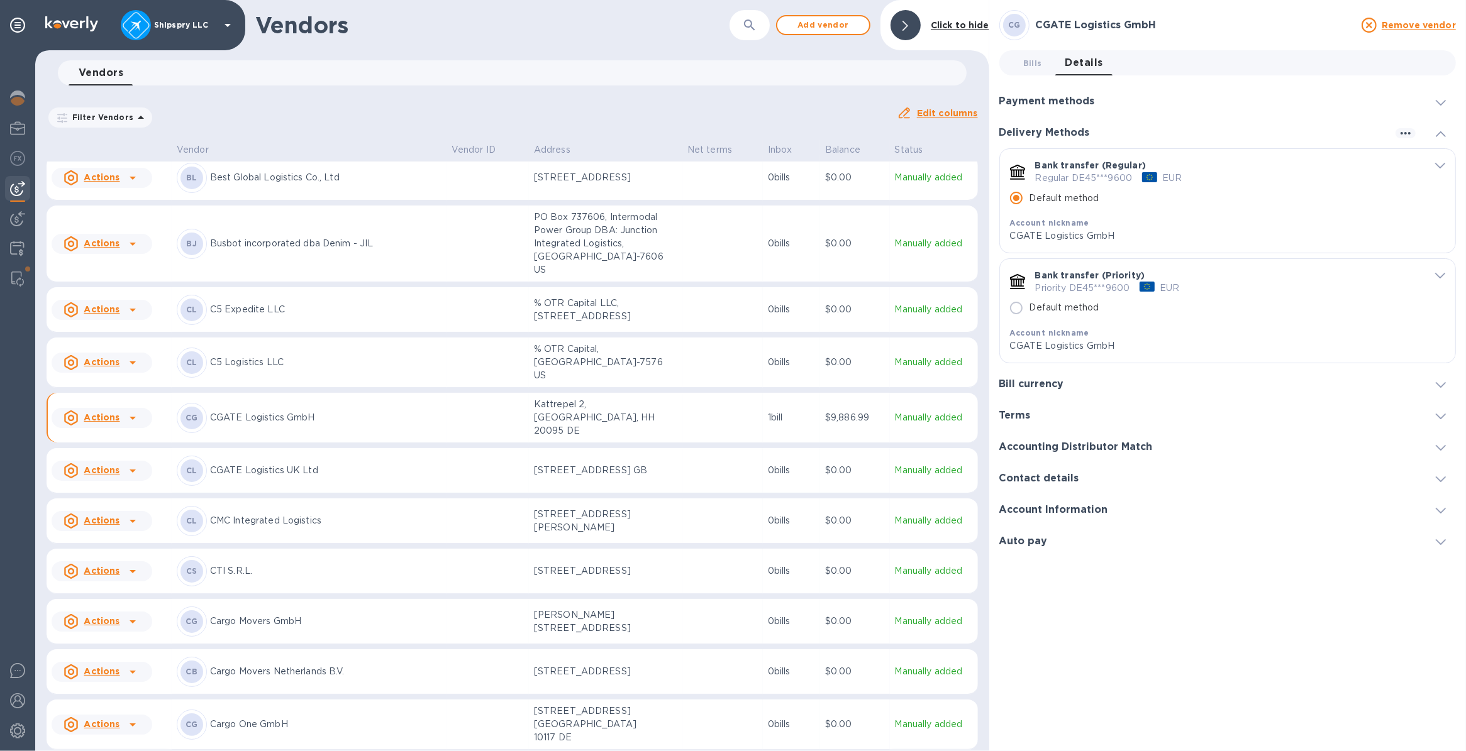
click at [1034, 60] on span "Bills 0" at bounding box center [1032, 63] width 19 height 13
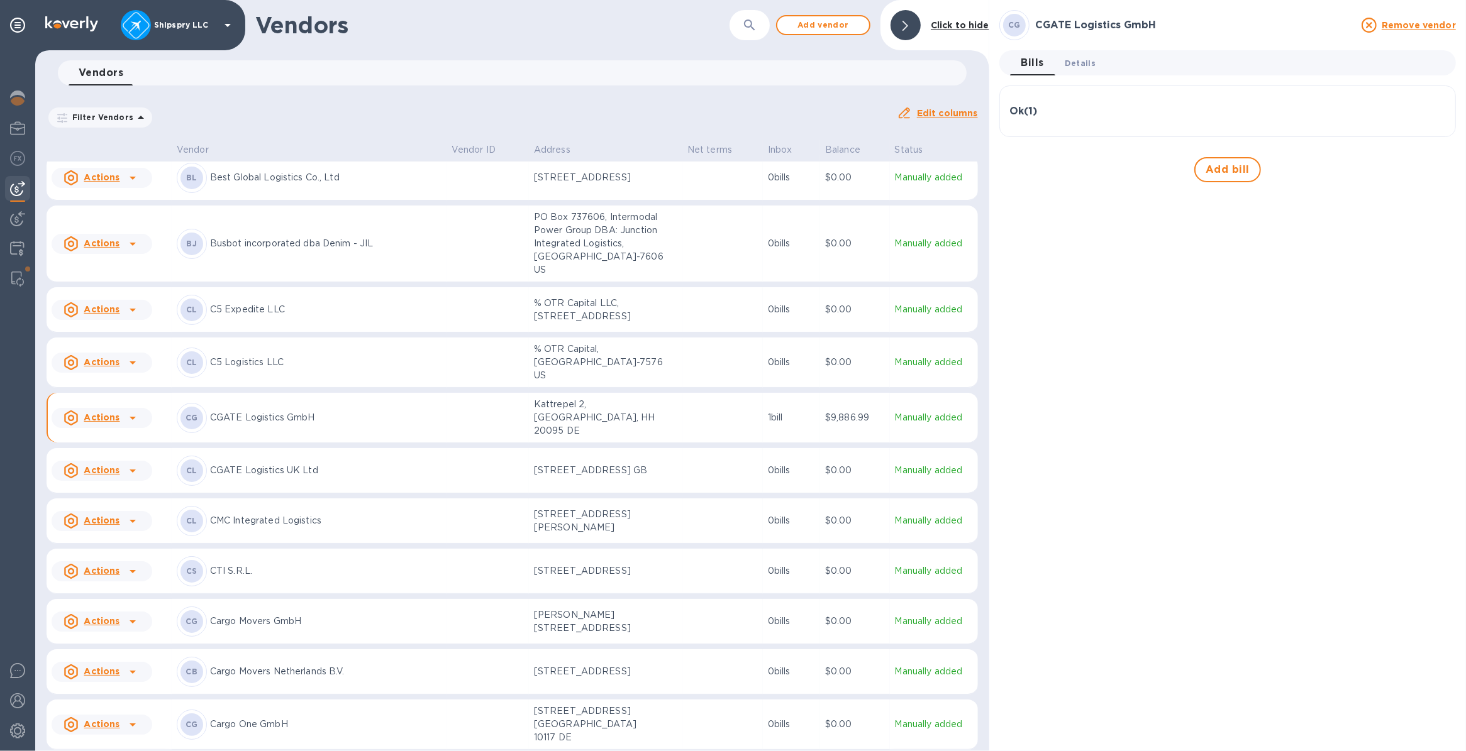
click at [1065, 65] on span "Details 0" at bounding box center [1080, 63] width 30 height 13
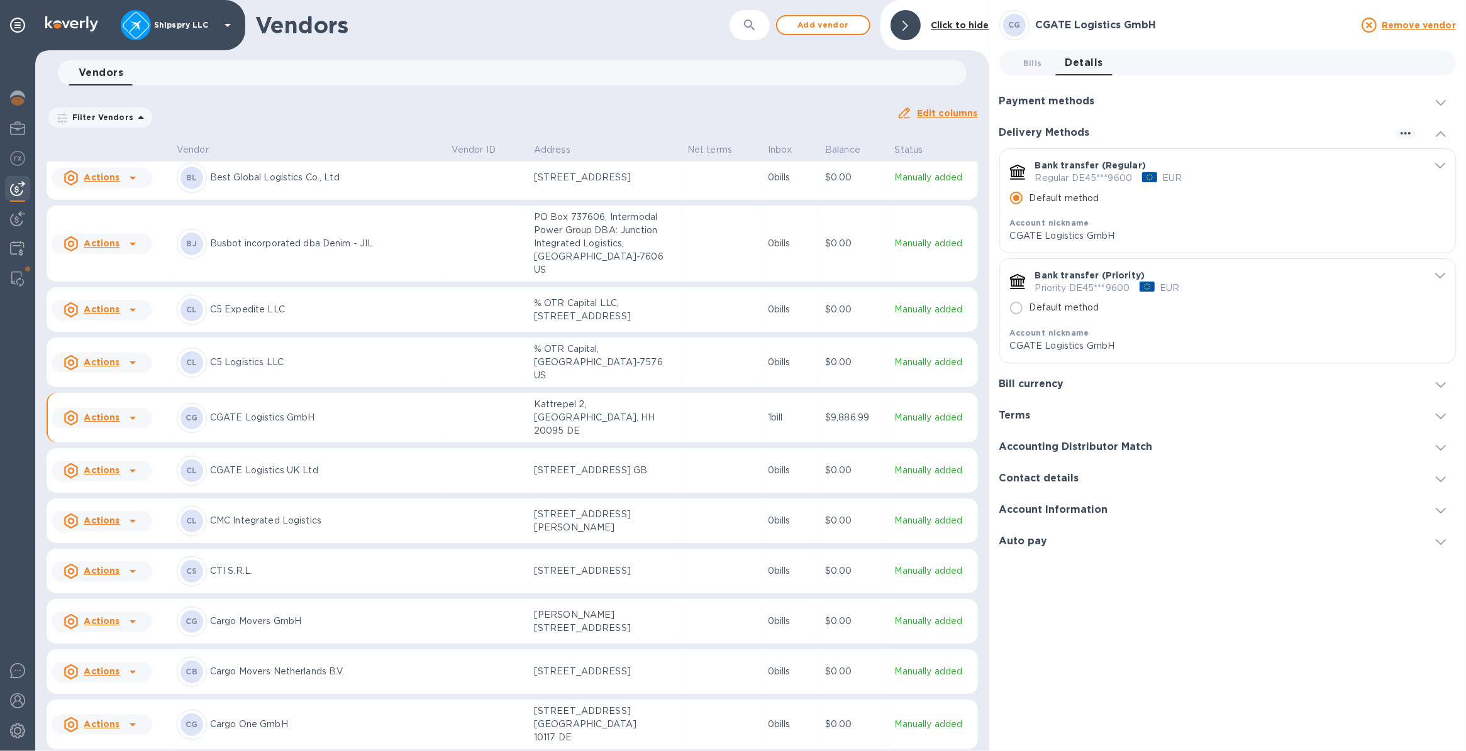
click at [1437, 104] on icon at bounding box center [1440, 103] width 10 height 6
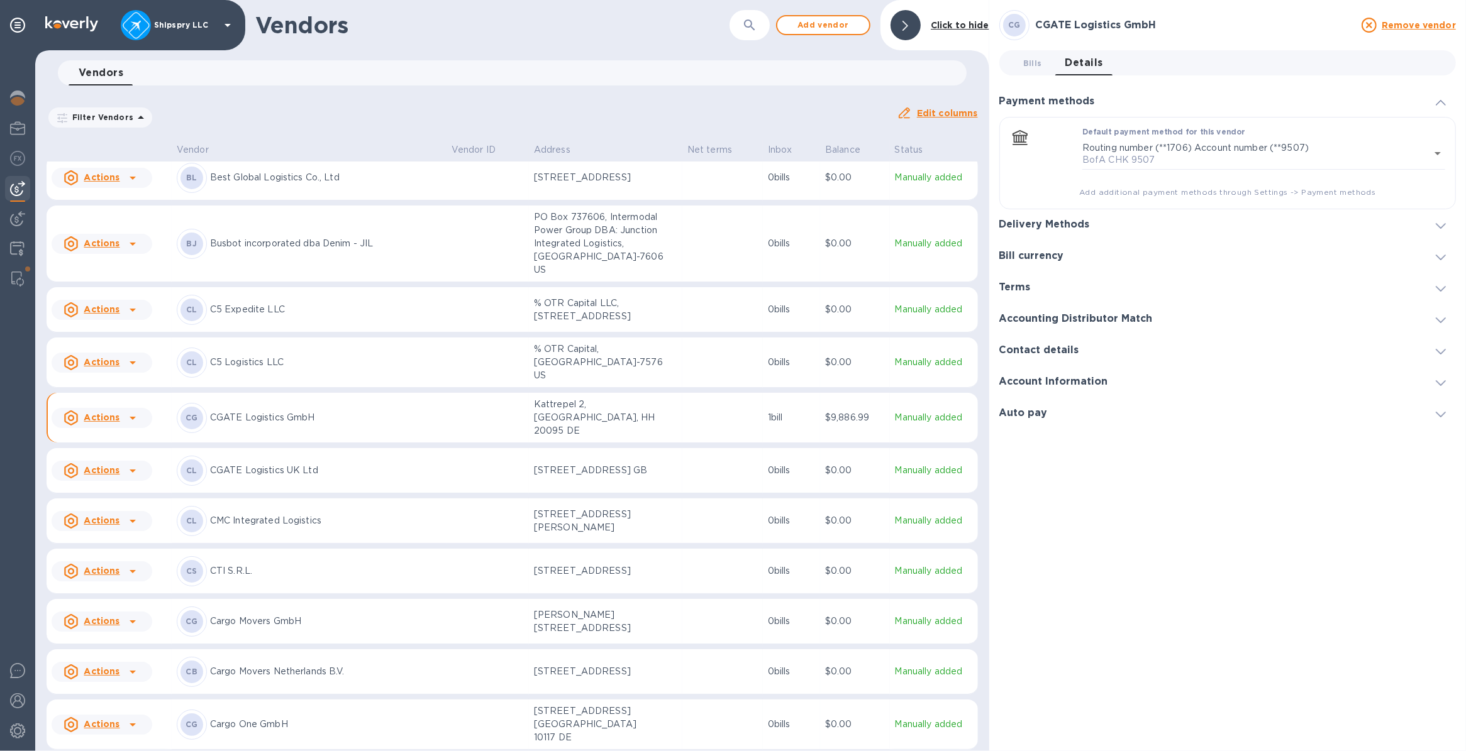
click at [1440, 102] on icon at bounding box center [1440, 103] width 10 height 6
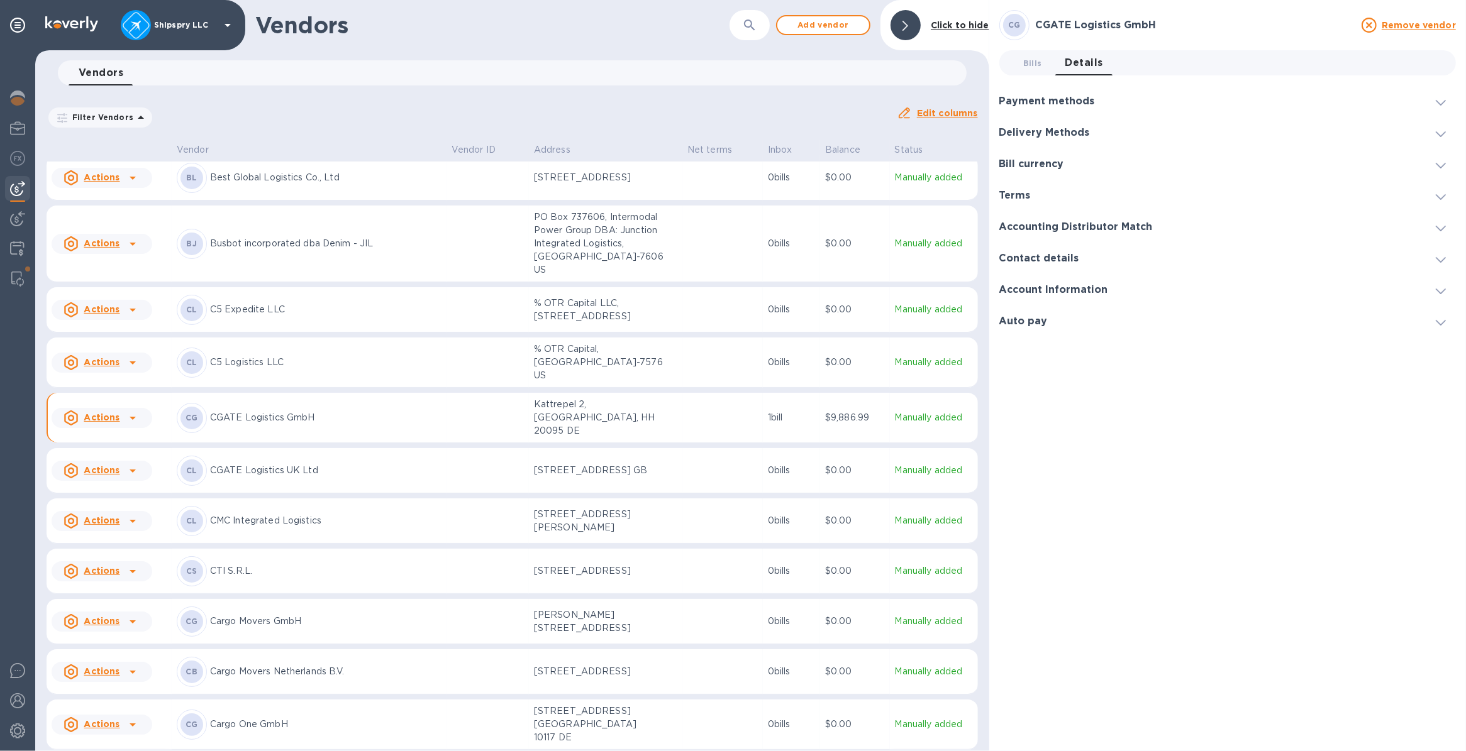
click at [1053, 128] on h3 "Delivery Methods" at bounding box center [1044, 133] width 91 height 12
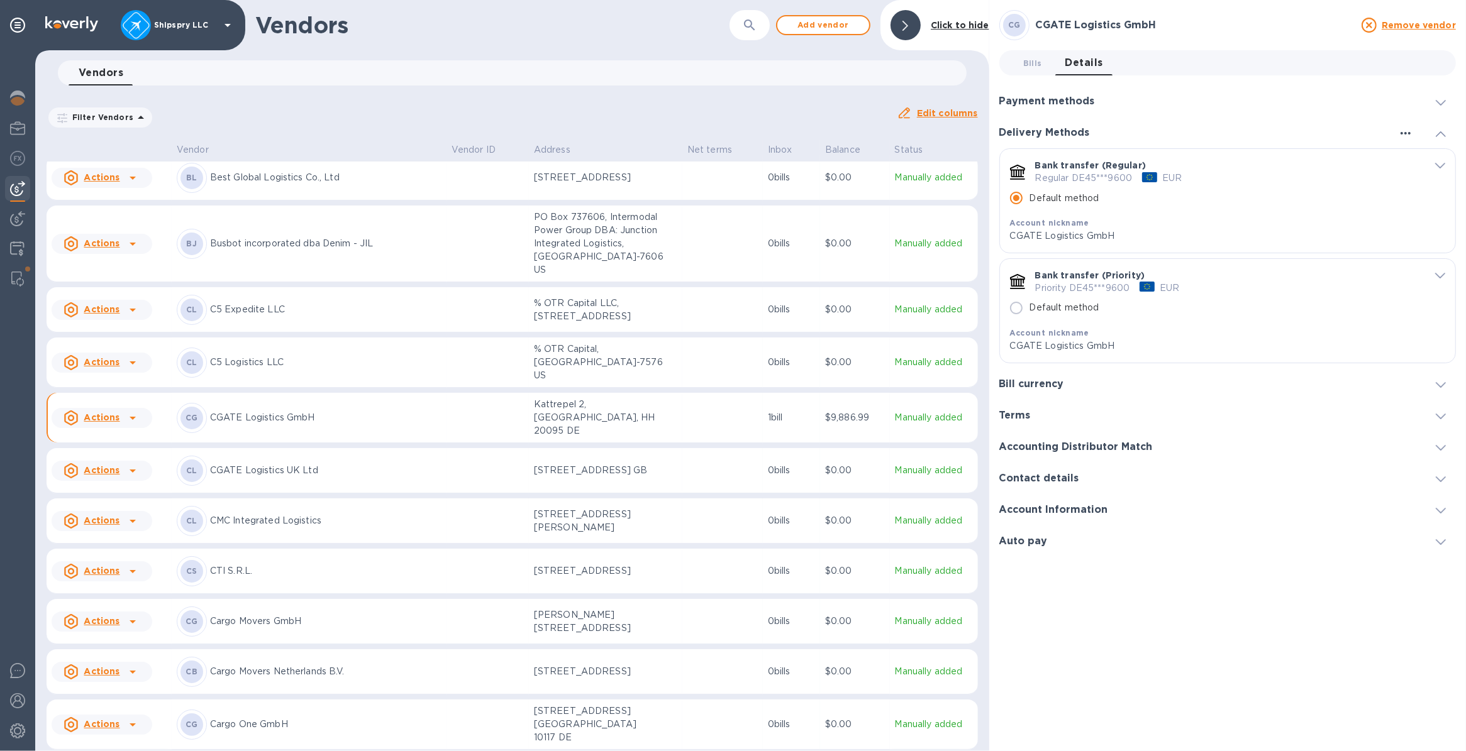
click at [1398, 131] on icon "button" at bounding box center [1405, 133] width 15 height 15
click at [1410, 155] on p "Add new" at bounding box center [1420, 158] width 41 height 13
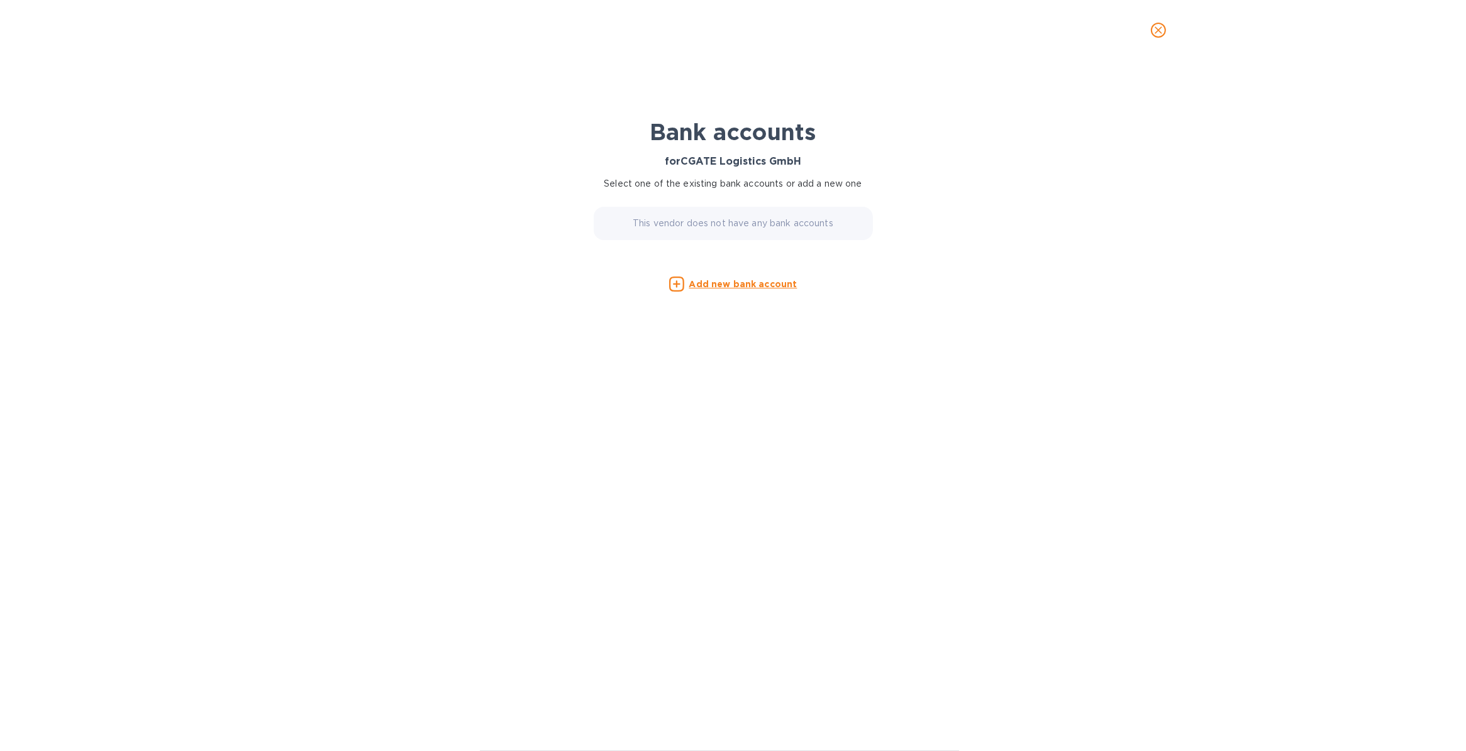
click at [679, 284] on icon at bounding box center [676, 284] width 15 height 15
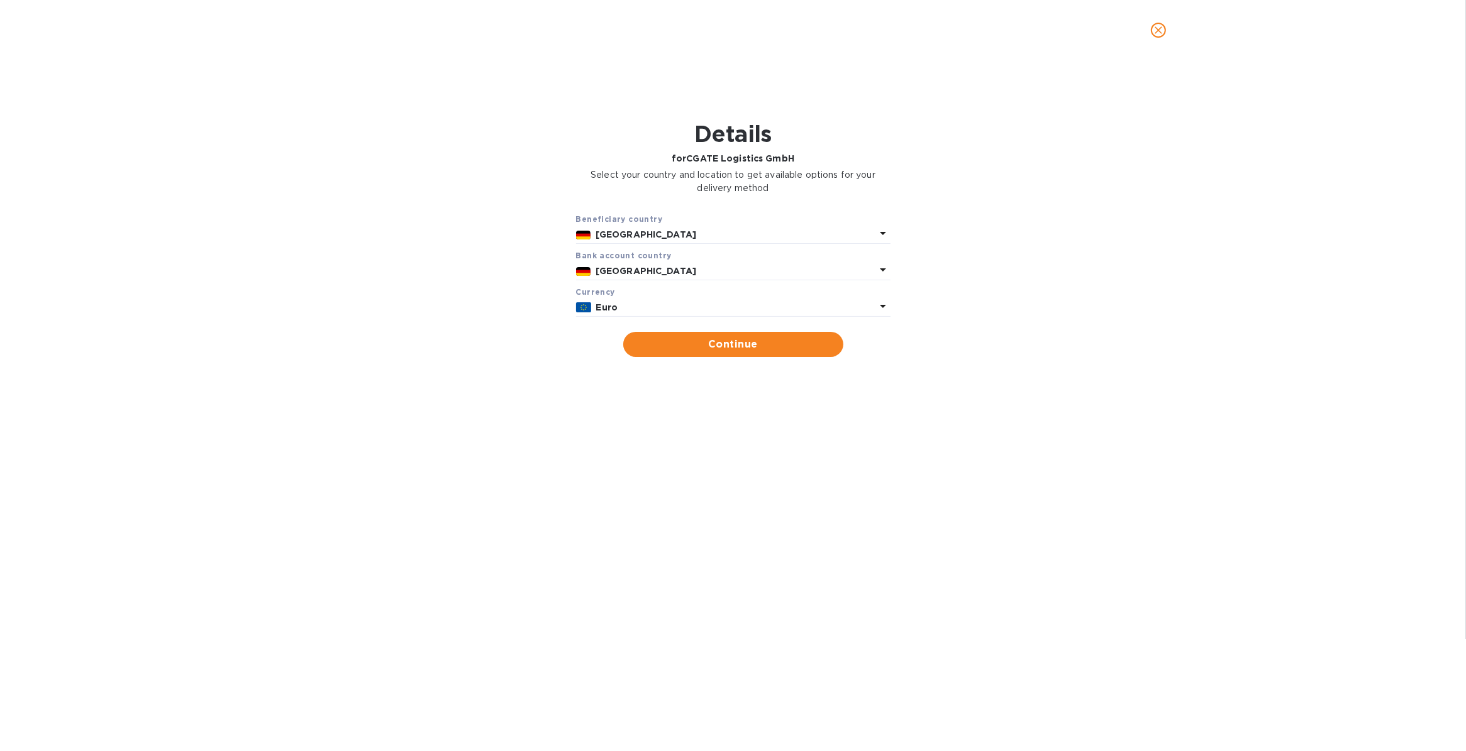
click at [607, 309] on b "Euro" at bounding box center [607, 307] width 22 height 10
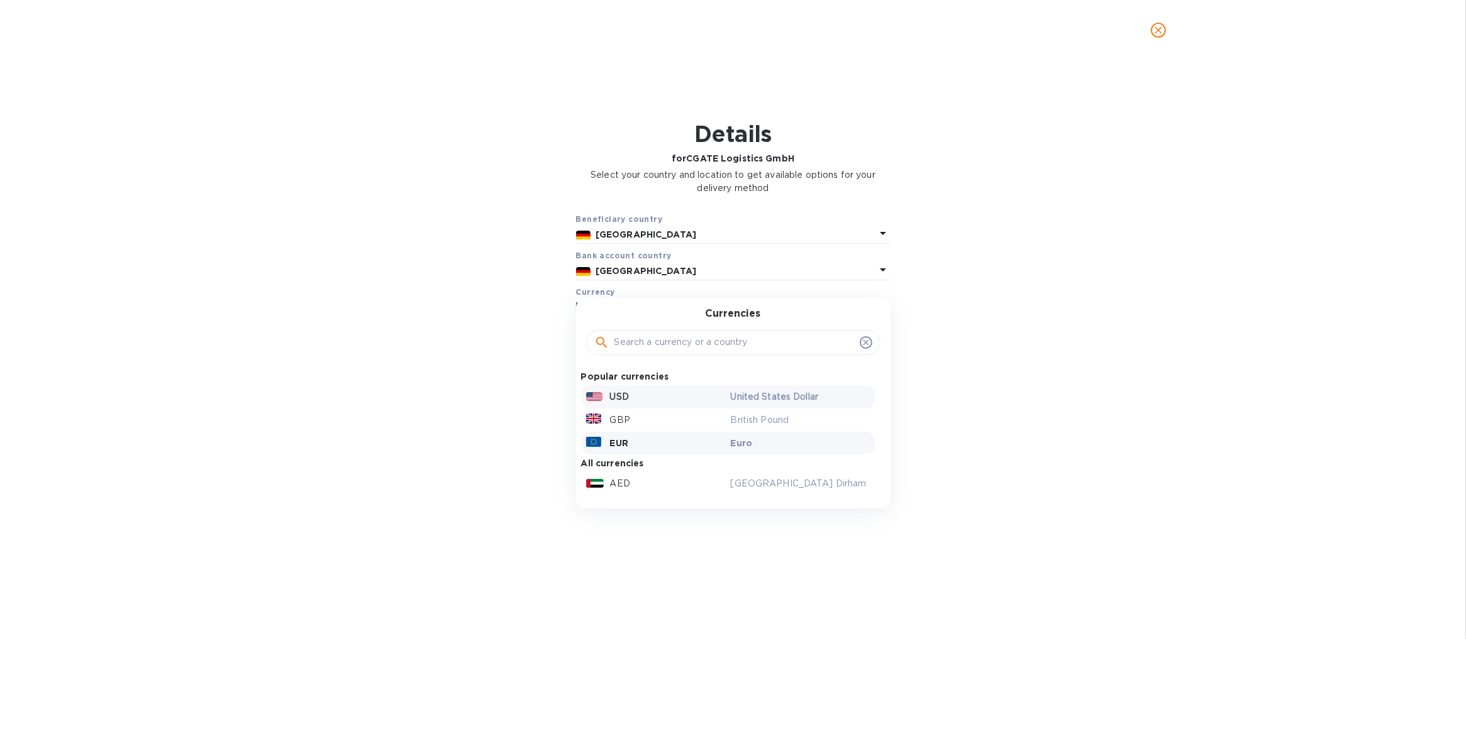
click at [607, 394] on div "USD" at bounding box center [655, 397] width 145 height 18
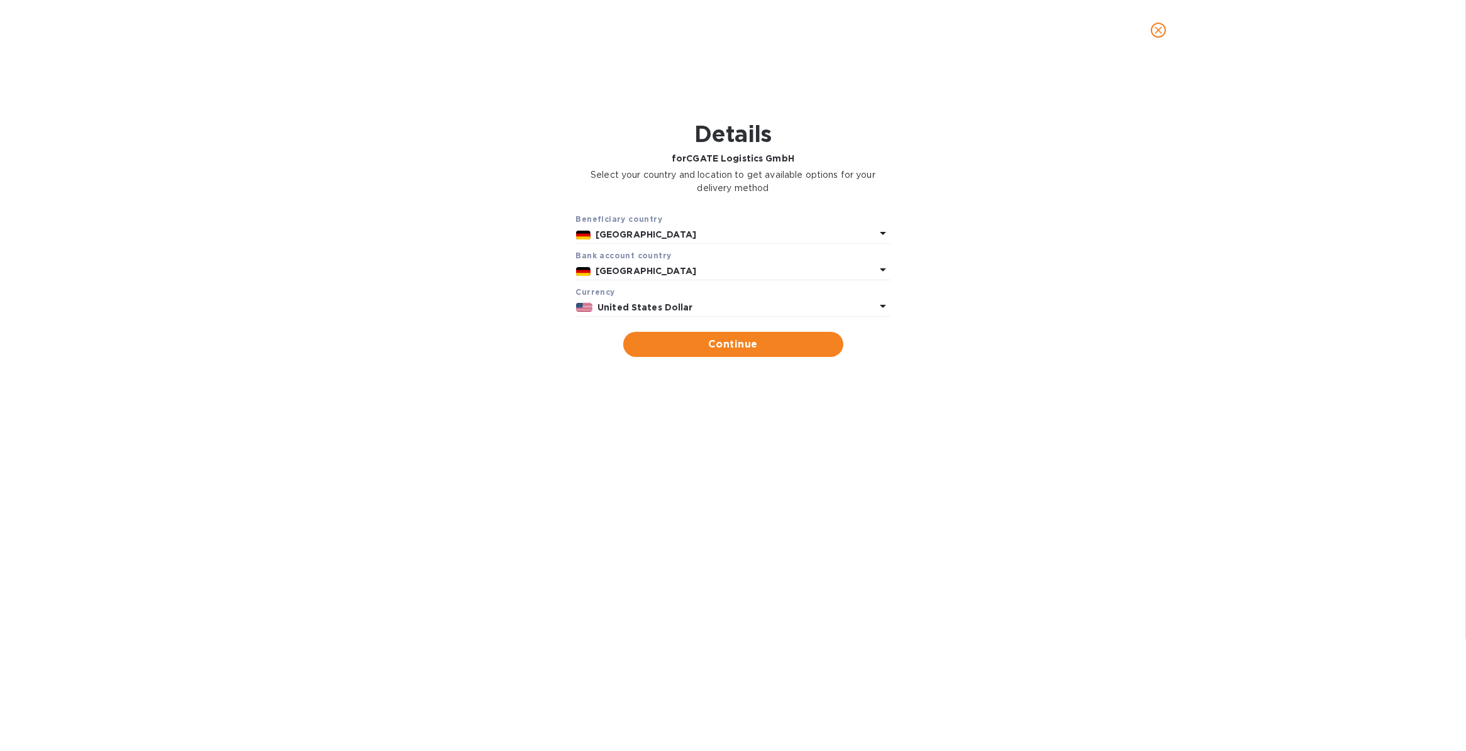
click at [715, 349] on span "Continue" at bounding box center [733, 344] width 200 height 15
type input "CGATE Logistics GmbH"
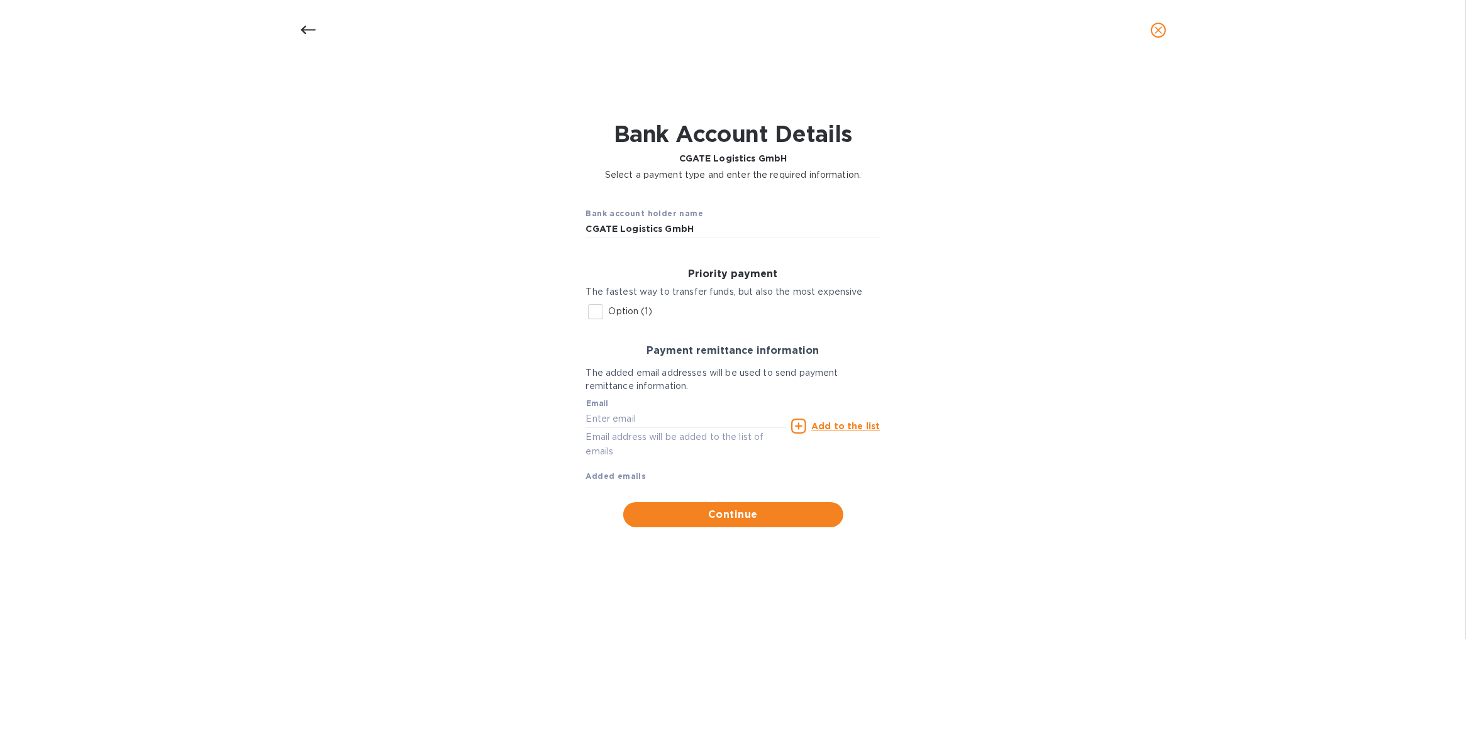
click at [591, 319] on input "Option (1)" at bounding box center [595, 312] width 26 height 26
checkbox input "true"
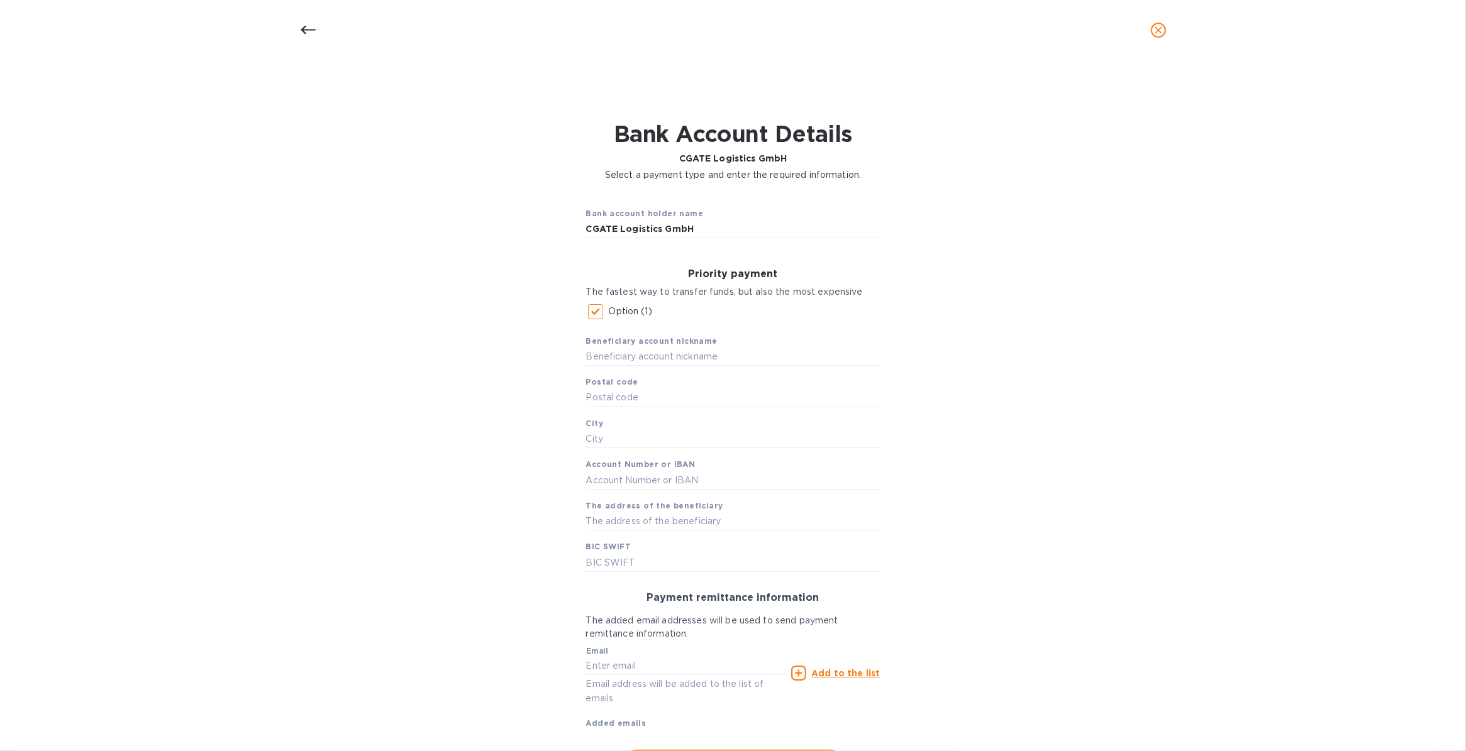
click at [595, 368] on div "Beneficiary account nickname Postal code City Account Number or IBAN The addres…" at bounding box center [733, 448] width 294 height 247
click at [594, 353] on input "text" at bounding box center [733, 357] width 294 height 19
type input "CGATE Germany USD"
type input "20095"
type input "Hamburg"
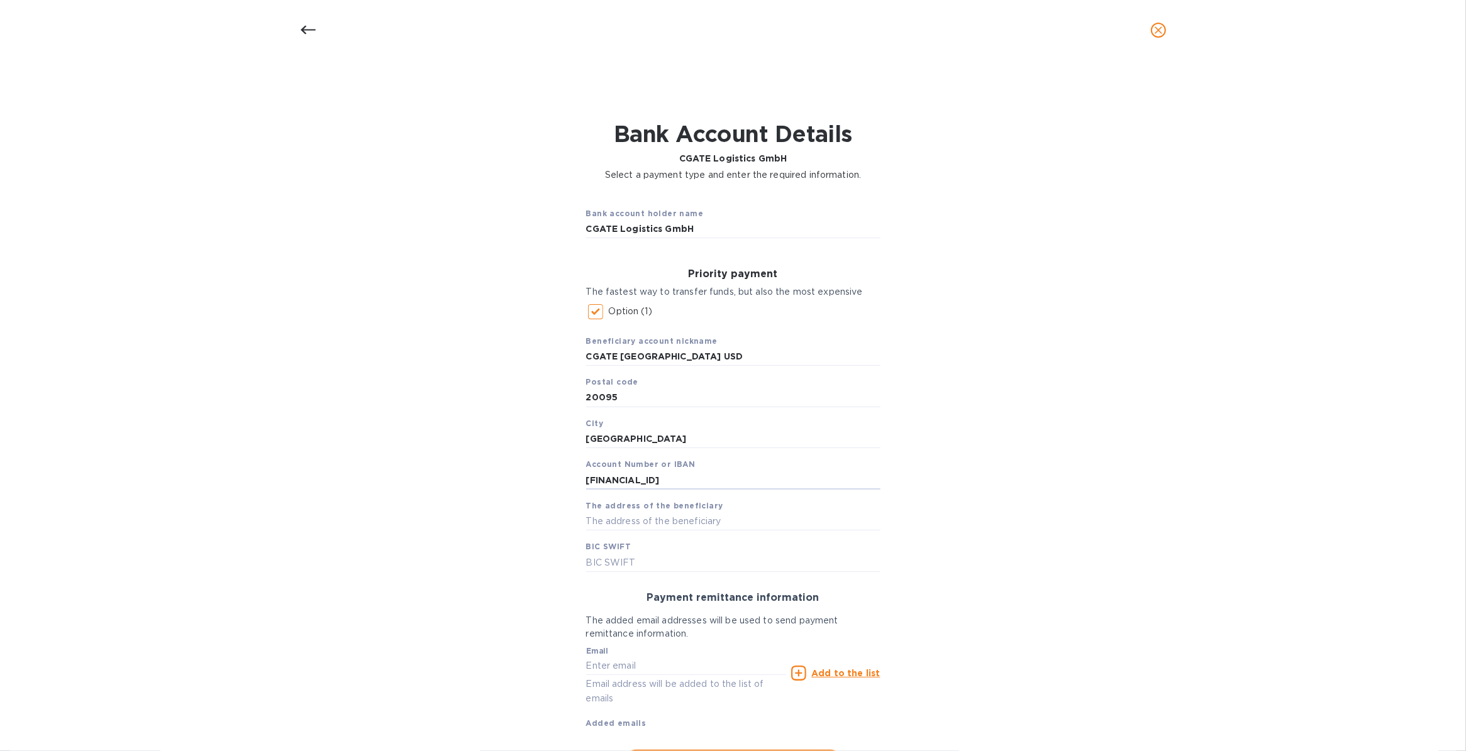
type input "DE94200505501620131043"
type input "Kattrepel 2"
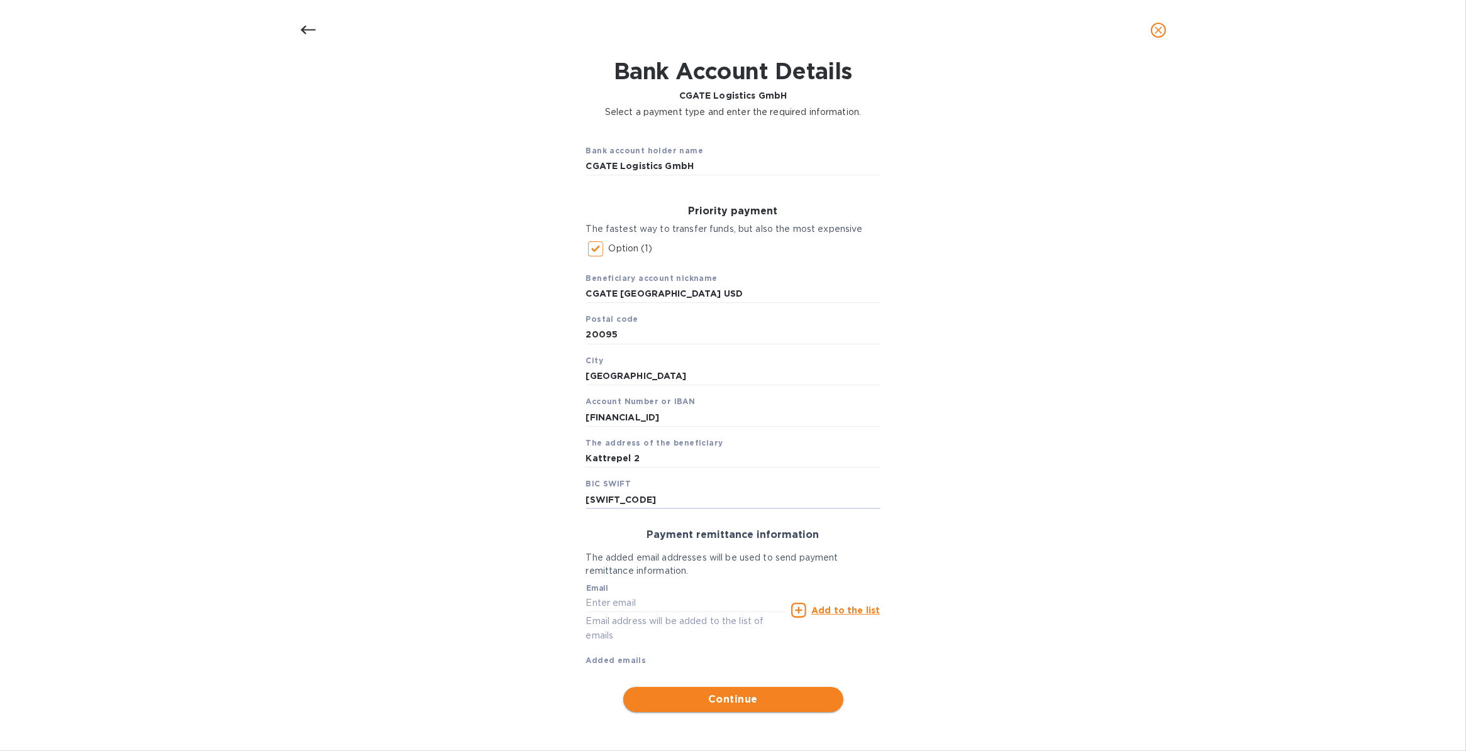
type input "HASPDEHHXXX"
click at [690, 692] on span "Continue" at bounding box center [733, 699] width 200 height 15
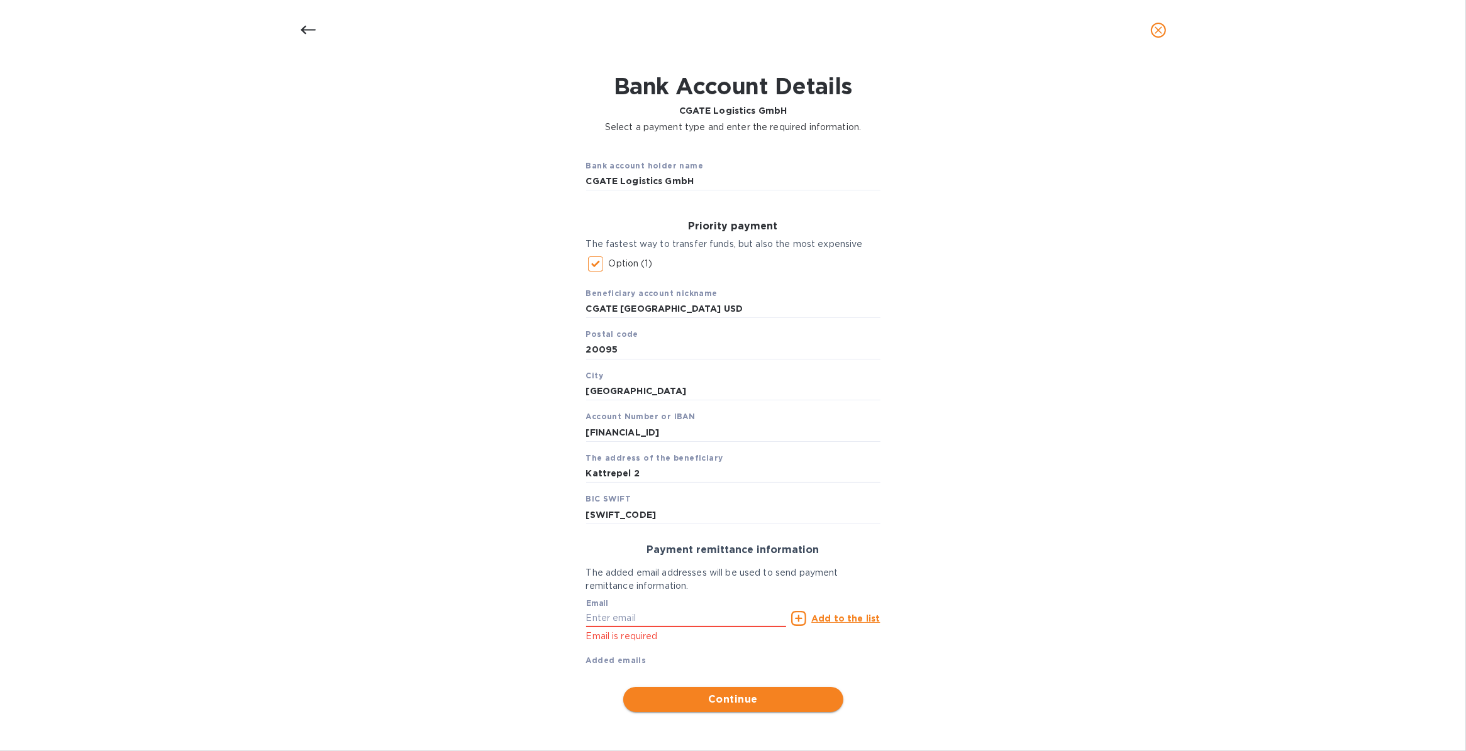
scroll to position [48, 0]
click at [639, 619] on input "text" at bounding box center [686, 618] width 201 height 19
type input "accounting@cgate-logistics.com"
click at [793, 617] on icon at bounding box center [798, 618] width 15 height 15
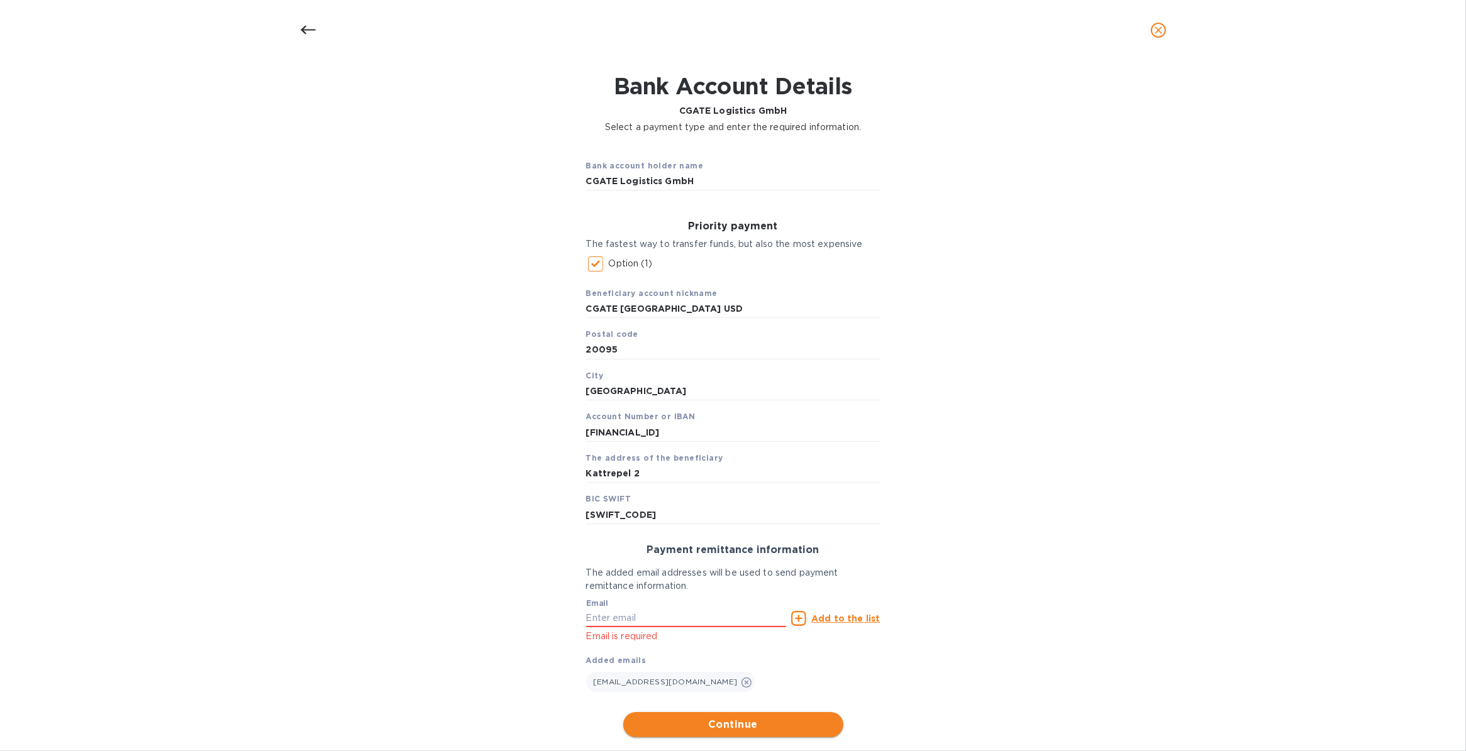
click at [687, 719] on span "Continue" at bounding box center [733, 724] width 200 height 15
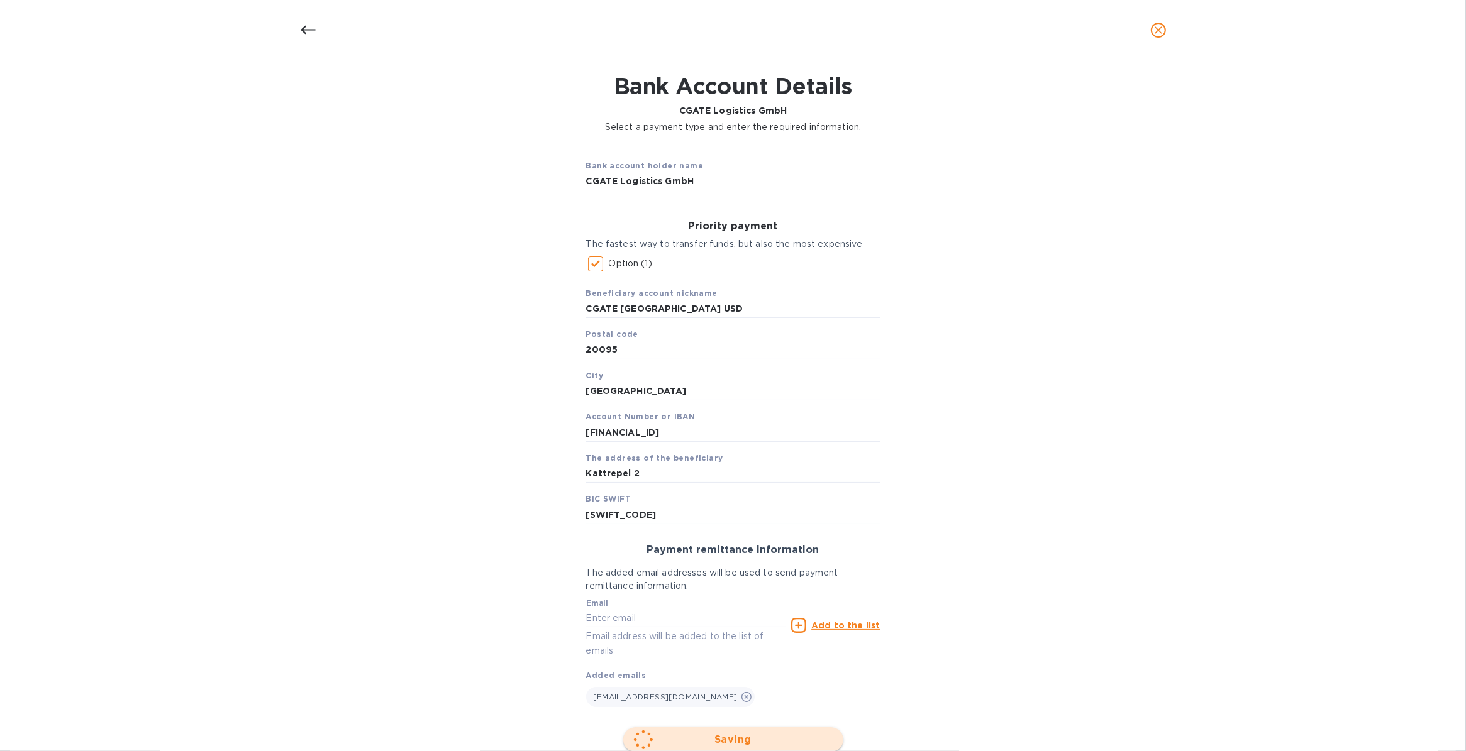
scroll to position [0, 0]
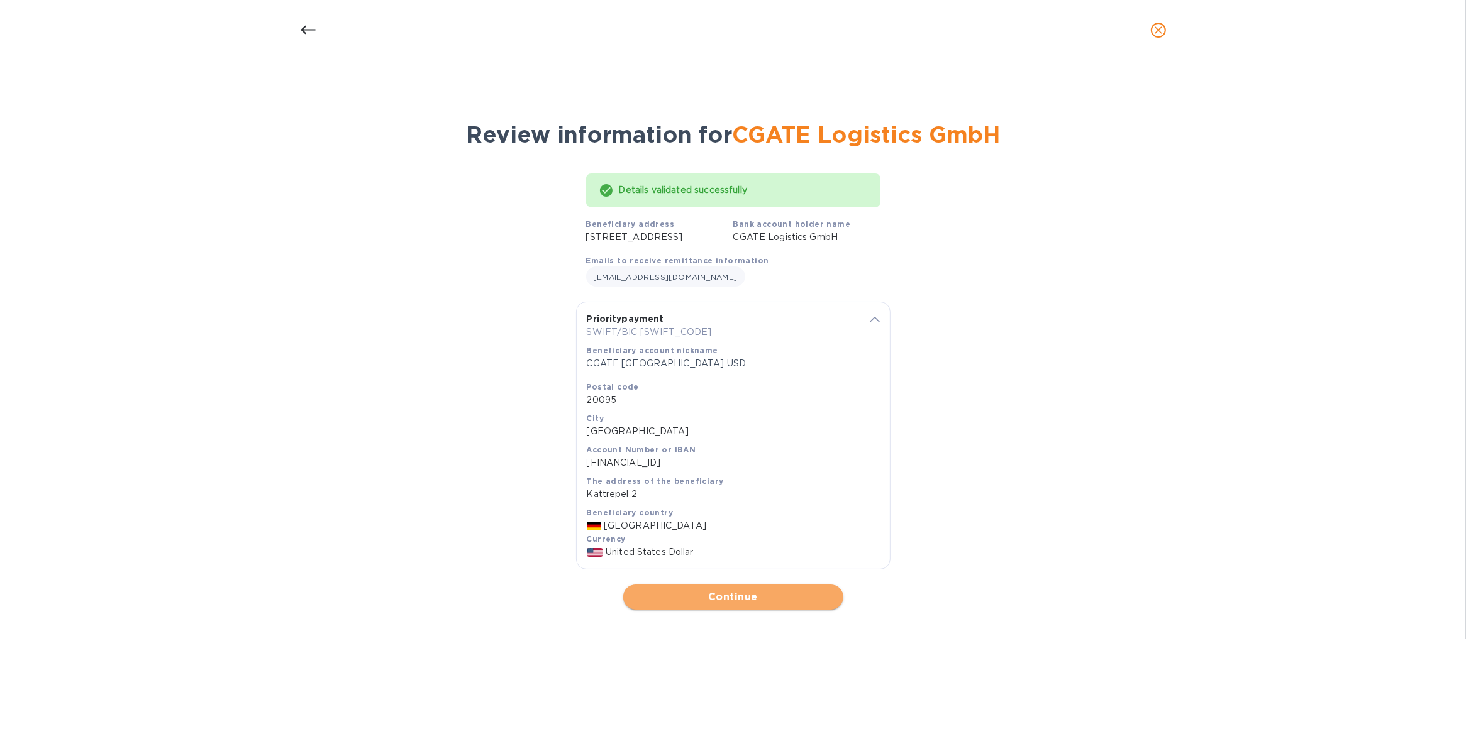
click at [740, 605] on span "Continue" at bounding box center [733, 597] width 200 height 15
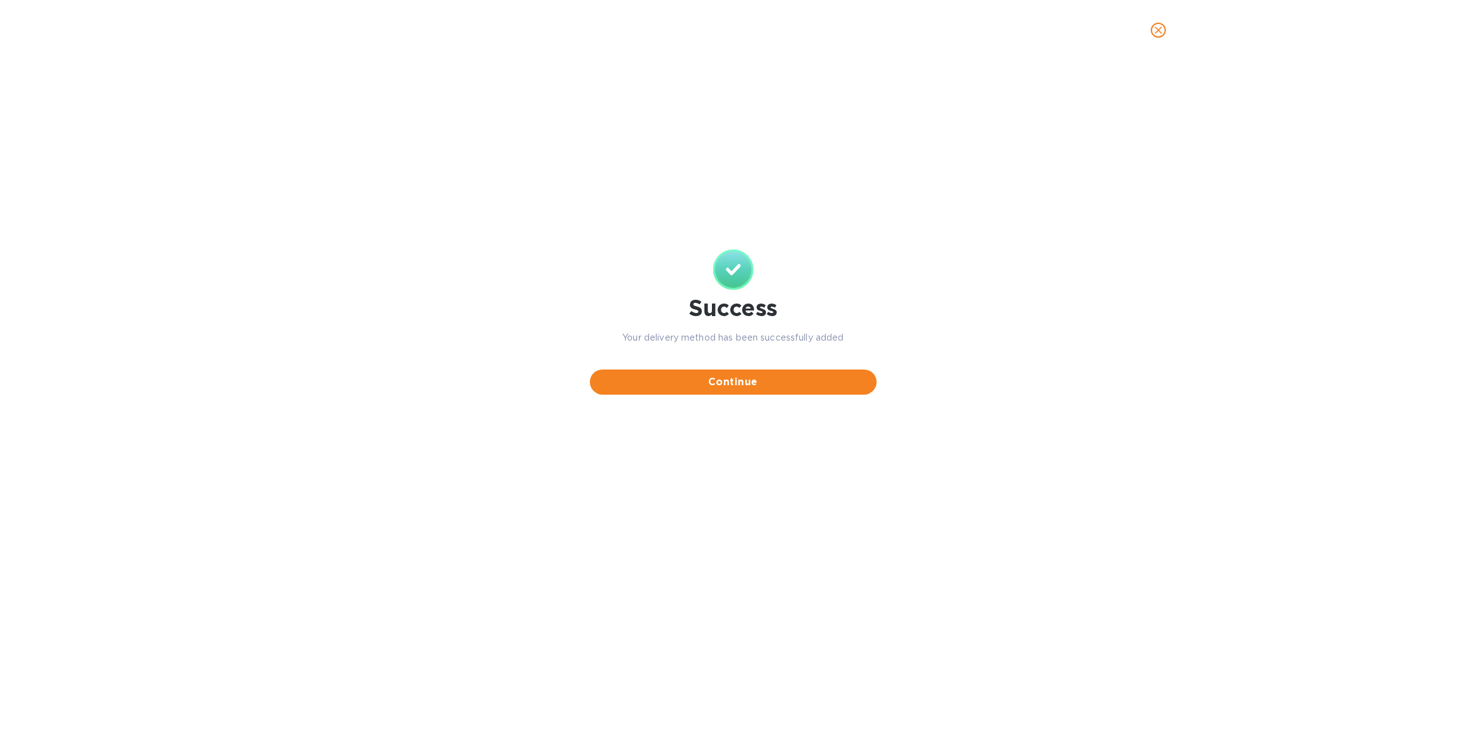
click at [715, 381] on span "Continue" at bounding box center [733, 382] width 267 height 15
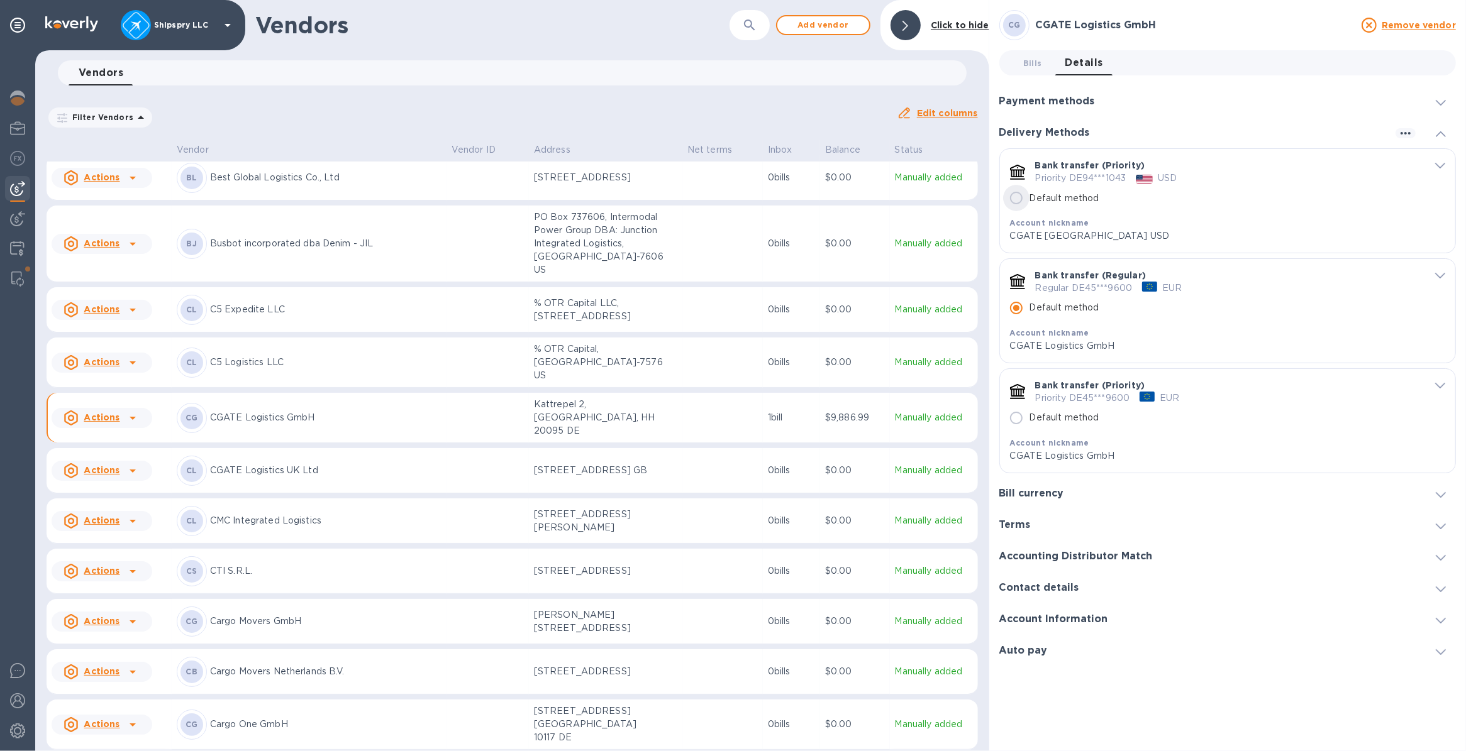
click at [1022, 198] on input "Default method" at bounding box center [1016, 198] width 26 height 26
radio input "false"
radio input "true"
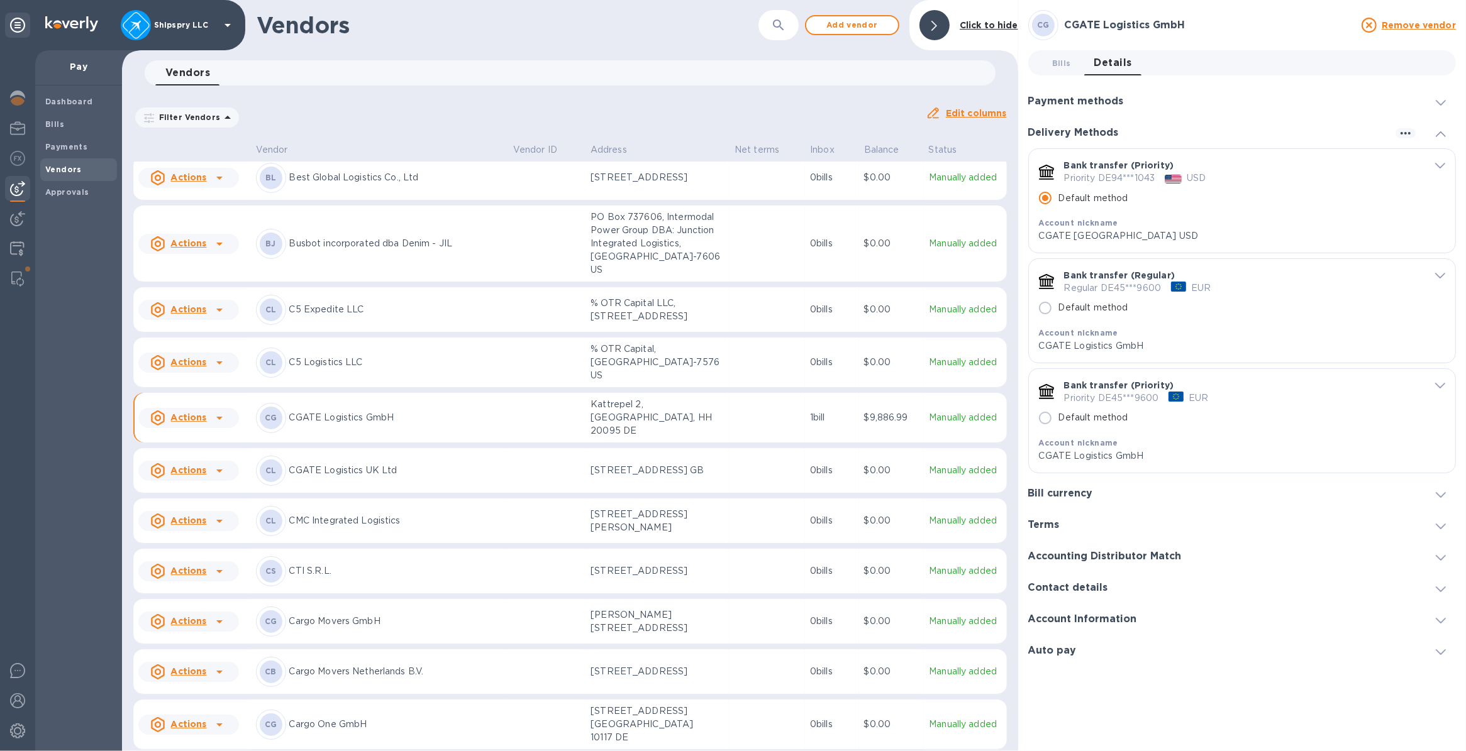
click at [17, 191] on img at bounding box center [17, 188] width 15 height 15
click at [62, 99] on b "Dashboard" at bounding box center [69, 101] width 48 height 9
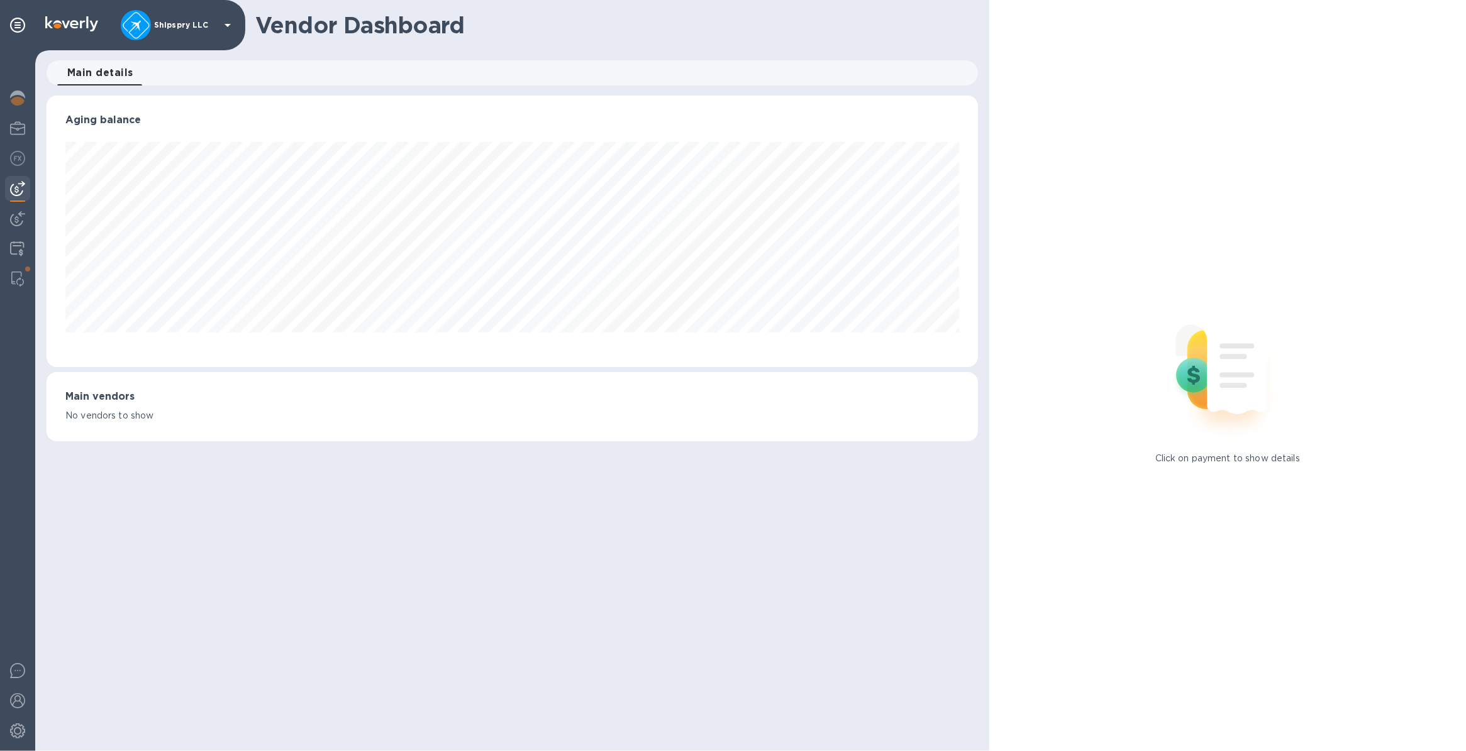
scroll to position [271, 931]
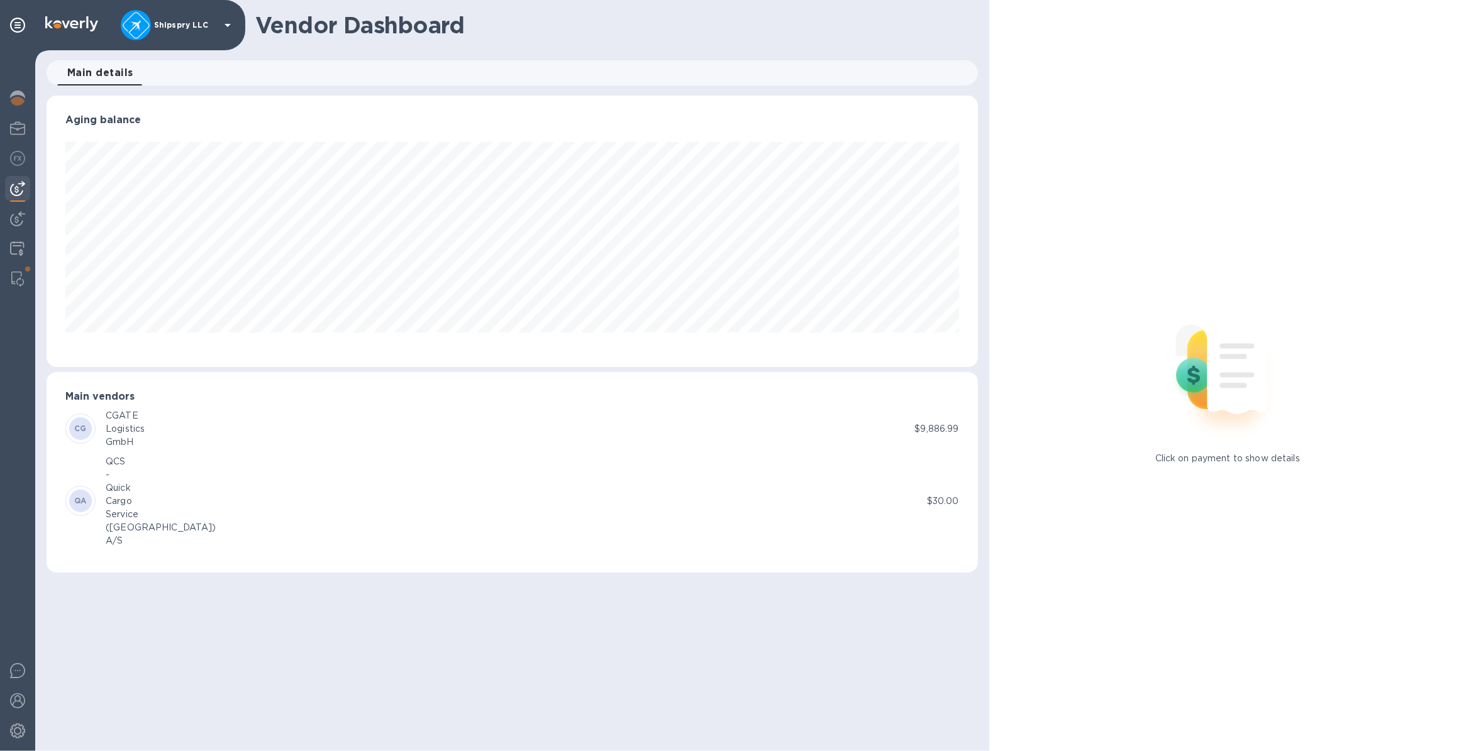
click at [187, 428] on div "CG CGATE Logistics GmbH" at bounding box center [489, 429] width 849 height 40
click at [94, 434] on div "CG" at bounding box center [80, 429] width 30 height 30
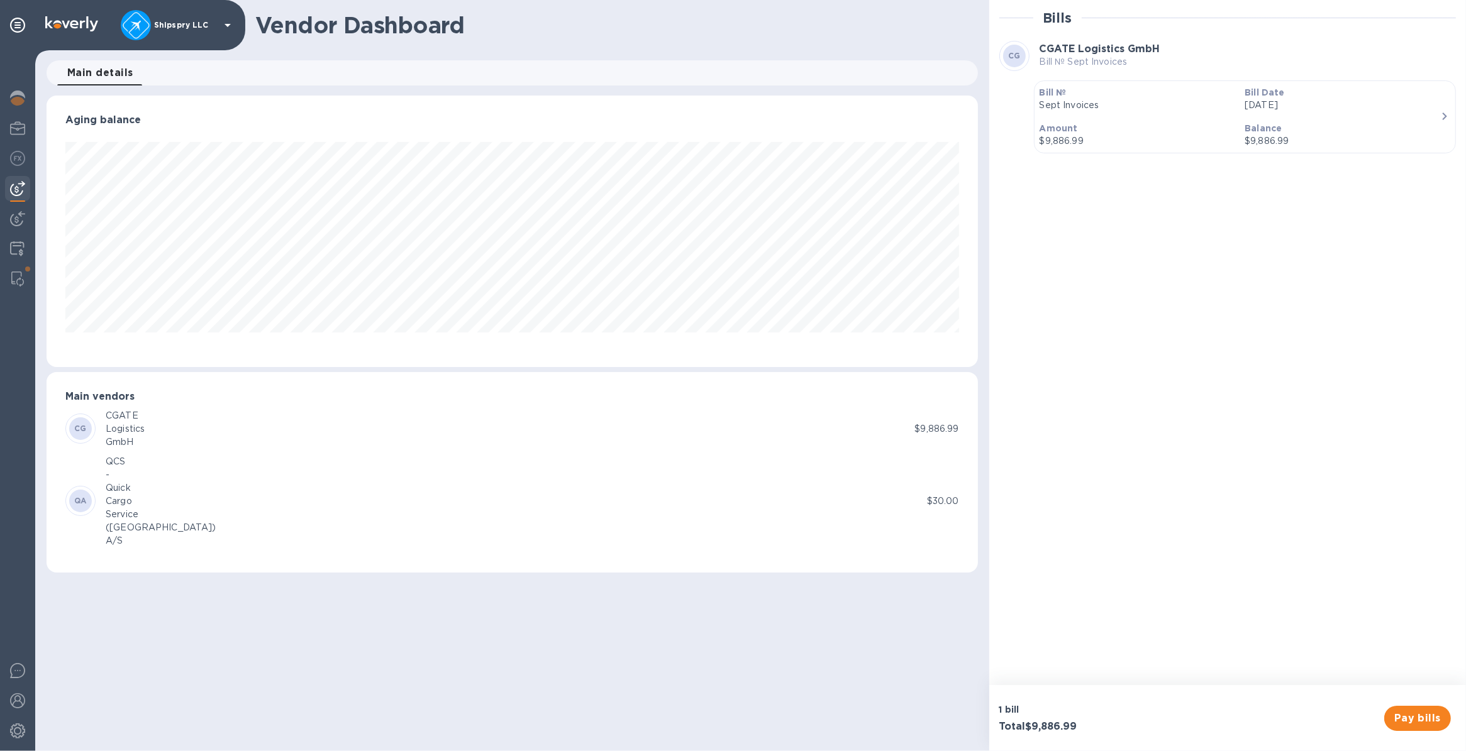
click at [1113, 113] on div "Bill № Sept Invoices" at bounding box center [1137, 99] width 206 height 36
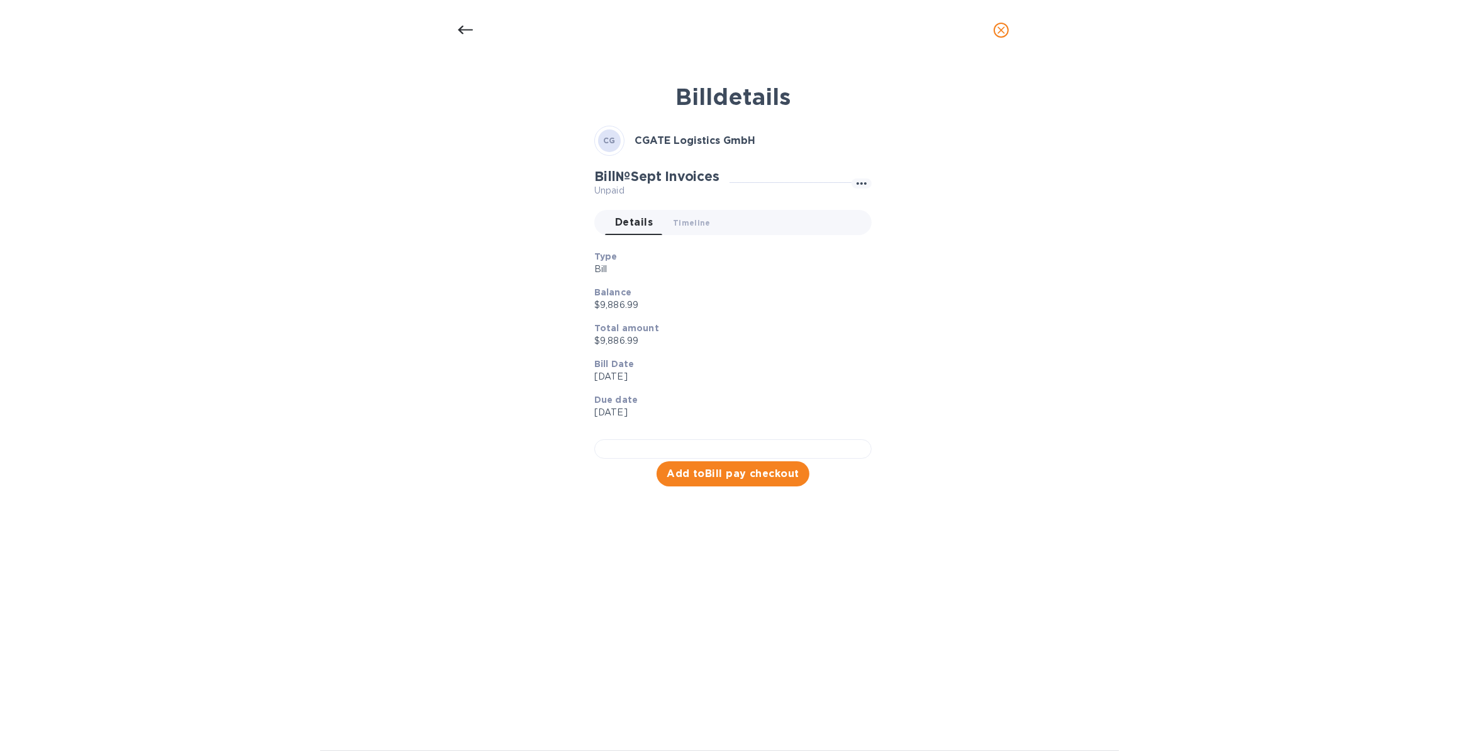
scroll to position [105, 0]
click at [714, 482] on span "Add to Bill pay checkout" at bounding box center [732, 474] width 133 height 15
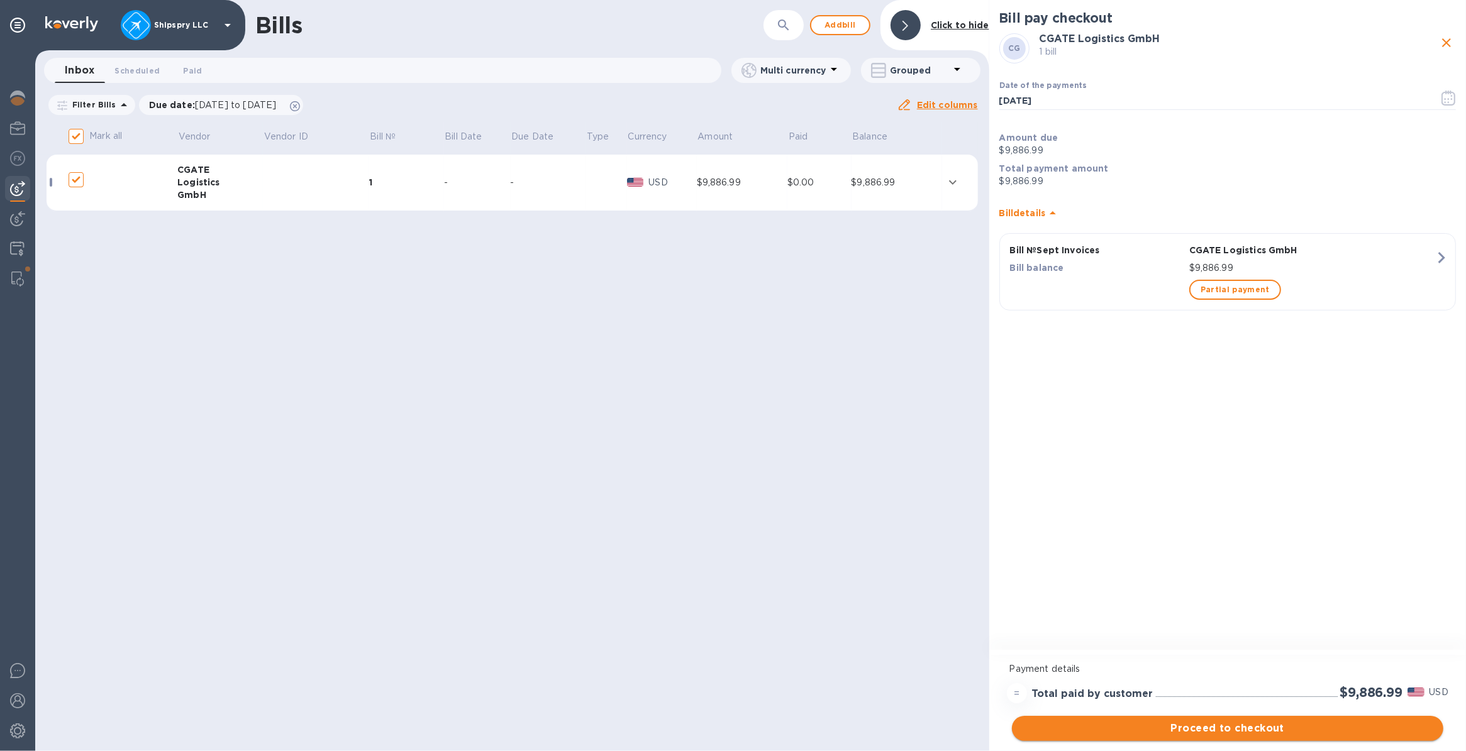
click at [1224, 730] on span "Proceed to checkout" at bounding box center [1227, 728] width 411 height 15
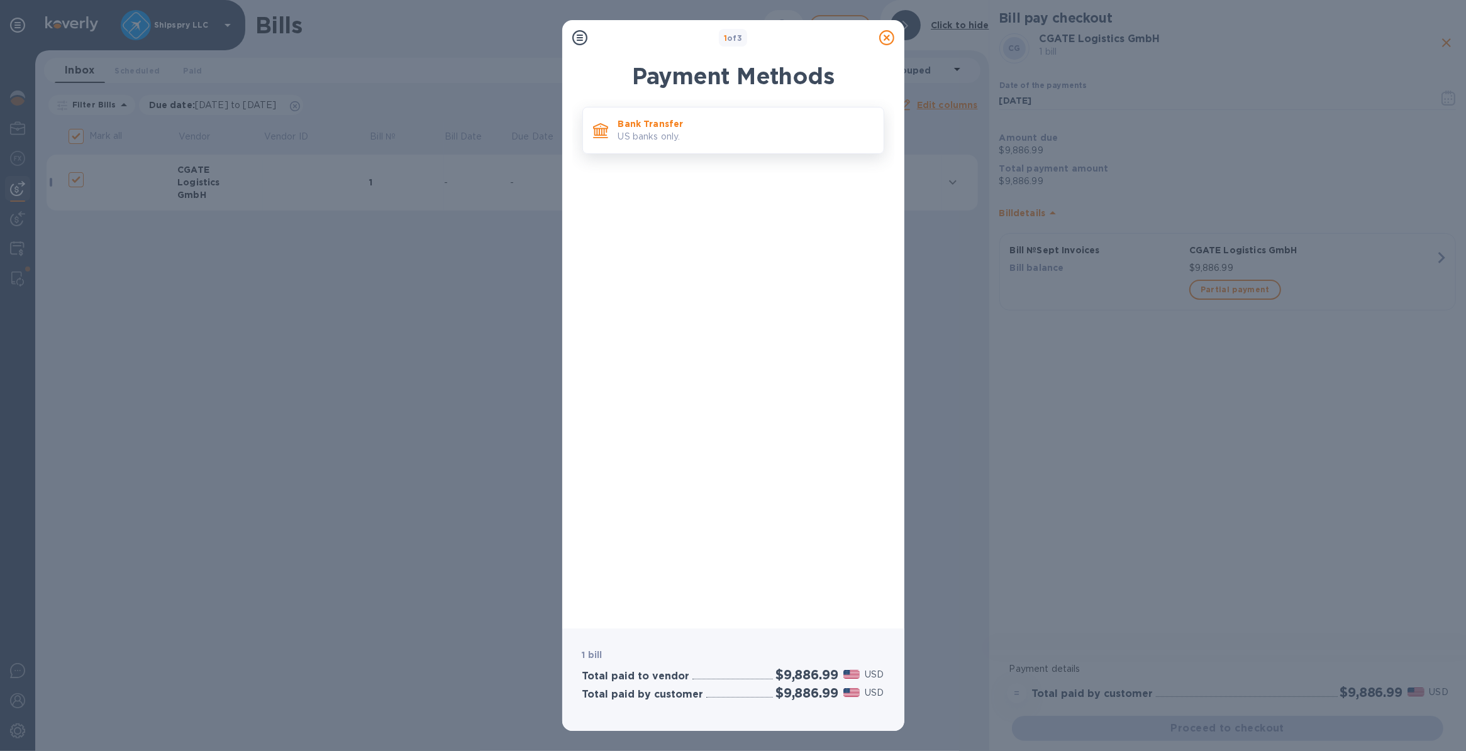
click at [668, 138] on p "US banks only." at bounding box center [745, 136] width 255 height 13
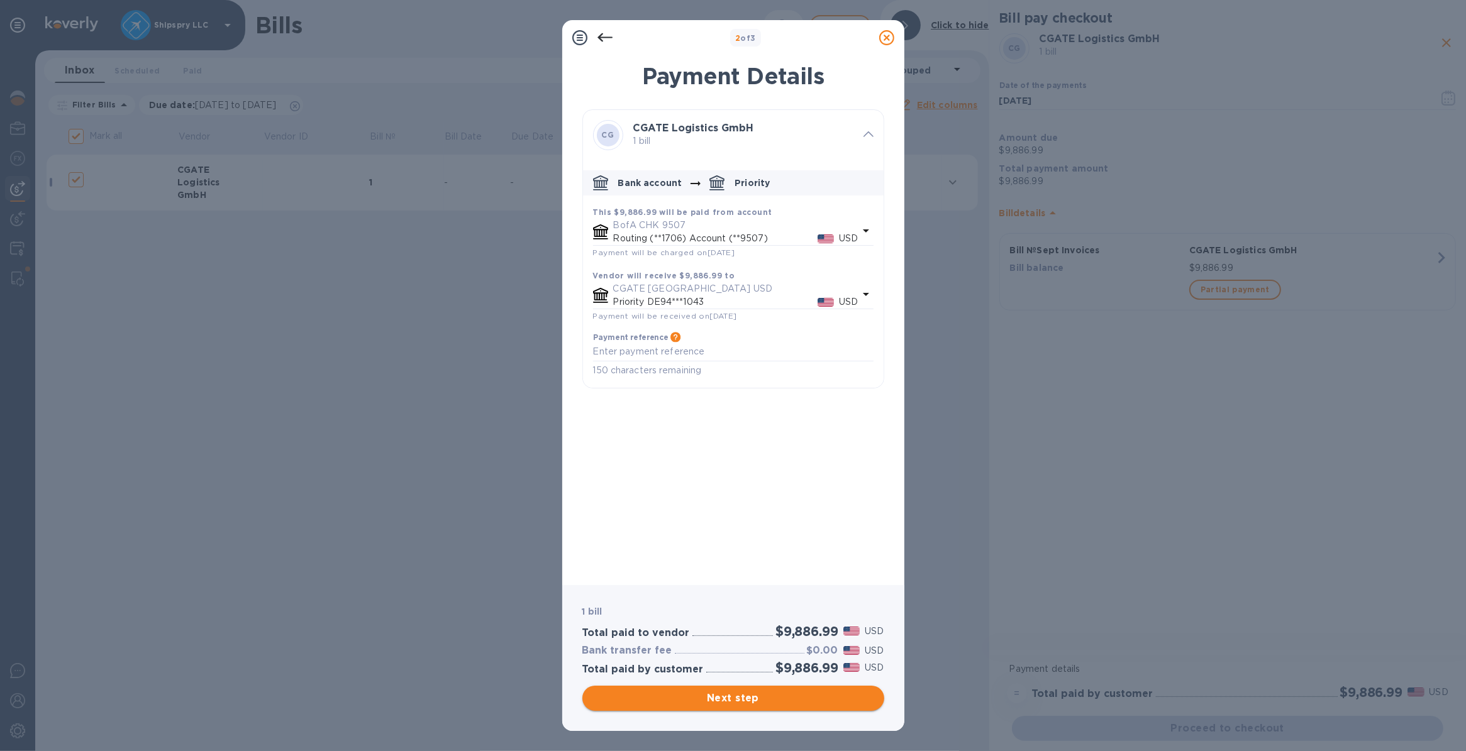
click at [717, 699] on span "Next step" at bounding box center [733, 698] width 282 height 15
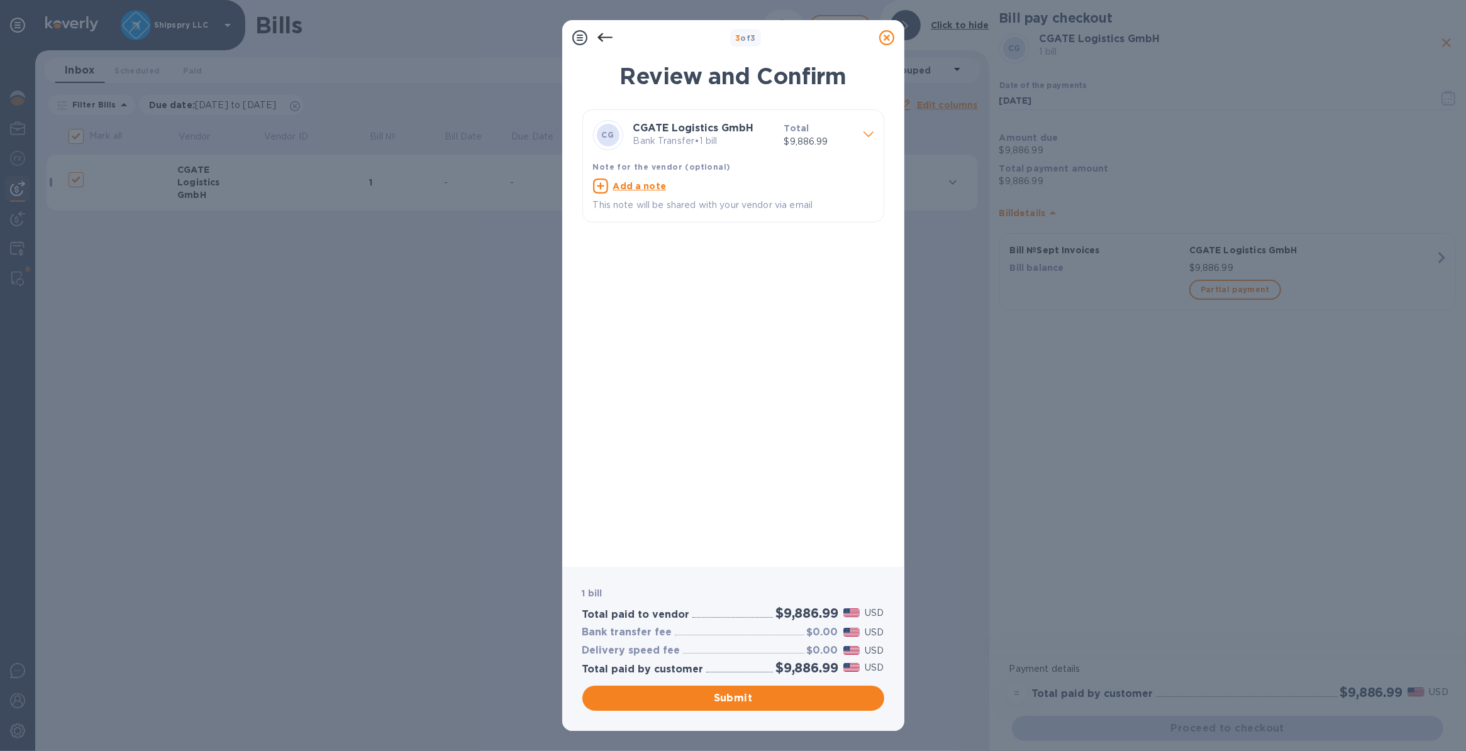
click at [649, 190] on u "Add a note" at bounding box center [639, 186] width 53 height 10
click at [649, 190] on textarea at bounding box center [723, 187] width 260 height 11
type textarea "shipspry llc usa"
click at [714, 698] on span "Submit" at bounding box center [733, 698] width 282 height 15
